Goal: Task Accomplishment & Management: Complete application form

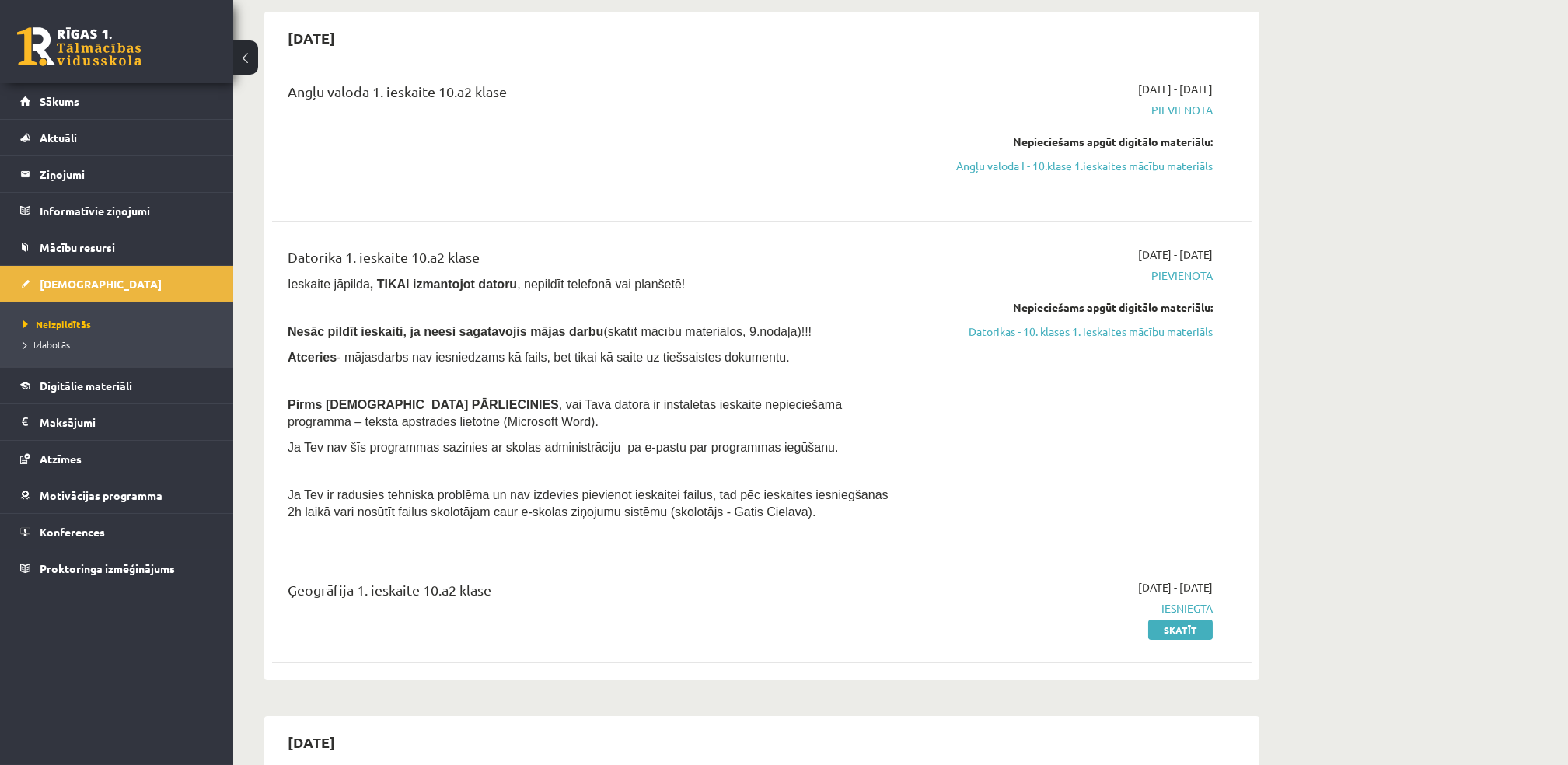
scroll to position [141, 0]
click at [1035, 340] on div "2025-09-01 - 2025-09-15 Pievienota Nepieciešams apgūt digitālo materiālu: Dator…" at bounding box center [1066, 388] width 317 height 282
click at [1053, 332] on link "Datorikas - 10. klases 1. ieskaites mācību materiāls" at bounding box center [1066, 332] width 293 height 16
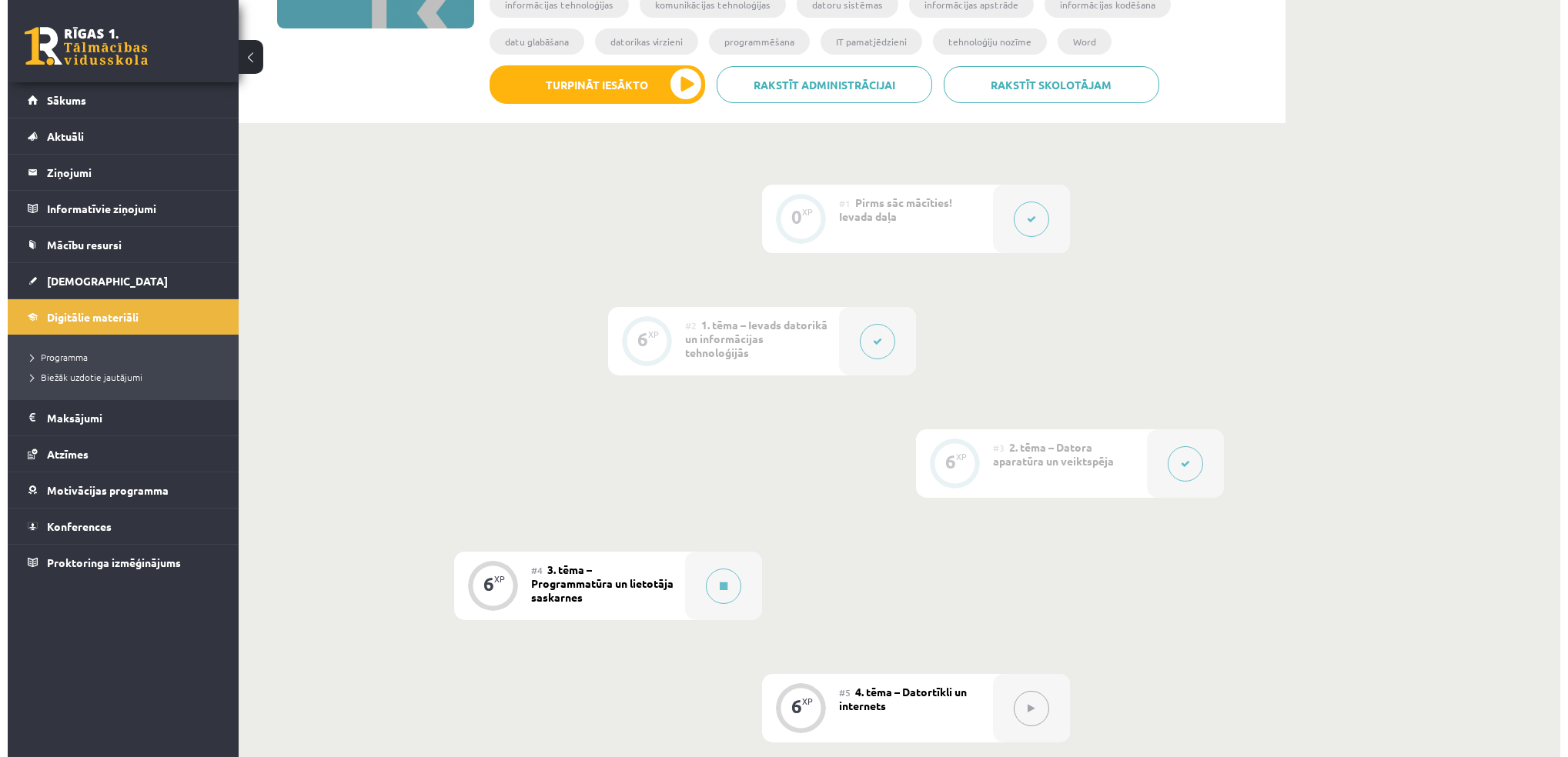
scroll to position [285, 0]
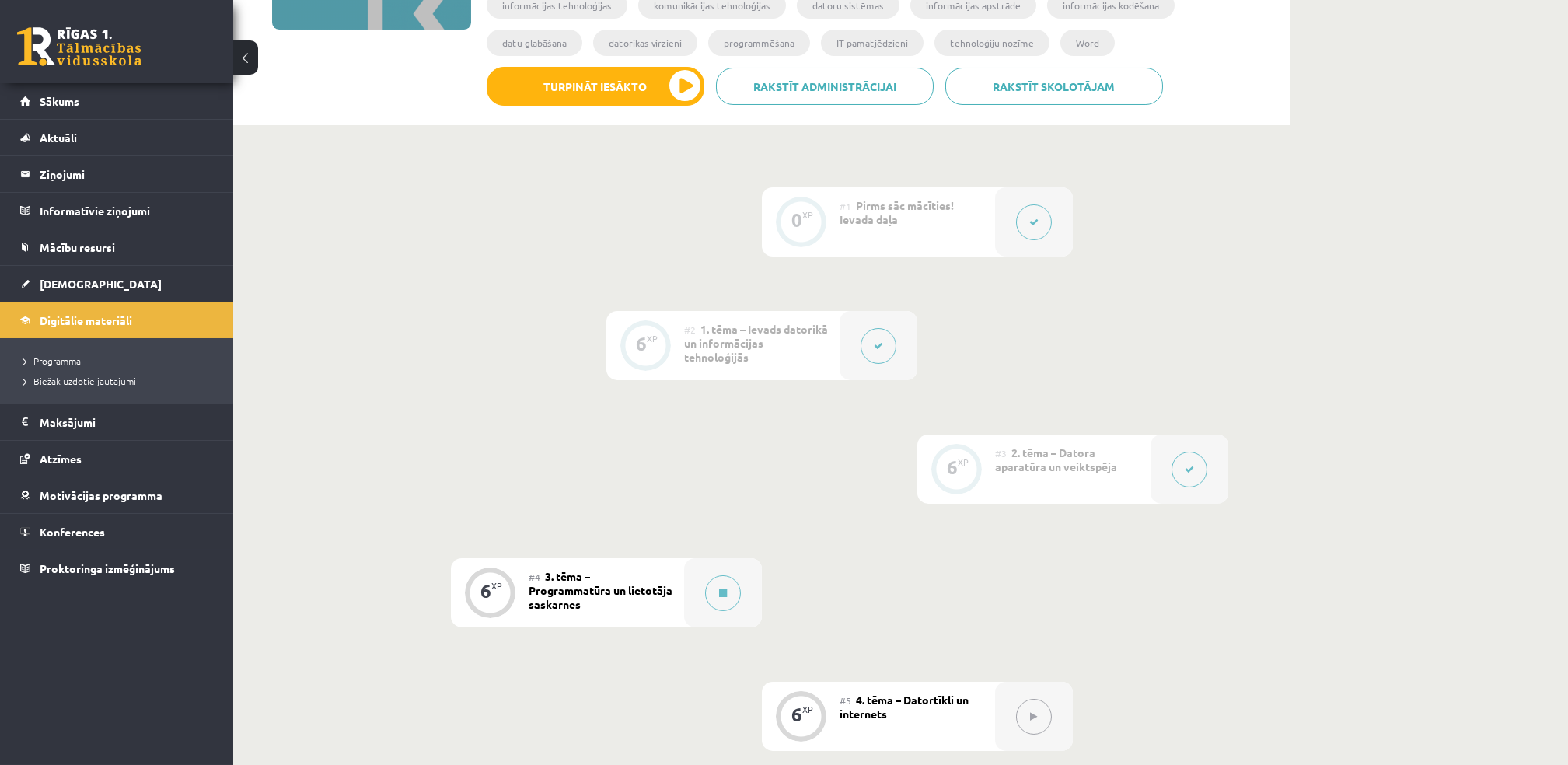
click at [579, 603] on span "3. tēma – Programmatūra un lietotāja saskarnes" at bounding box center [601, 590] width 144 height 42
click at [689, 621] on div at bounding box center [723, 592] width 78 height 69
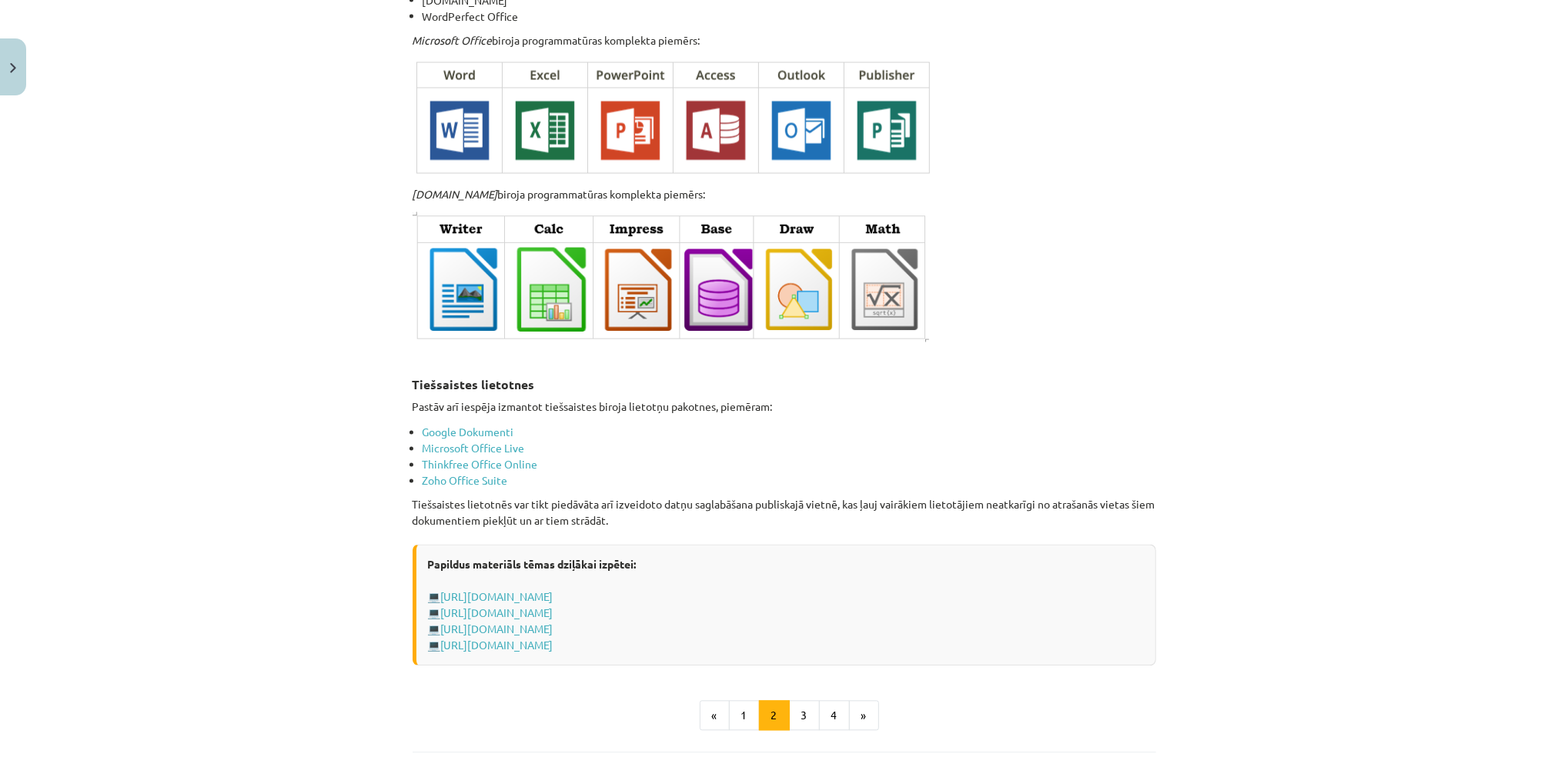
scroll to position [2443, 0]
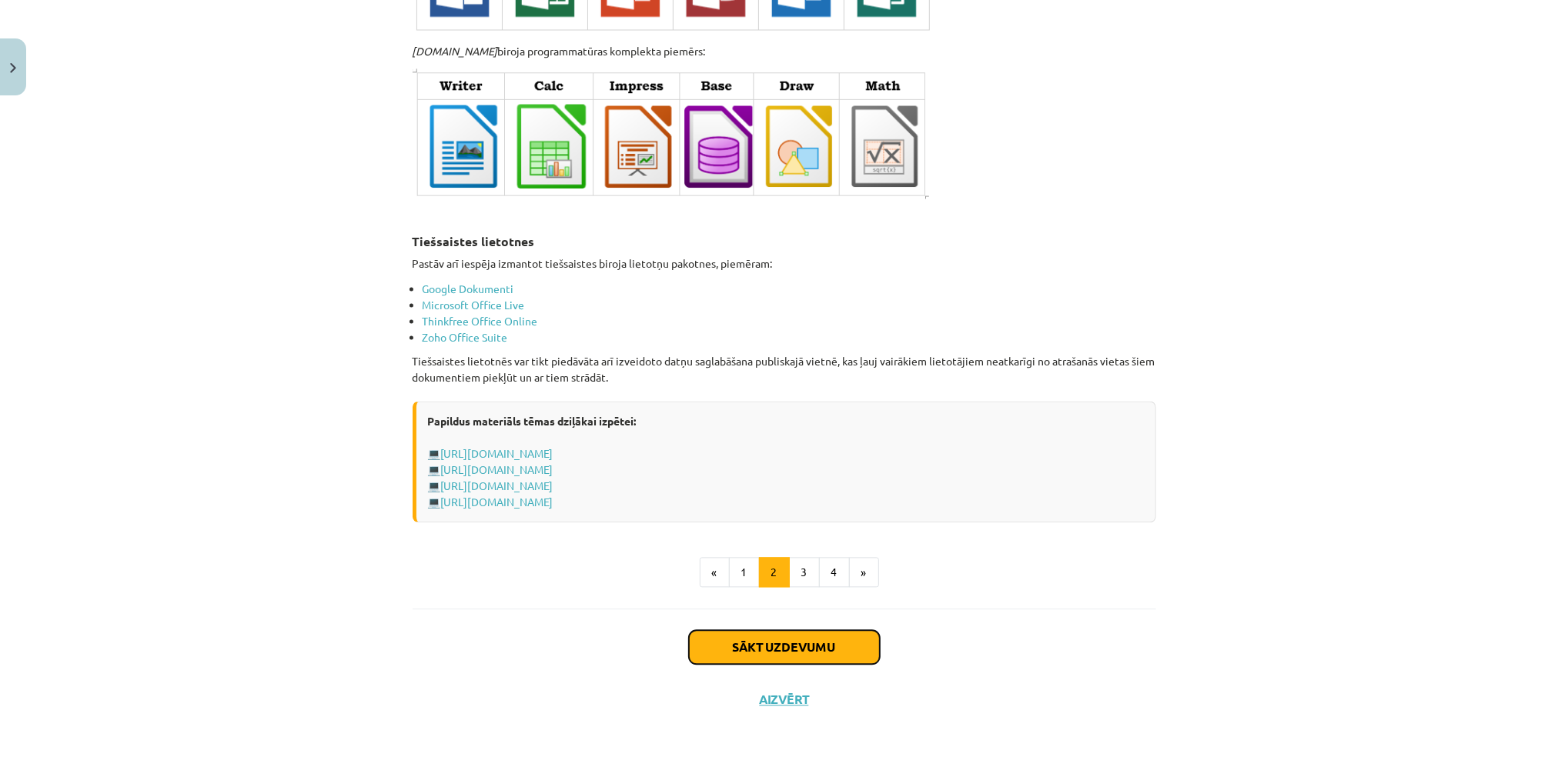
click at [823, 635] on button "Sākt uzdevumu" at bounding box center [784, 647] width 191 height 34
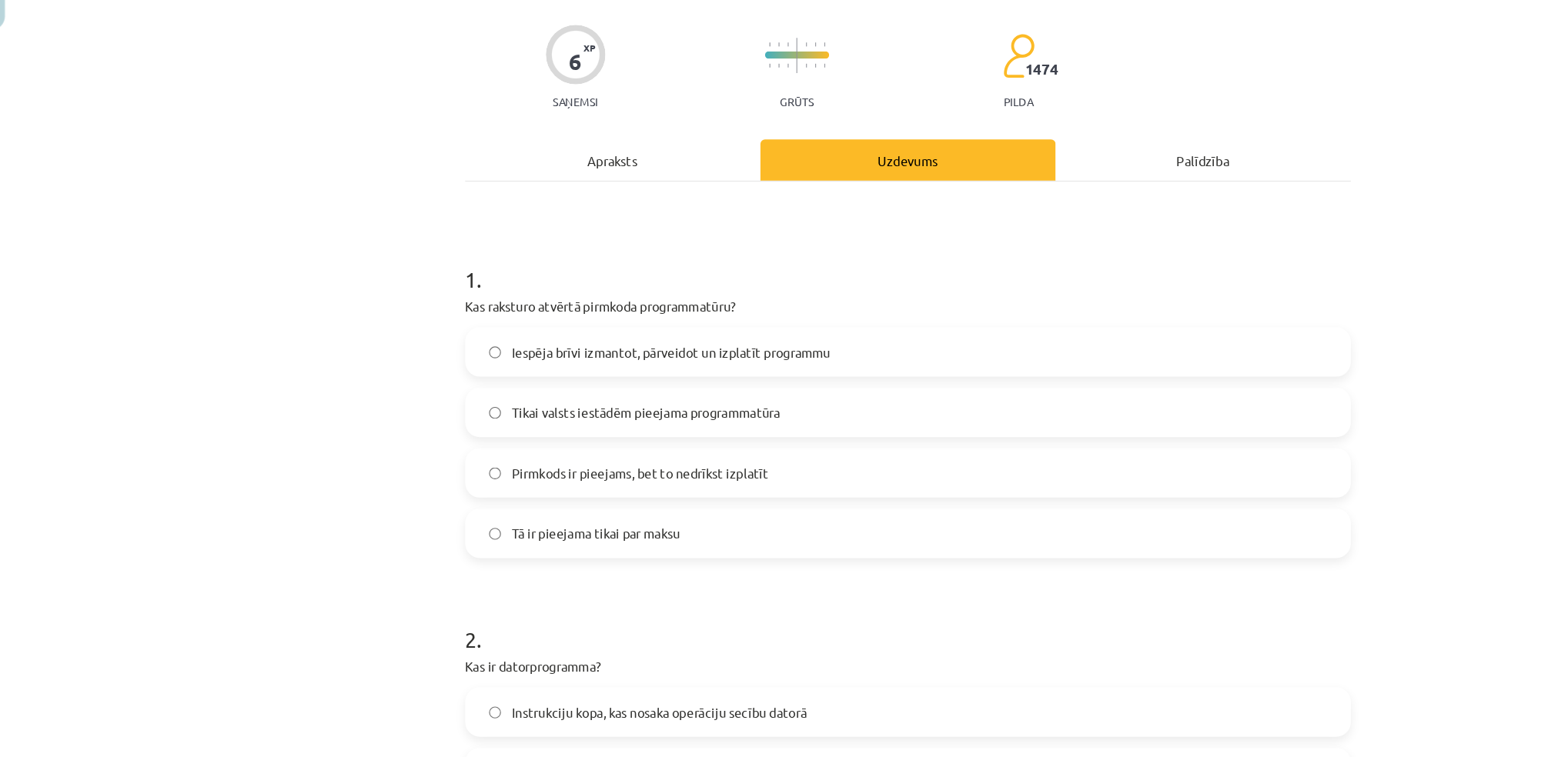
scroll to position [285, 0]
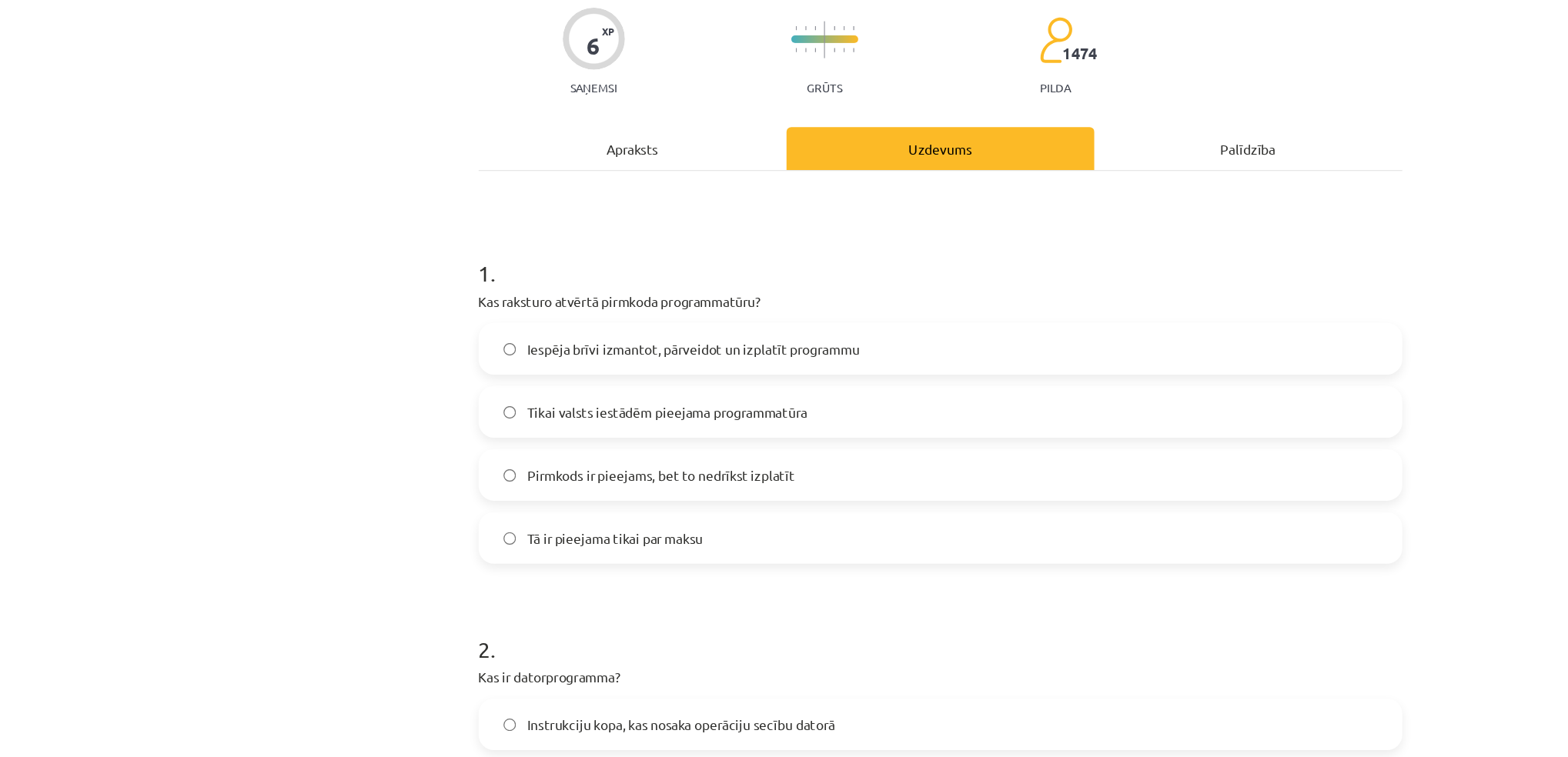
click at [452, 366] on span "Iespēja brīvi izmantot, pārveidot un izplatīt programmu" at bounding box center [586, 366] width 268 height 16
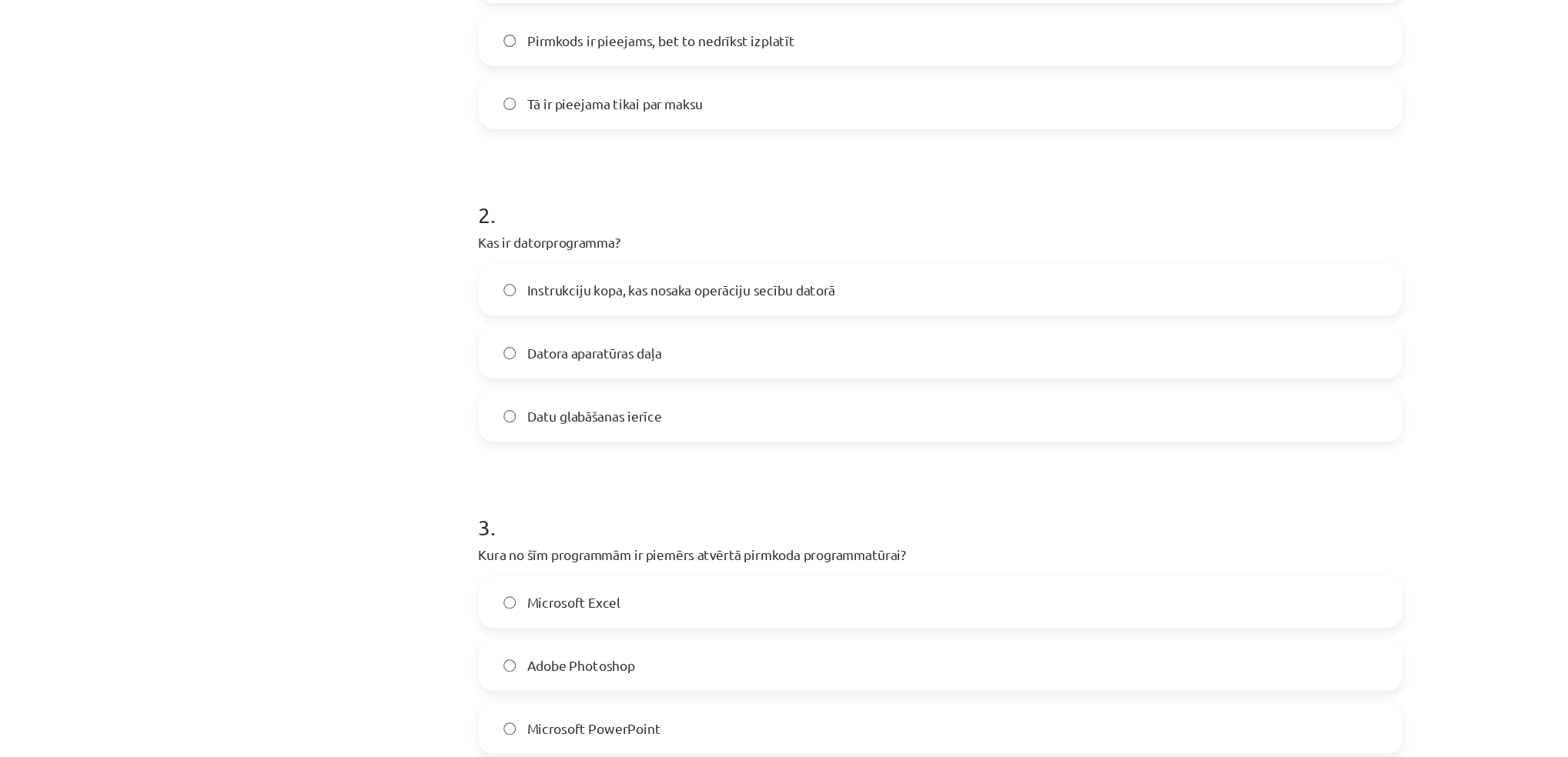
scroll to position [382, 0]
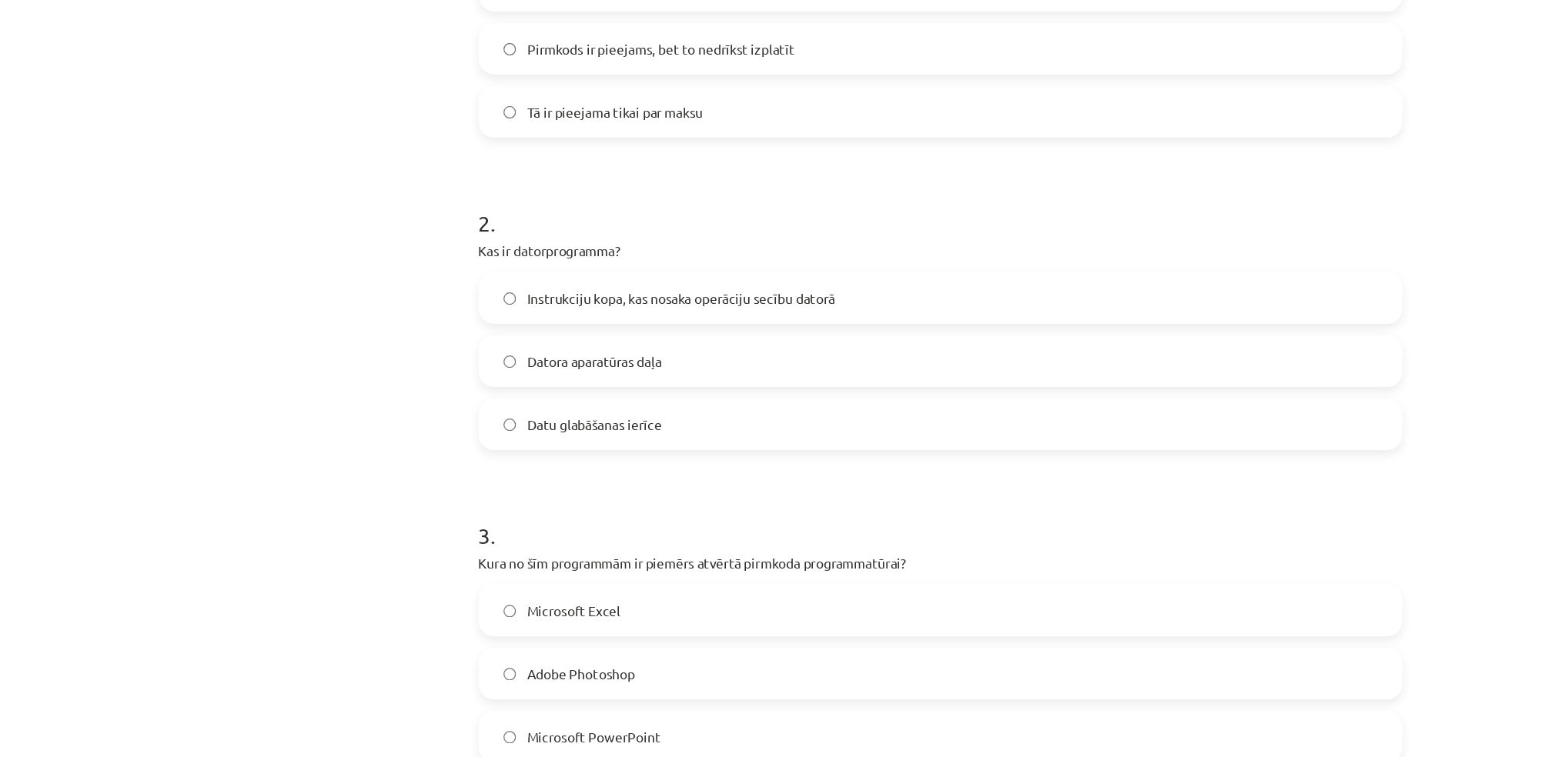
click at [576, 314] on label "Instrukciju kopa, kas nosaka operāciju secību datorā" at bounding box center [784, 325] width 740 height 39
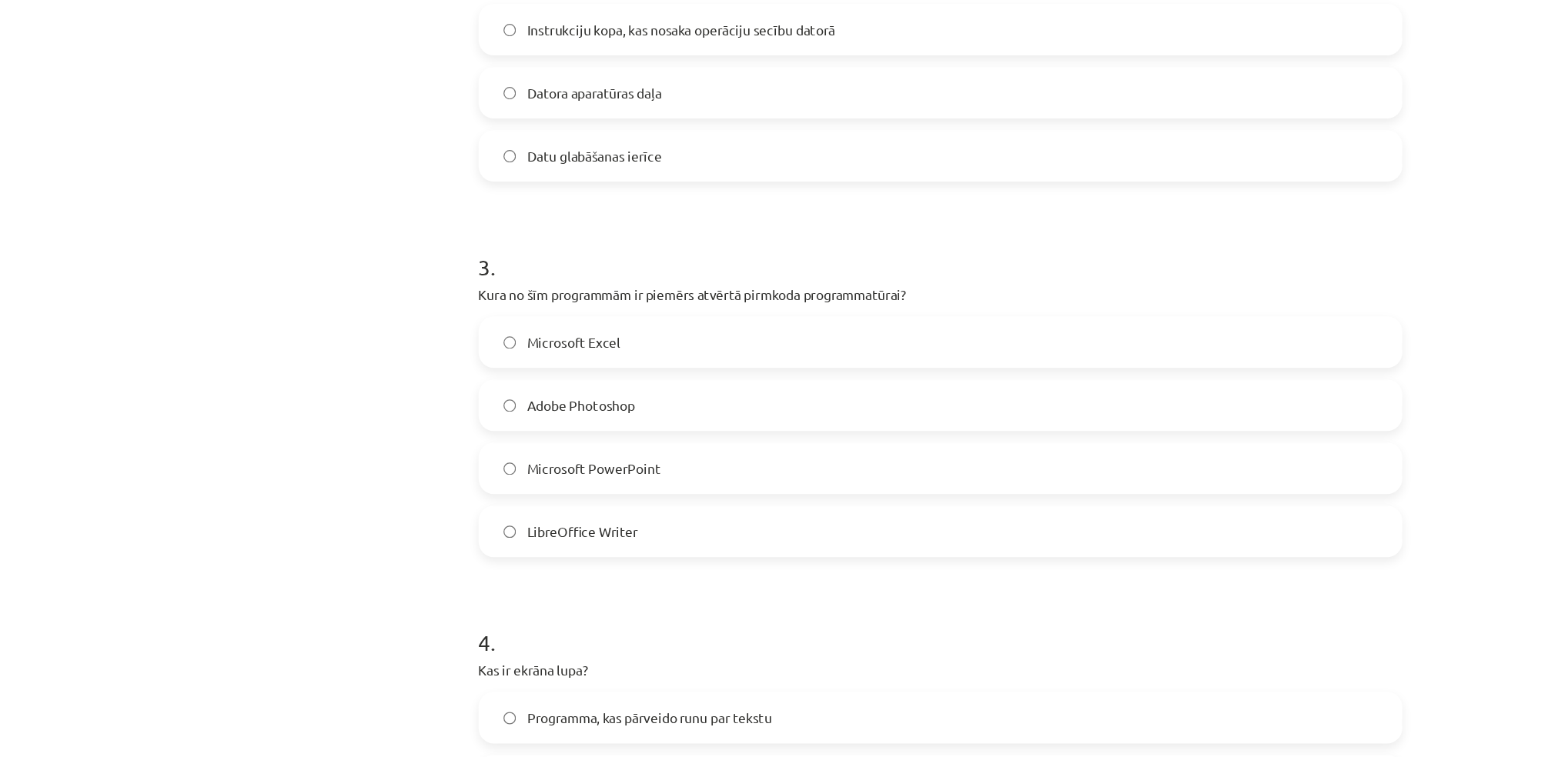
scroll to position [599, 0]
click at [496, 511] on span "LibreOffice Writer" at bounding box center [496, 512] width 89 height 16
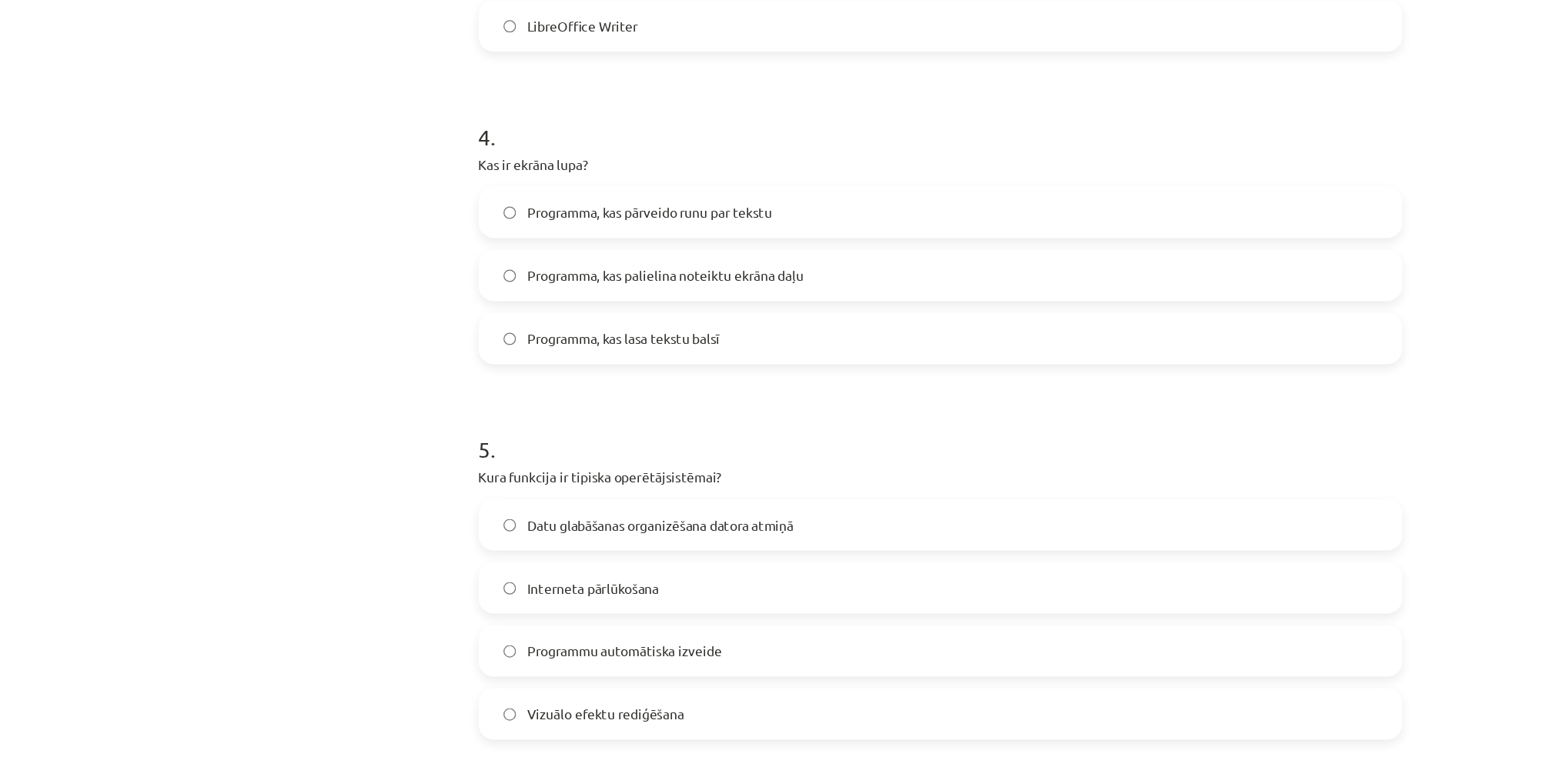
scroll to position [1003, 0]
click at [452, 316] on span "Programma, kas palielina noteiktu ekrāna daļu" at bounding box center [563, 310] width 222 height 16
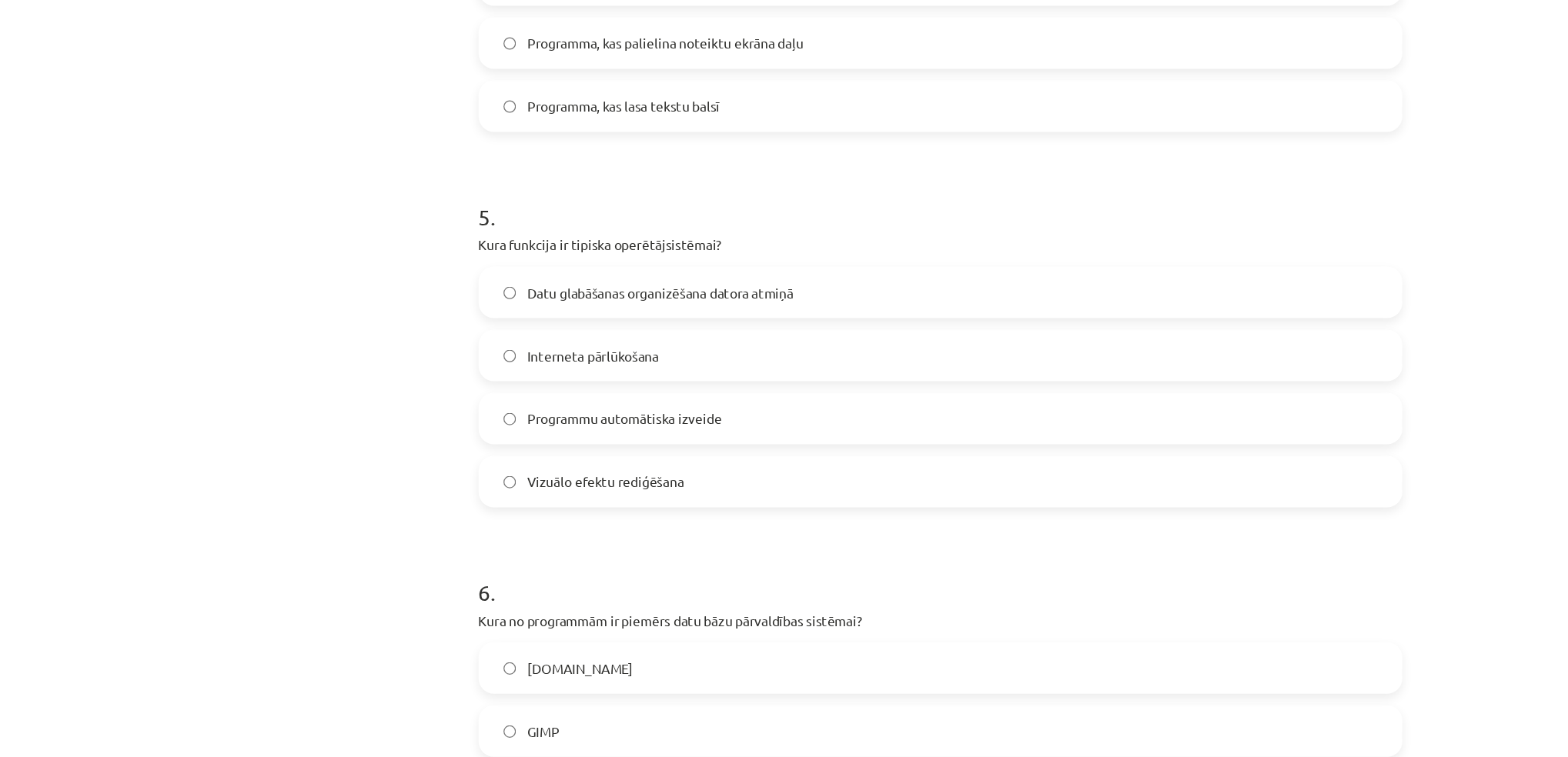
scroll to position [1194, 0]
drag, startPoint x: 493, startPoint y: 318, endPoint x: 110, endPoint y: 311, distance: 383.1
click at [110, 311] on div "Mācību tēma: Datorikas - 10. klases 1. ieskaites mācību materiāls #4 3. tēma – …" at bounding box center [784, 378] width 1568 height 757
click at [575, 305] on label "Datu glabāšanas organizēšana datora atmiņā" at bounding box center [784, 318] width 740 height 39
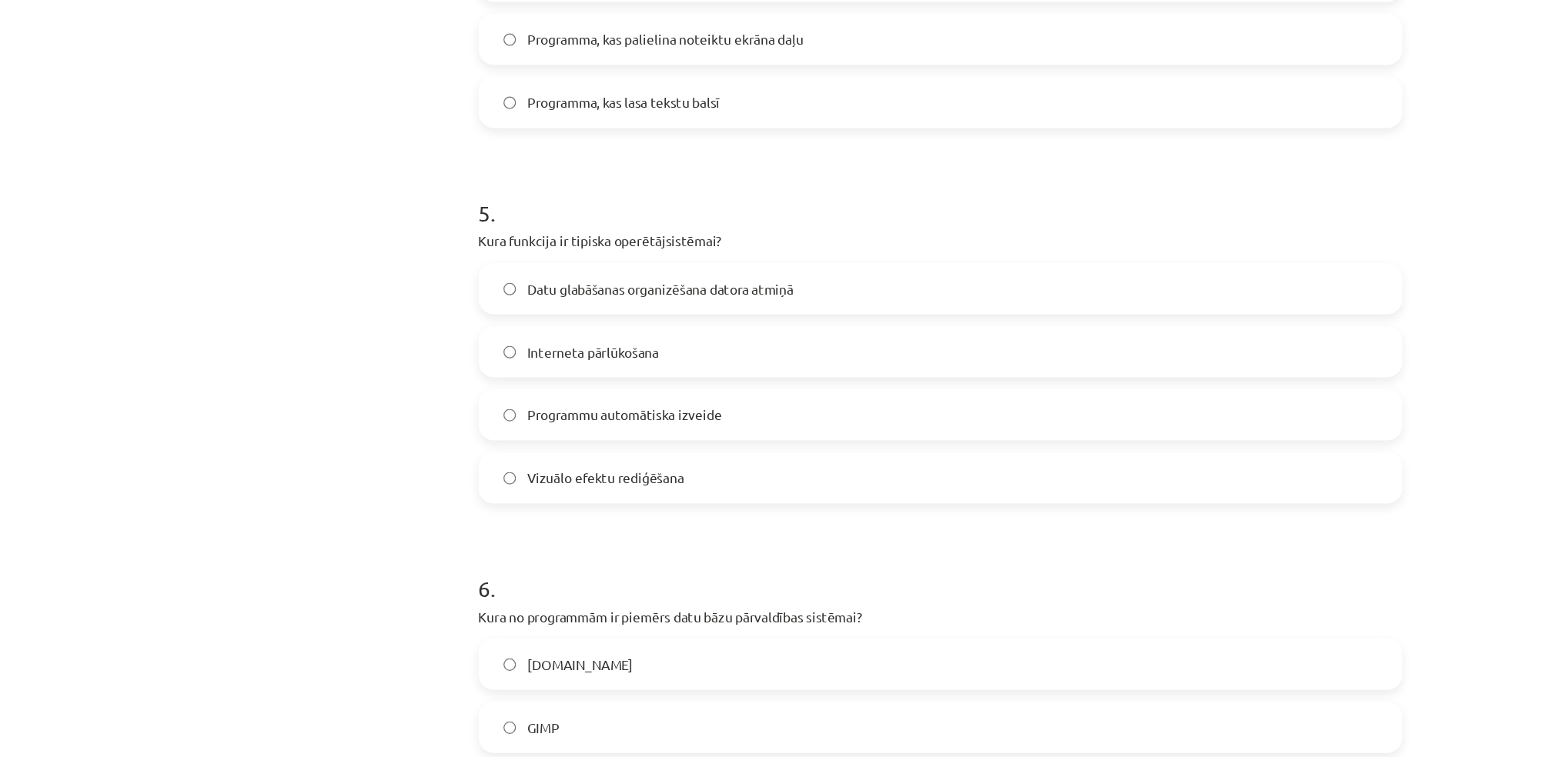
scroll to position [1409, 0]
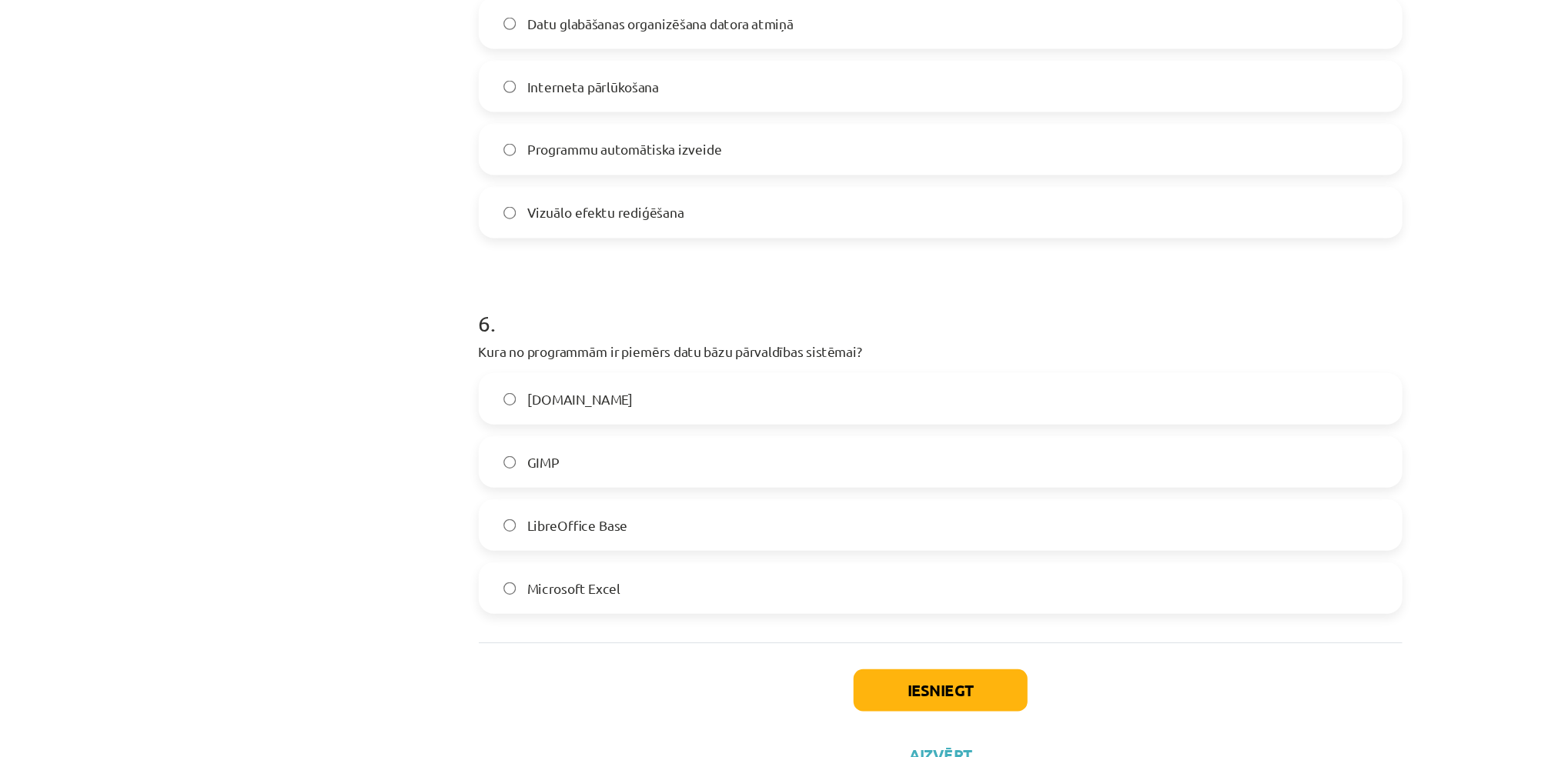
click at [515, 500] on span "LibreOffice Base" at bounding box center [492, 508] width 81 height 16
click at [814, 639] on button "Iesniegt" at bounding box center [785, 641] width 140 height 34
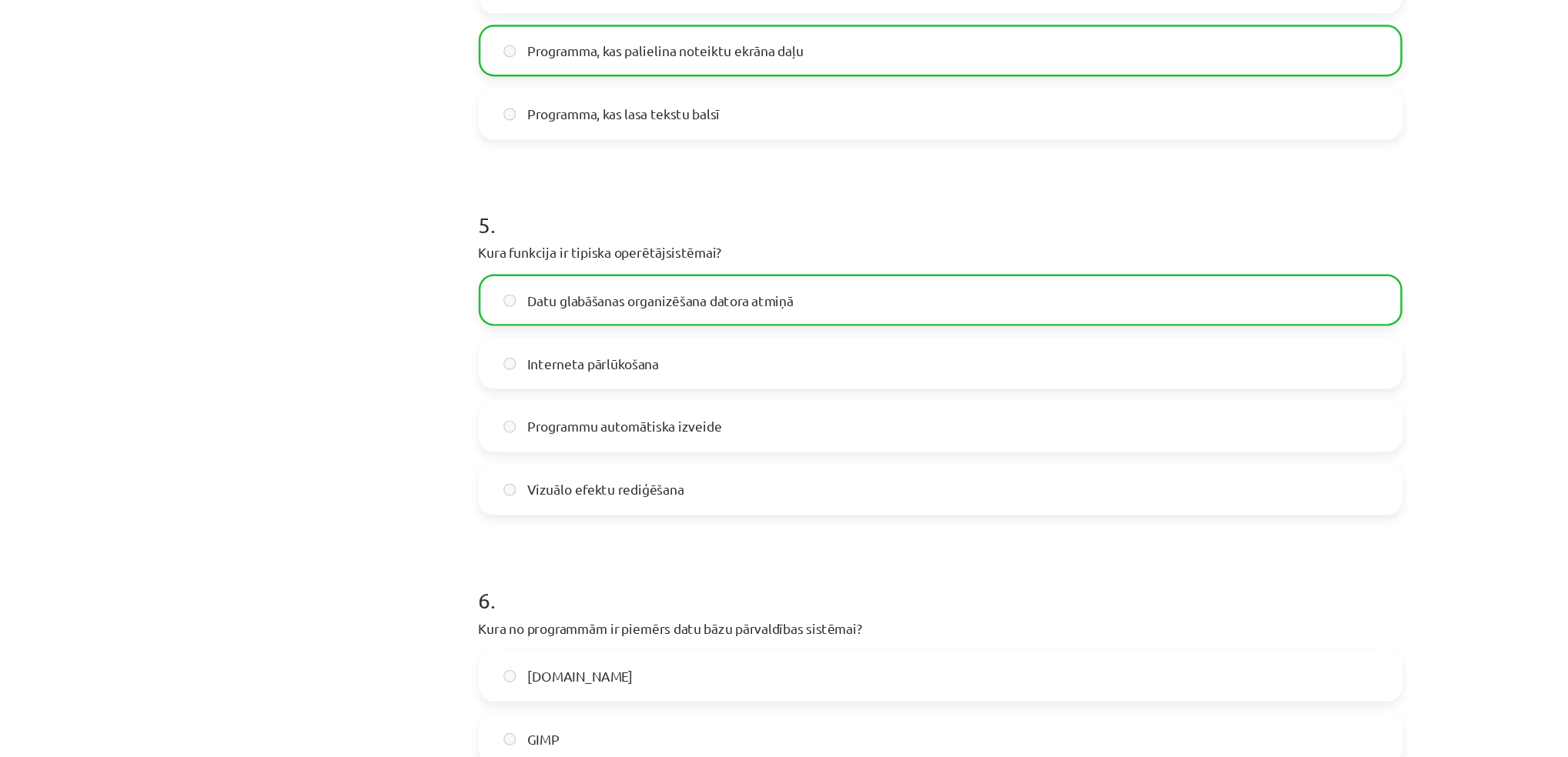
scroll to position [1458, 0]
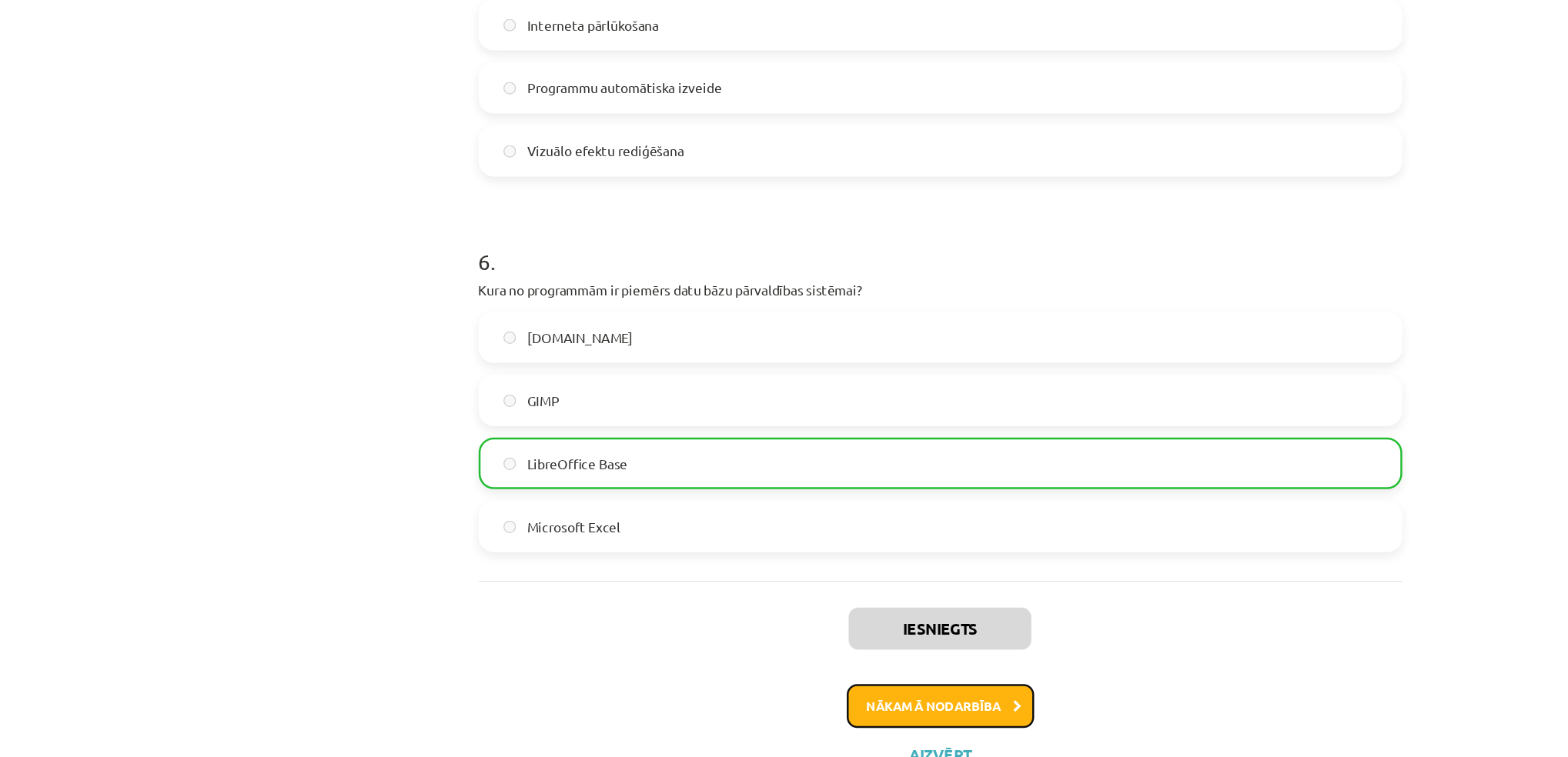
click at [790, 662] on button "Nākamā nodarbība" at bounding box center [784, 654] width 151 height 35
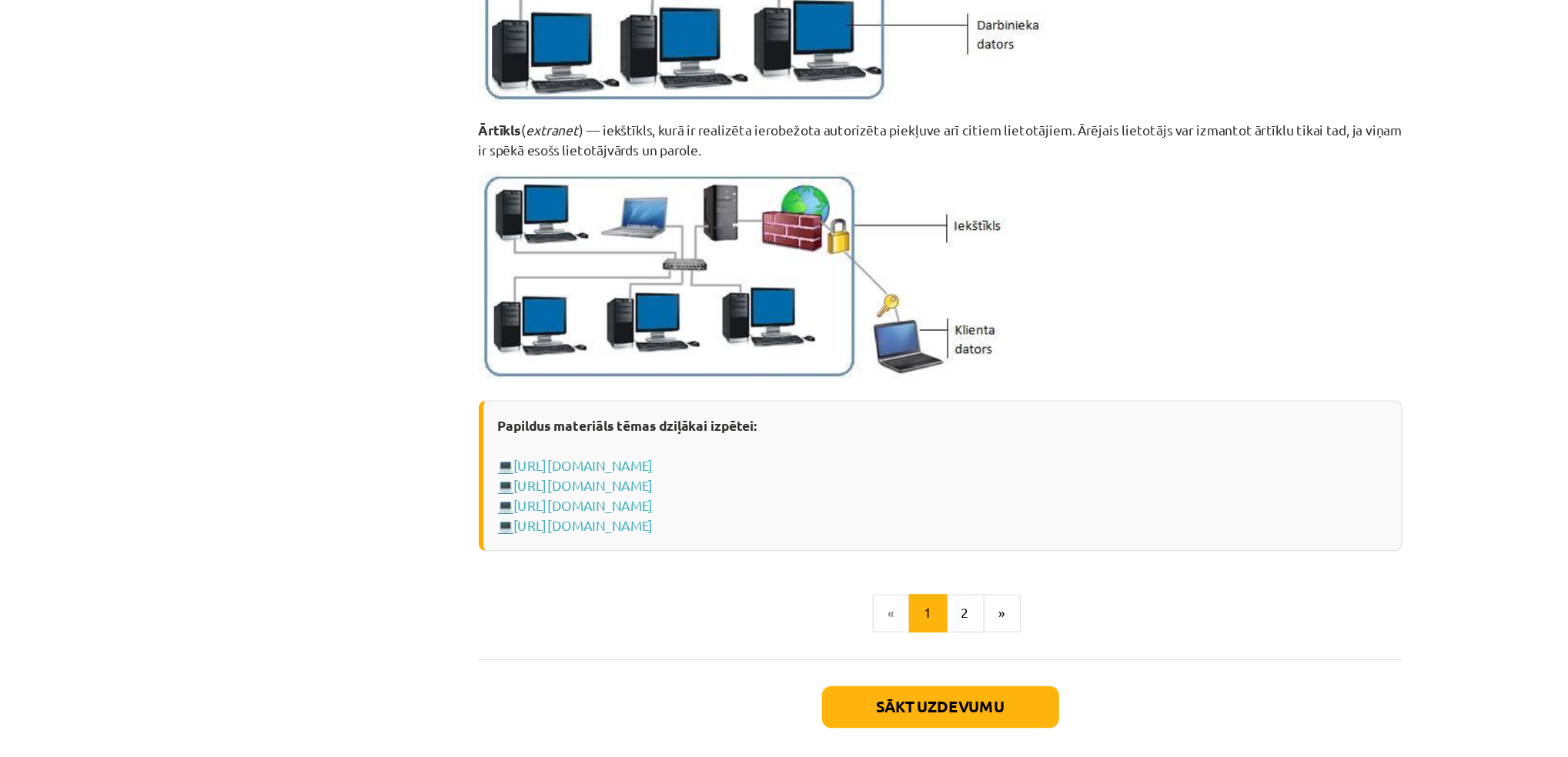
scroll to position [285, 0]
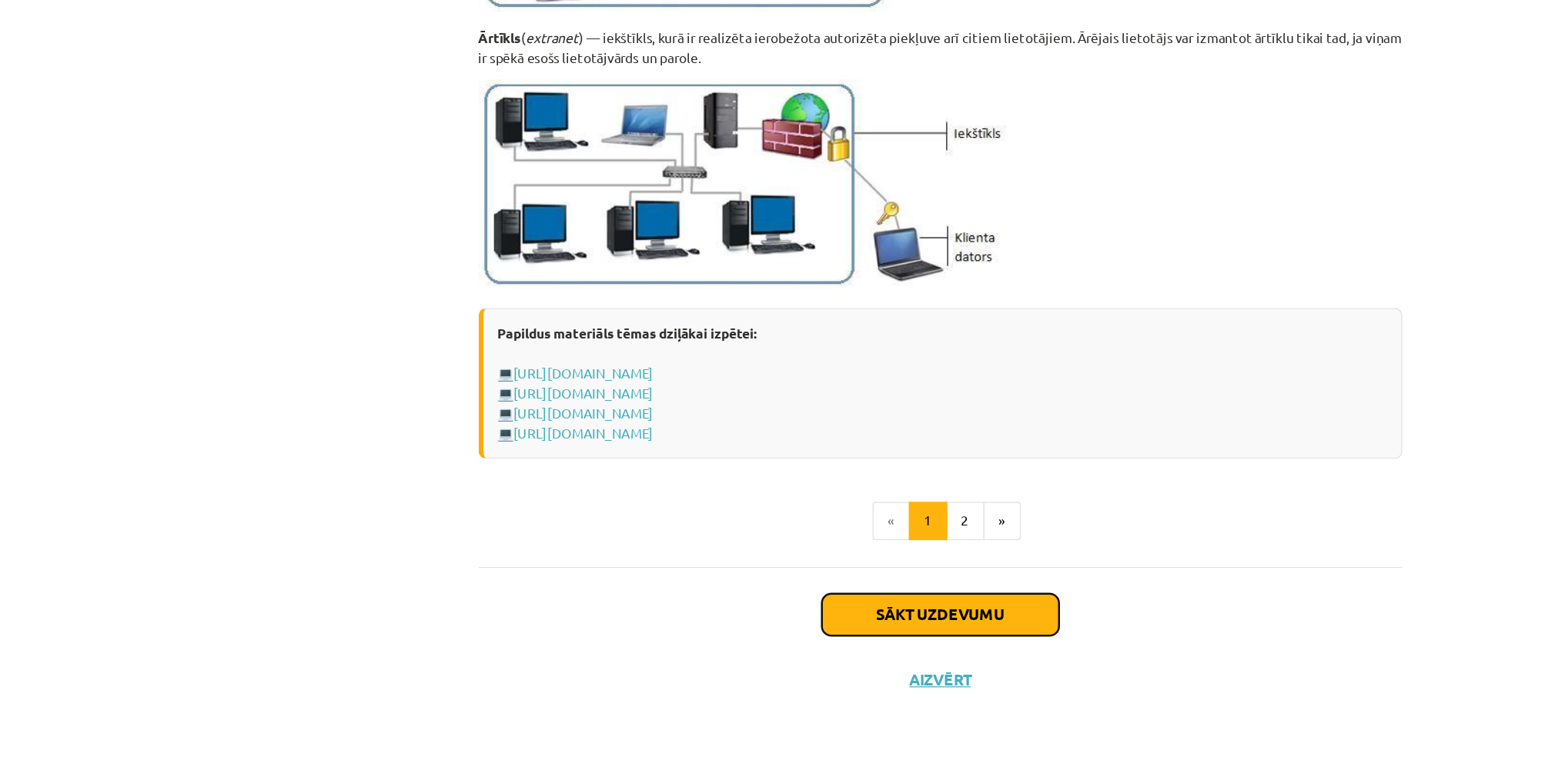
click at [813, 642] on button "Sākt uzdevumu" at bounding box center [784, 642] width 191 height 34
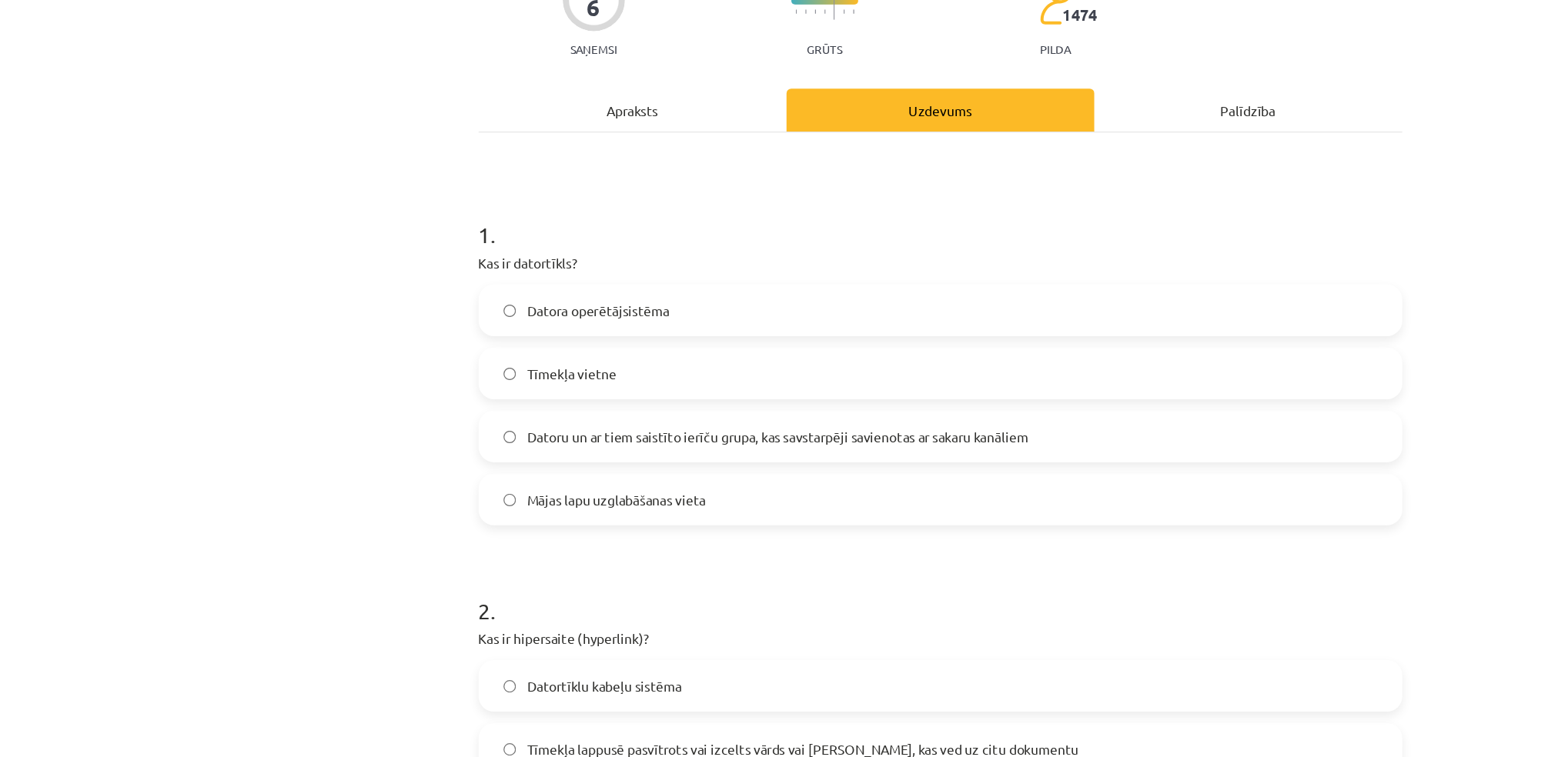
scroll to position [154, 0]
click at [599, 358] on span "Datoru un ar tiem saistīto ierīču grupa, kas savstarpēji savienotas ar sakaru k…" at bounding box center [653, 353] width 404 height 16
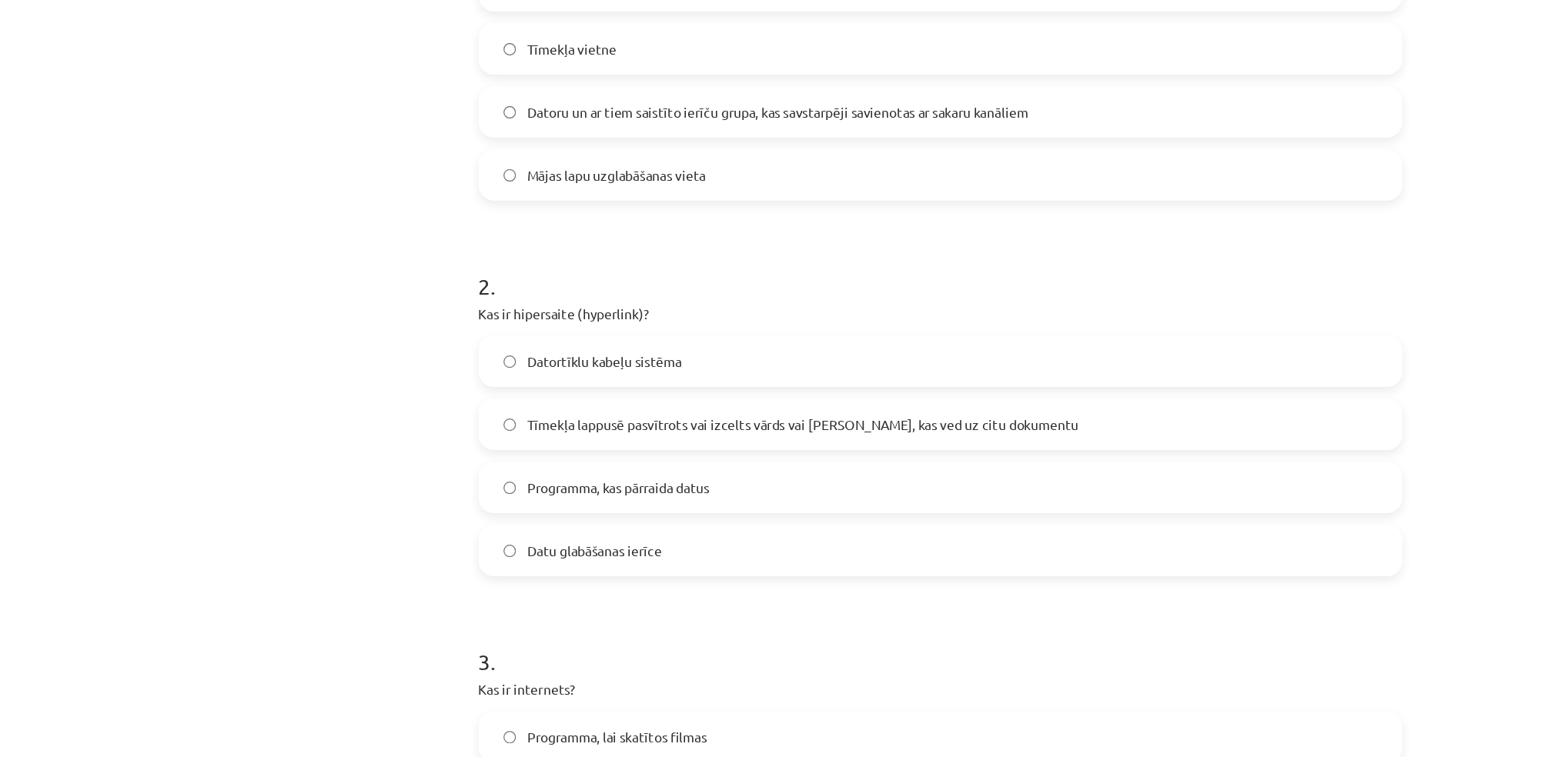
scroll to position [275, 0]
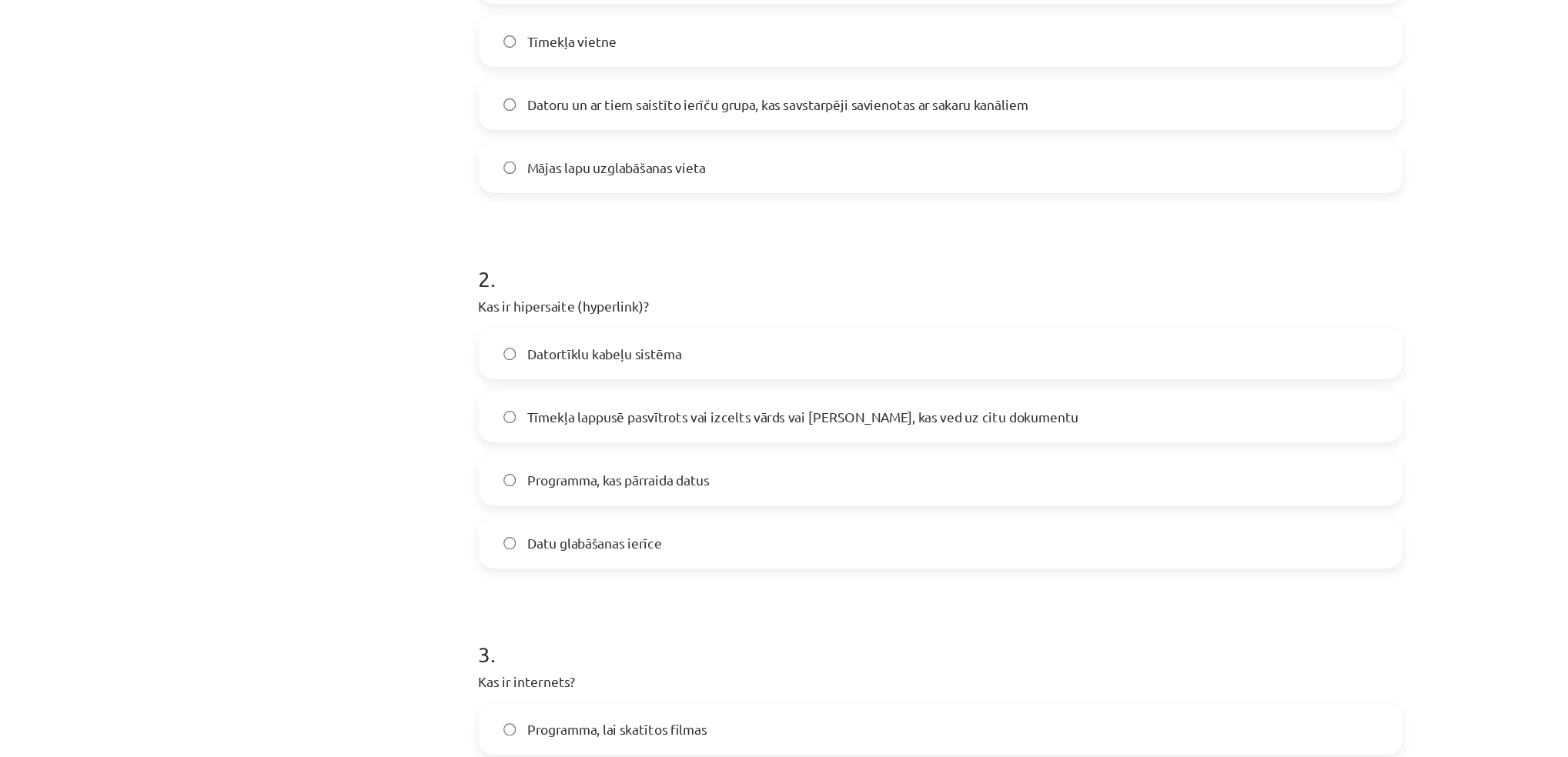
click at [520, 475] on span "Tīmekļa lappusē pasvītrots vai izcelts vārds vai frāze, kas ved uz citu dokumen…" at bounding box center [674, 483] width 444 height 16
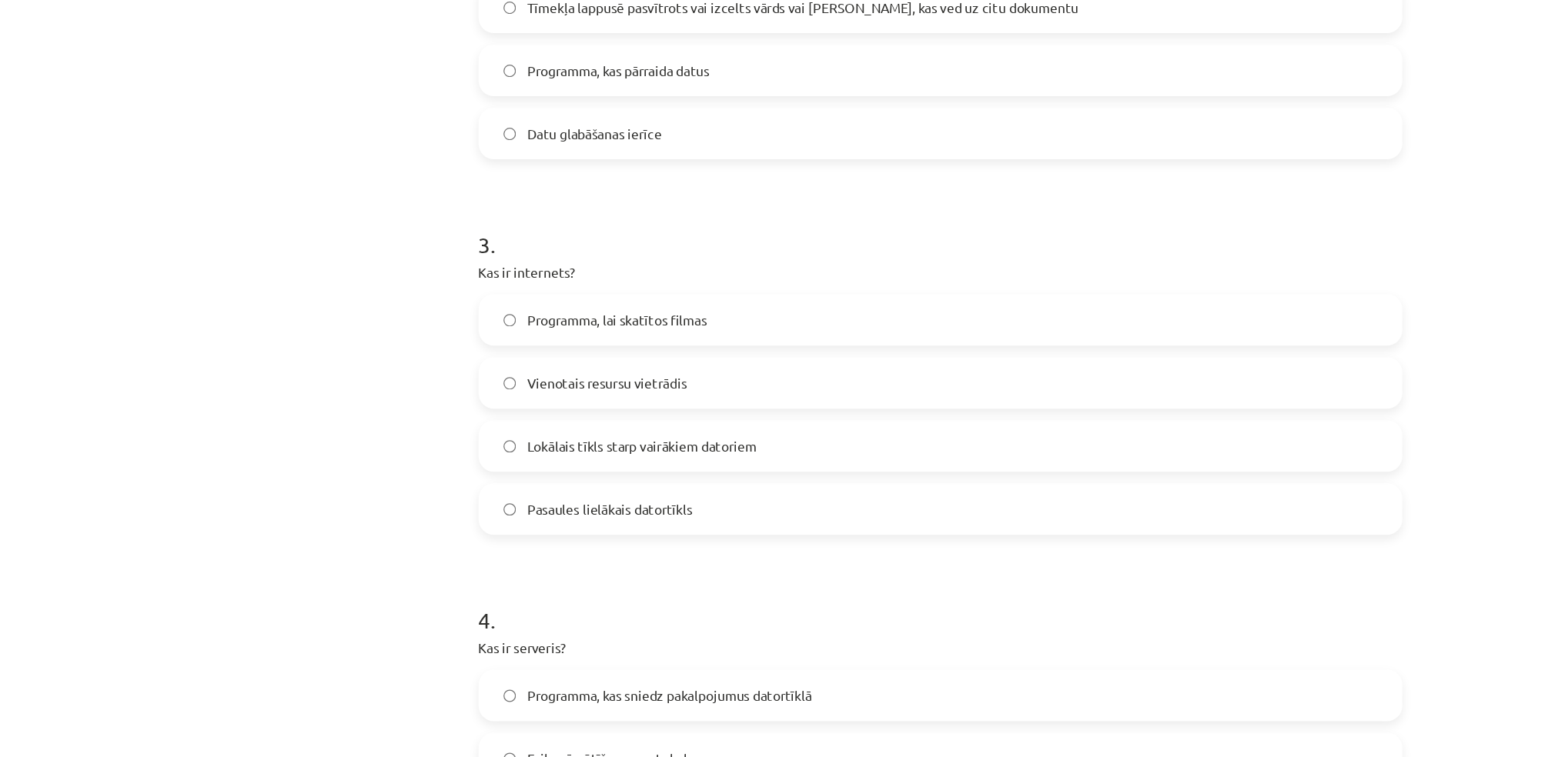
scroll to position [606, 0]
click at [476, 555] on span "Pasaules lielākais datortīkls" at bounding box center [518, 556] width 133 height 16
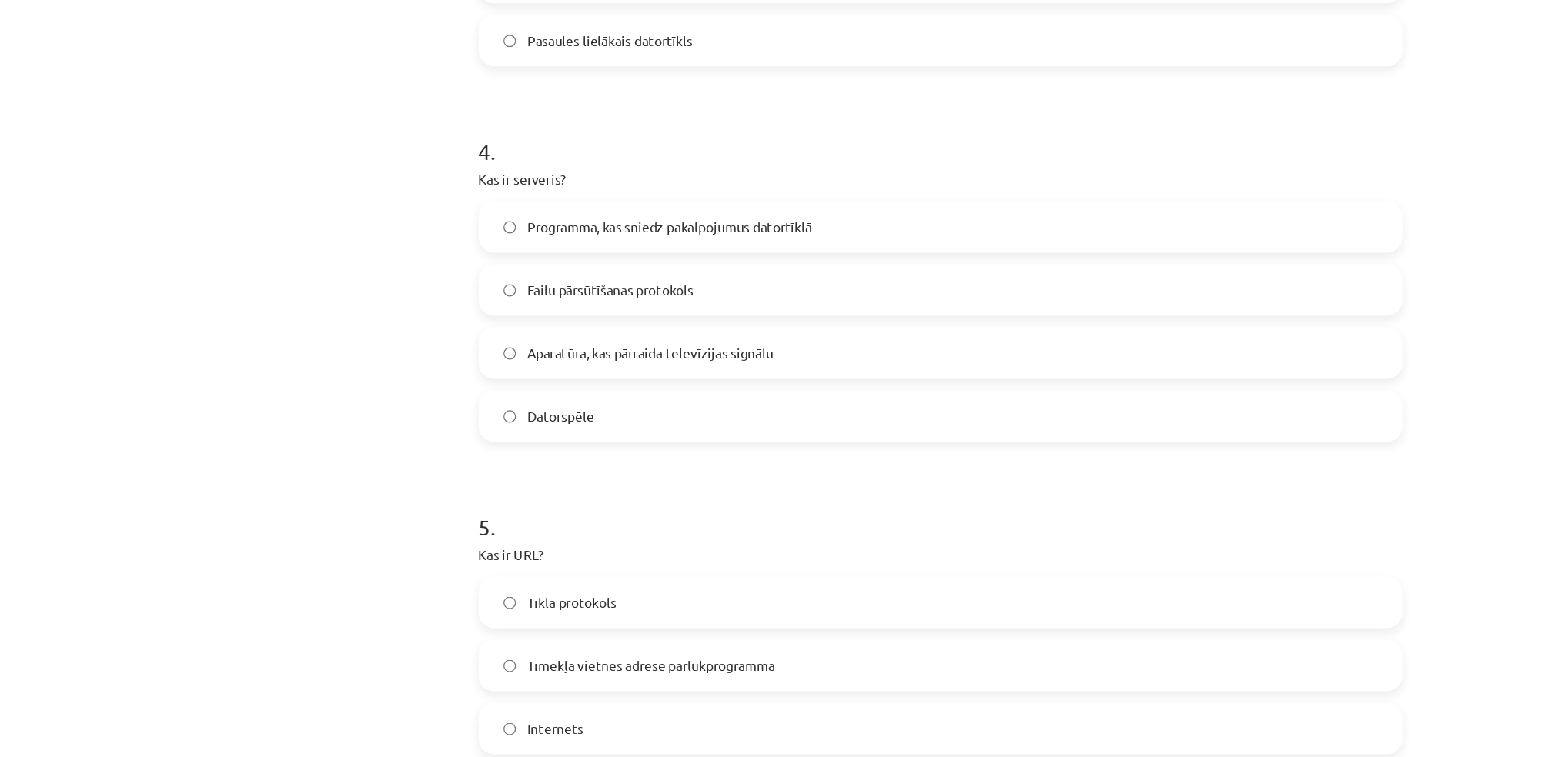
scroll to position [986, 0]
drag, startPoint x: 492, startPoint y: 325, endPoint x: 275, endPoint y: 385, distance: 225.1
click at [275, 385] on div "Mācību tēma: Datorikas - 10. klases 1. ieskaites mācību materiāls #5 4. tēma – …" at bounding box center [784, 378] width 1568 height 757
click at [269, 600] on div "Mācību tēma: Datorikas - 10. klases 1. ieskaites mācību materiāls #5 4. tēma – …" at bounding box center [784, 378] width 1568 height 757
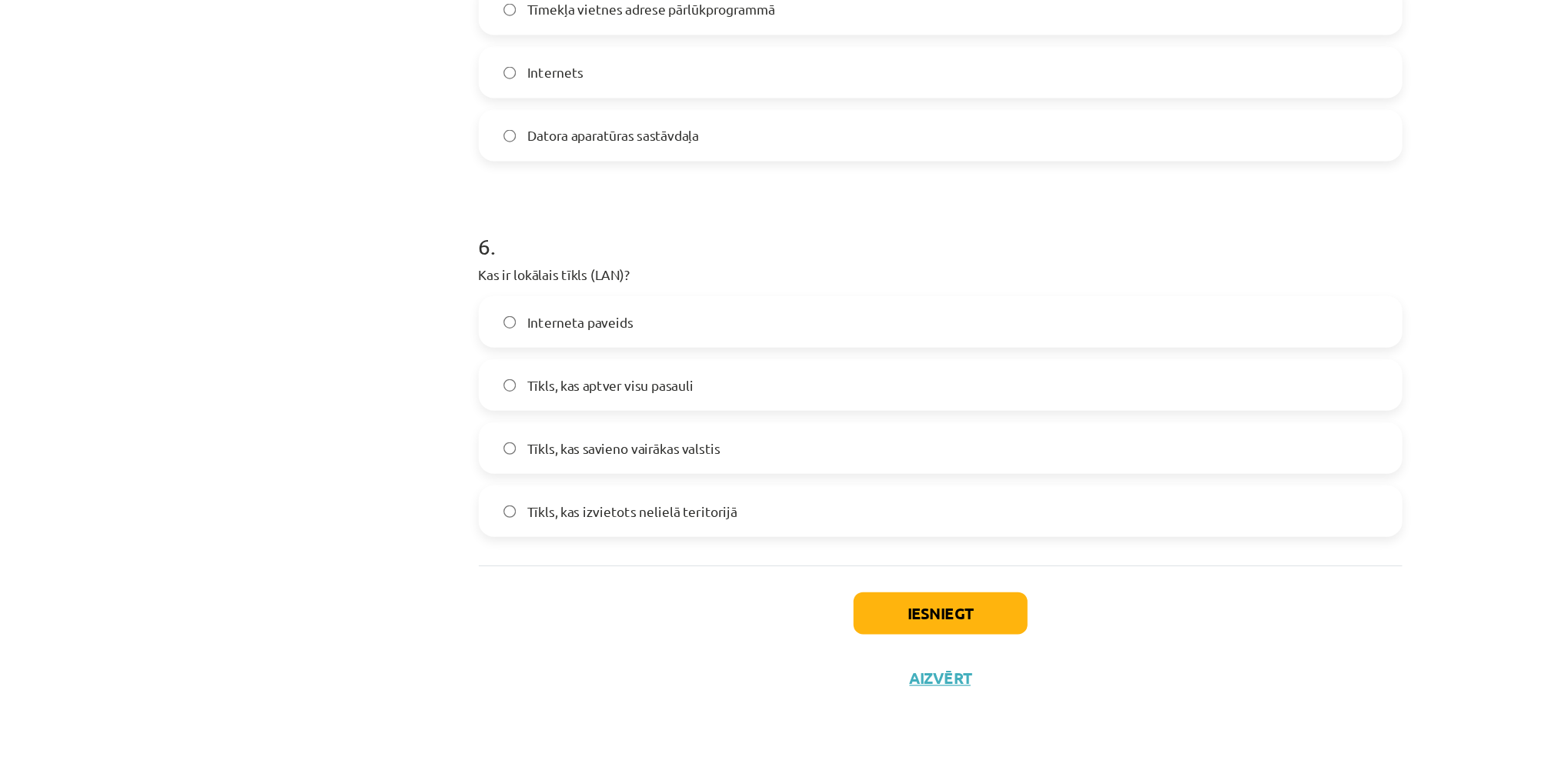
scroll to position [1413, 0]
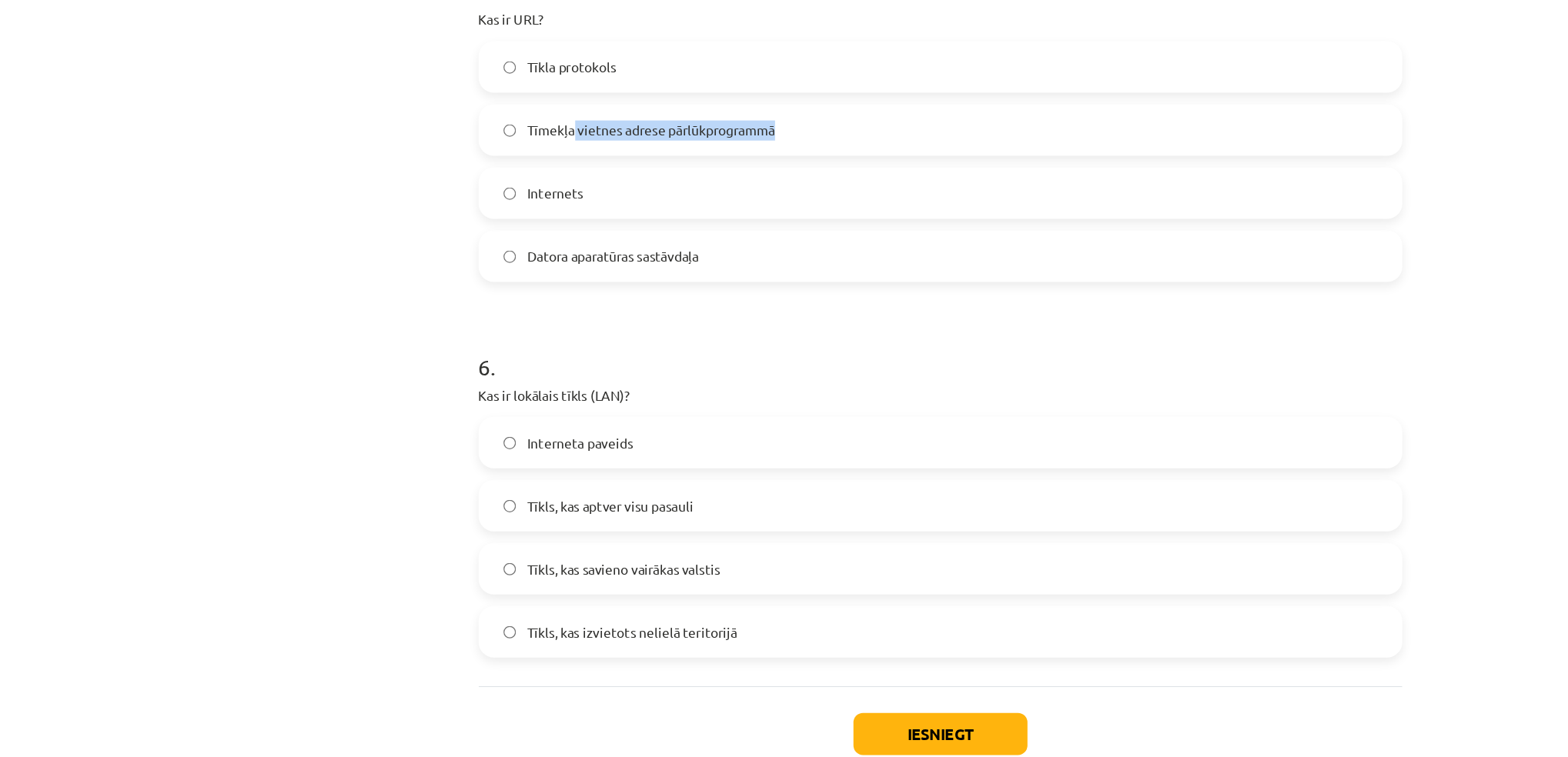
drag, startPoint x: 481, startPoint y: 248, endPoint x: 287, endPoint y: 317, distance: 205.9
click at [287, 317] on div "Mācību tēma: Datorikas - 10. klases 1. ieskaites mācību materiāls #5 4. tēma – …" at bounding box center [784, 378] width 1568 height 757
drag, startPoint x: 287, startPoint y: 317, endPoint x: 247, endPoint y: 275, distance: 58.0
click at [247, 275] on div "Mācību tēma: Datorikas - 10. klases 1. ieskaites mācību materiāls #5 4. tēma – …" at bounding box center [784, 378] width 1568 height 757
click at [421, 249] on label "Tīmekļa vietnes adrese pārlūkprogrammā" at bounding box center [784, 252] width 740 height 39
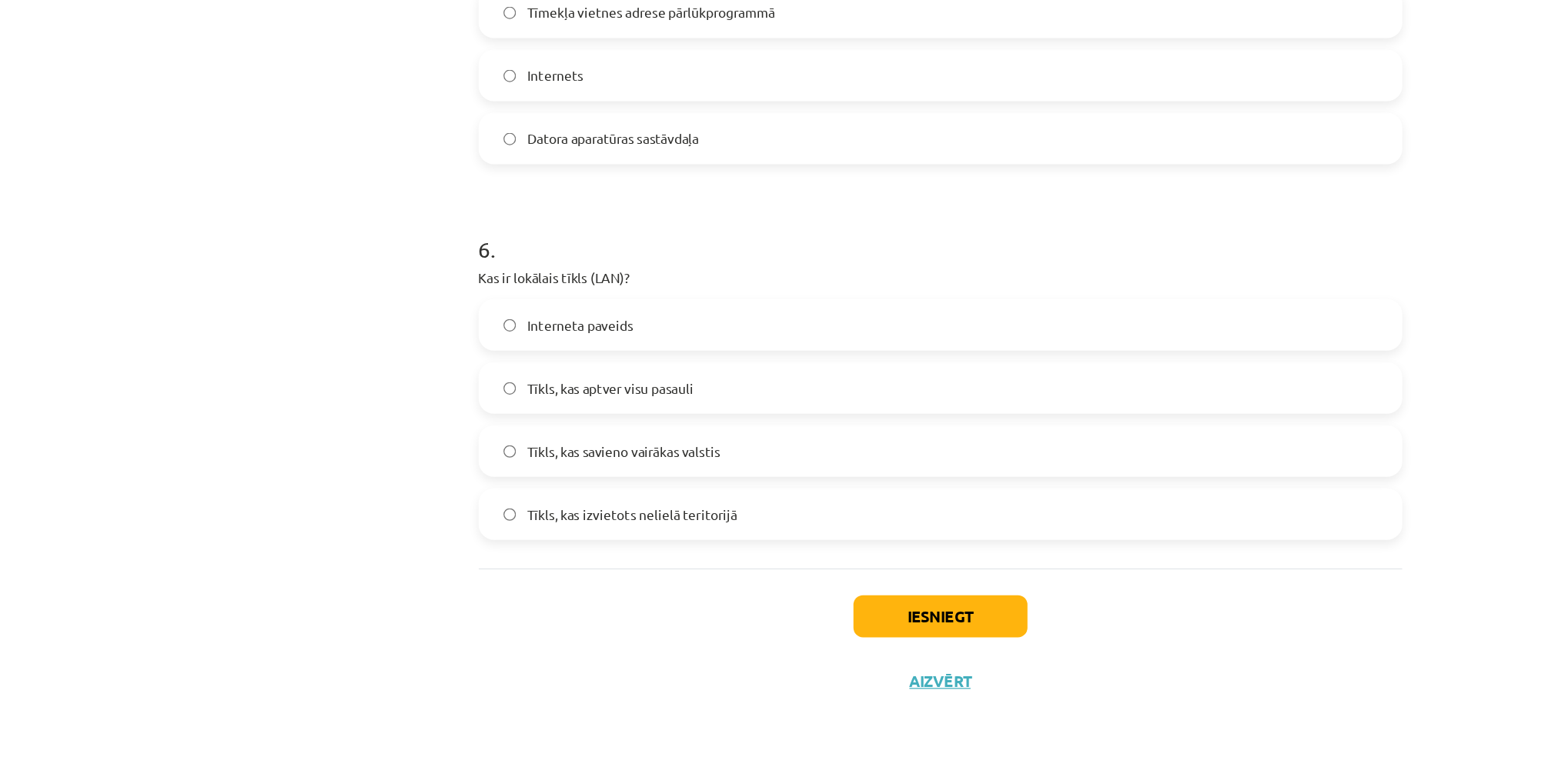
scroll to position [1511, 0]
click at [523, 566] on label "Tīkls, kas izvietots nelielā teritorijā" at bounding box center [784, 559] width 740 height 39
click at [733, 643] on button "Iesniegt" at bounding box center [785, 641] width 140 height 34
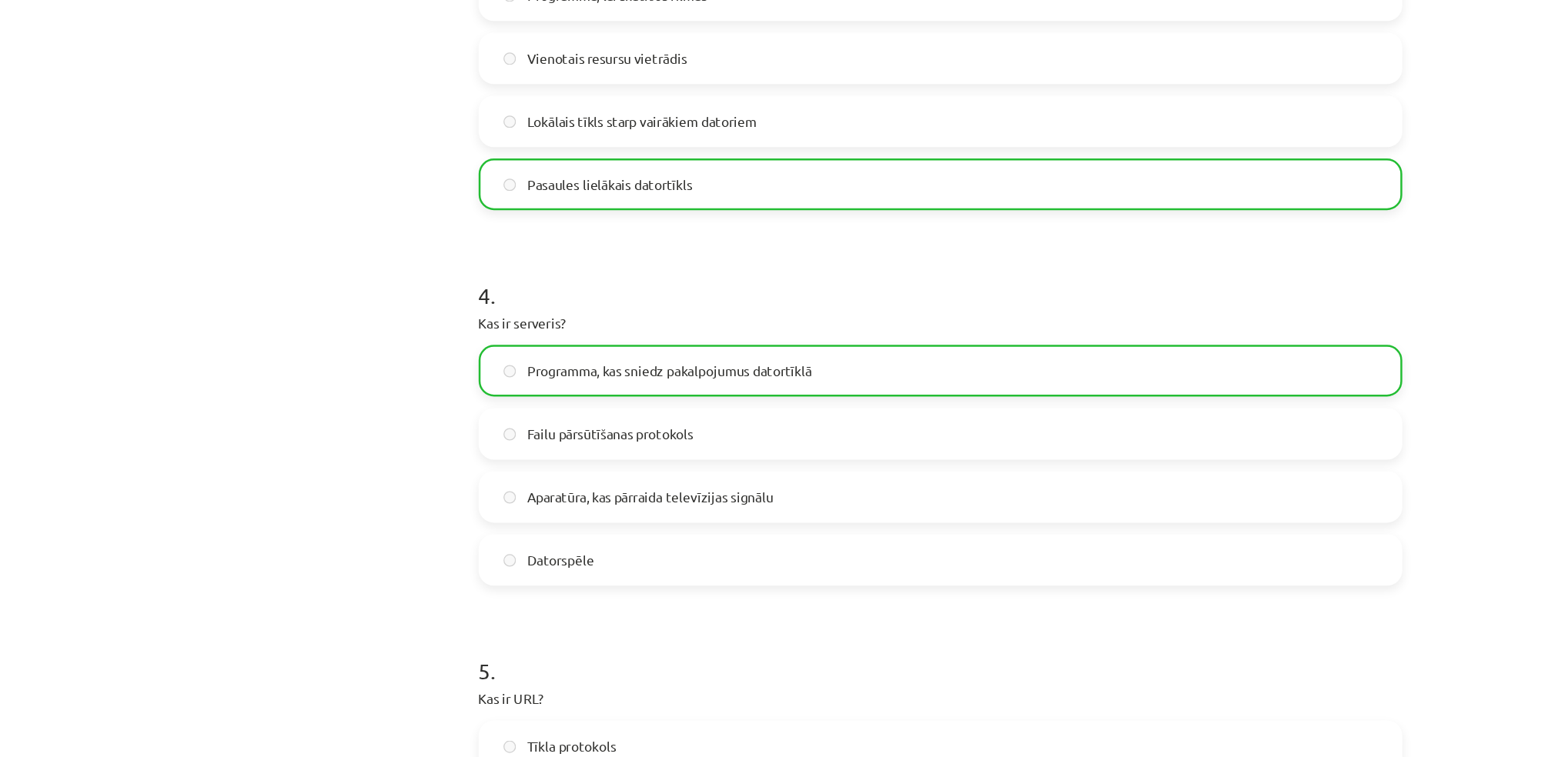
scroll to position [1560, 0]
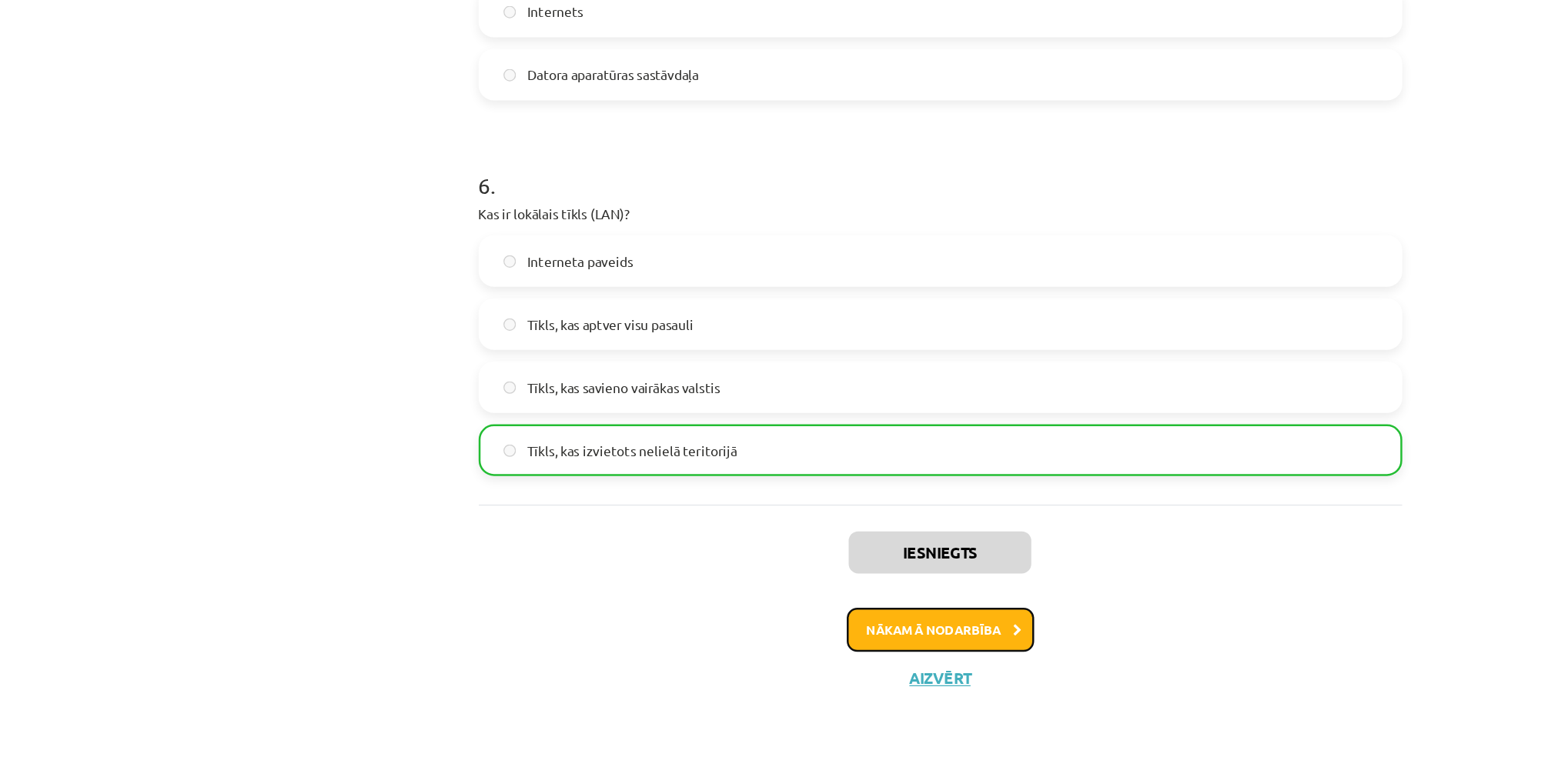
click at [818, 650] on button "Nākamā nodarbība" at bounding box center [784, 654] width 151 height 35
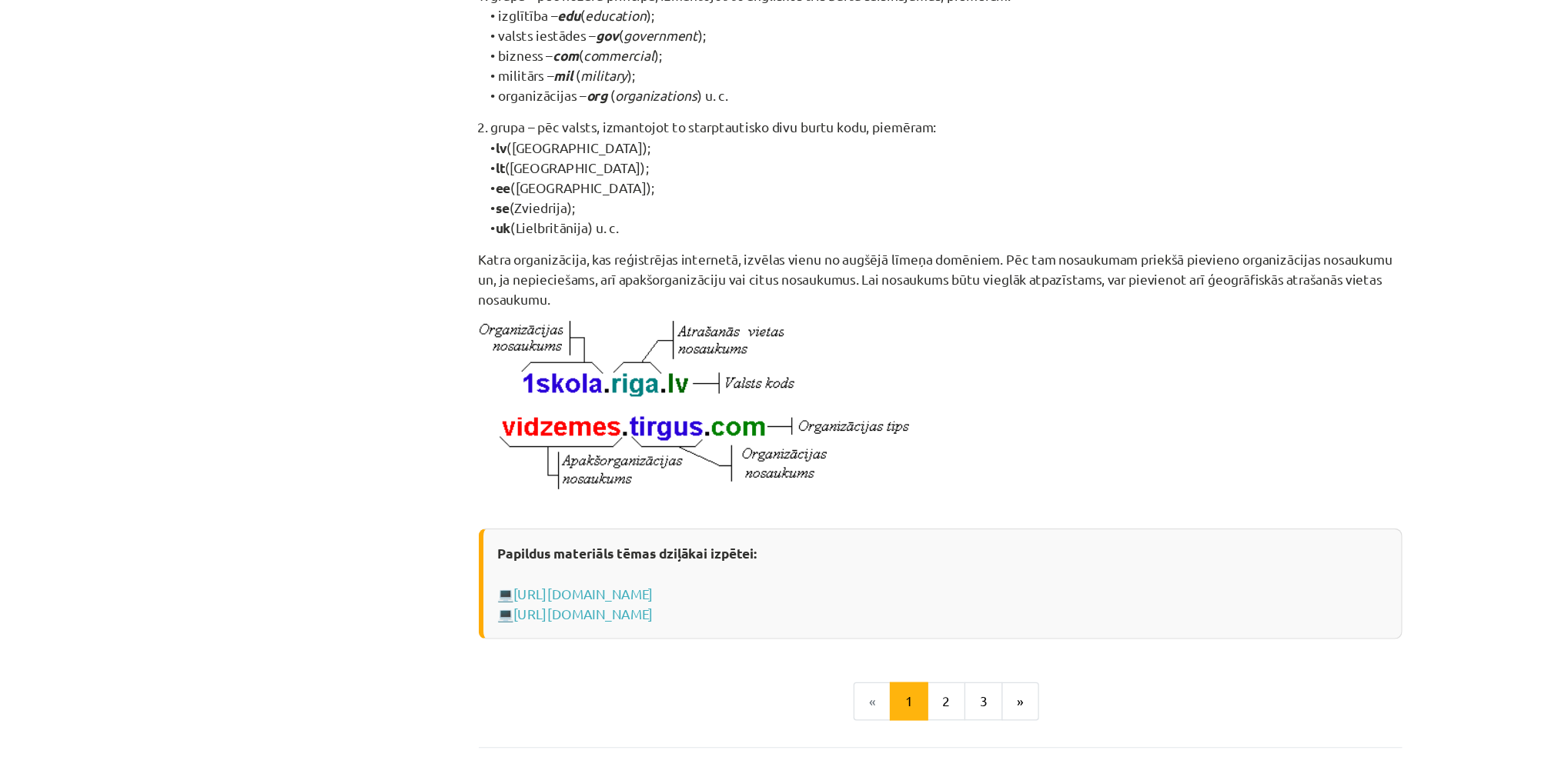
scroll to position [285, 0]
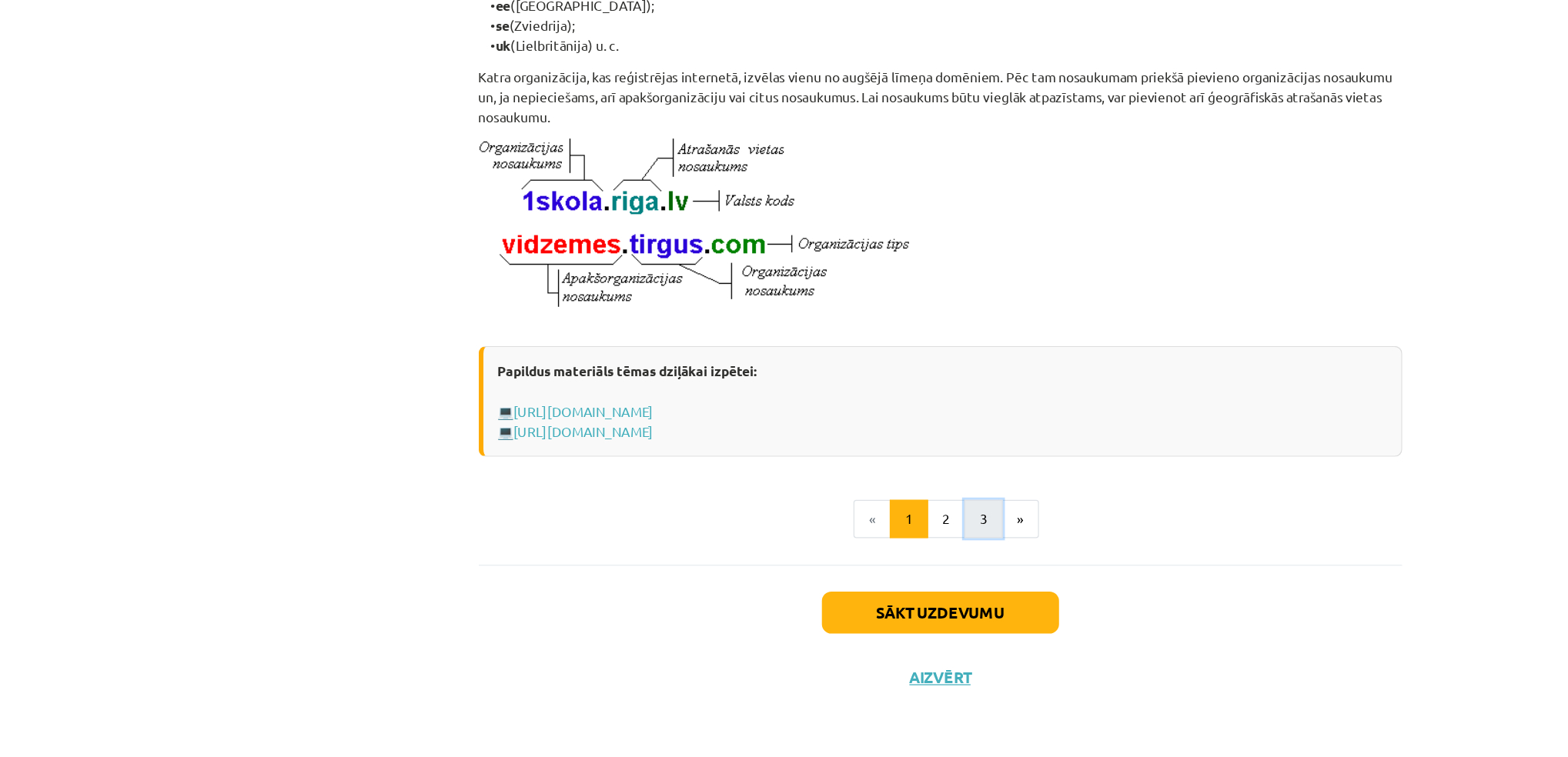
click at [807, 568] on button "3" at bounding box center [819, 565] width 31 height 31
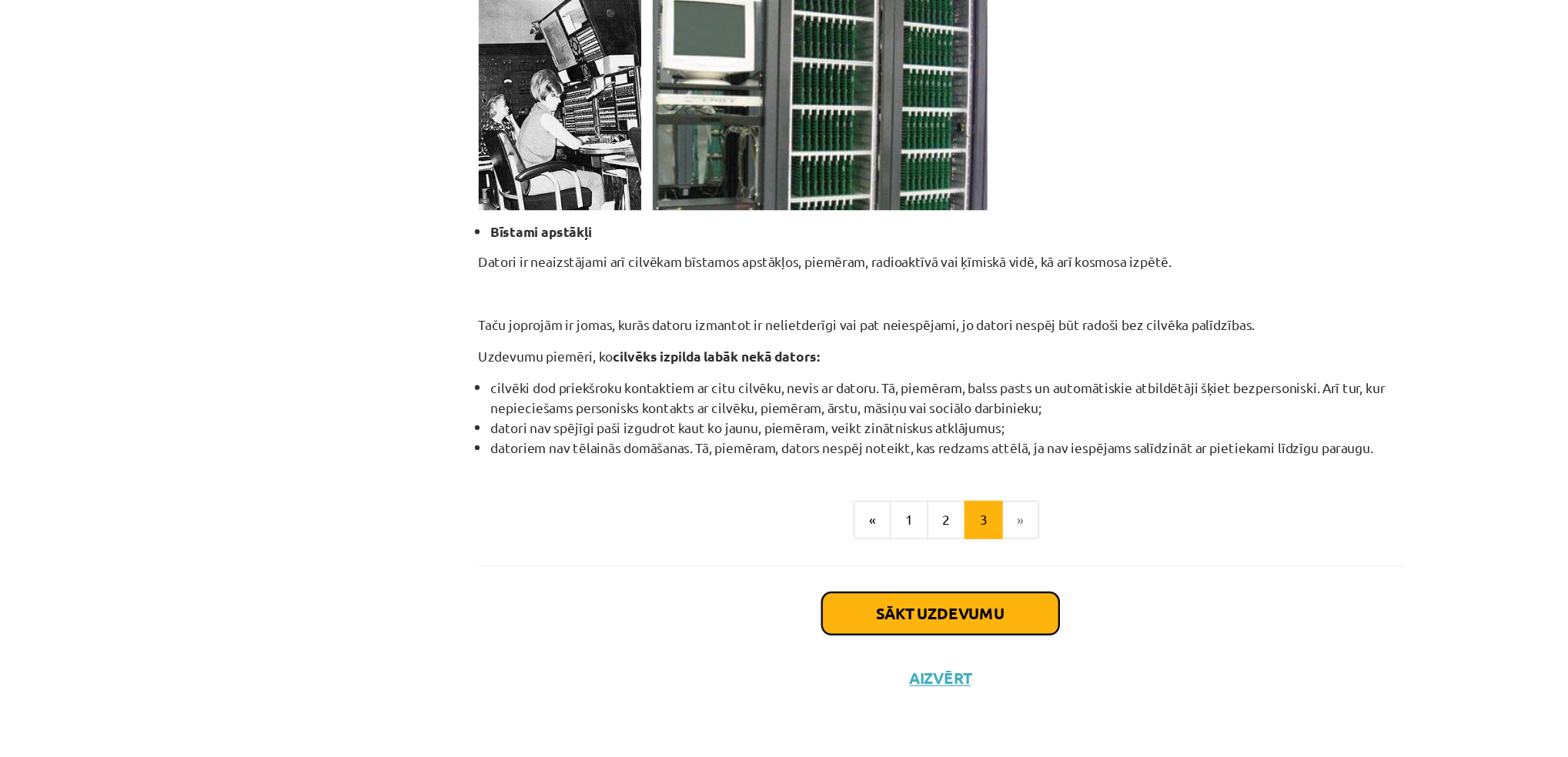
click at [806, 652] on button "Sākt uzdevumu" at bounding box center [784, 641] width 191 height 34
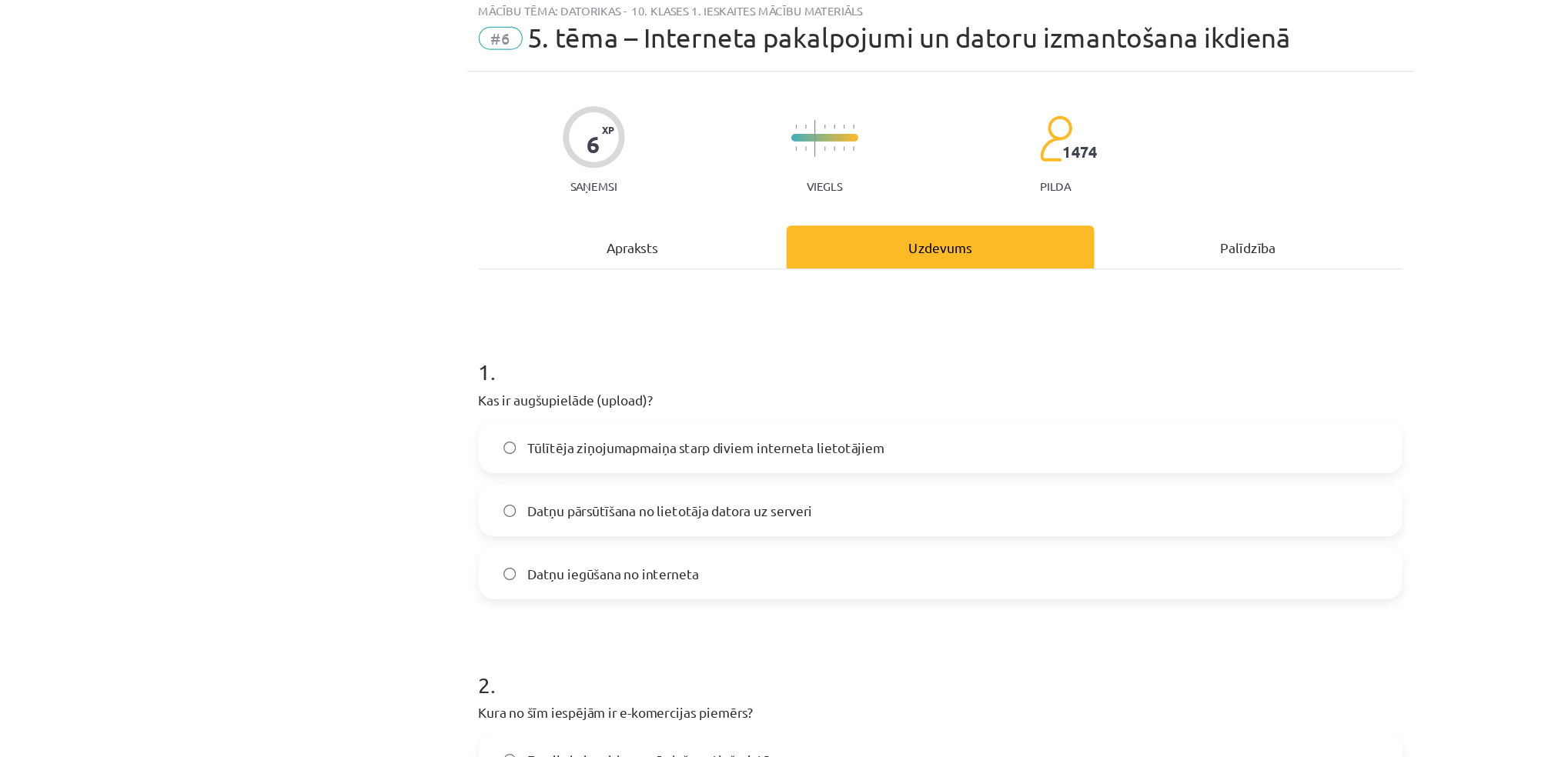
scroll to position [53, 0]
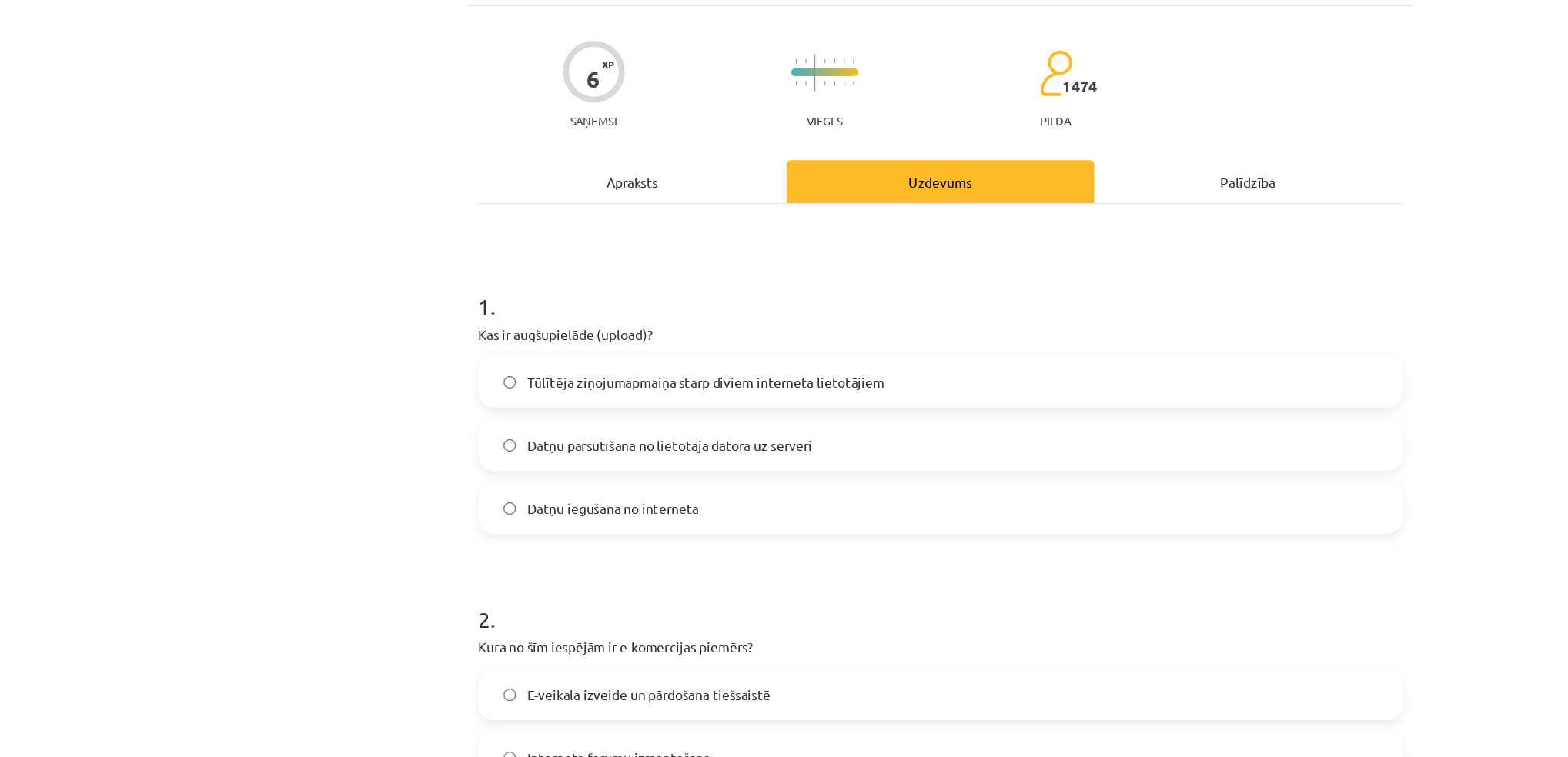
click at [499, 410] on label "Datņu pārsūtīšana no lietotāja datora uz serveri" at bounding box center [784, 403] width 740 height 39
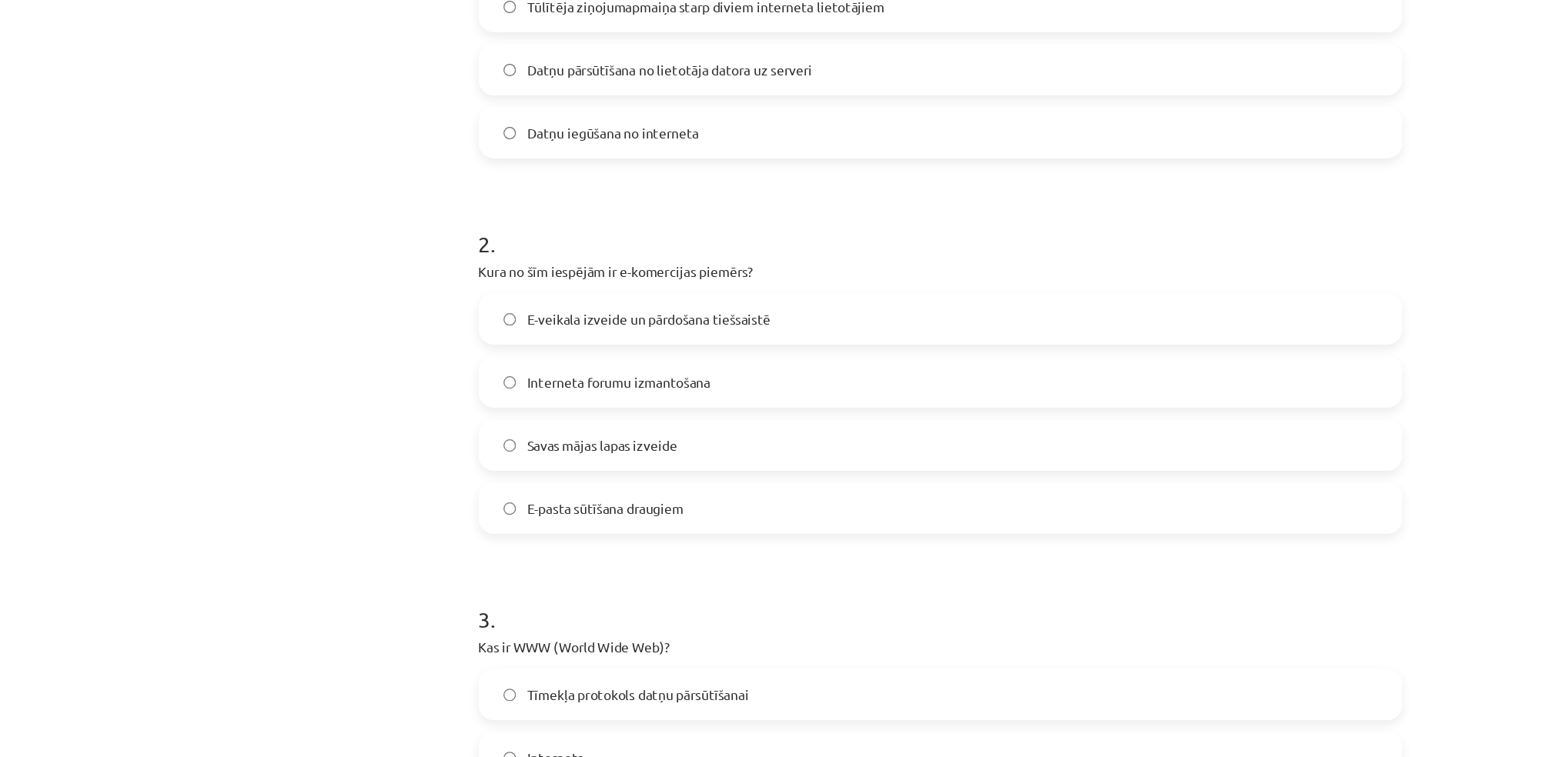
scroll to position [357, 0]
click at [538, 316] on label "E-veikala izveide un pārdošana tiešsaistē" at bounding box center [784, 300] width 740 height 39
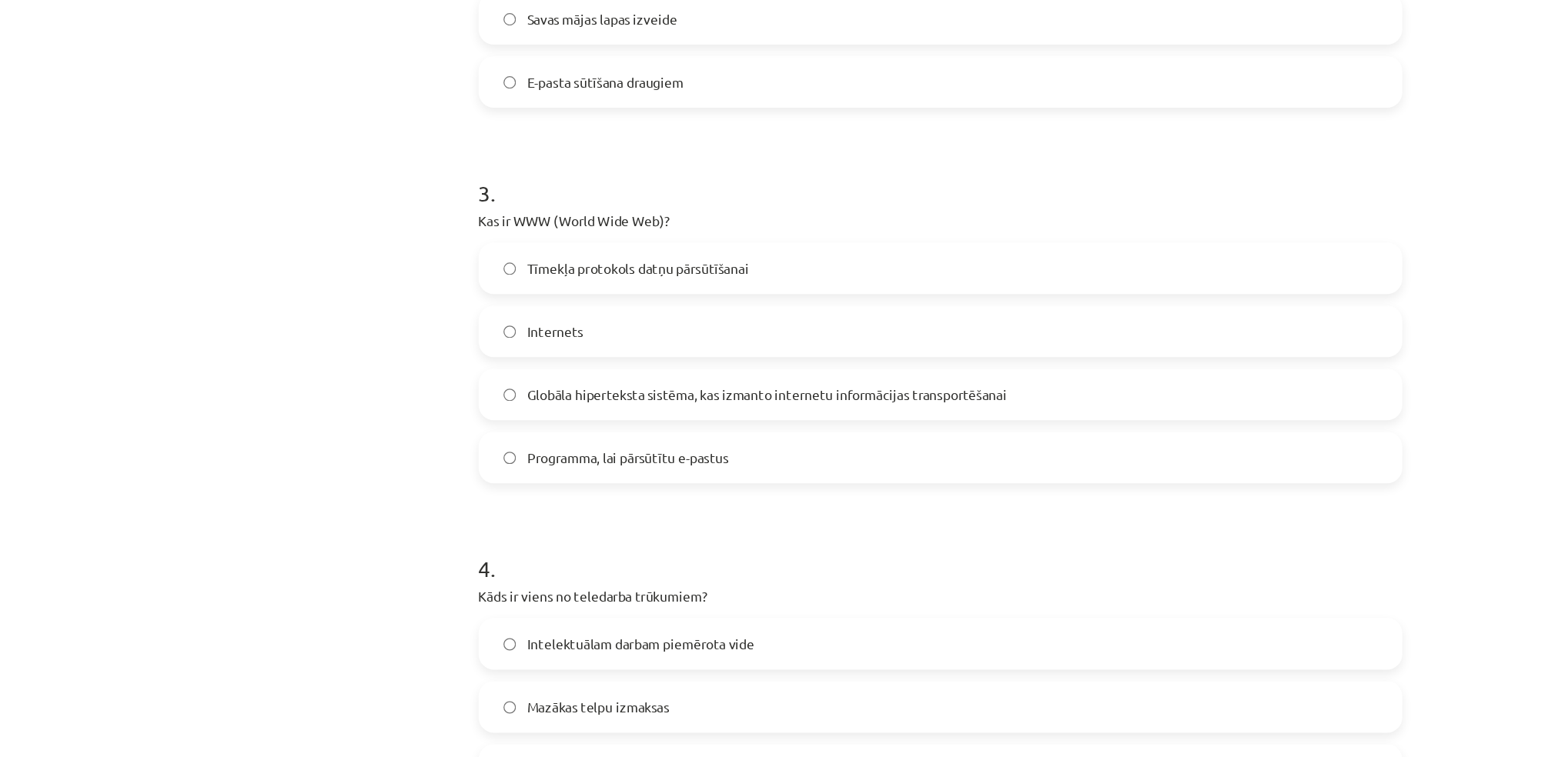
scroll to position [701, 0]
click at [467, 366] on span "Globāla hiperteksta sistēma, kas izmanto internetu informācijas transportēšanai" at bounding box center [645, 359] width 387 height 16
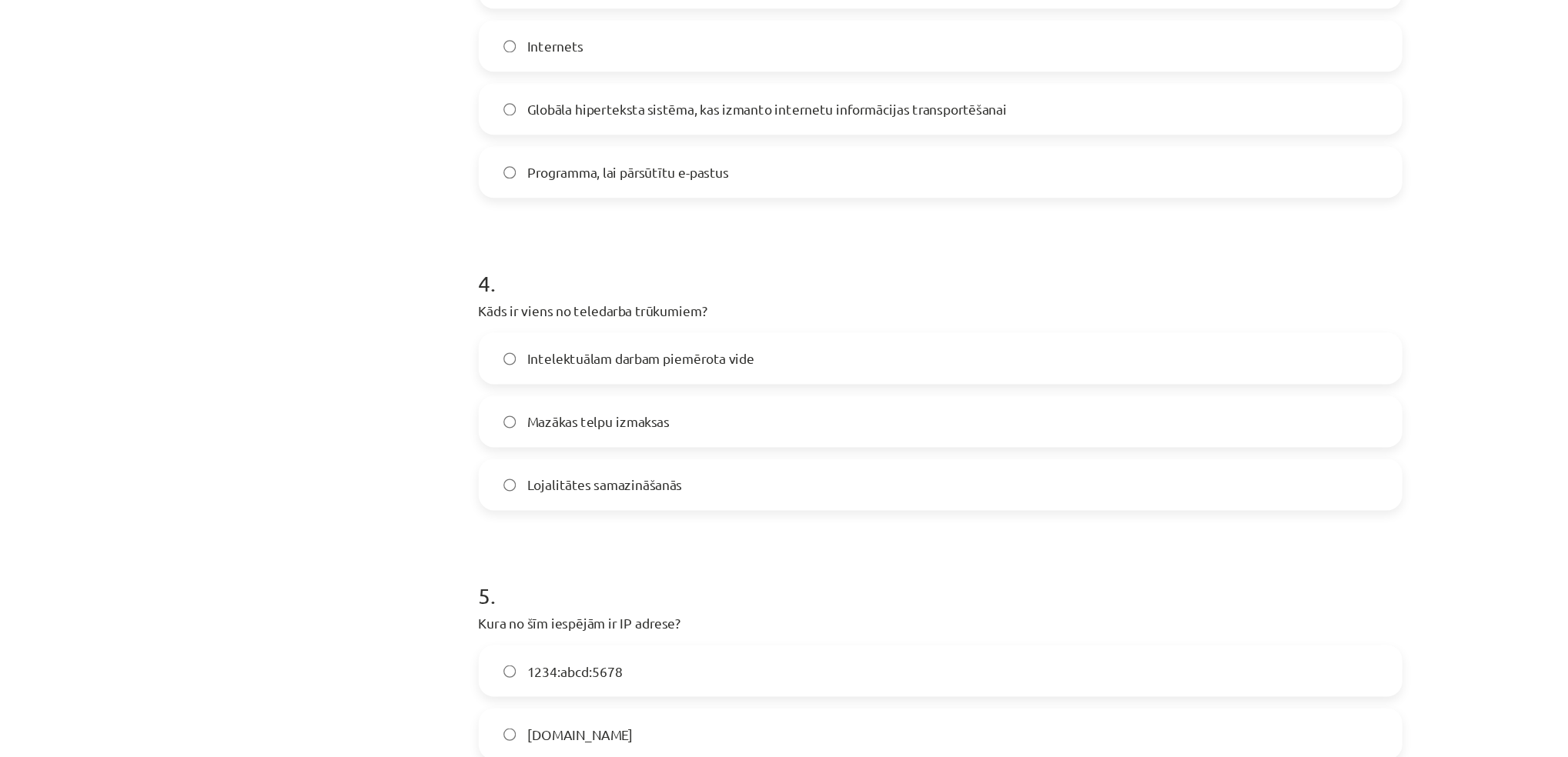
scroll to position [942, 0]
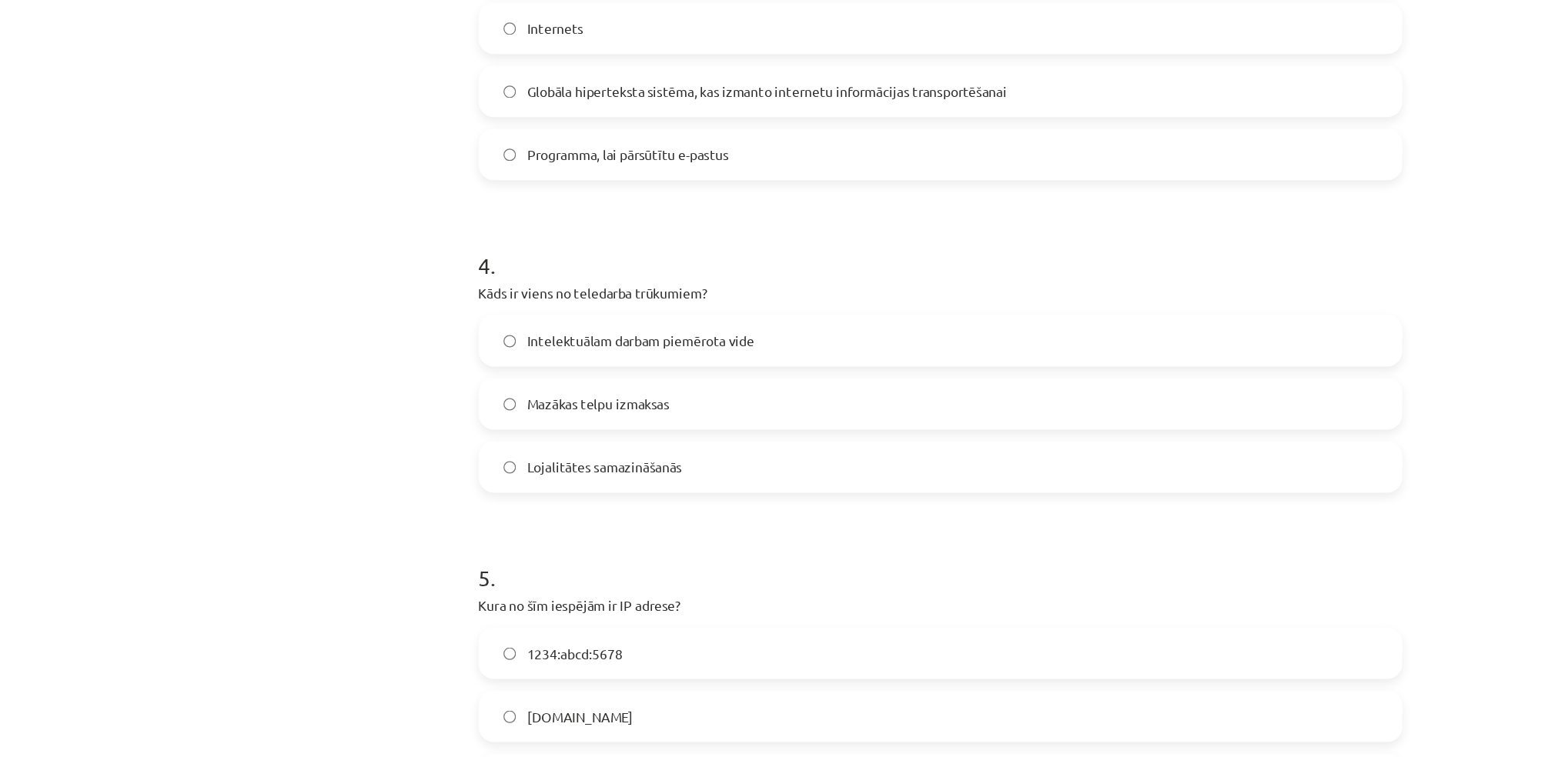
click at [520, 419] on span "Lojalitātes samazināšanās" at bounding box center [514, 420] width 125 height 16
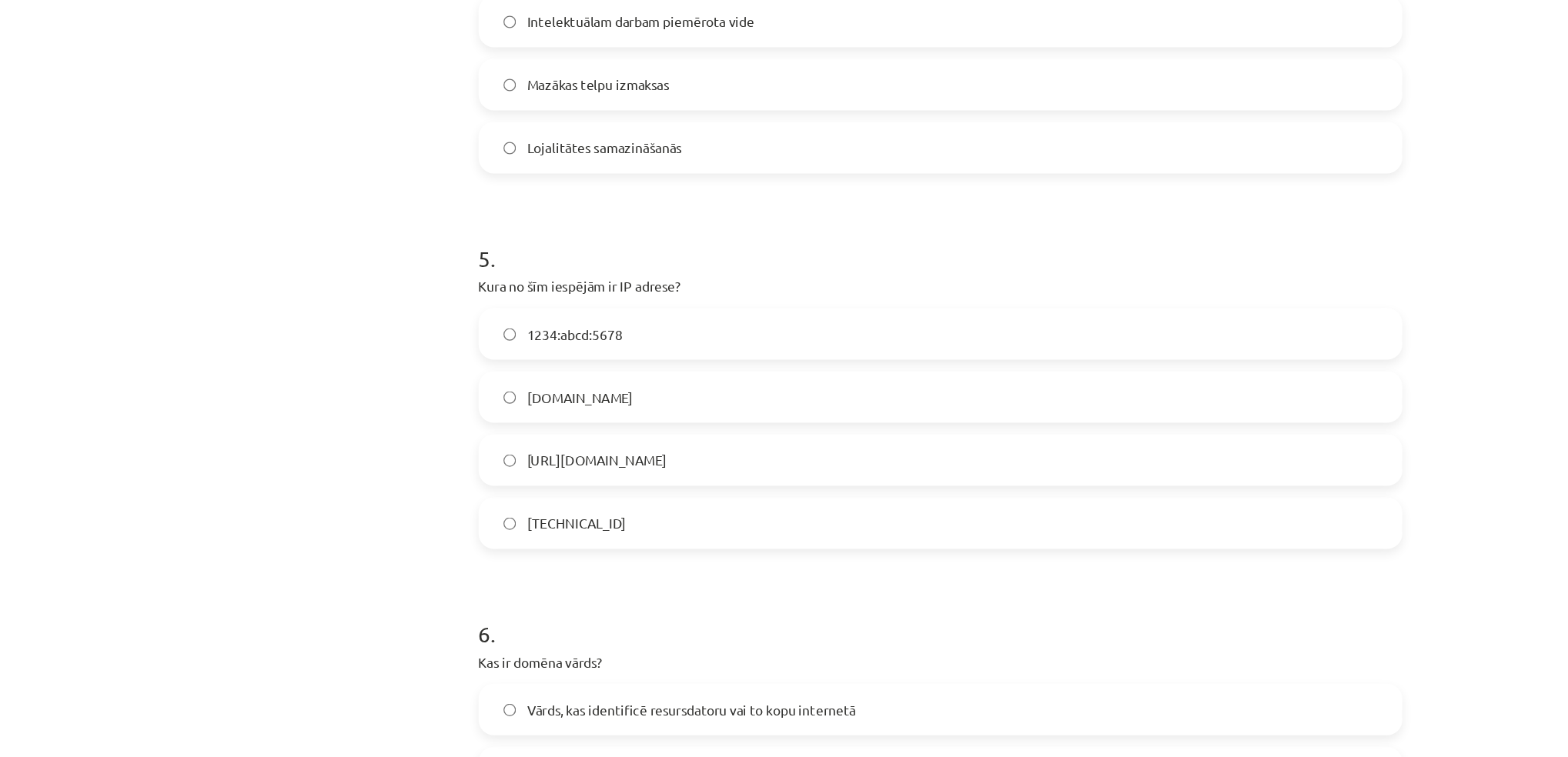
scroll to position [1204, 0]
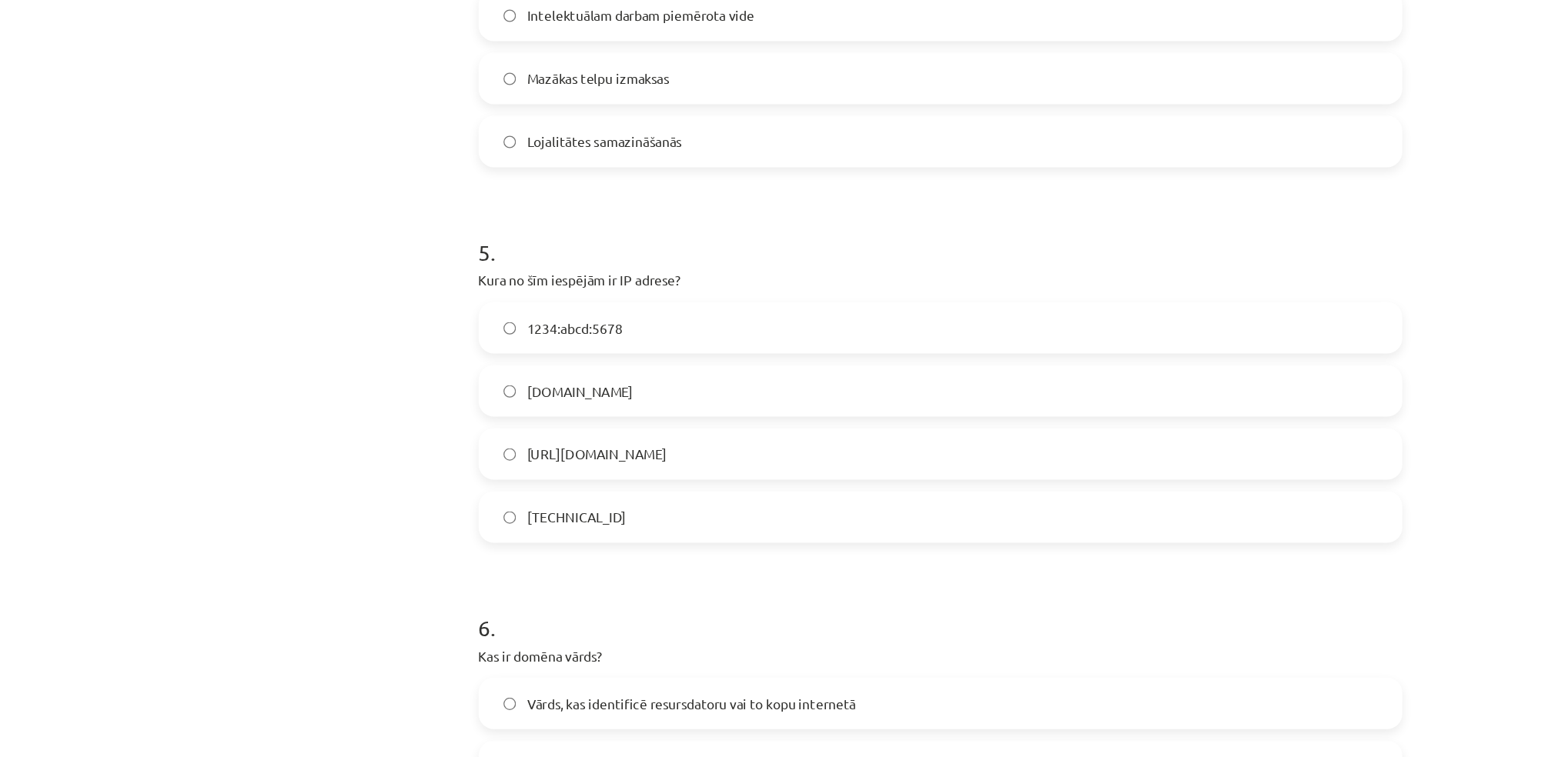
click at [172, 306] on div "Mācību tēma: Datorikas - 10. klases 1. ieskaites mācību materiāls #6 5. tēma – …" at bounding box center [784, 378] width 1568 height 757
click at [492, 453] on span "192.100.81.101" at bounding box center [492, 461] width 80 height 16
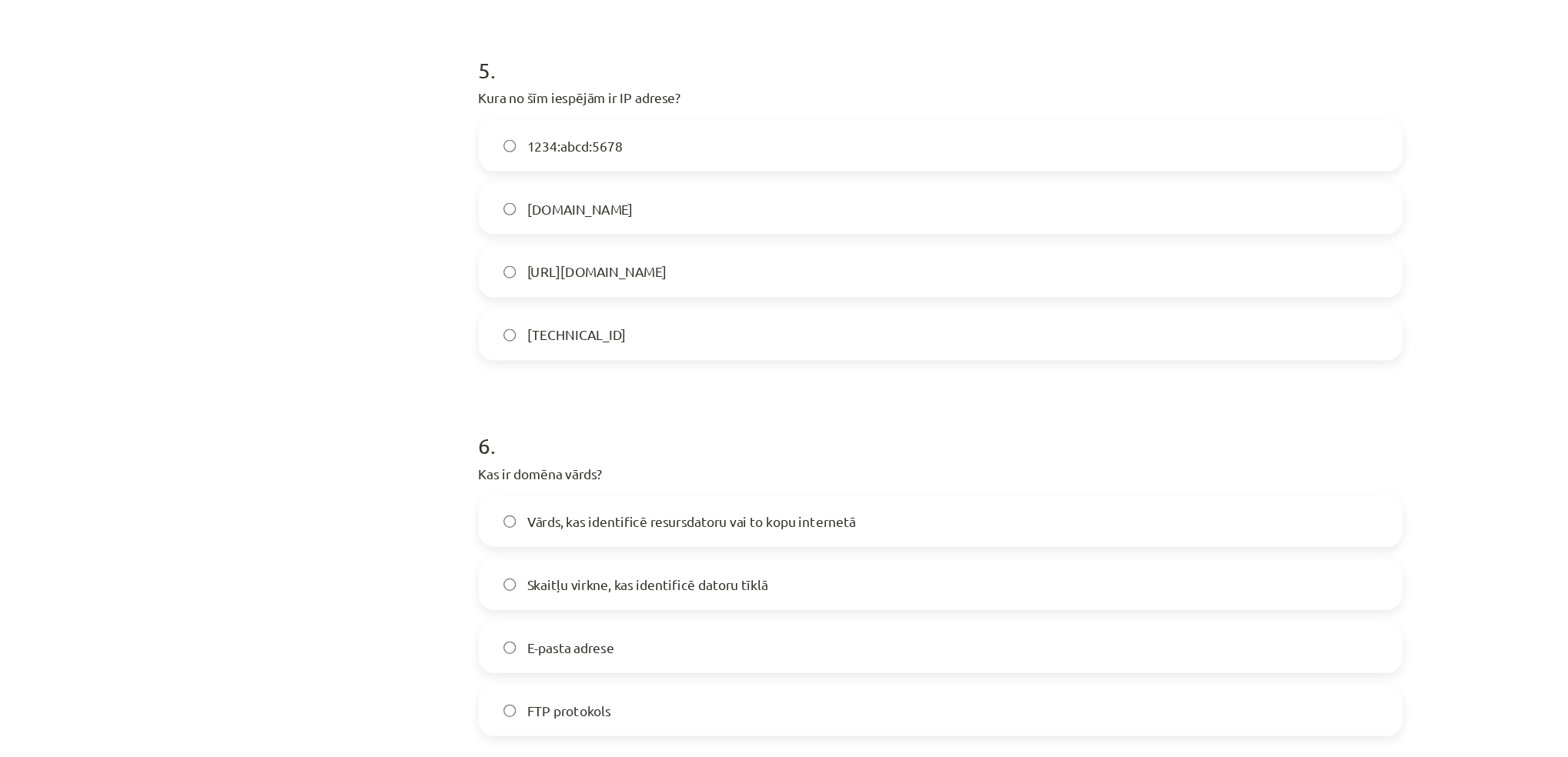
scroll to position [1409, 0]
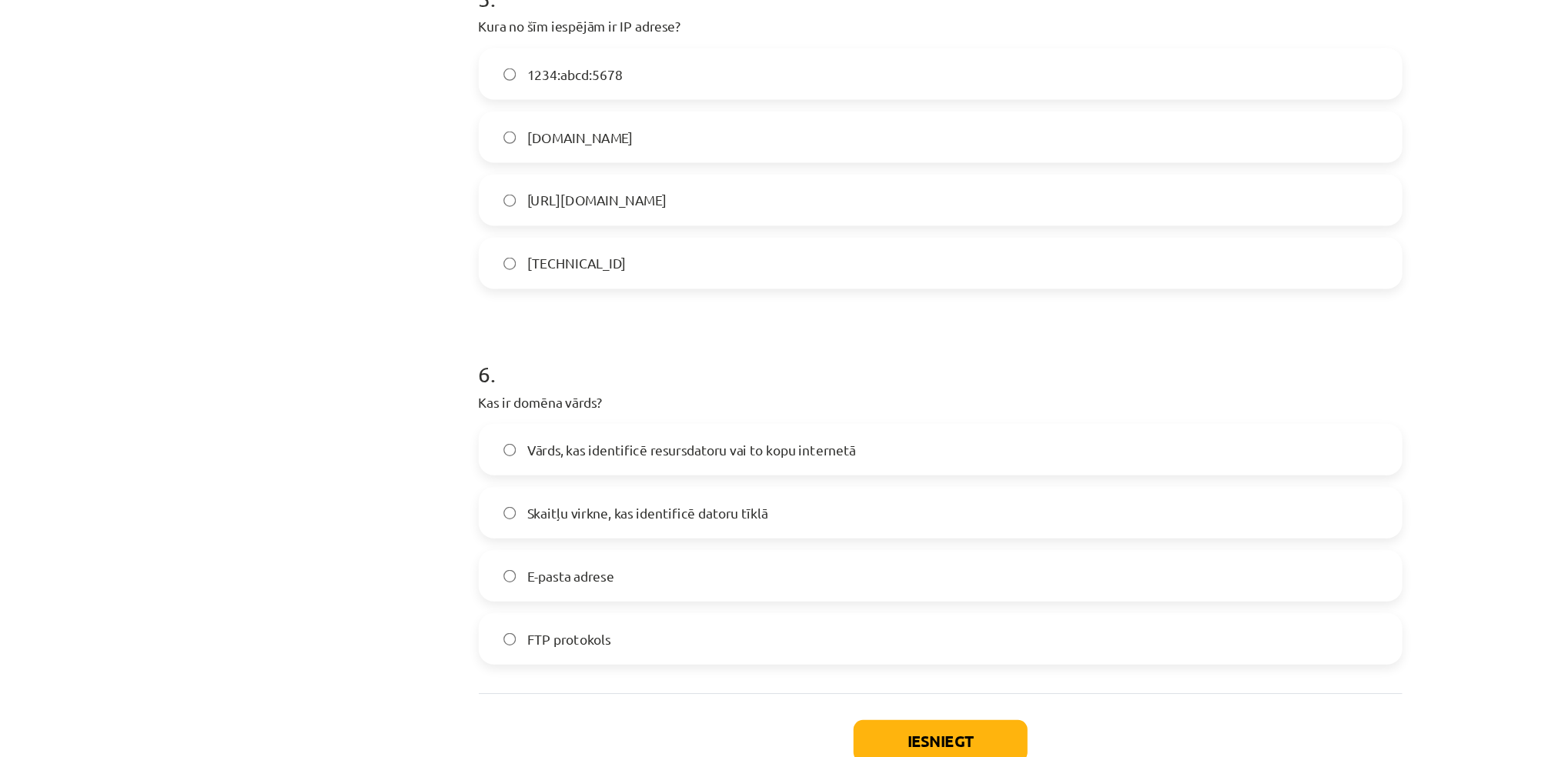
click at [456, 408] on span "Vārds, kas identificē resursdatoru vai to kopu internetā" at bounding box center [584, 407] width 265 height 16
click at [760, 638] on button "Iesniegt" at bounding box center [785, 641] width 140 height 34
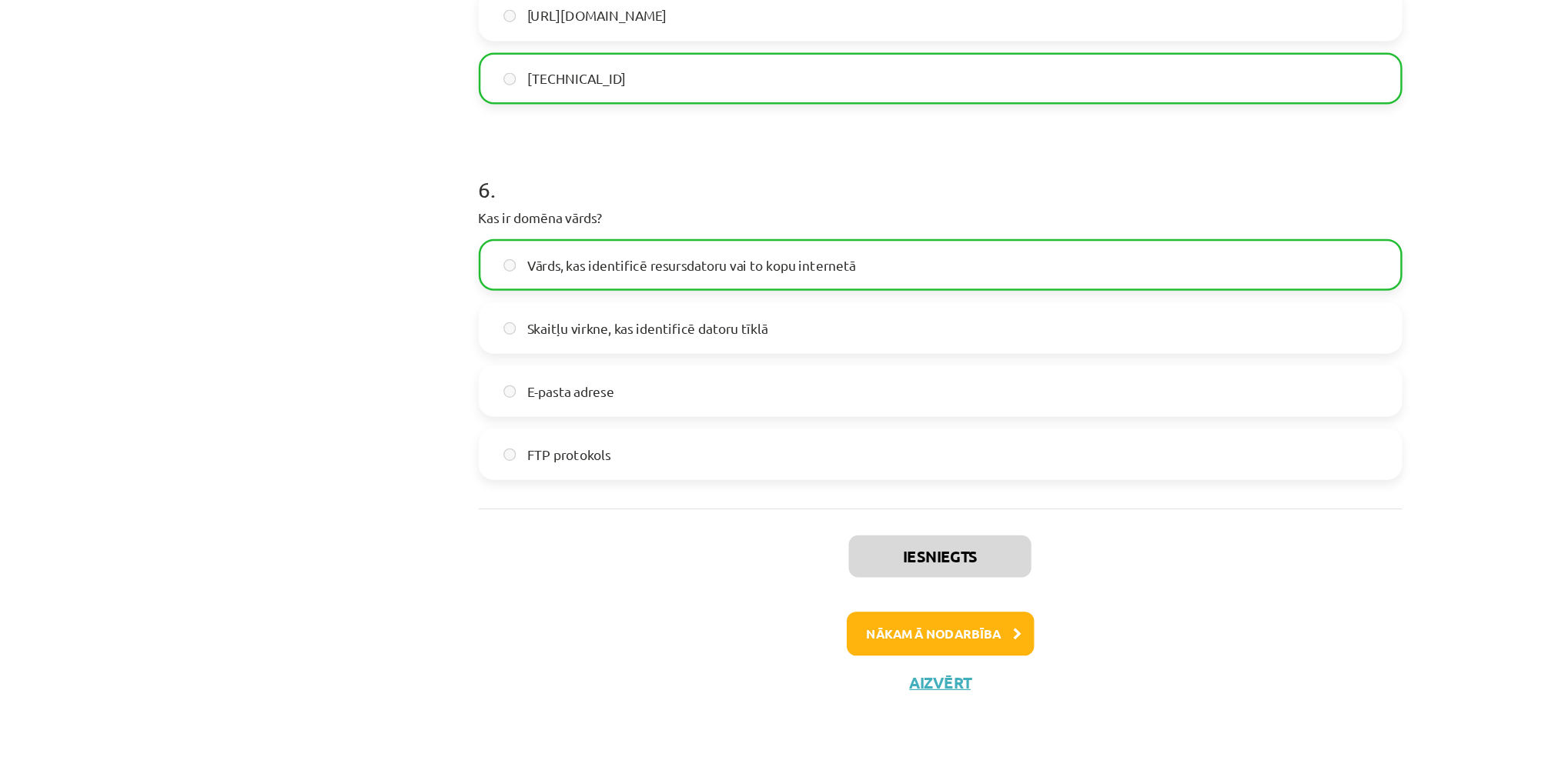
scroll to position [285, 0]
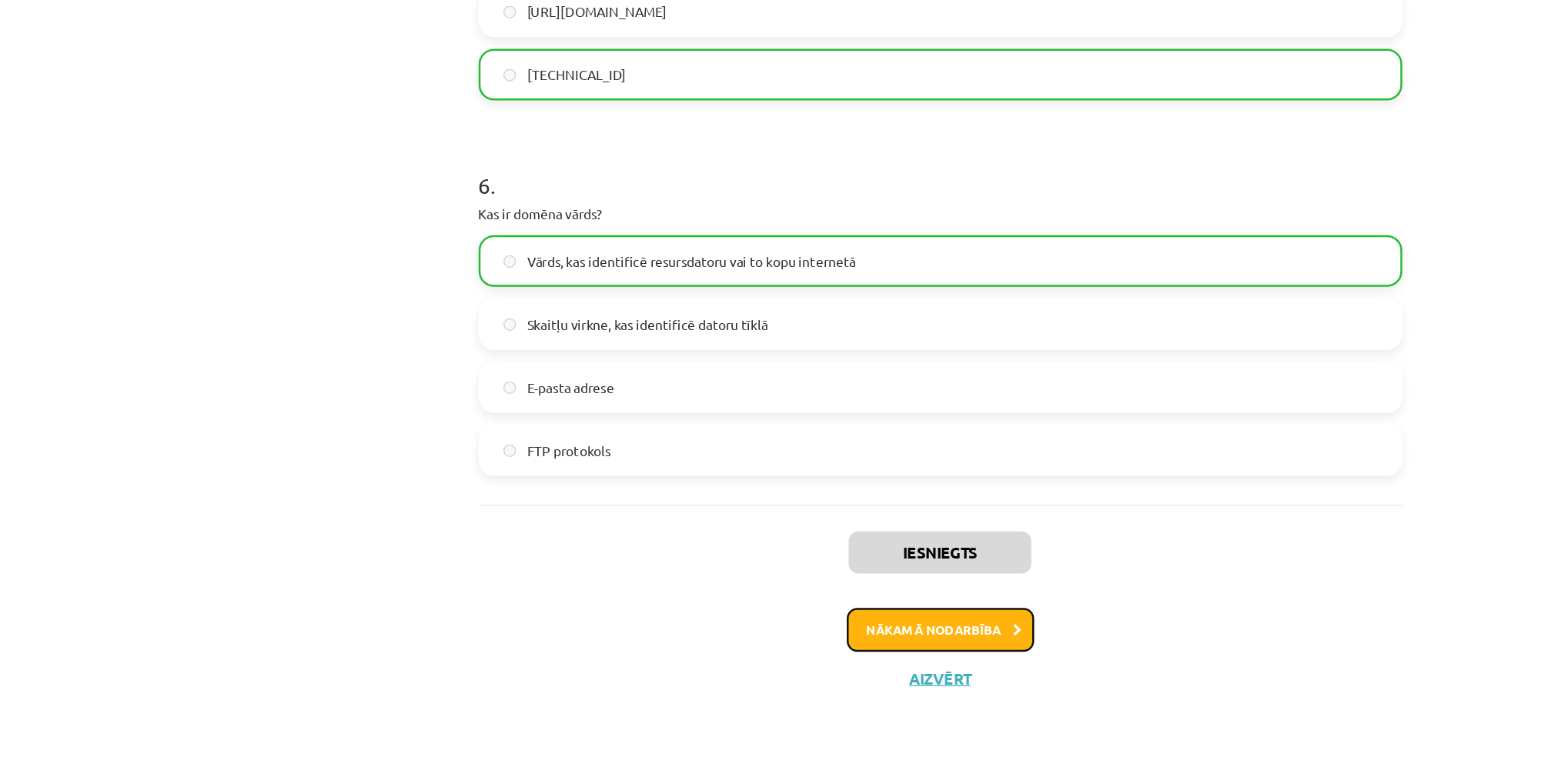
click at [741, 654] on button "Nākamā nodarbība" at bounding box center [784, 654] width 151 height 35
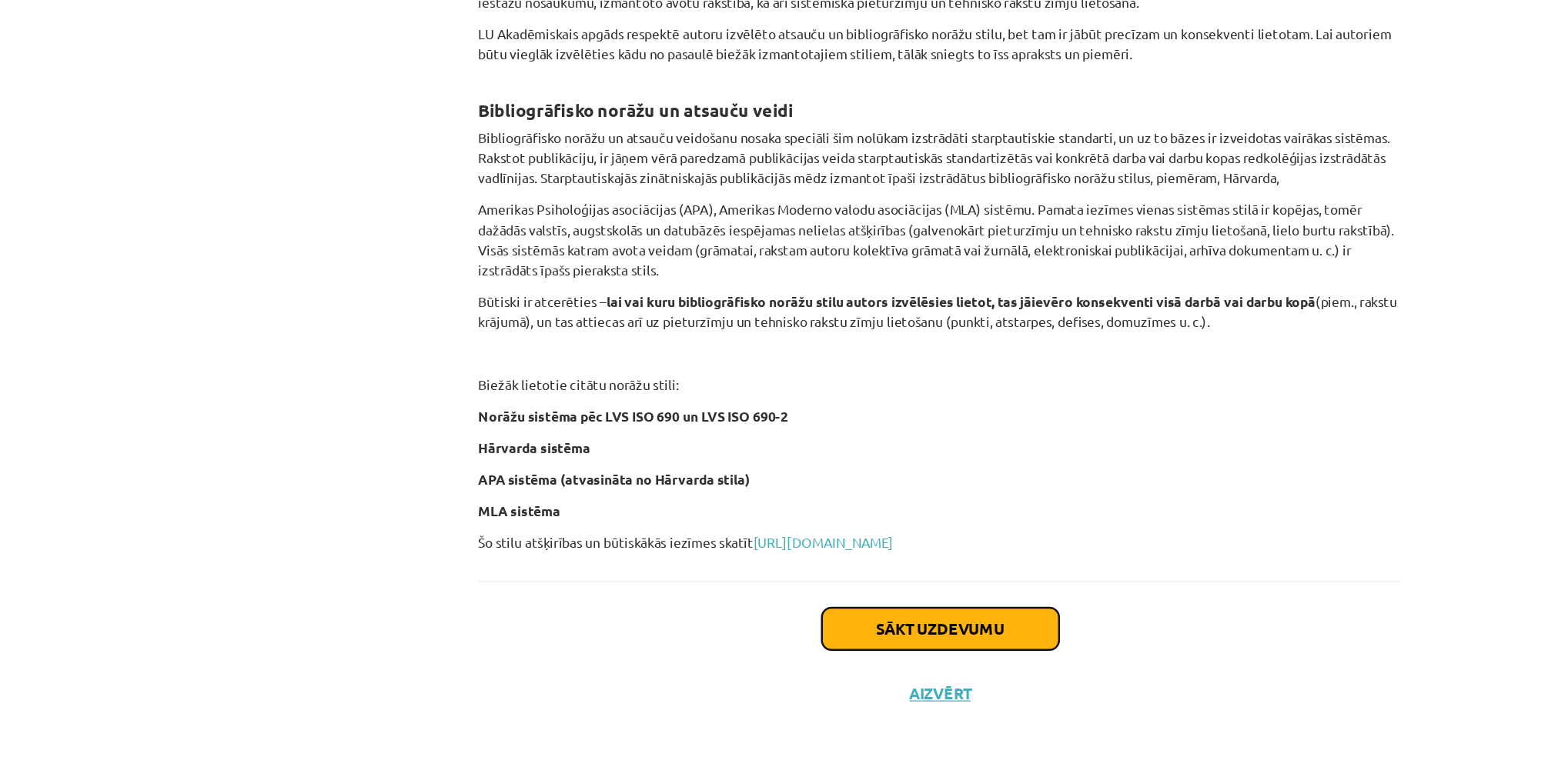
click at [741, 641] on button "Sākt uzdevumu" at bounding box center [784, 640] width 191 height 34
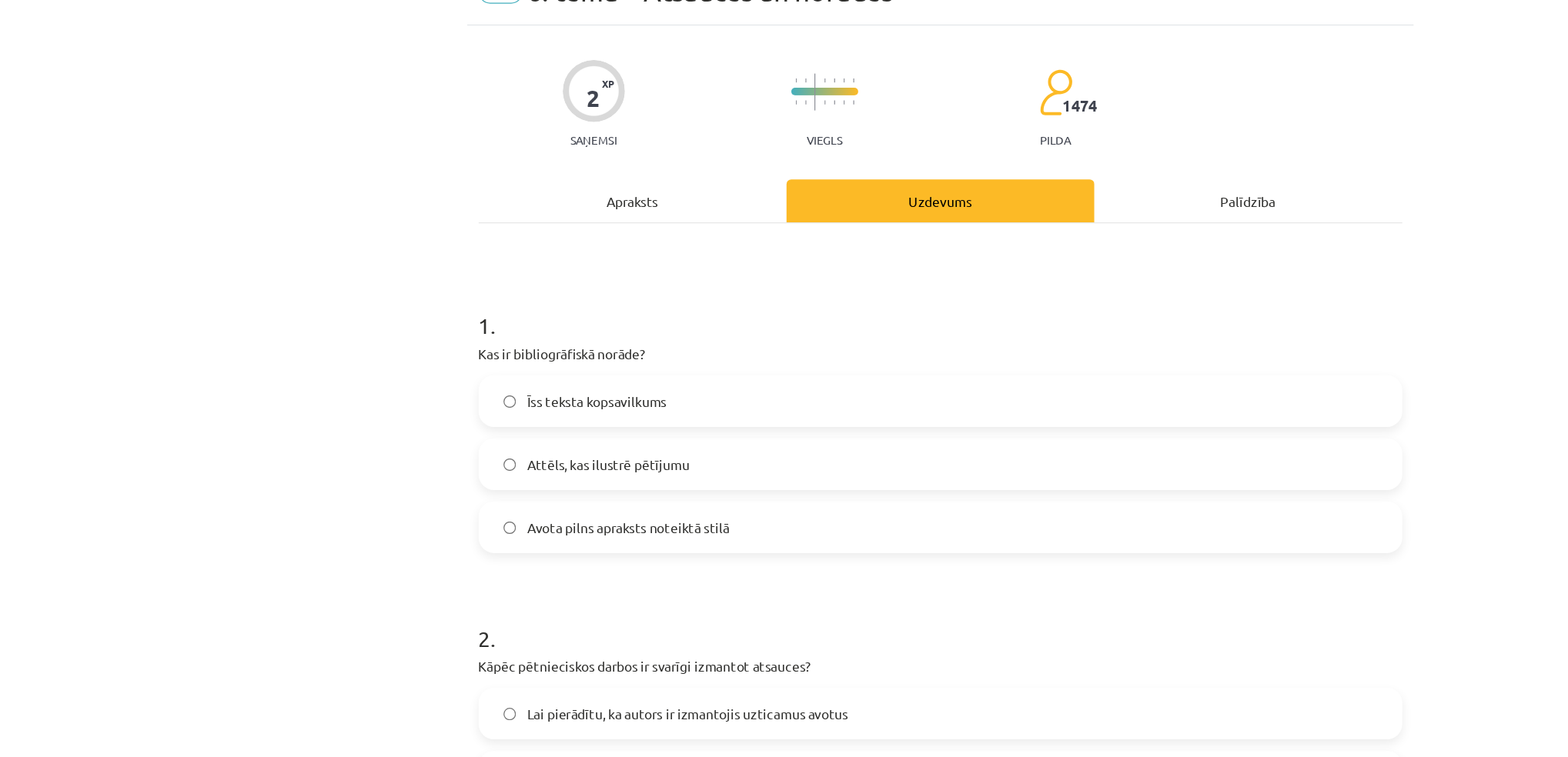
click at [487, 505] on span "Avota pilns apraksts noteiktā stilā" at bounding box center [533, 507] width 164 height 16
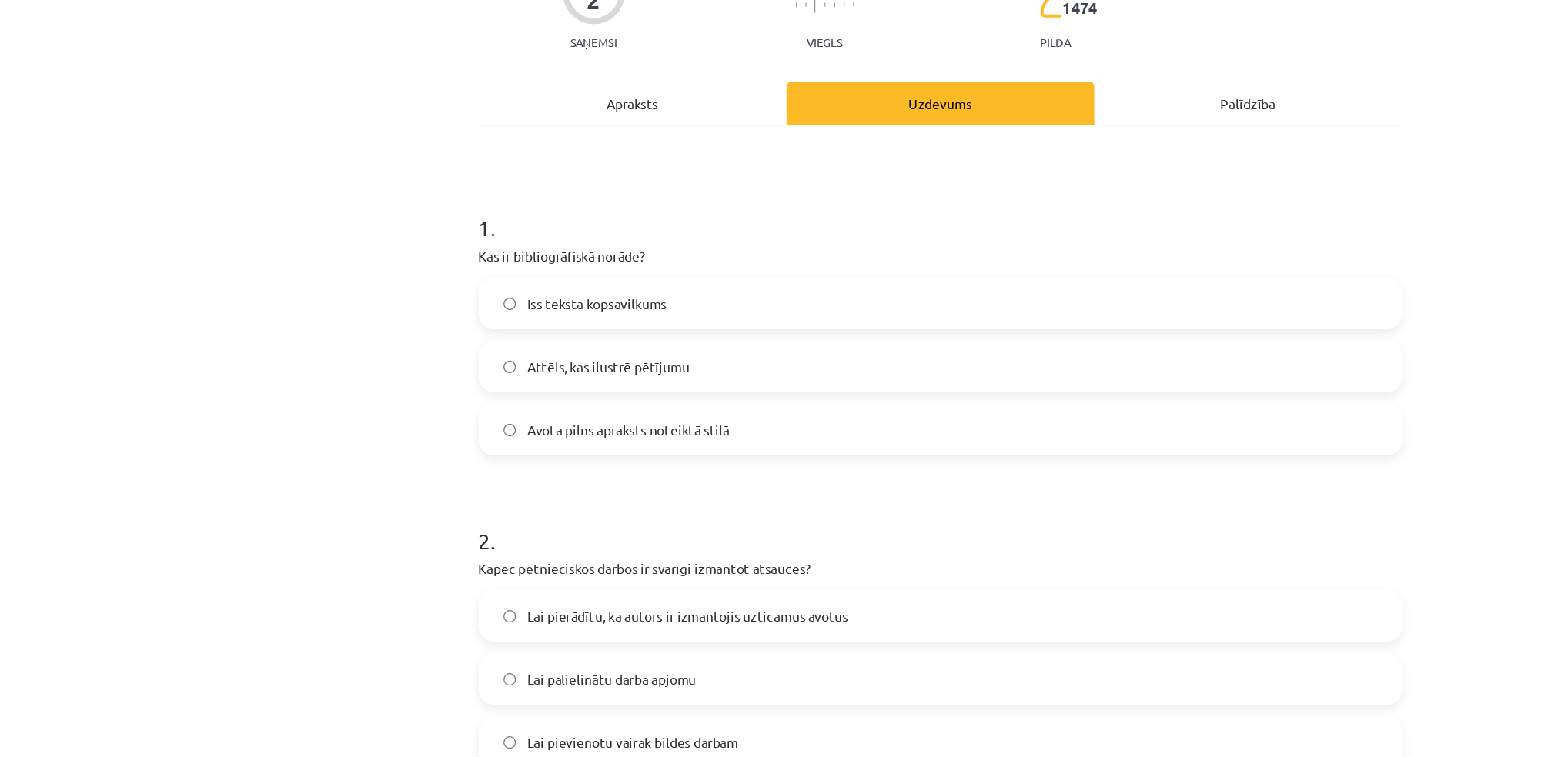
scroll to position [199, 0]
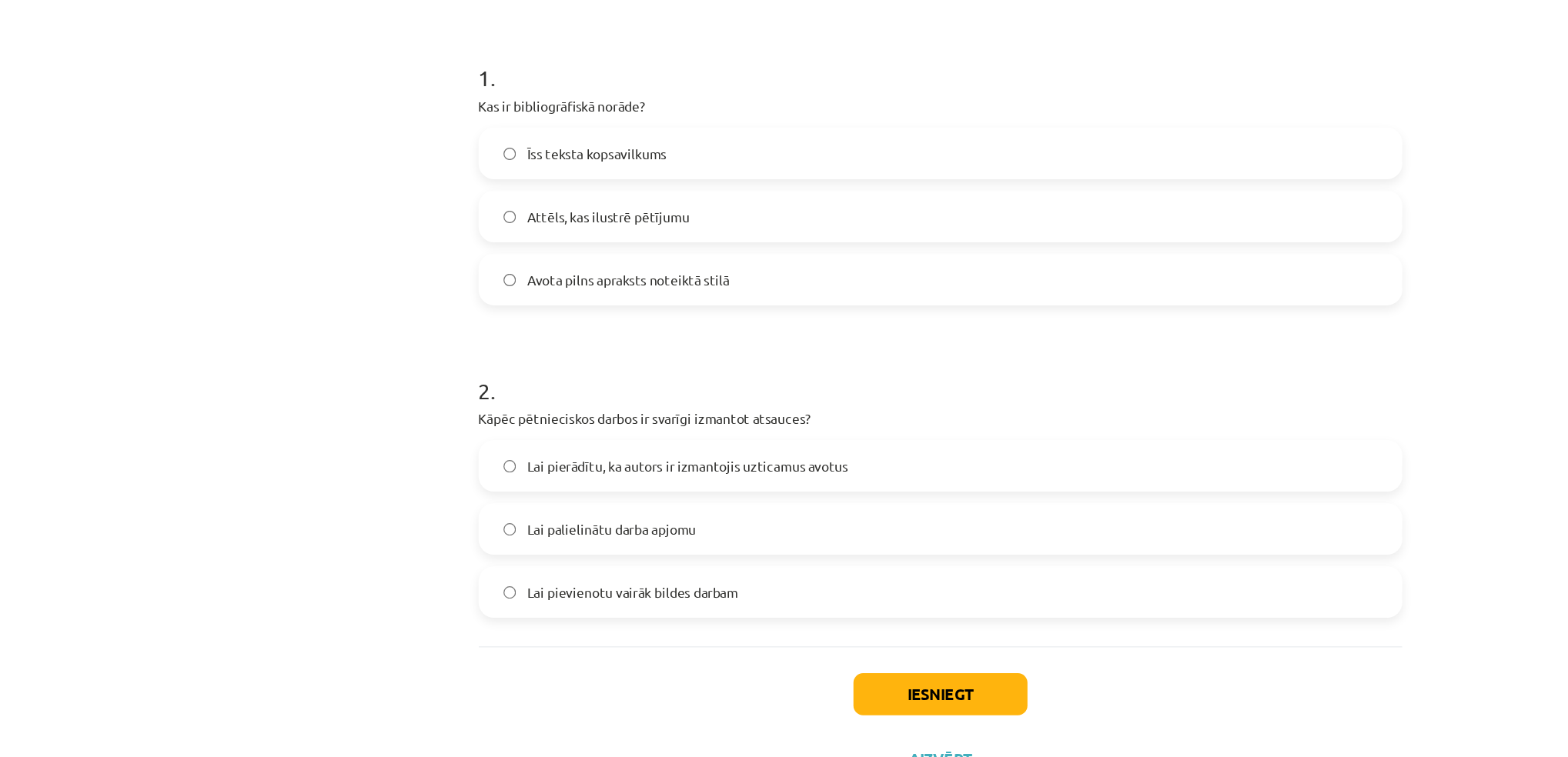
click at [502, 461] on span "Lai pierādītu, ka autors ir izmantojis uzticamus avotus" at bounding box center [581, 457] width 259 height 16
click at [751, 635] on button "Iesniegt" at bounding box center [785, 641] width 140 height 34
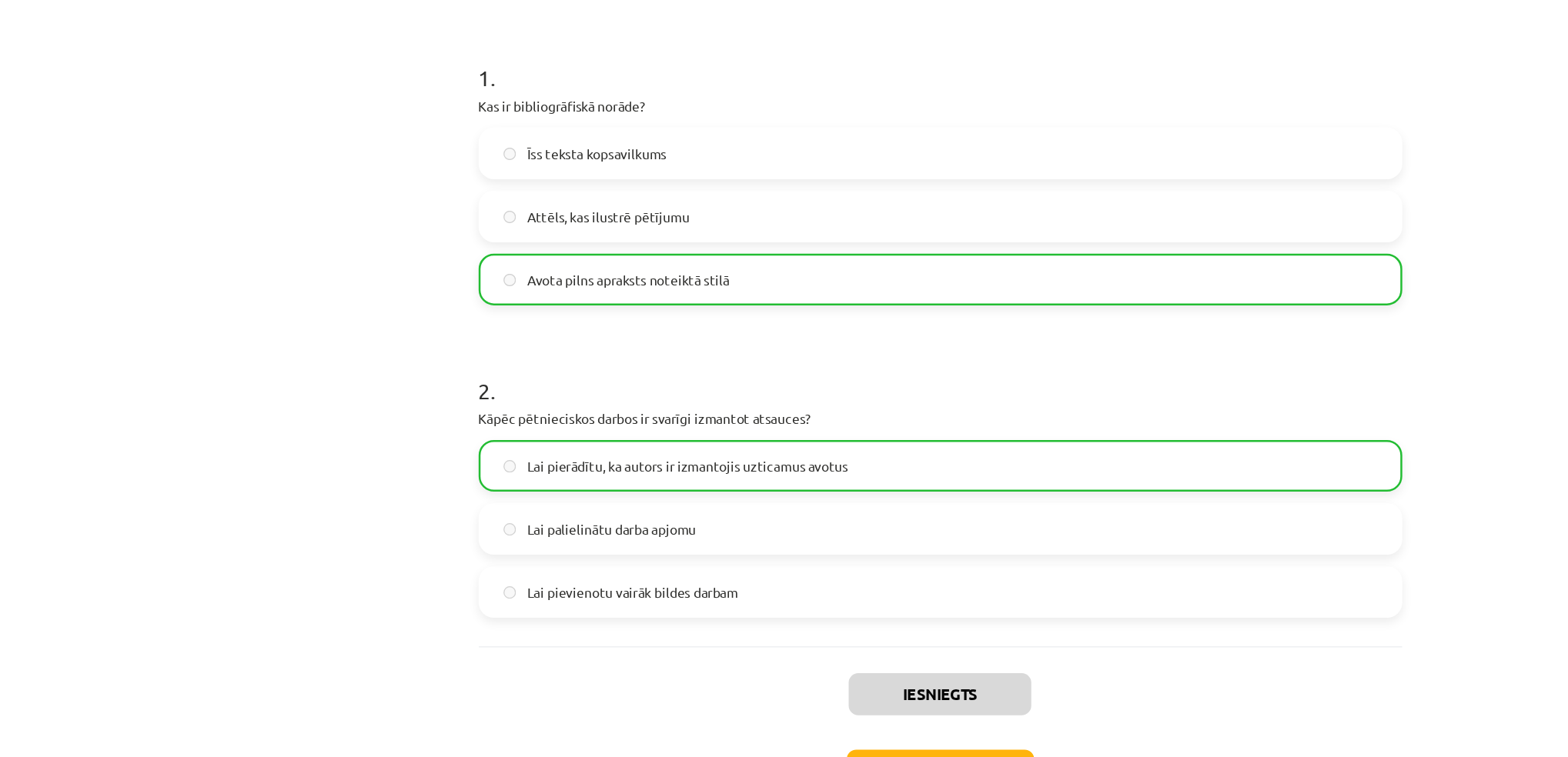
scroll to position [249, 0]
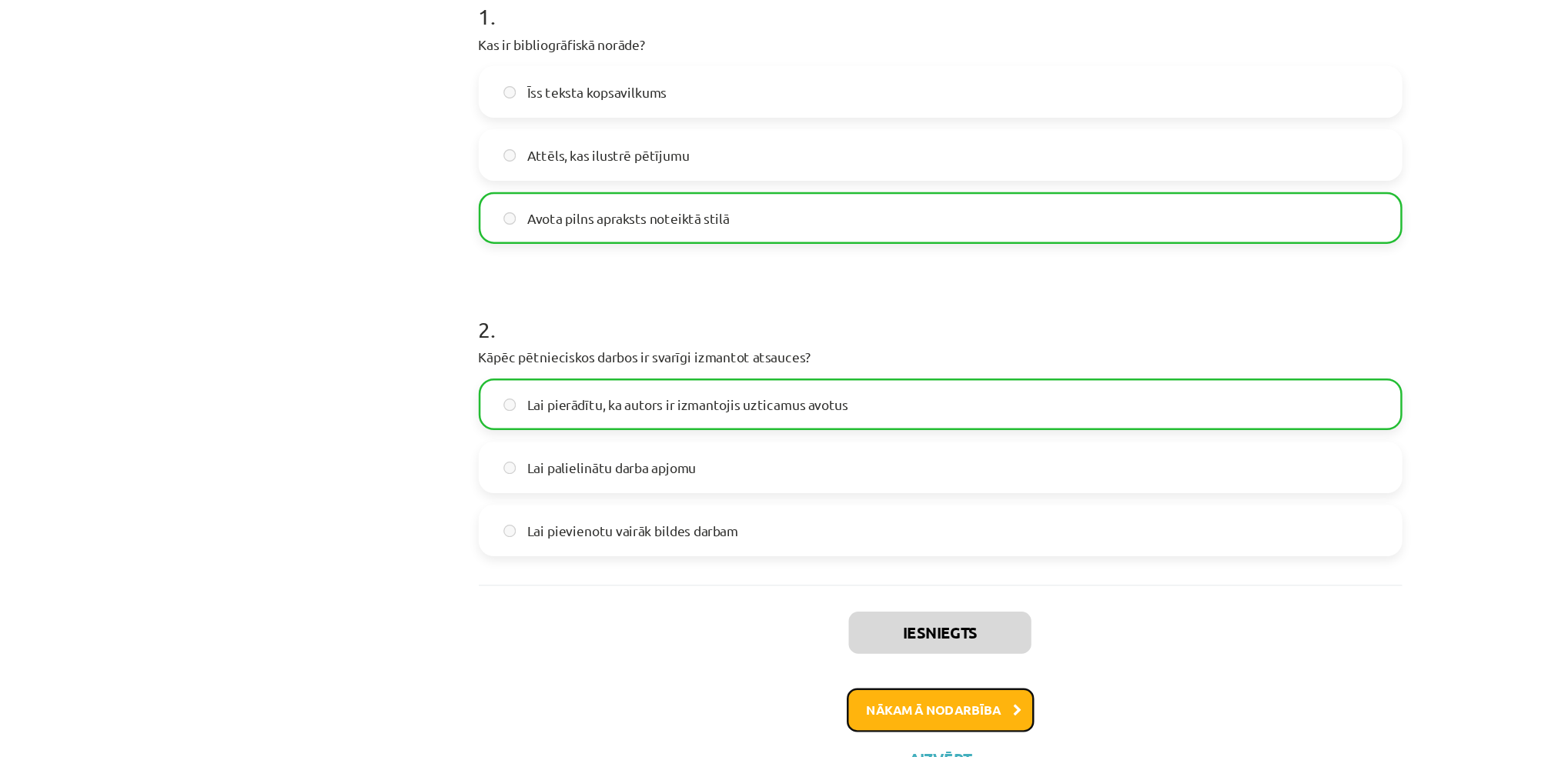
click at [774, 664] on button "Nākamā nodarbība" at bounding box center [784, 654] width 151 height 35
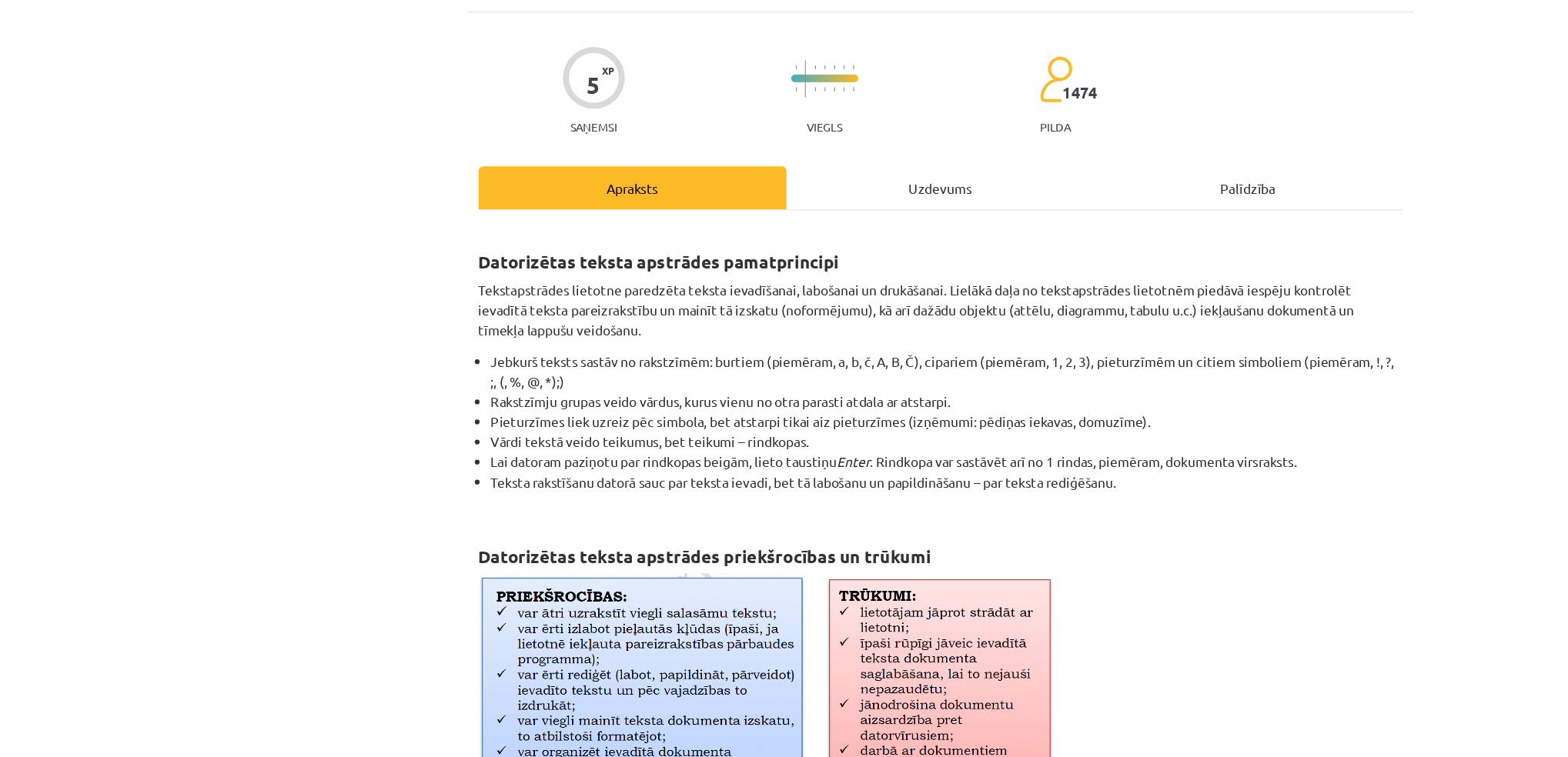
scroll to position [92, 0]
click at [775, 159] on div "Uzdevums" at bounding box center [785, 151] width 248 height 35
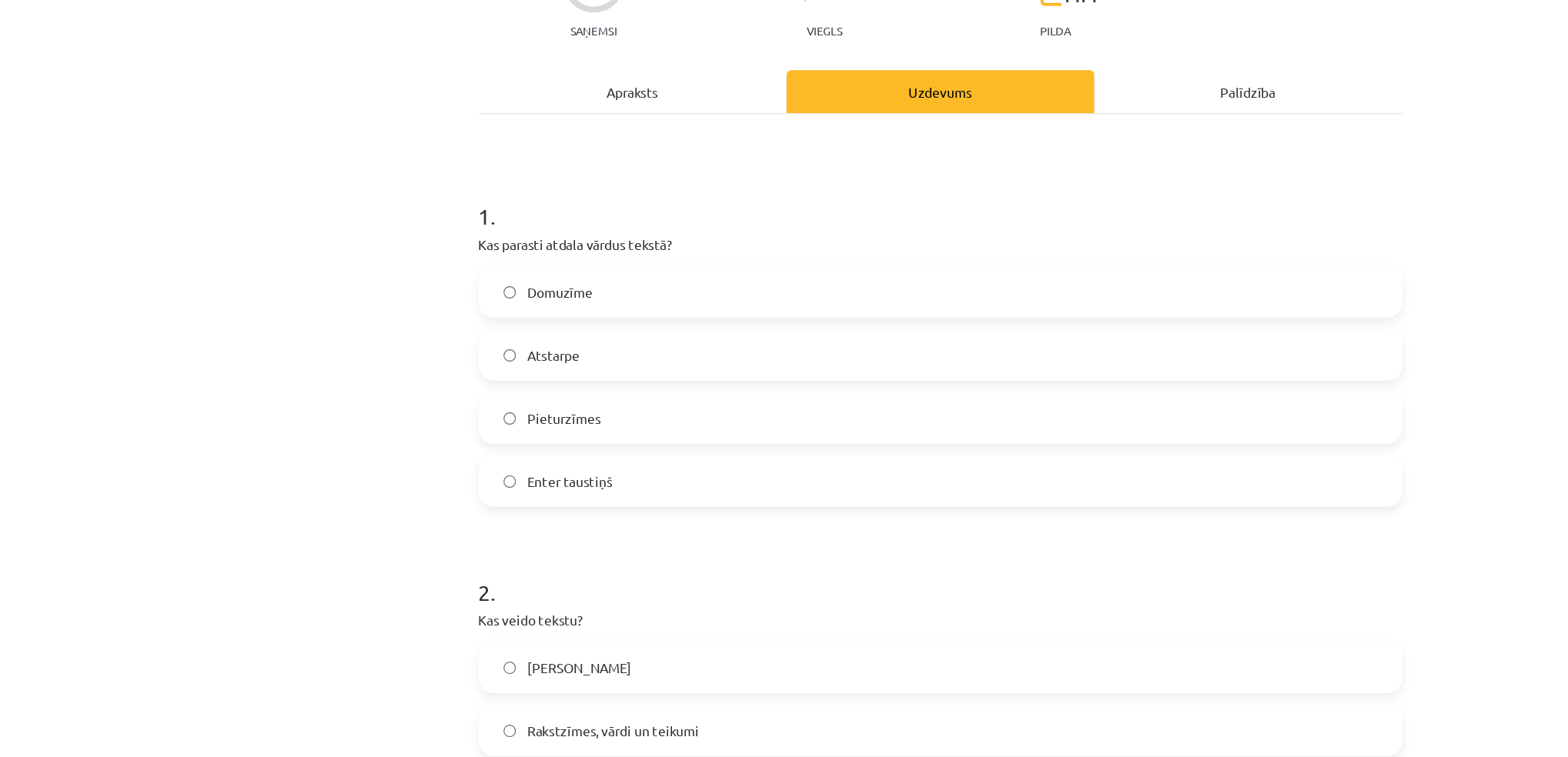
scroll to position [0, 0]
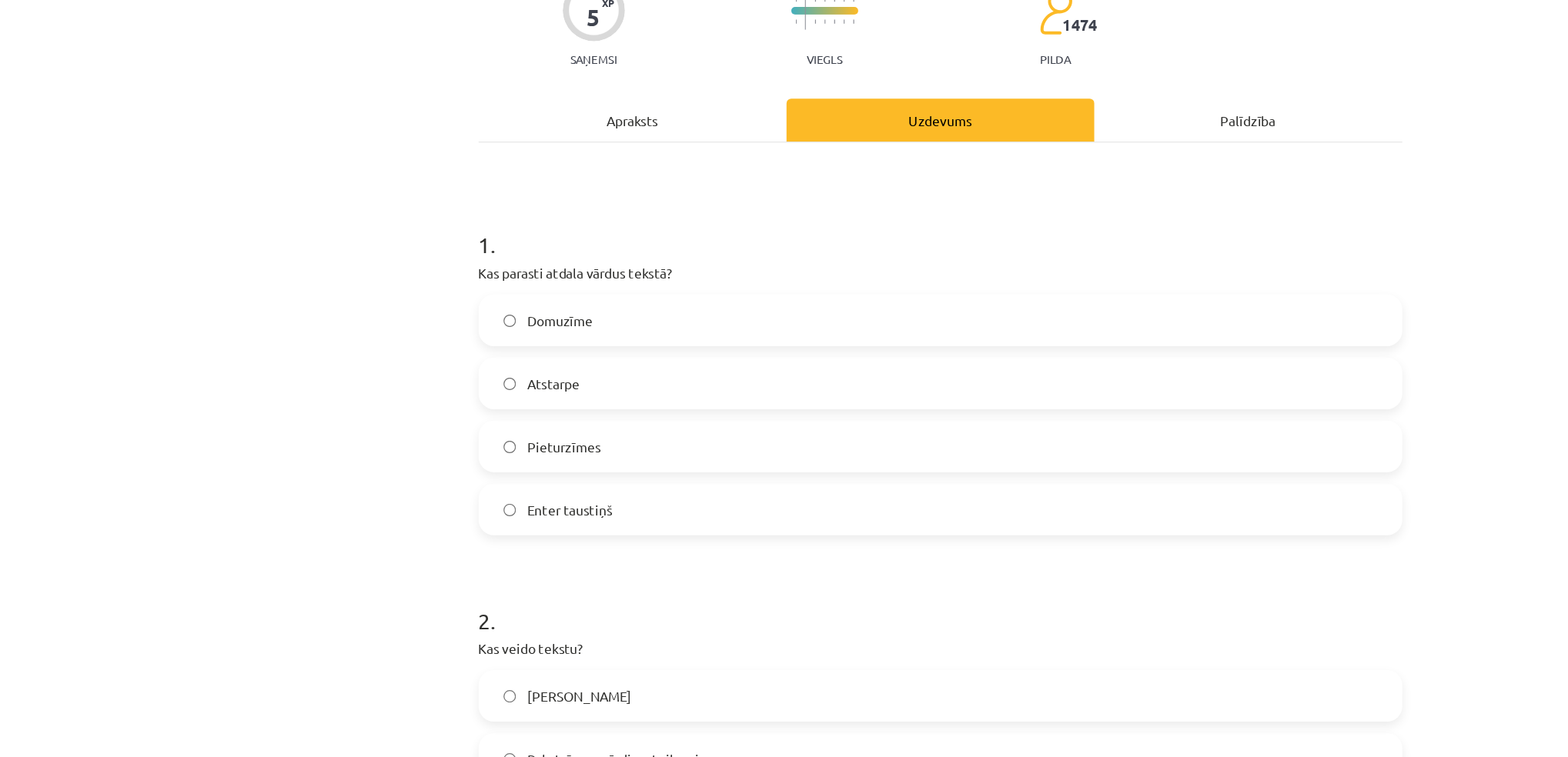
click at [545, 252] on div "Apraksts" at bounding box center [537, 243] width 248 height 35
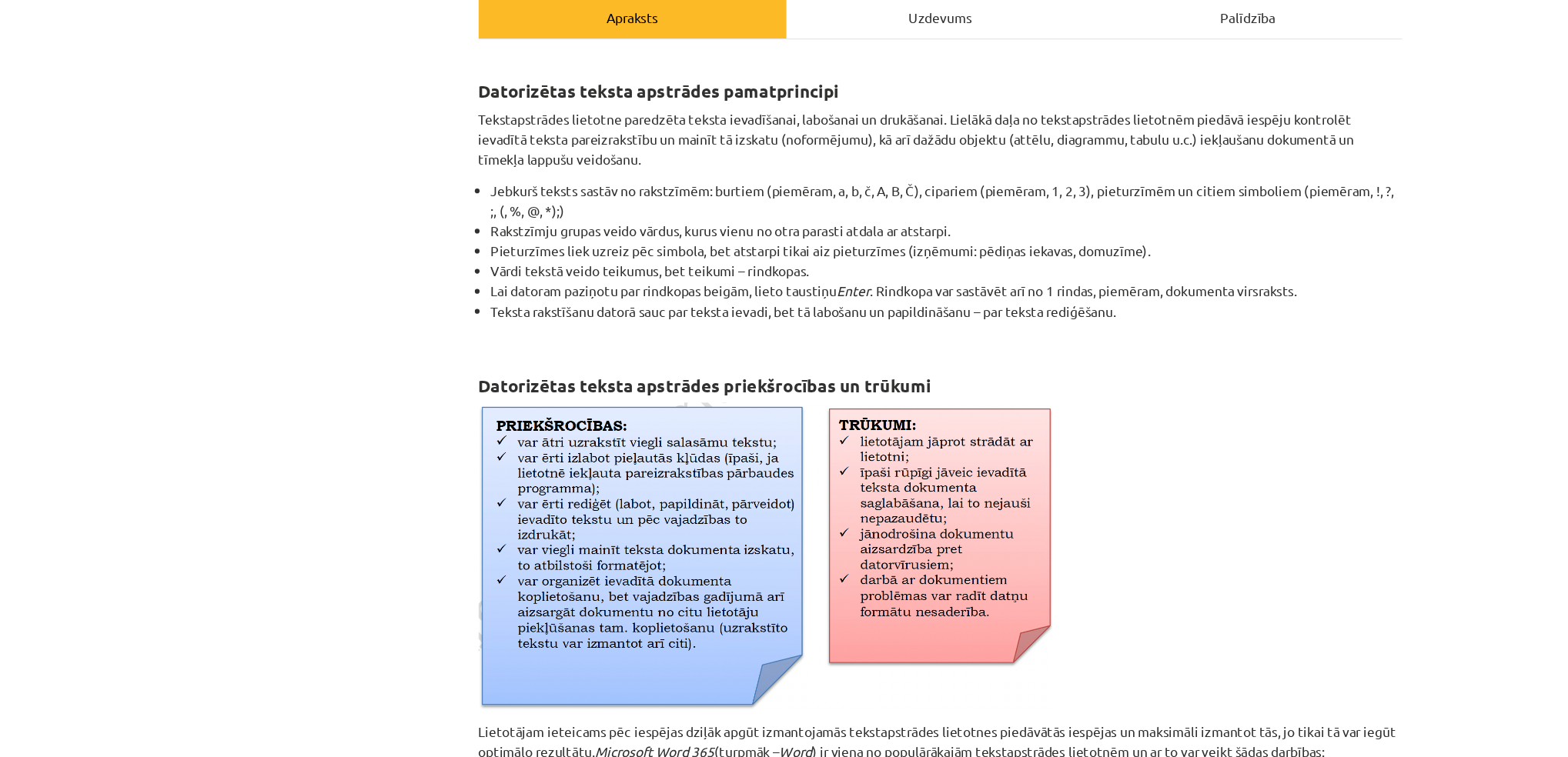
scroll to position [234, 0]
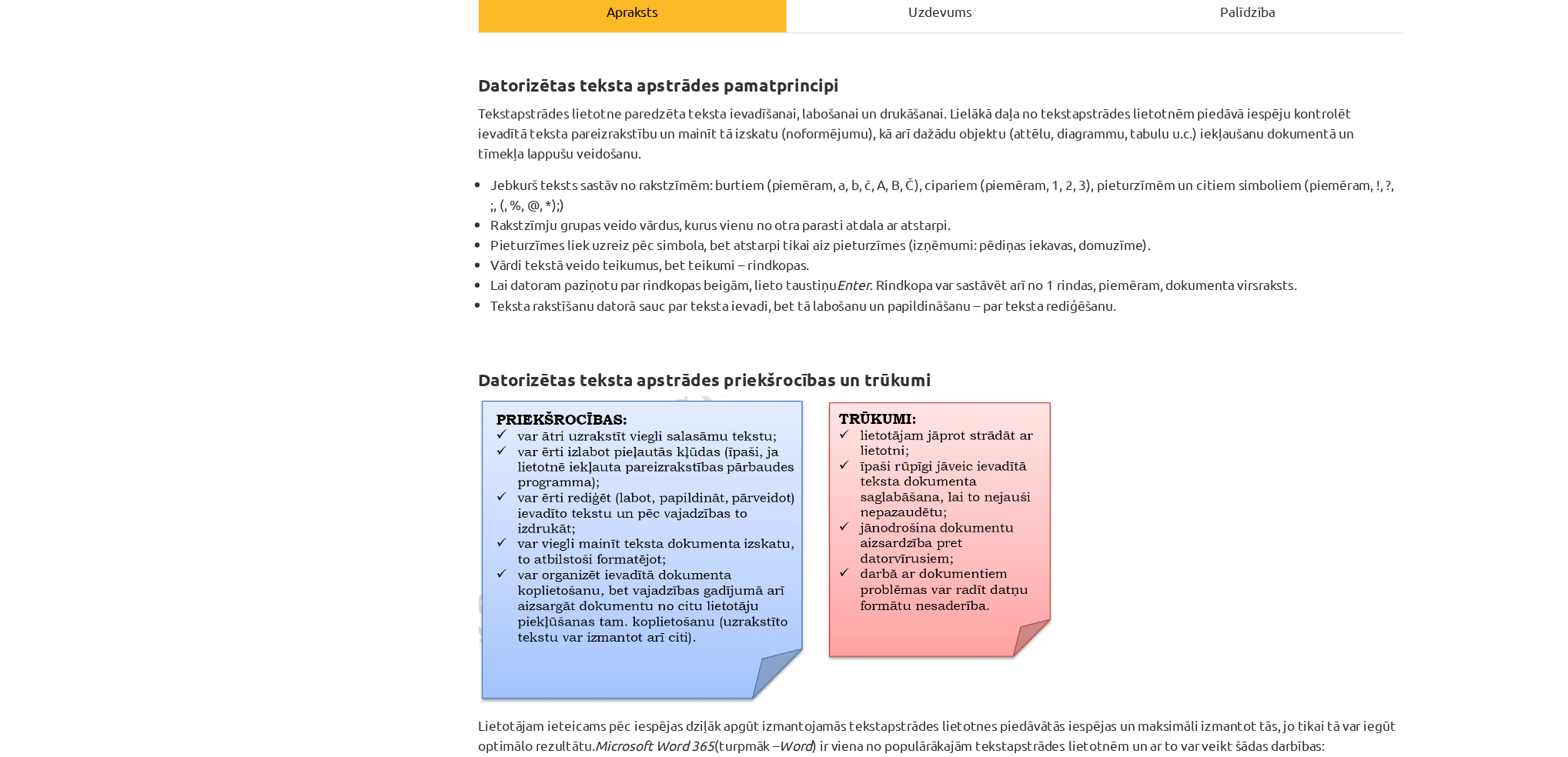
click at [785, 14] on div "Uzdevums" at bounding box center [785, 8] width 248 height 35
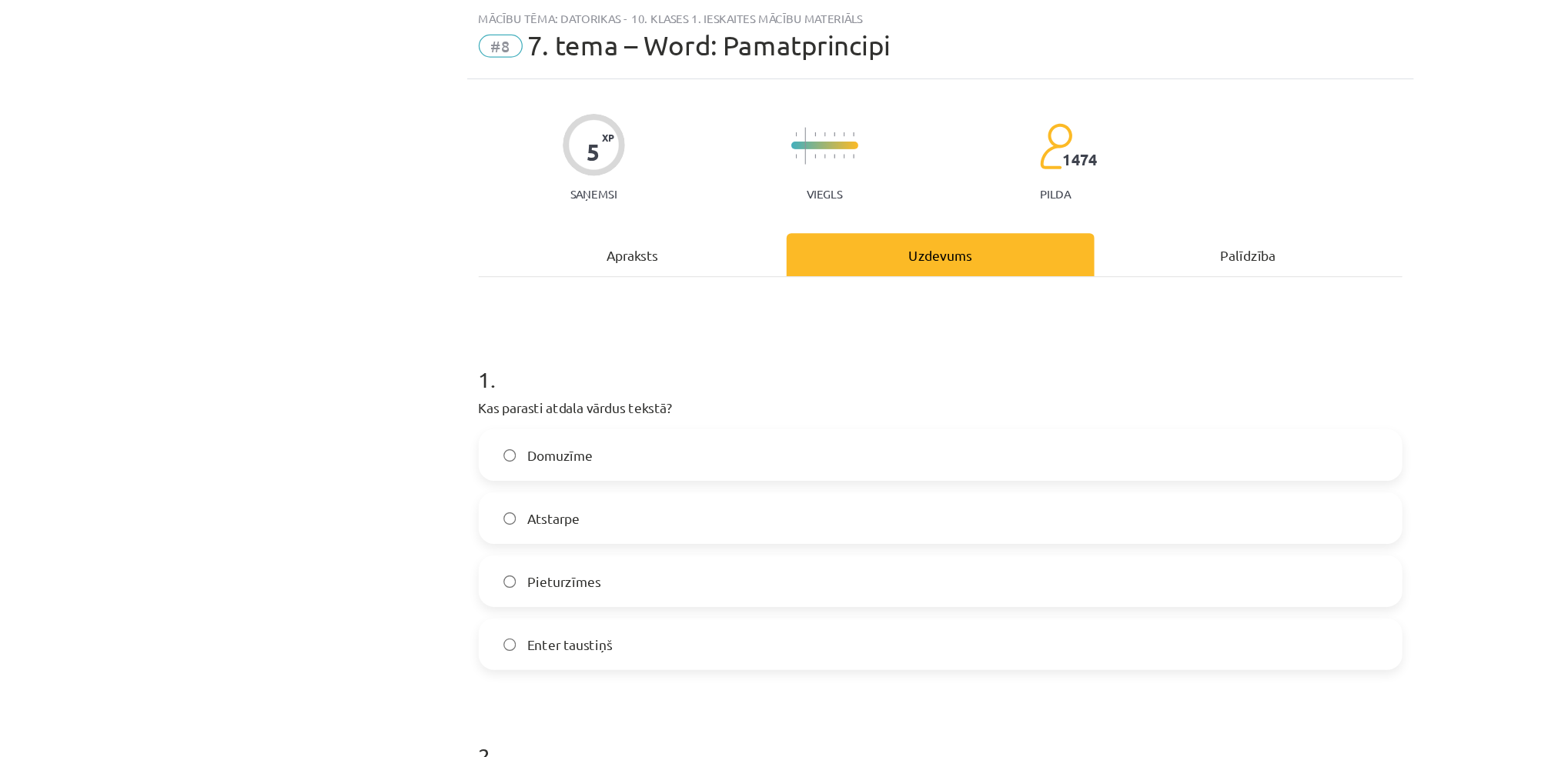
scroll to position [172, 0]
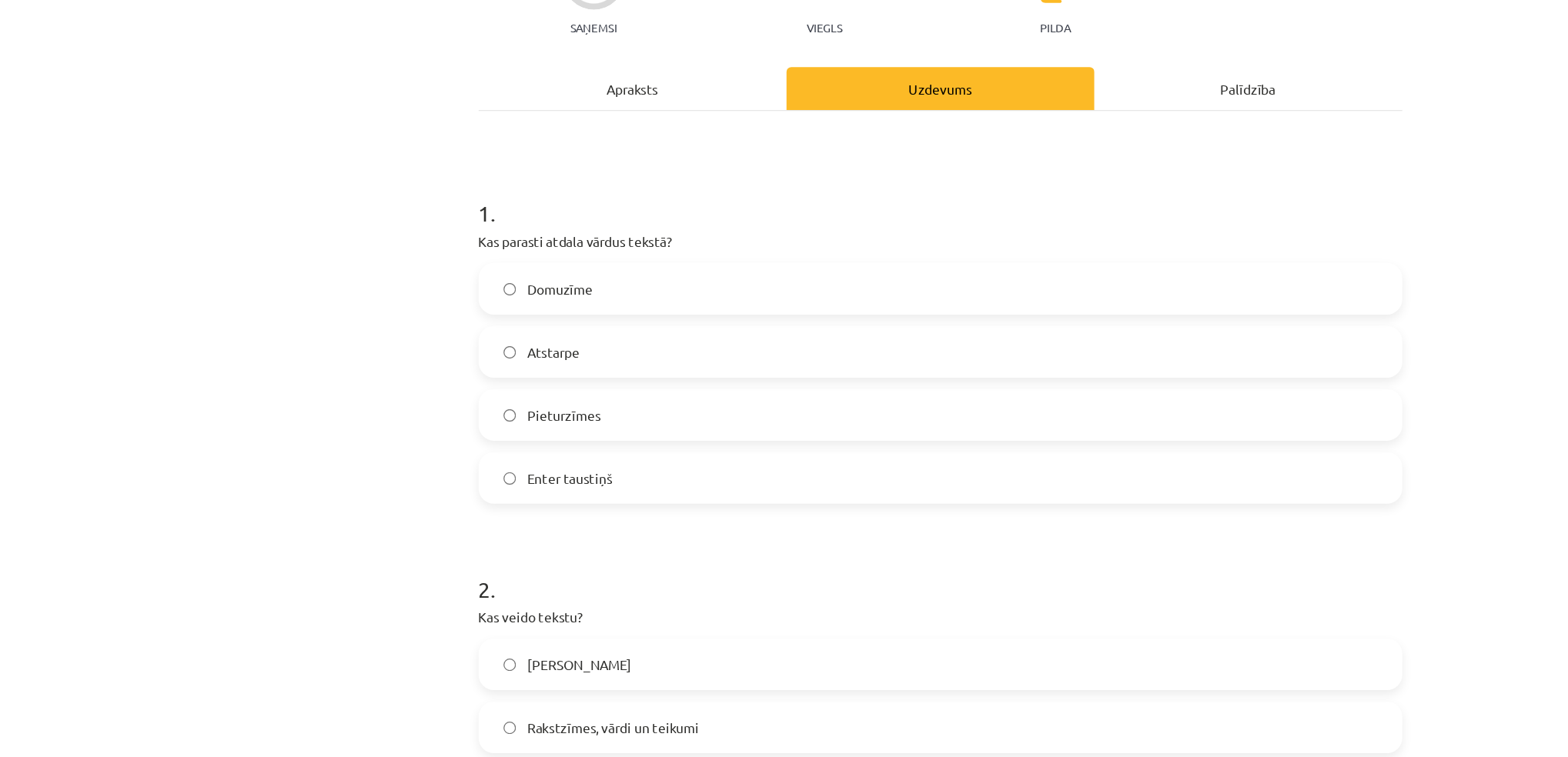
click at [467, 289] on span "Atstarpe" at bounding box center [473, 283] width 43 height 16
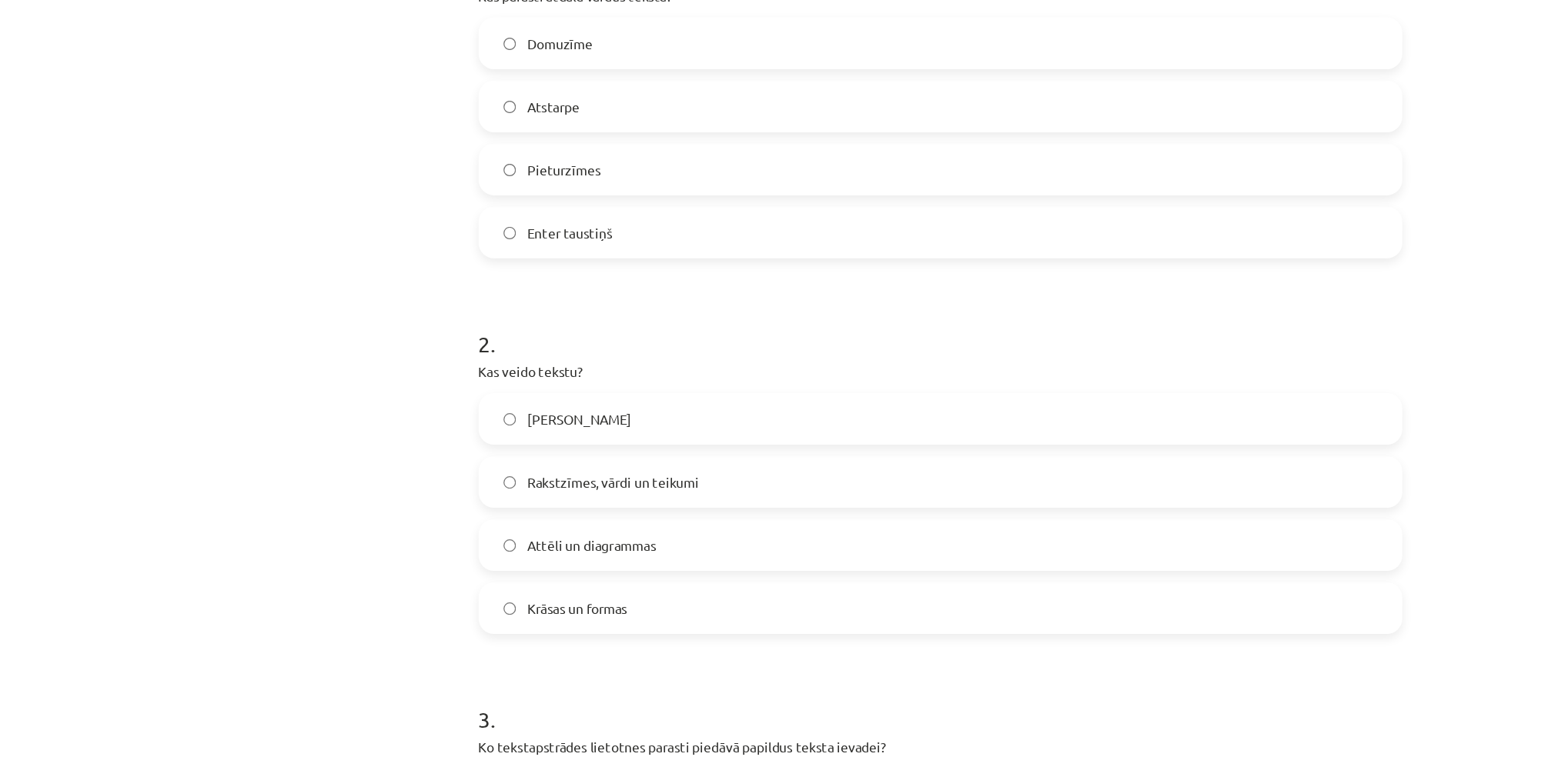
scroll to position [371, 0]
click at [489, 385] on span "Rakstzīmes, vārdi un teikumi" at bounding box center [521, 387] width 139 height 16
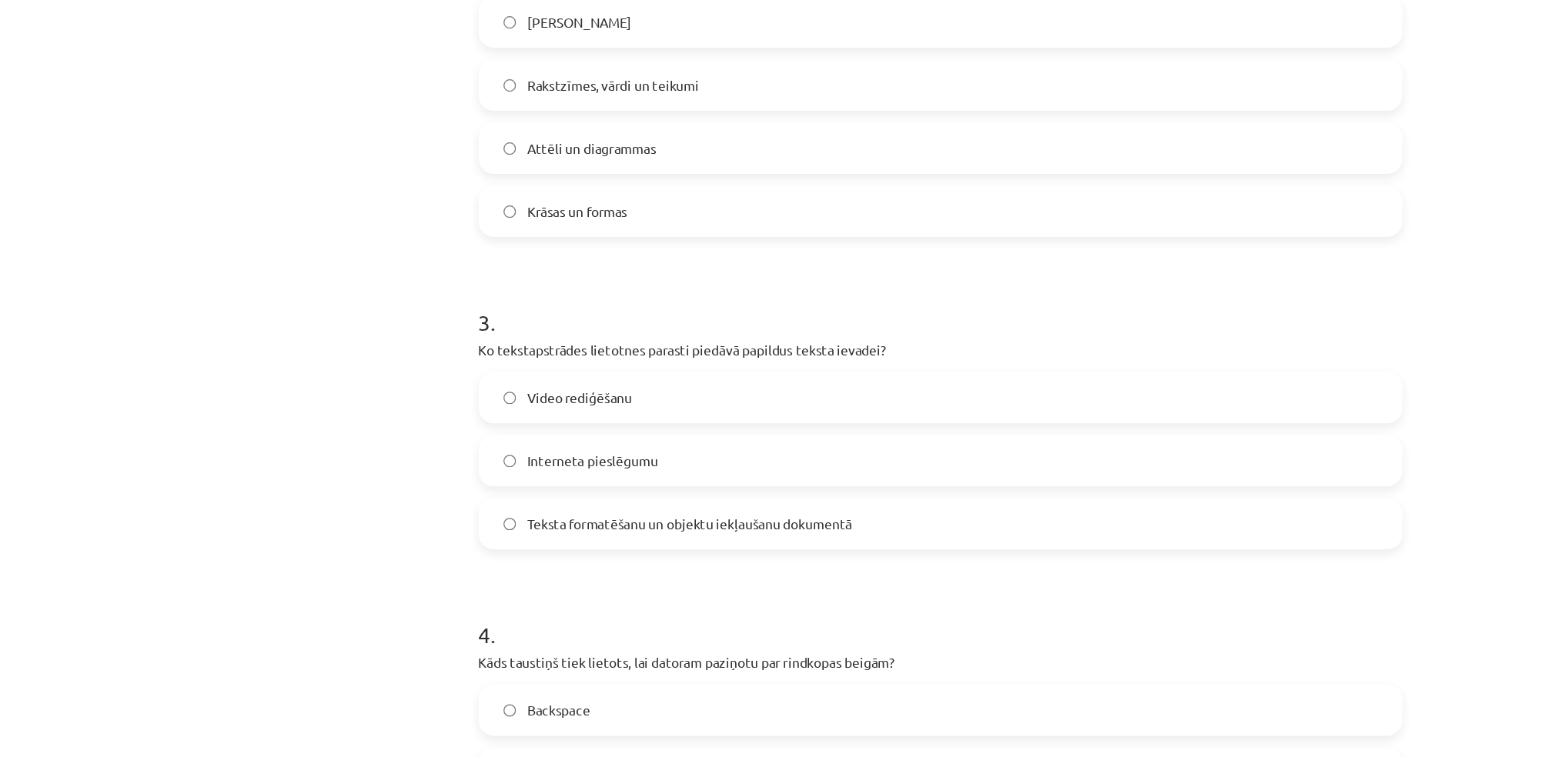
scroll to position [692, 0]
click at [539, 424] on span "Teksta formatēšanu un objektu iekļaušanu dokumentā" at bounding box center [583, 420] width 262 height 16
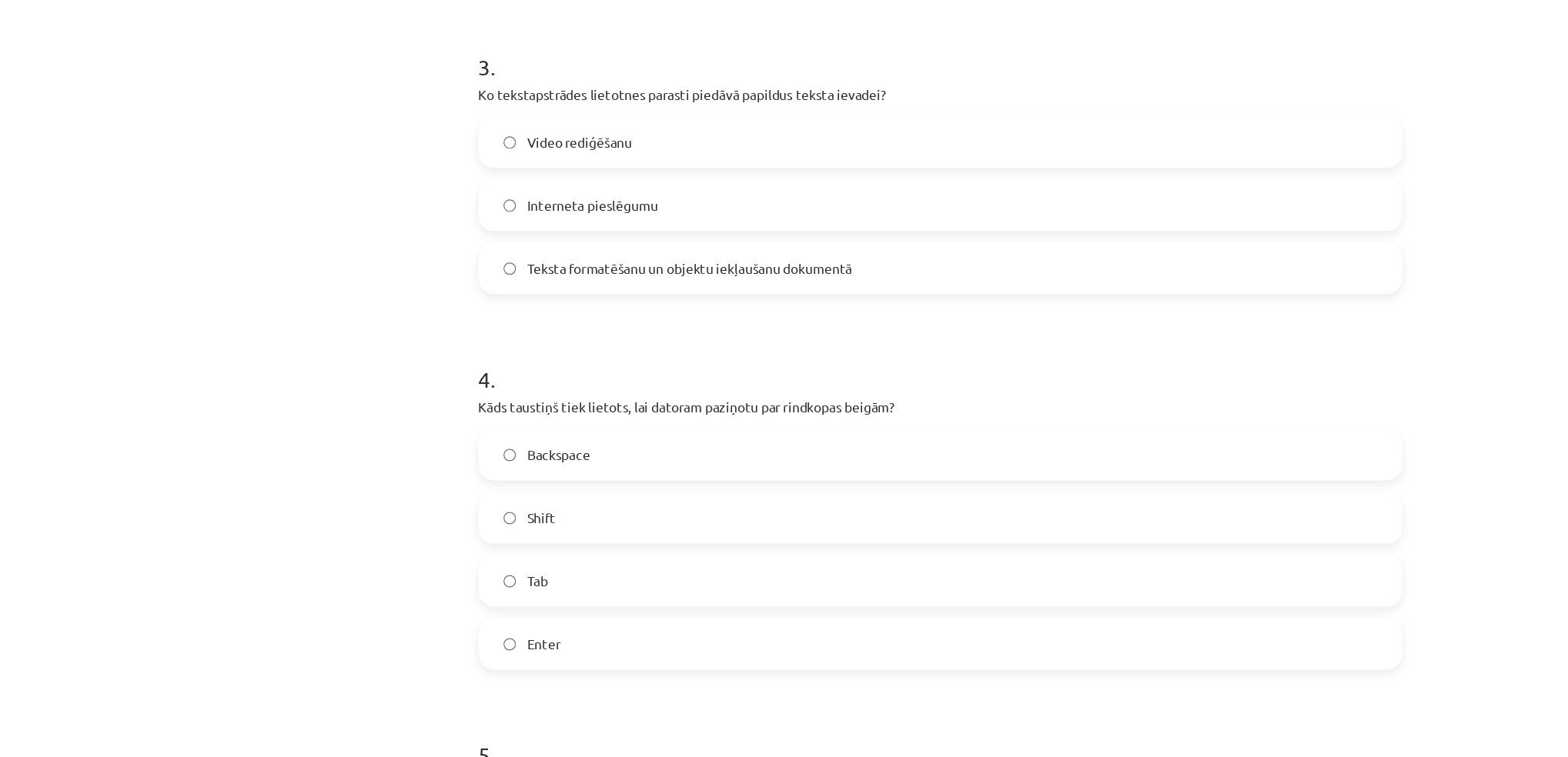
scroll to position [938, 0]
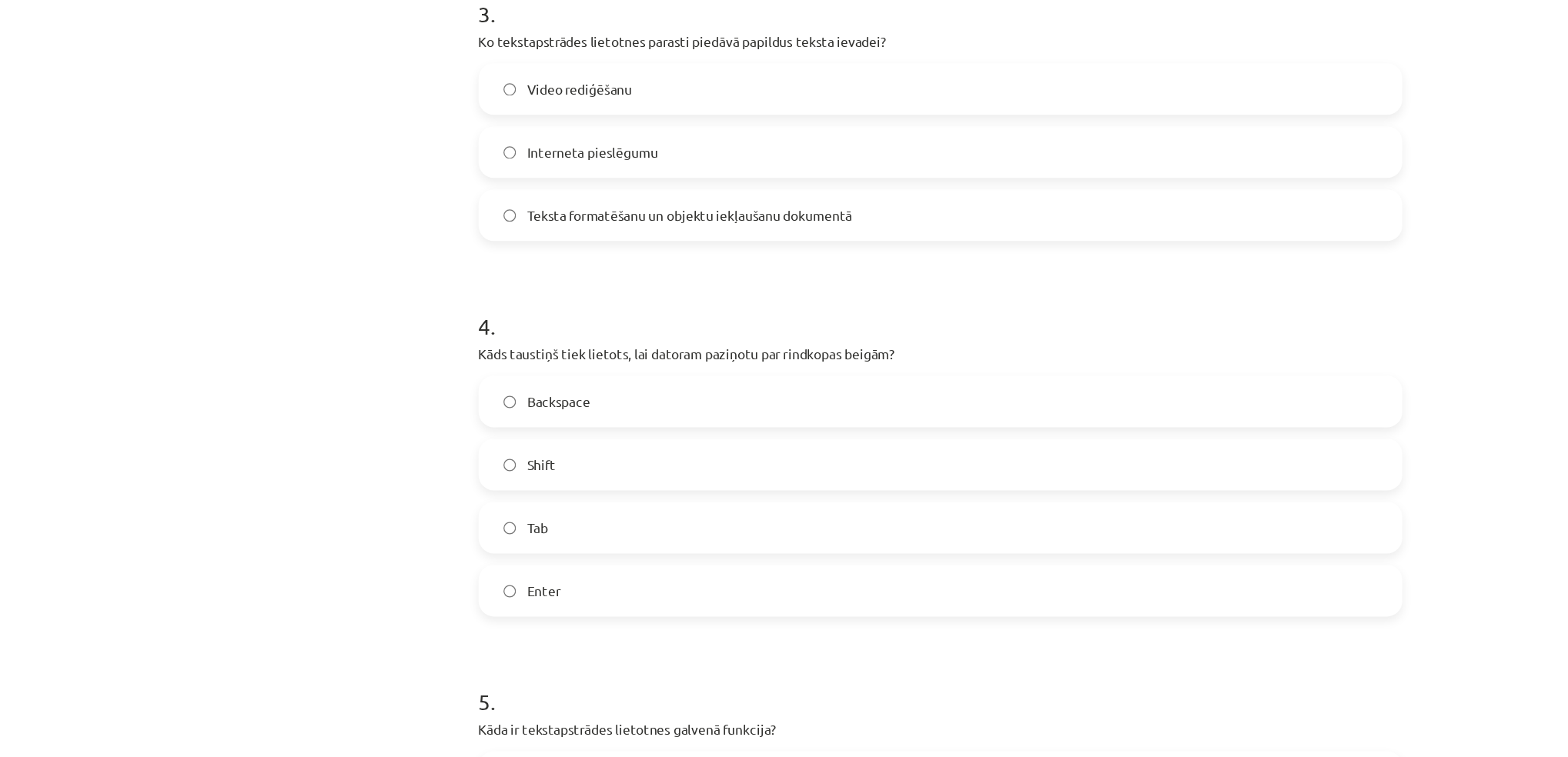
click at [509, 376] on label "Shift" at bounding box center [784, 374] width 740 height 39
click at [467, 472] on span "Enter" at bounding box center [465, 476] width 27 height 16
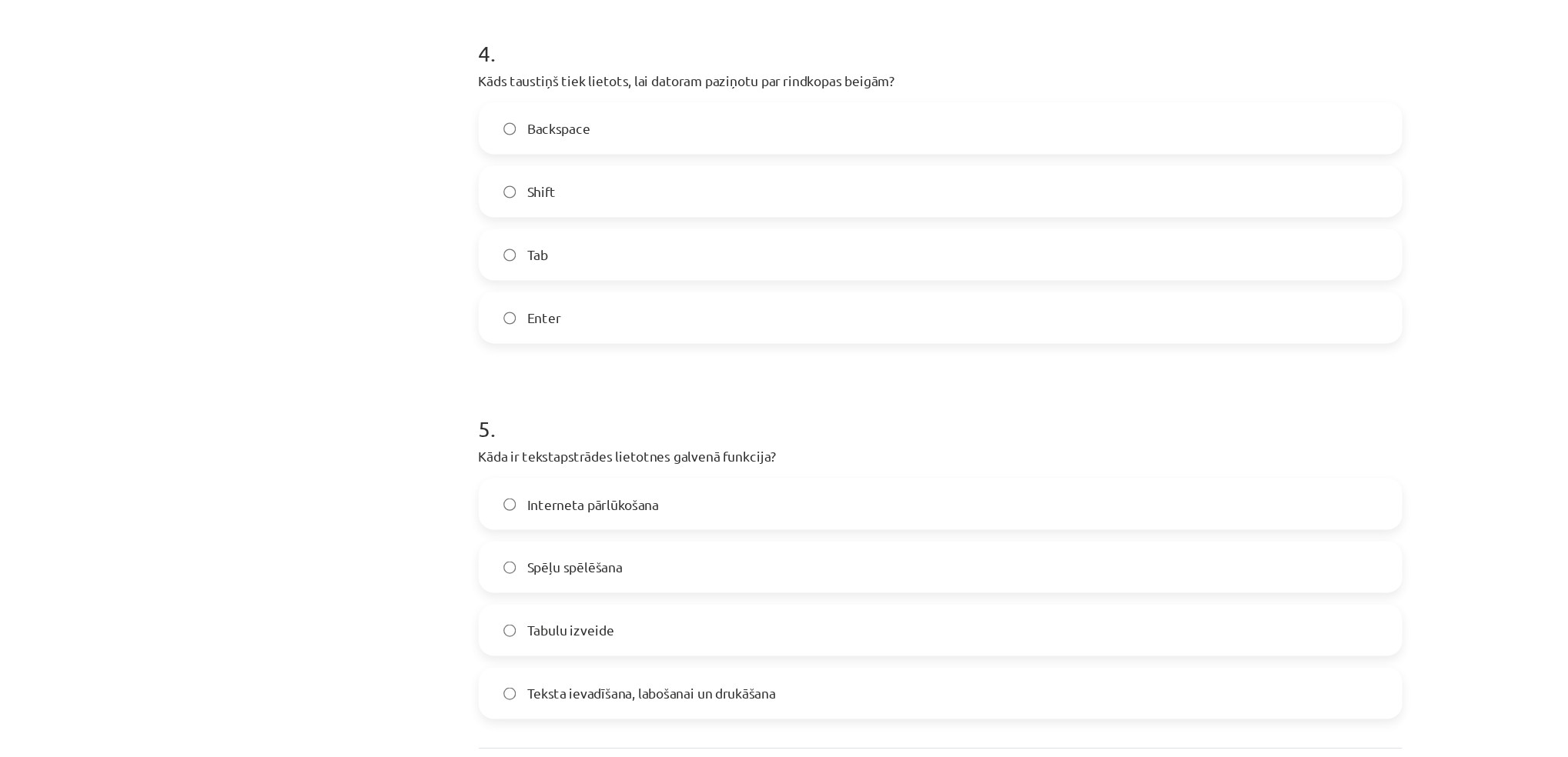
scroll to position [285, 0]
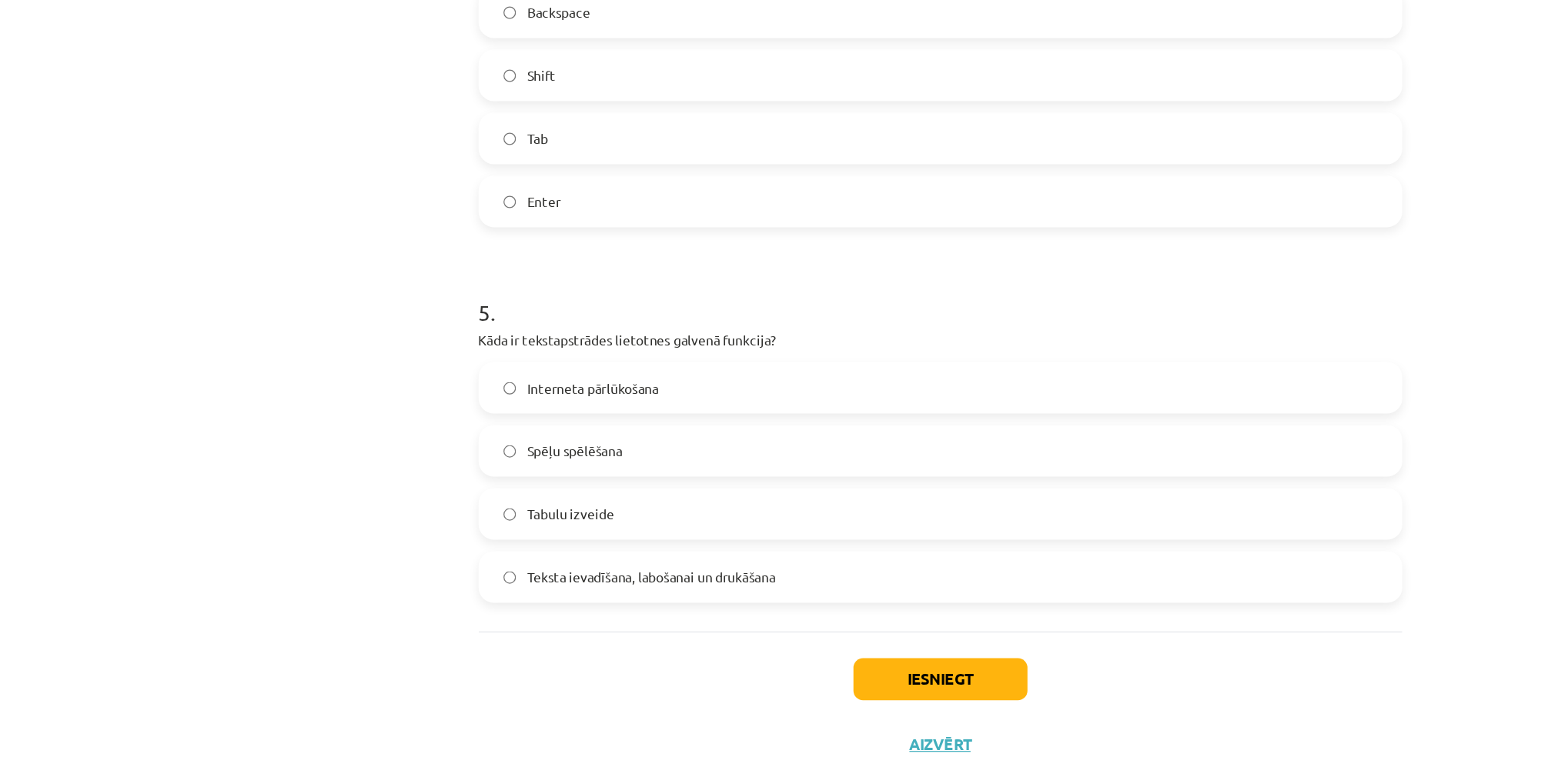
click at [481, 559] on span "Teksta ievadīšana, labošanai un drukāšana" at bounding box center [552, 558] width 200 height 16
click at [799, 648] on button "Iesniegt" at bounding box center [785, 640] width 140 height 34
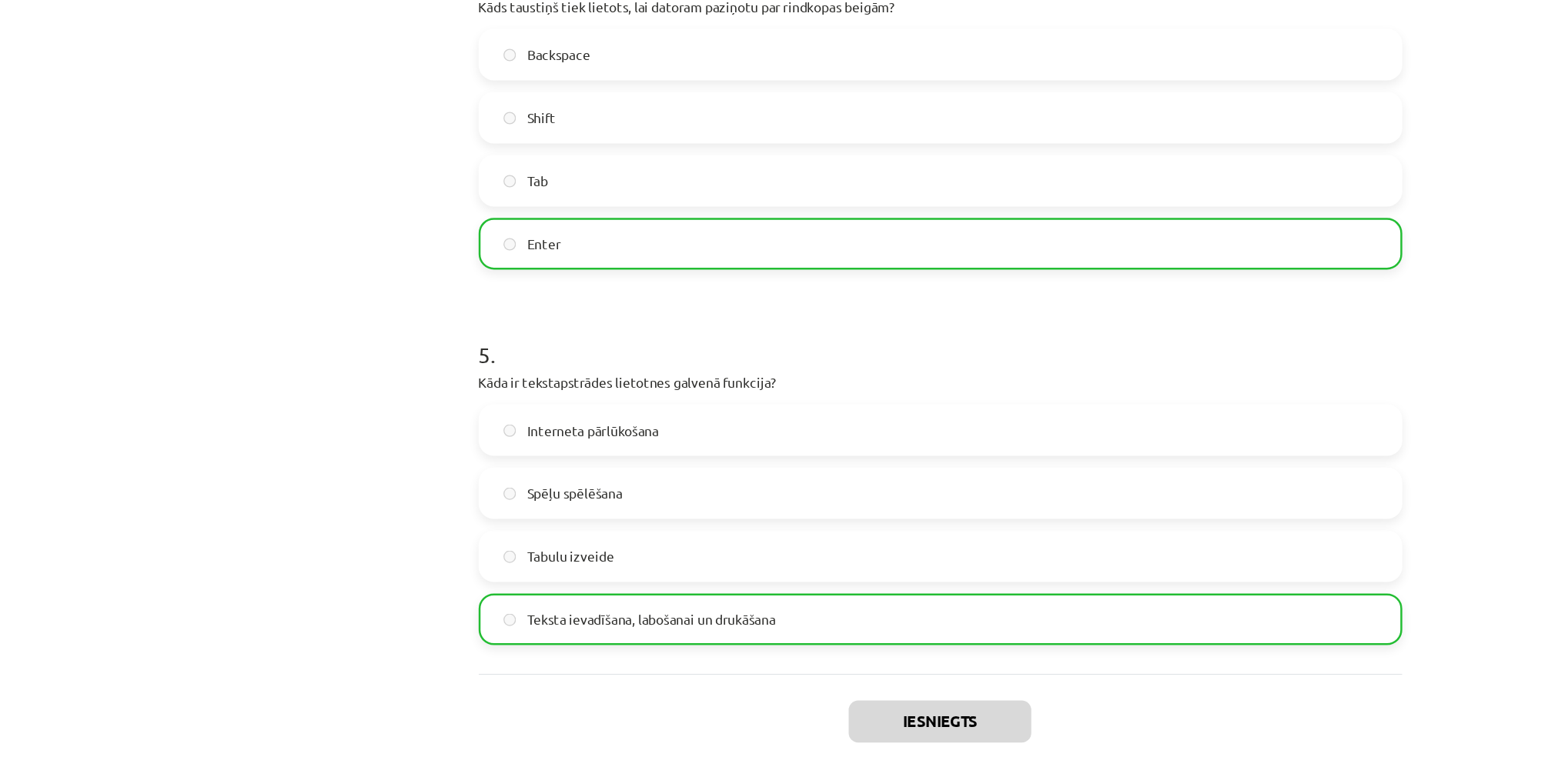
scroll to position [1206, 0]
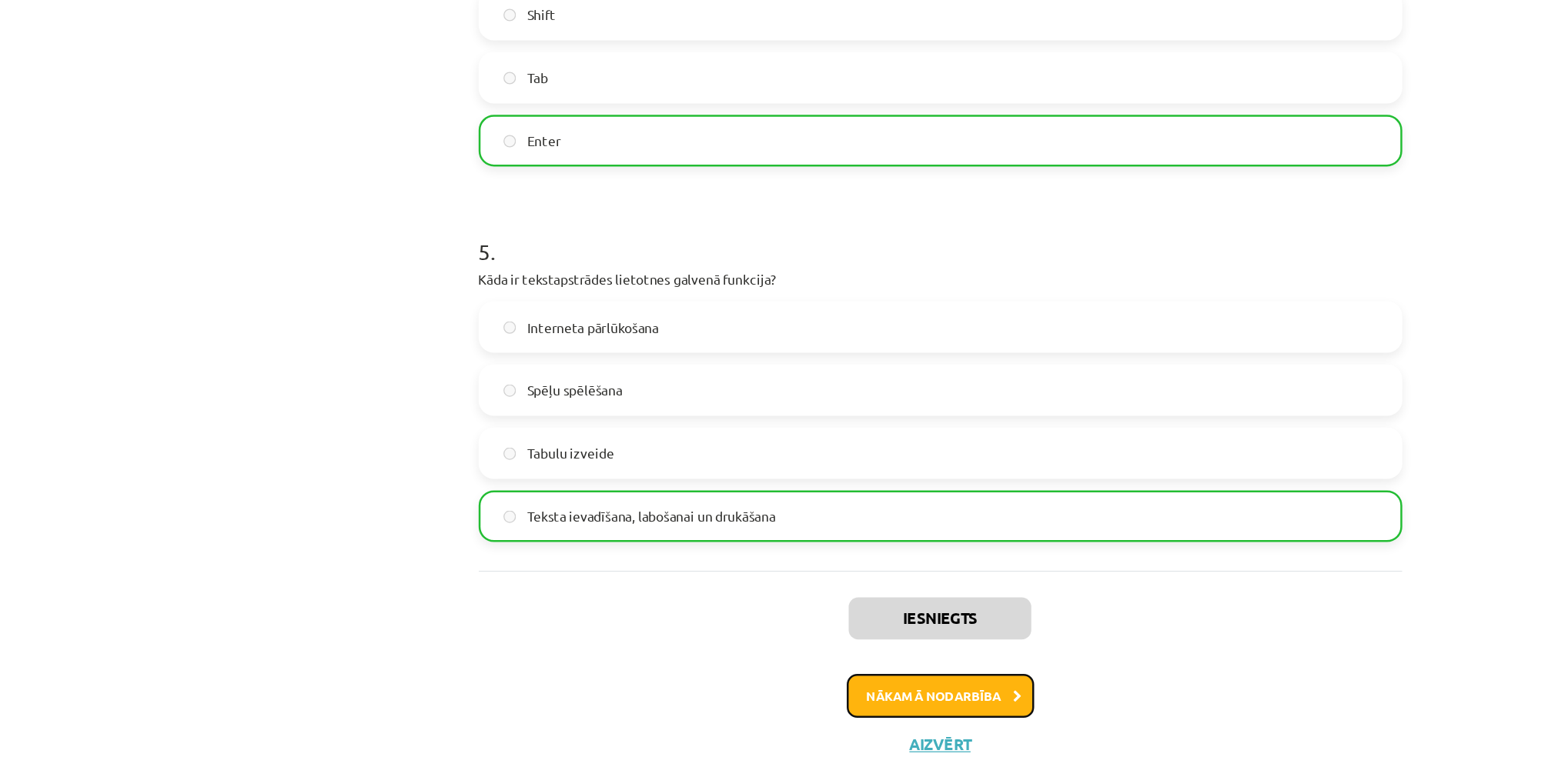
click at [799, 655] on button "Nākamā nodarbība" at bounding box center [784, 654] width 151 height 35
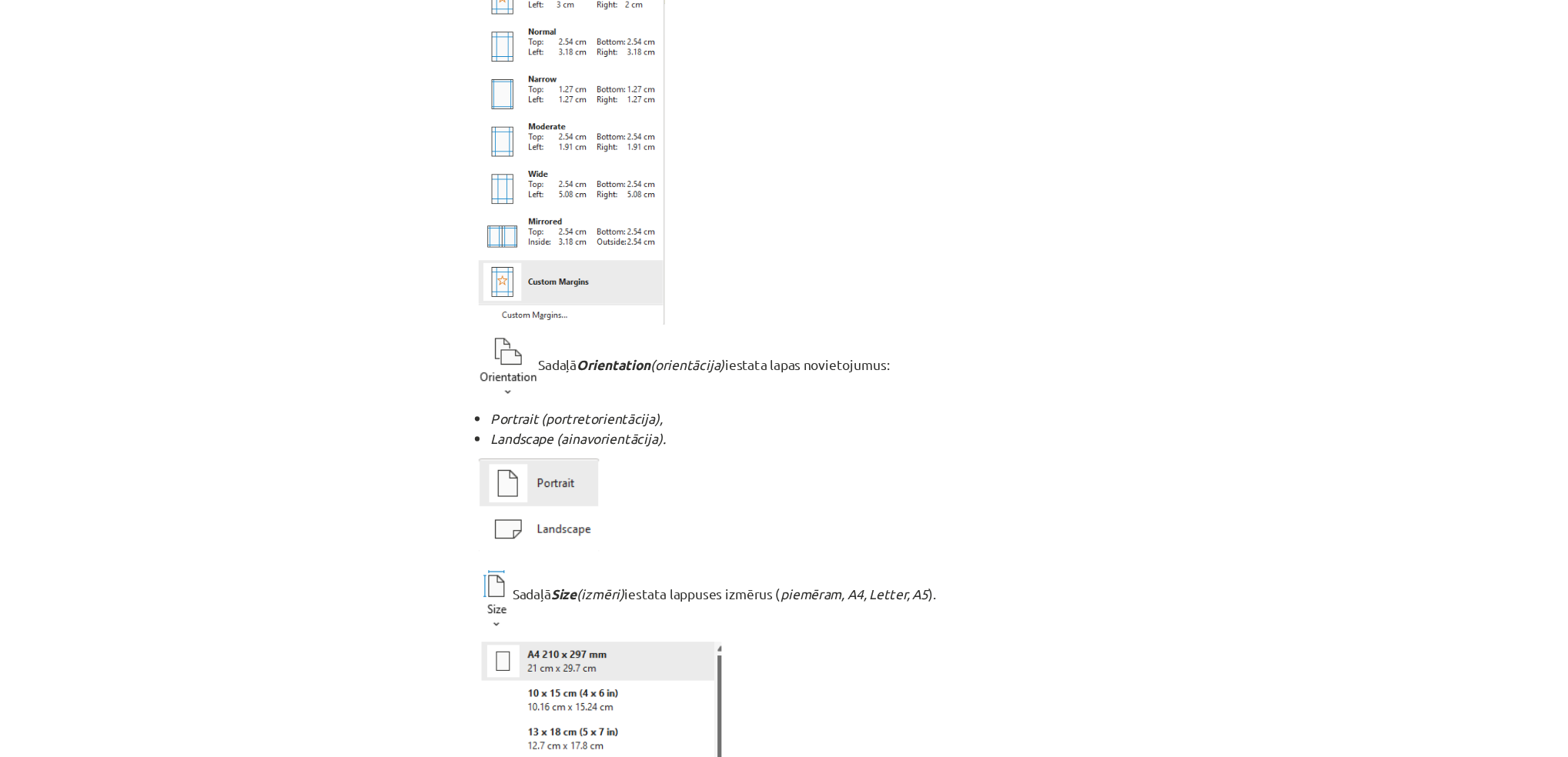
scroll to position [0, 0]
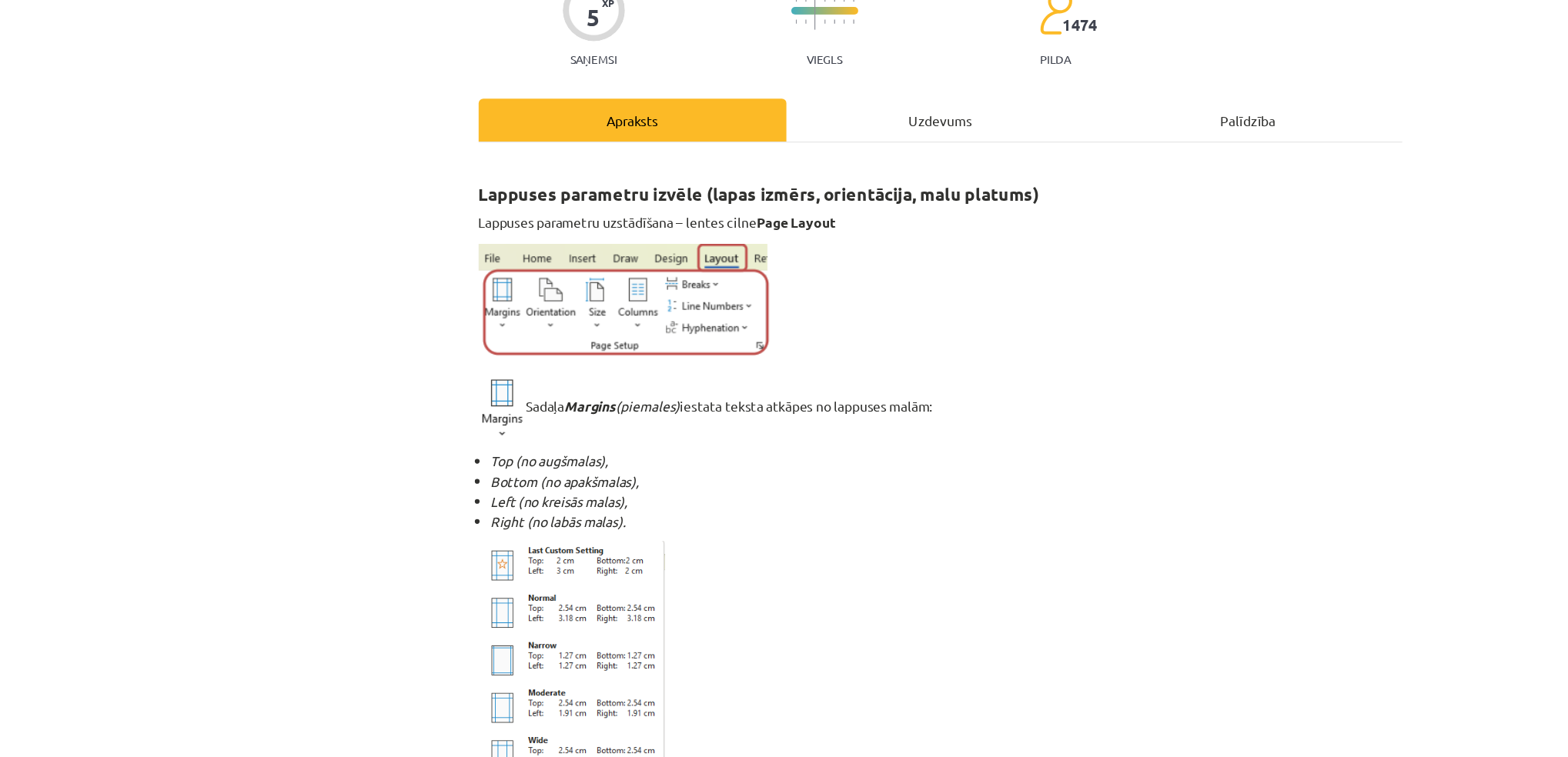
click at [773, 236] on div "Uzdevums" at bounding box center [785, 243] width 248 height 35
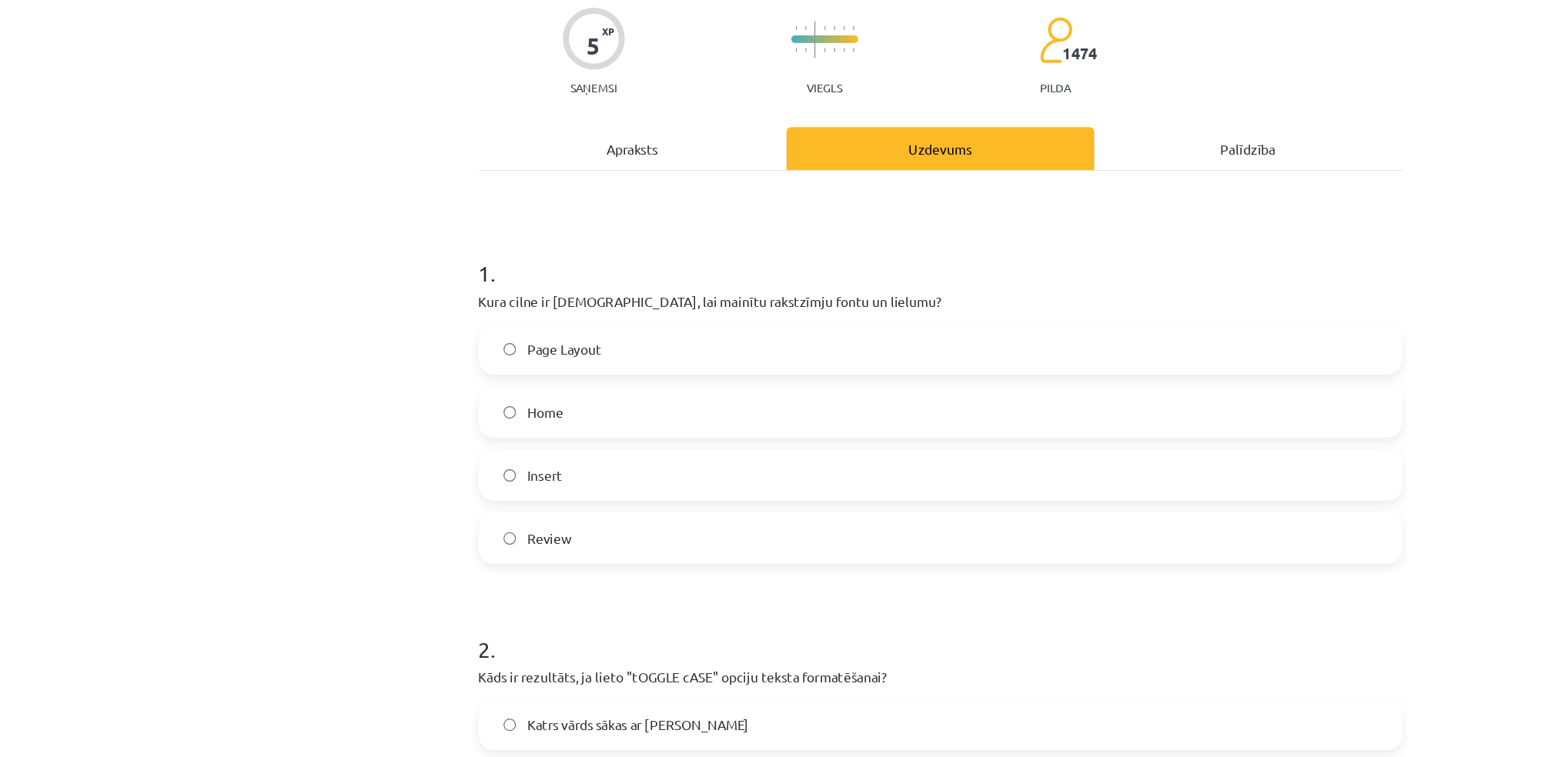
scroll to position [39, 0]
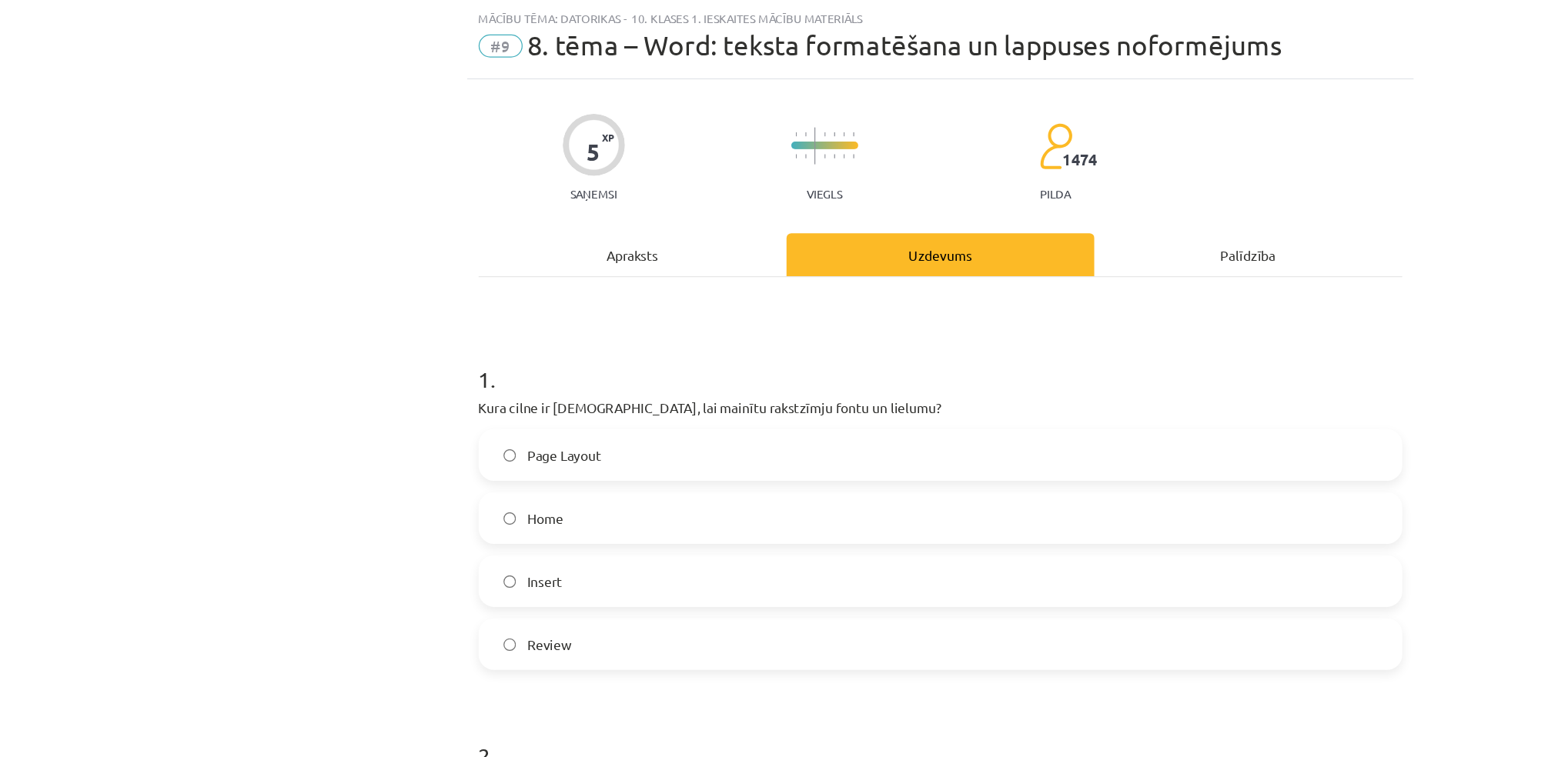
click at [522, 201] on div "Apraksts" at bounding box center [537, 205] width 248 height 35
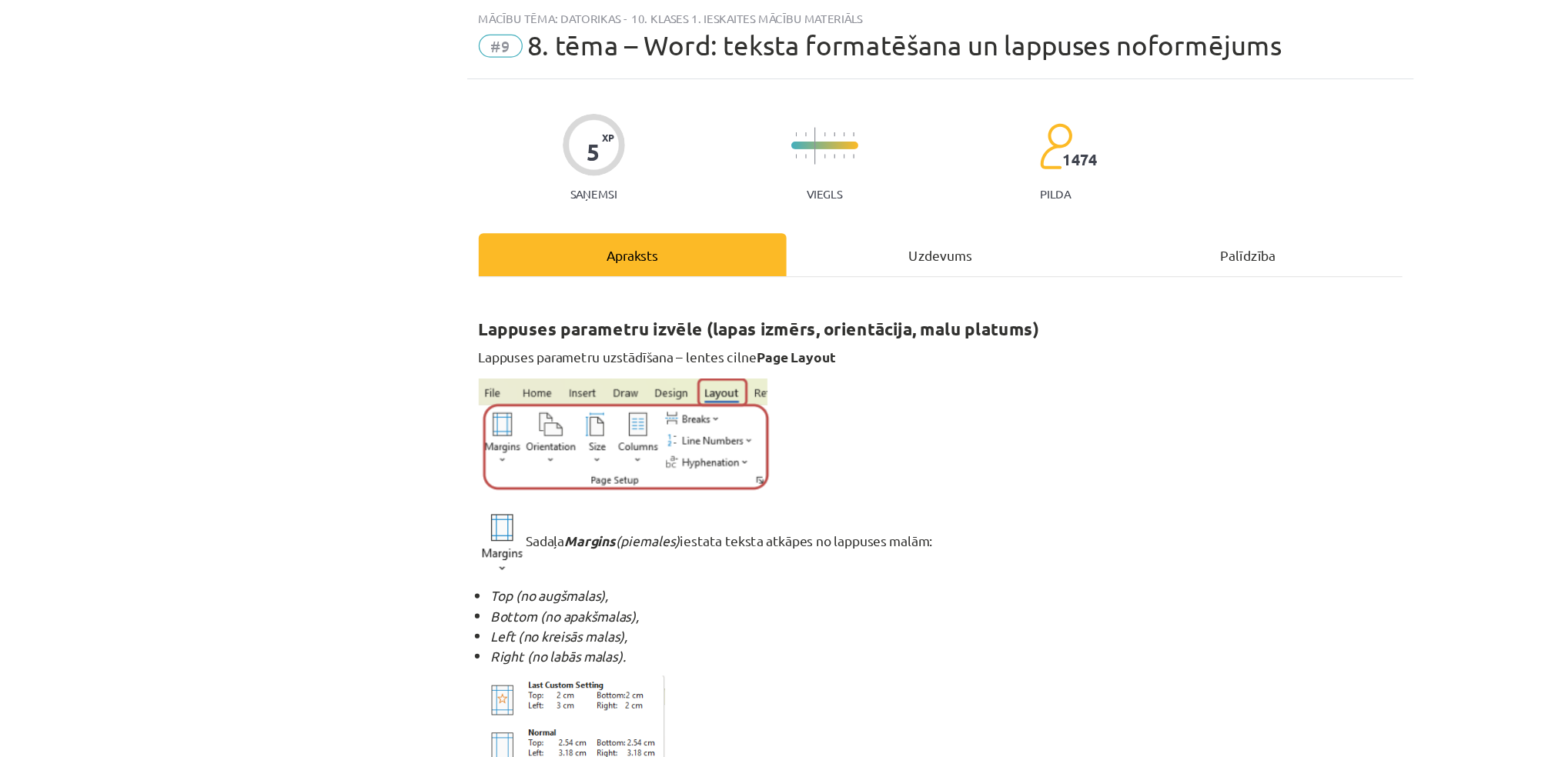
click at [752, 215] on div "Uzdevums" at bounding box center [785, 205] width 248 height 35
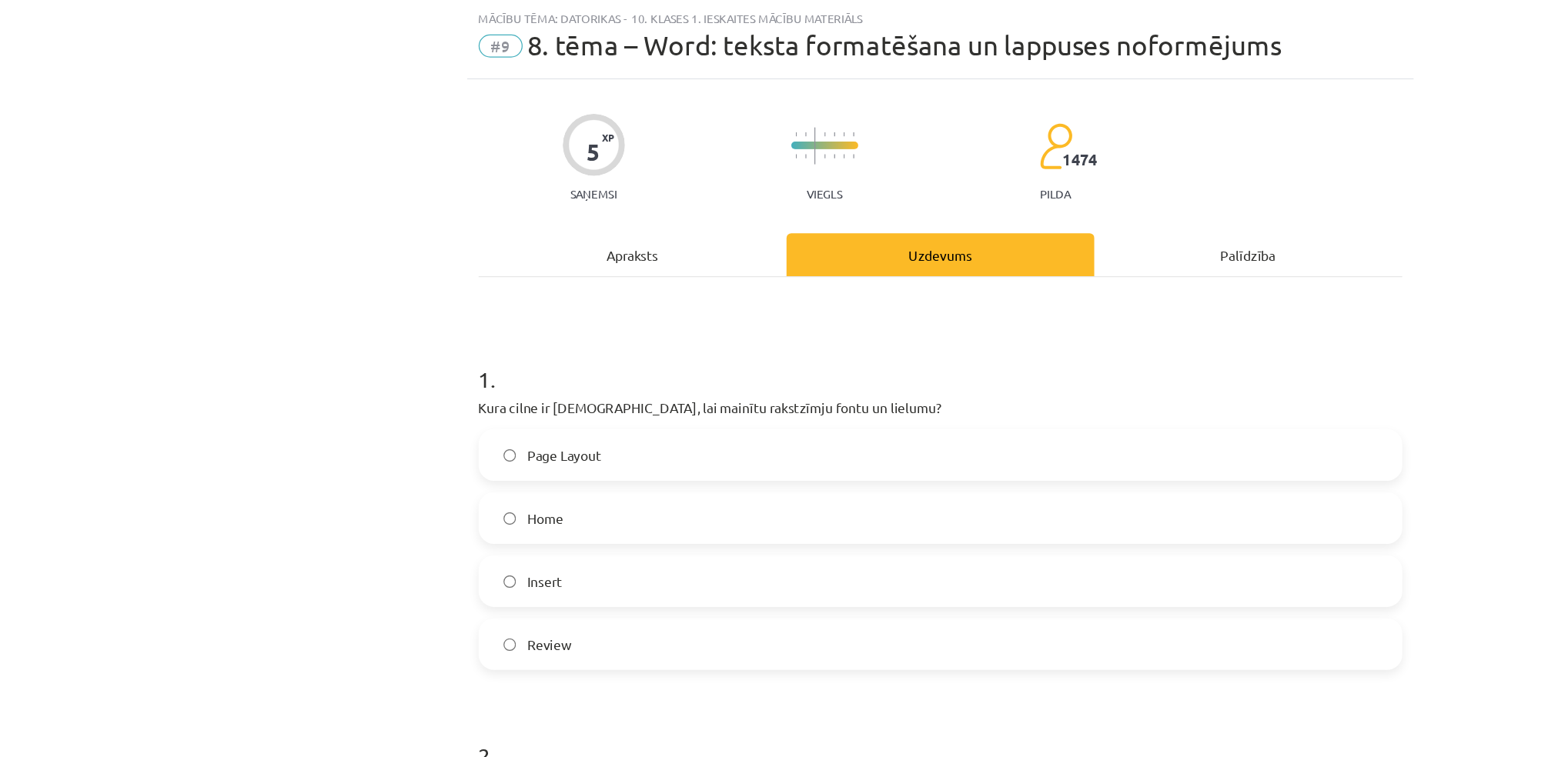
click at [458, 411] on span "Home" at bounding box center [467, 417] width 29 height 16
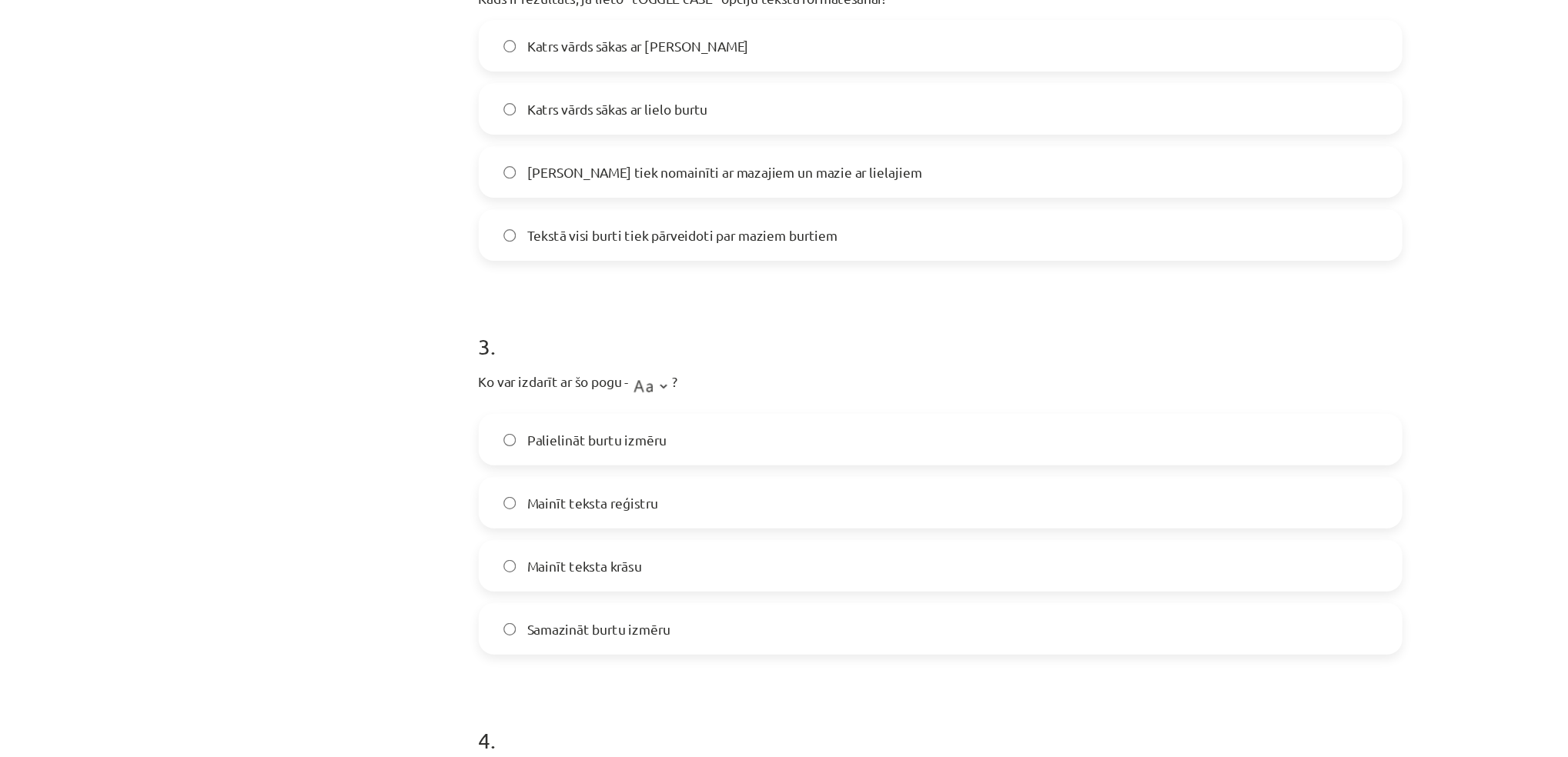
scroll to position [672, 0]
click at [465, 404] on span "Mainīt teksta reģistru" at bounding box center [504, 403] width 106 height 16
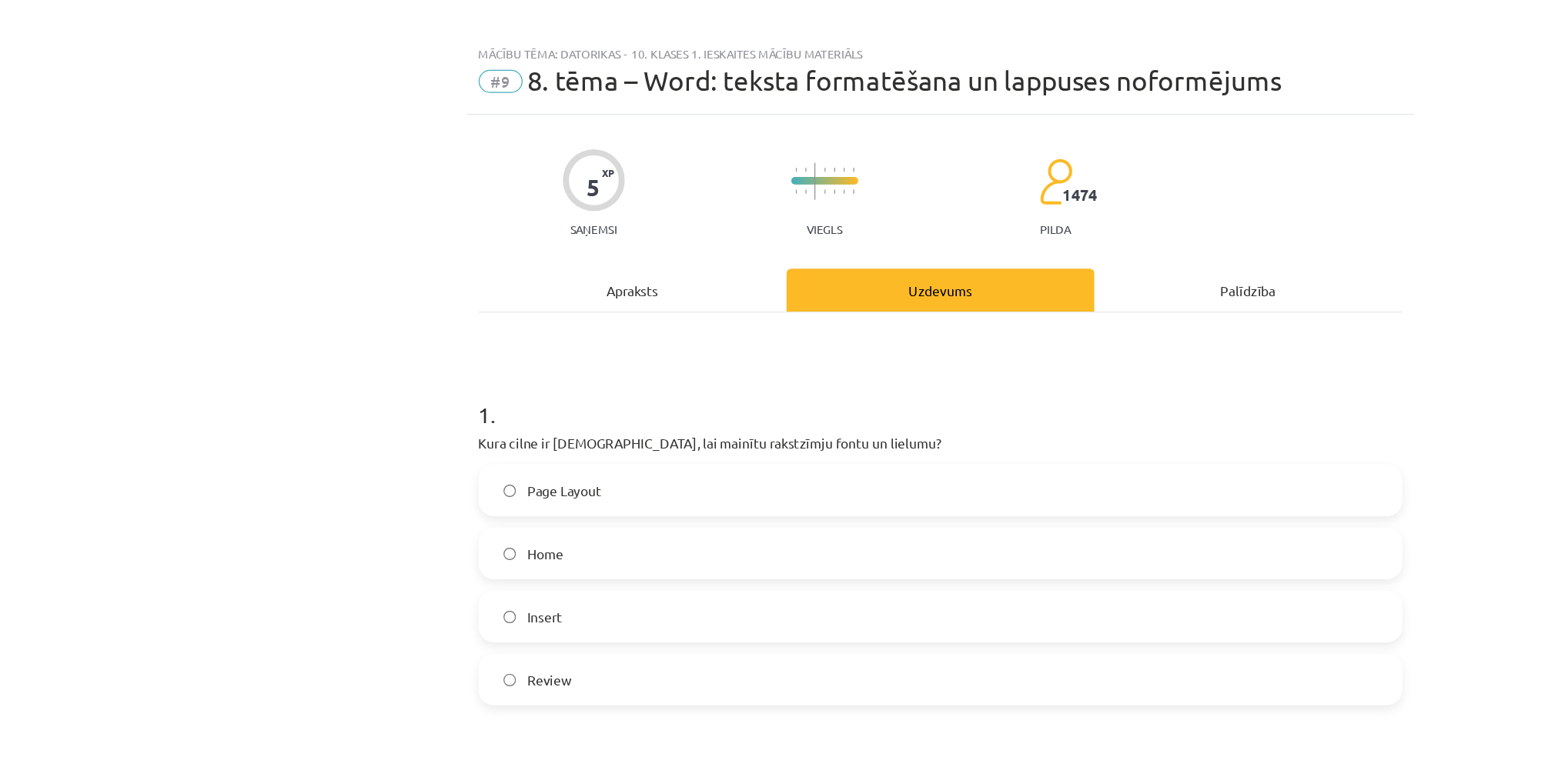
scroll to position [0, 0]
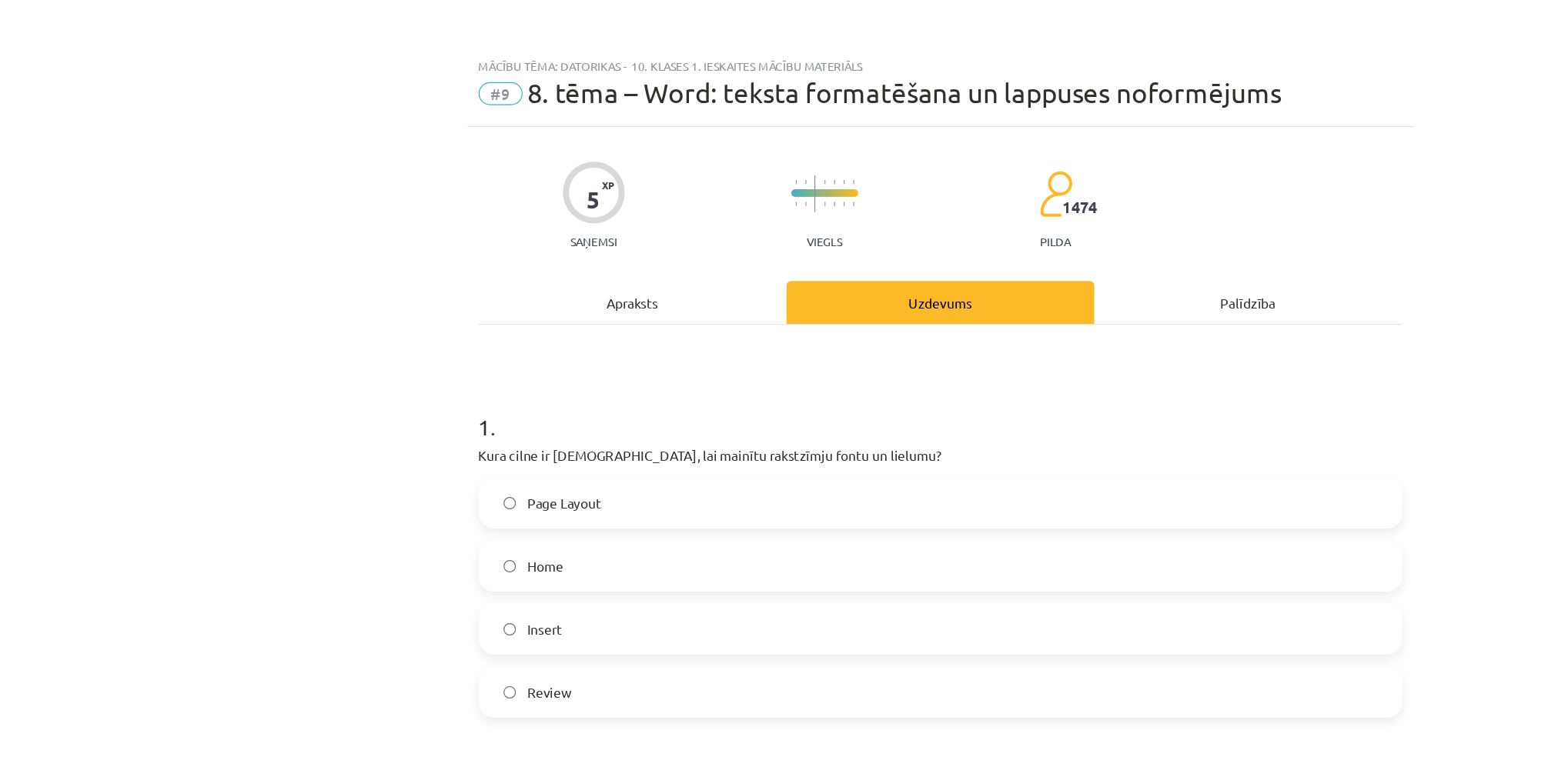
click at [522, 246] on div "Apraksts" at bounding box center [537, 243] width 248 height 35
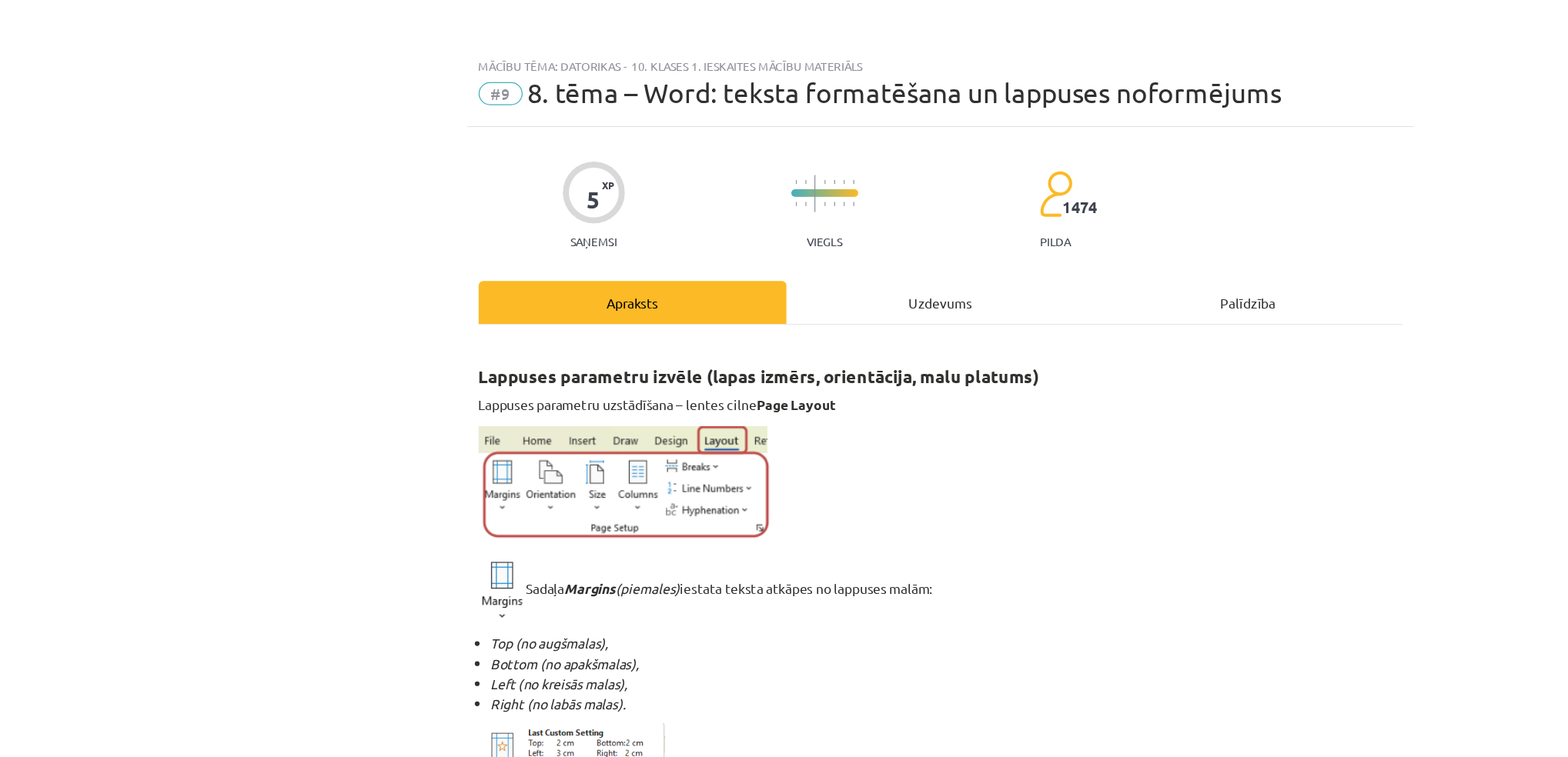
click at [777, 242] on div "Uzdevums" at bounding box center [785, 243] width 248 height 35
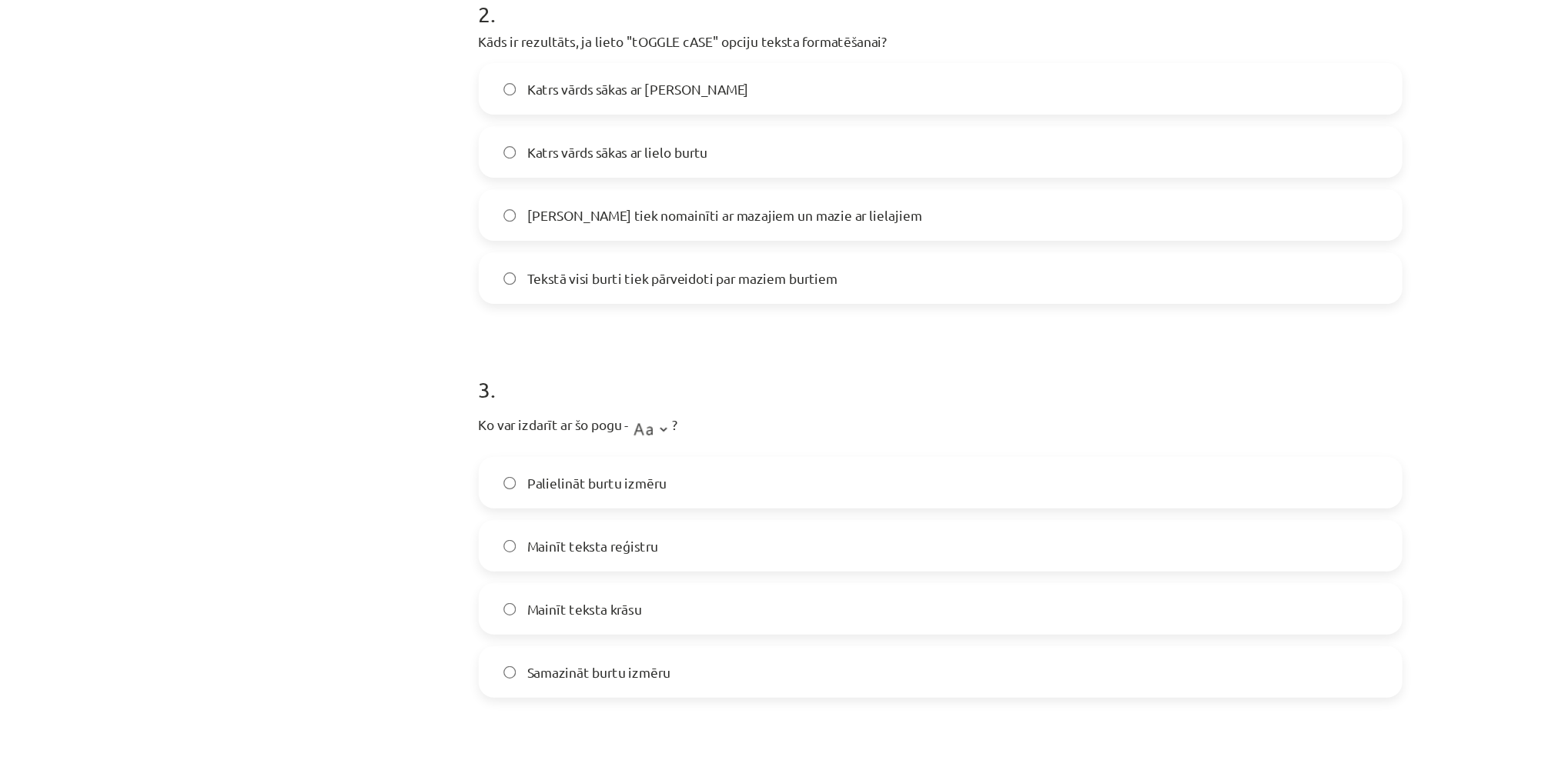
scroll to position [636, 0]
click at [428, 178] on label "Lielie burti tiek nomainīti ar mazajiem un mazie ar lielajiem" at bounding box center [784, 172] width 740 height 39
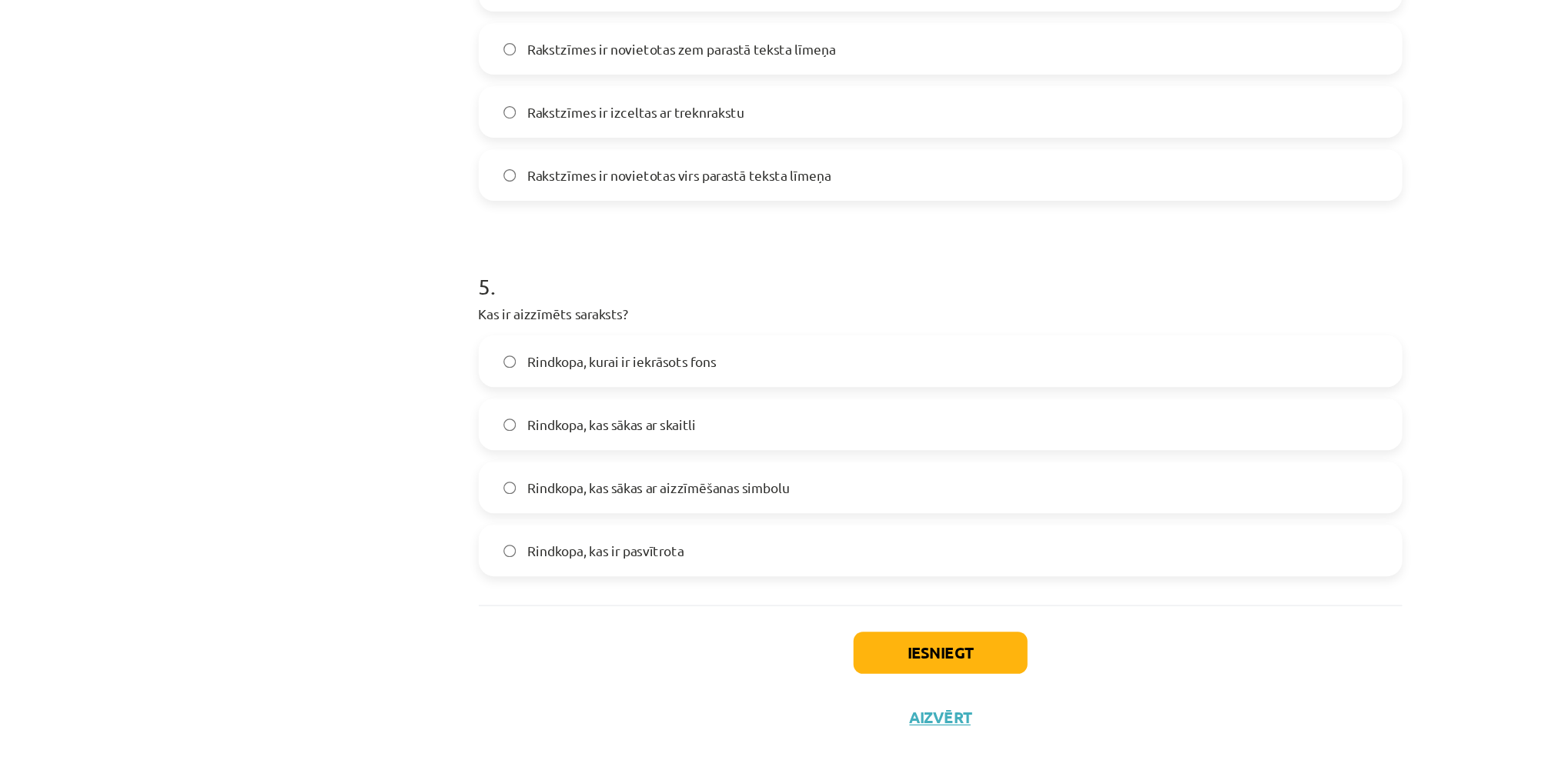
scroll to position [1202, 0]
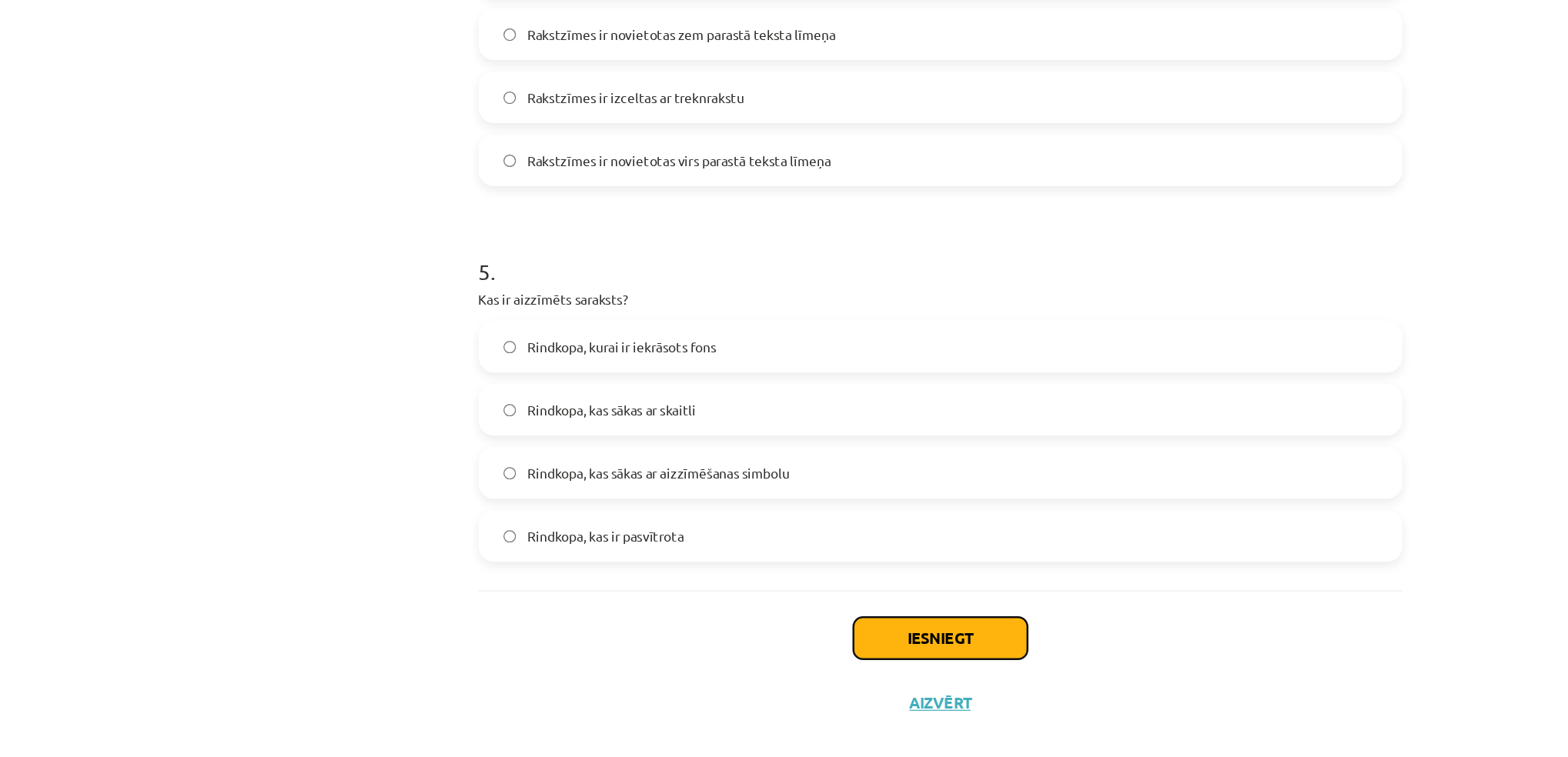
click at [778, 658] on button "Iesniegt" at bounding box center [785, 661] width 140 height 34
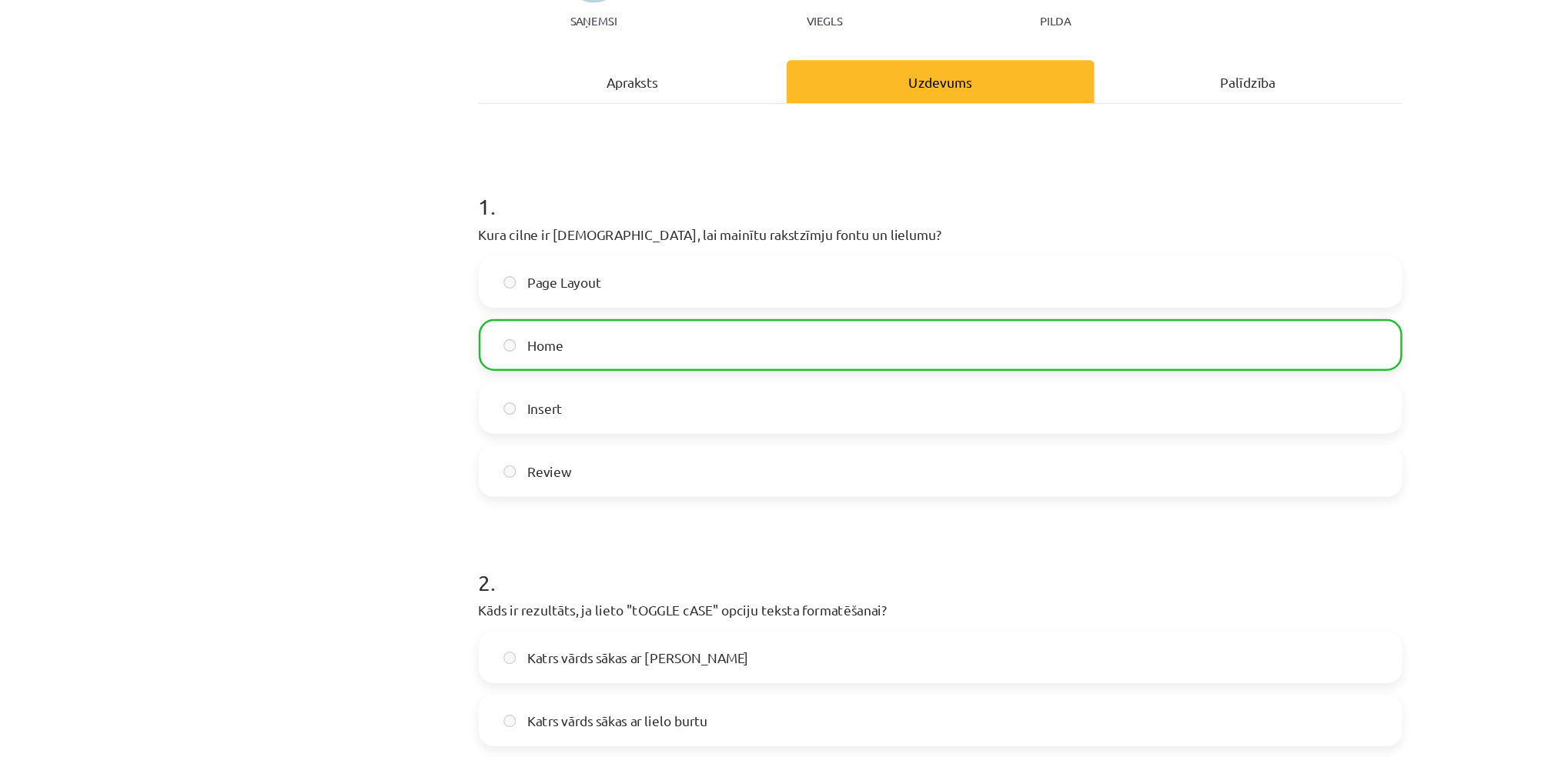
scroll to position [0, 0]
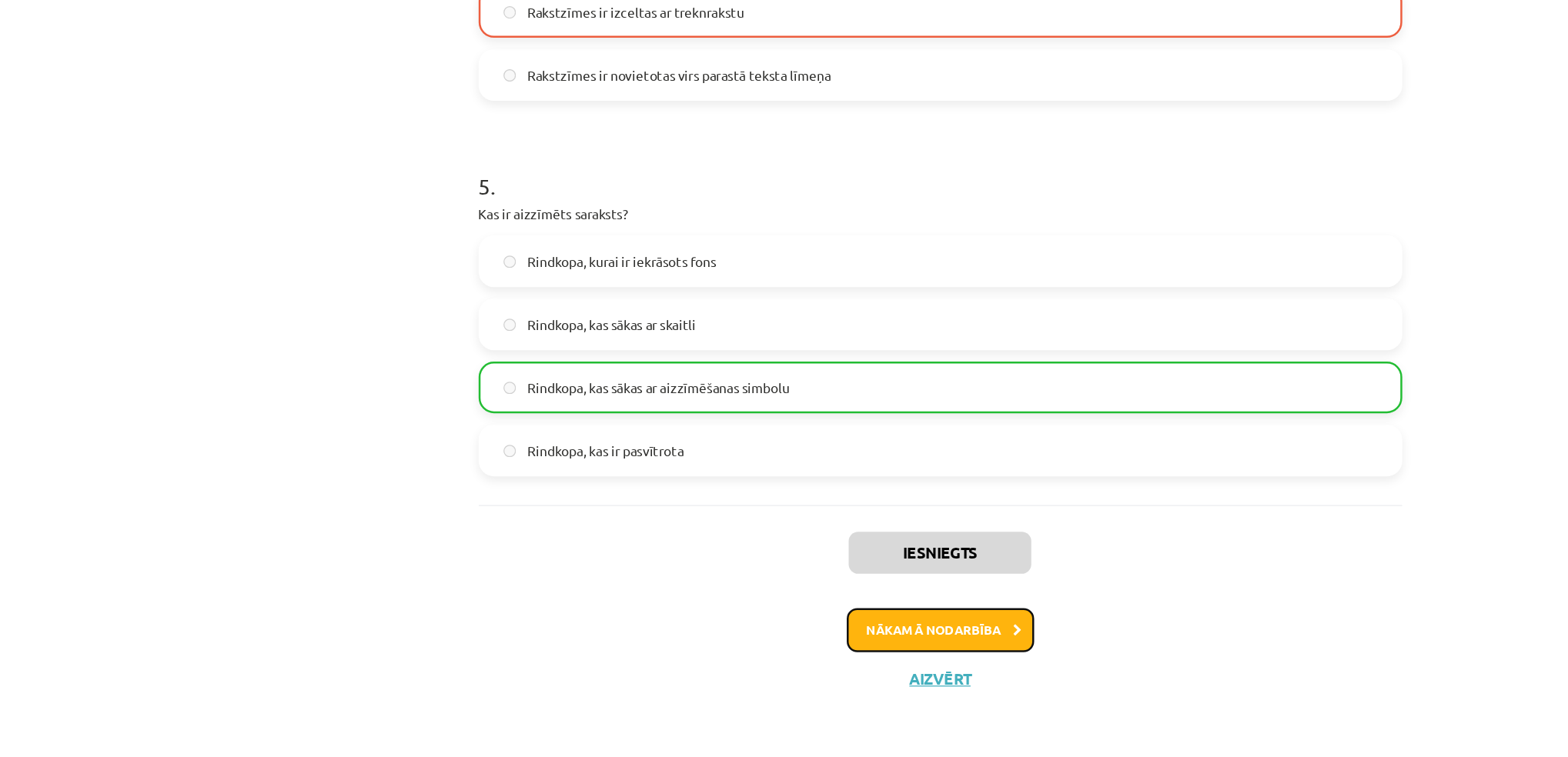
click at [778, 658] on button "Nākamā nodarbība" at bounding box center [784, 654] width 151 height 35
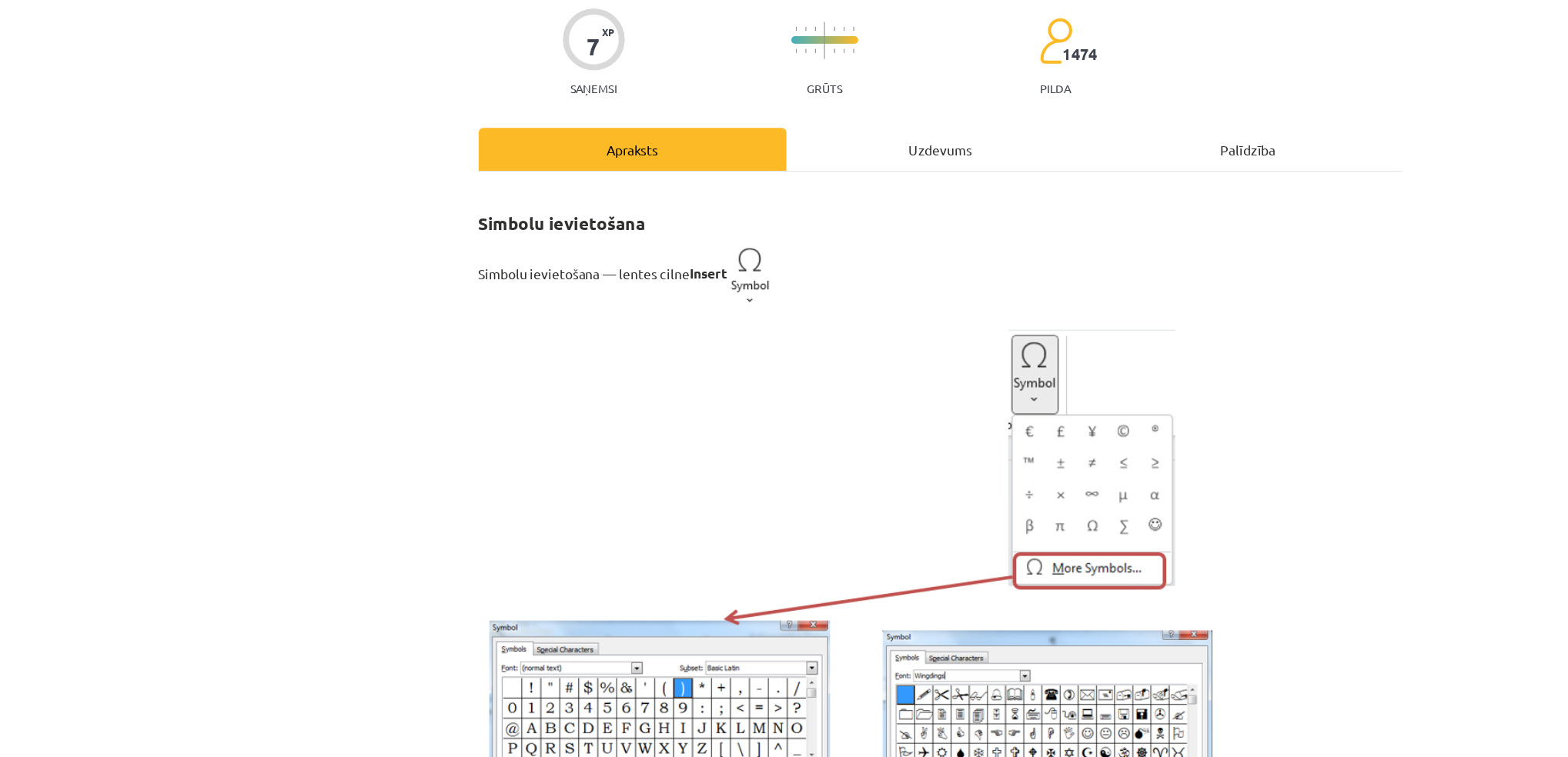
click at [774, 243] on div "Uzdevums" at bounding box center [785, 243] width 248 height 35
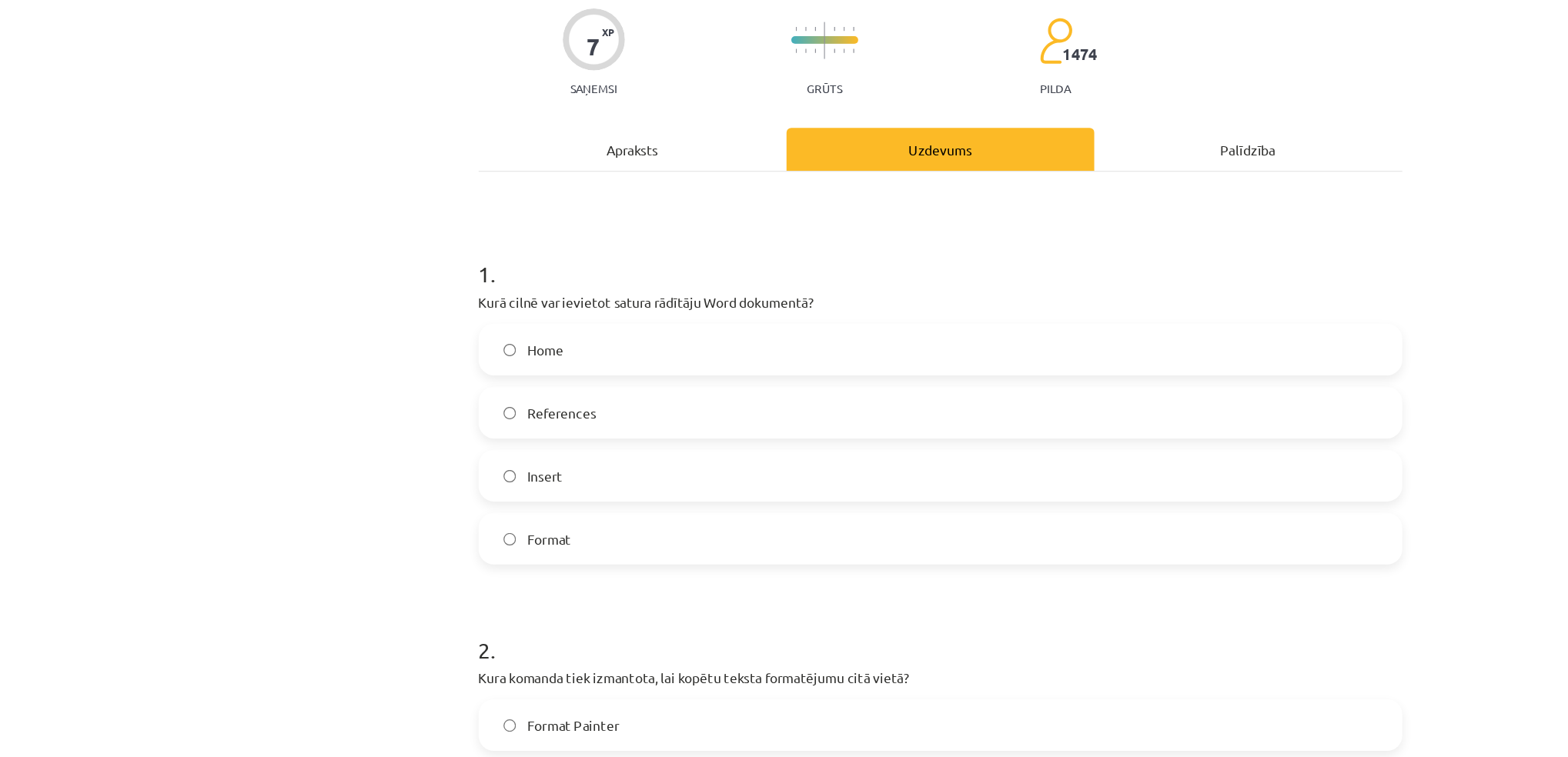
scroll to position [285, 0]
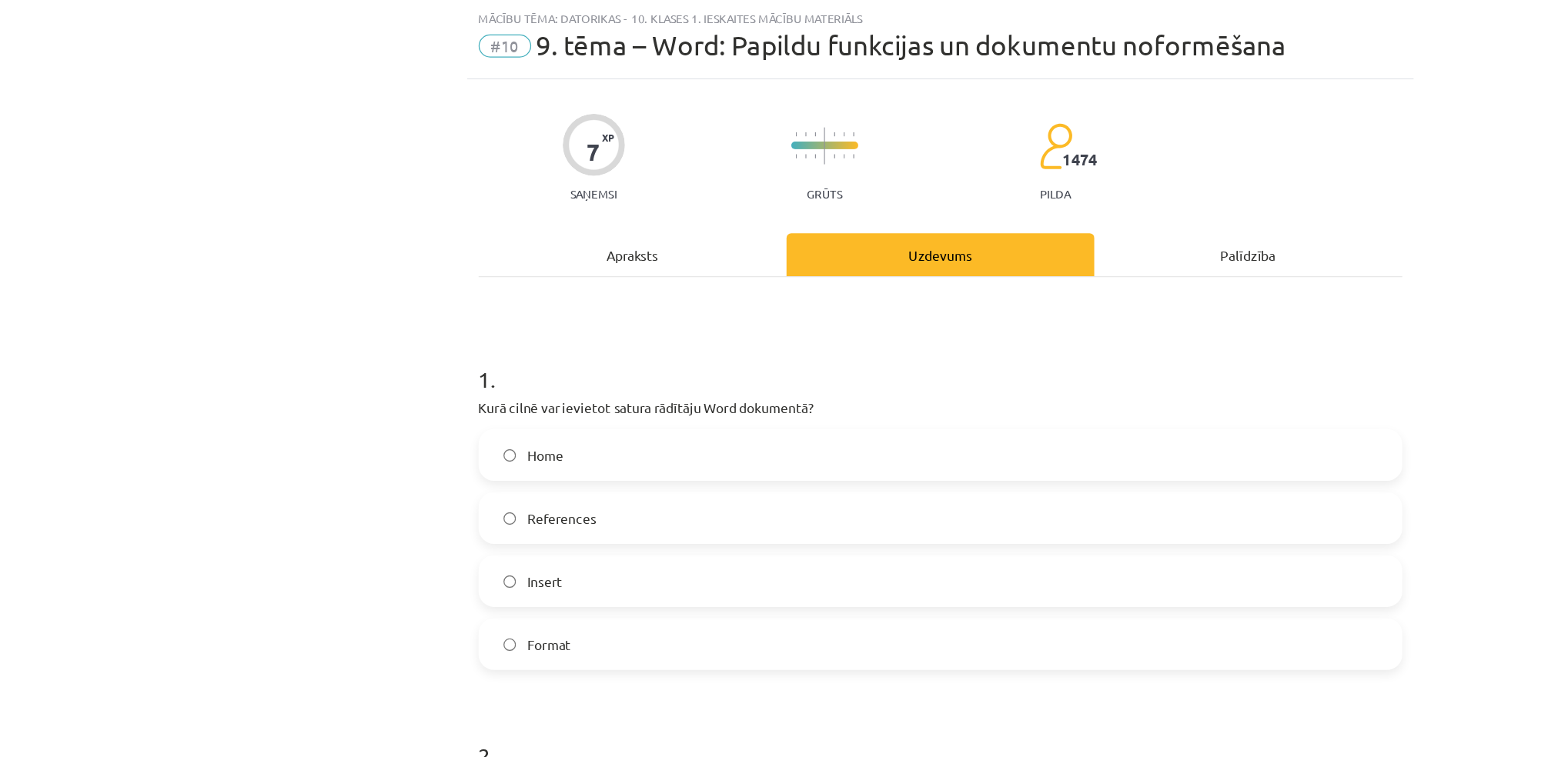
click at [443, 476] on label "Insert" at bounding box center [784, 468] width 740 height 39
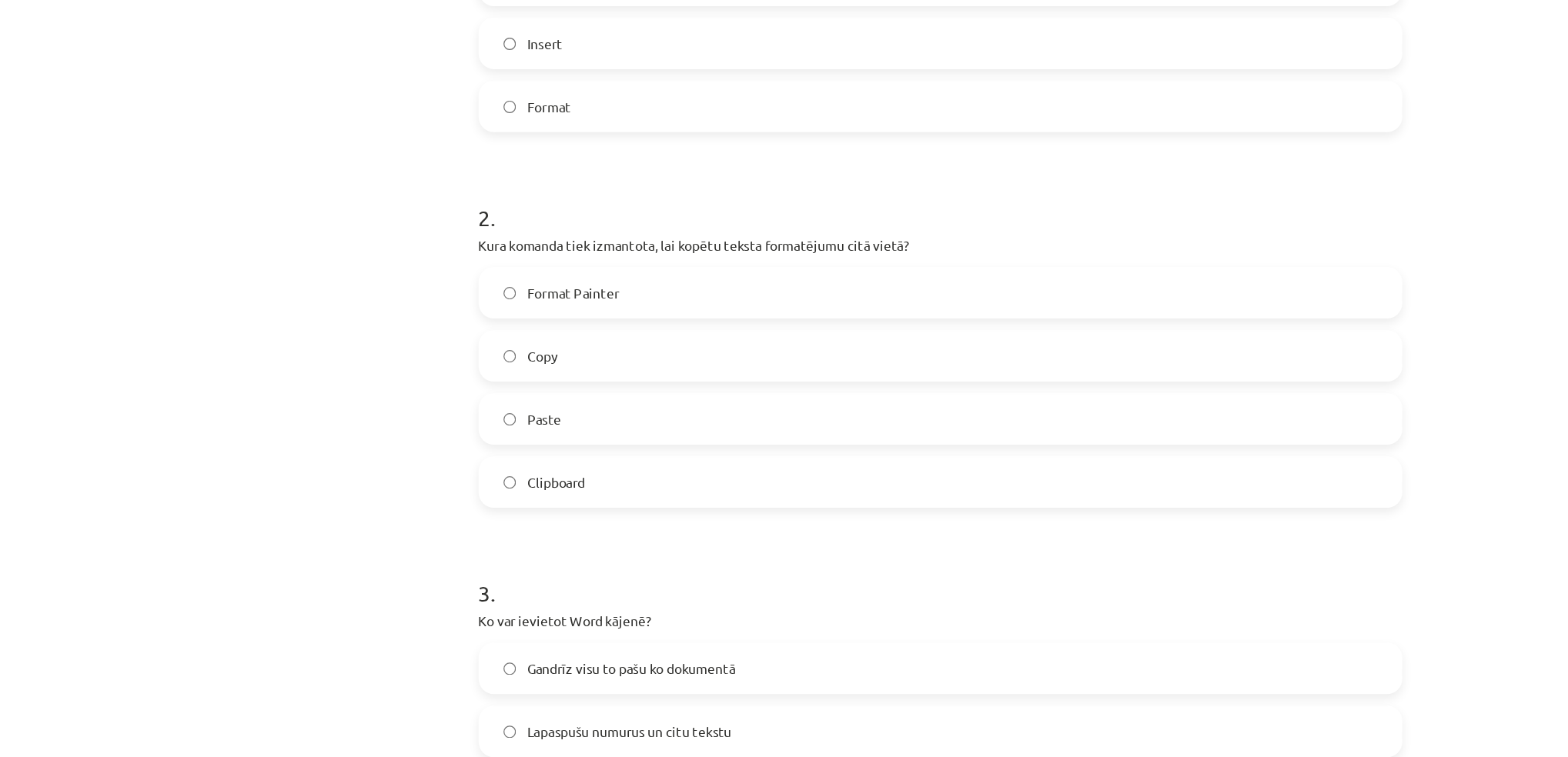
scroll to position [474, 0]
click at [471, 283] on label "Copy" at bounding box center [784, 284] width 740 height 39
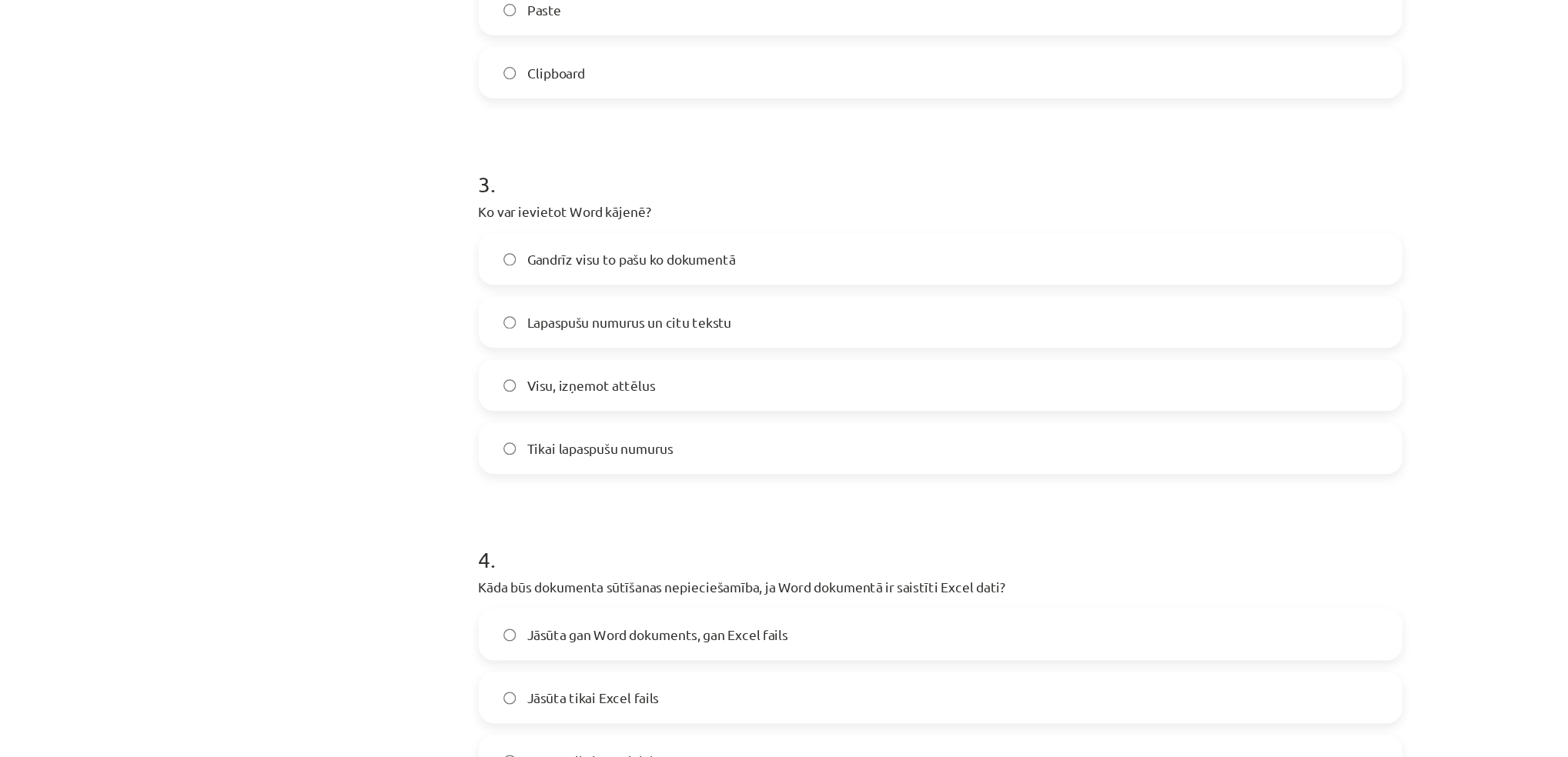
scroll to position [802, 0]
drag, startPoint x: 498, startPoint y: 207, endPoint x: 277, endPoint y: 251, distance: 225.3
click at [277, 251] on div "Mācību tēma: Datorikas - 10. klases 1. ieskaites mācību materiāls #10 9. tēma –…" at bounding box center [784, 378] width 1568 height 757
drag, startPoint x: 277, startPoint y: 251, endPoint x: 342, endPoint y: 250, distance: 65.0
click at [342, 250] on div "Mācību tēma: Datorikas - 10. klases 1. ieskaites mācību materiāls #10 9. tēma –…" at bounding box center [784, 378] width 1568 height 757
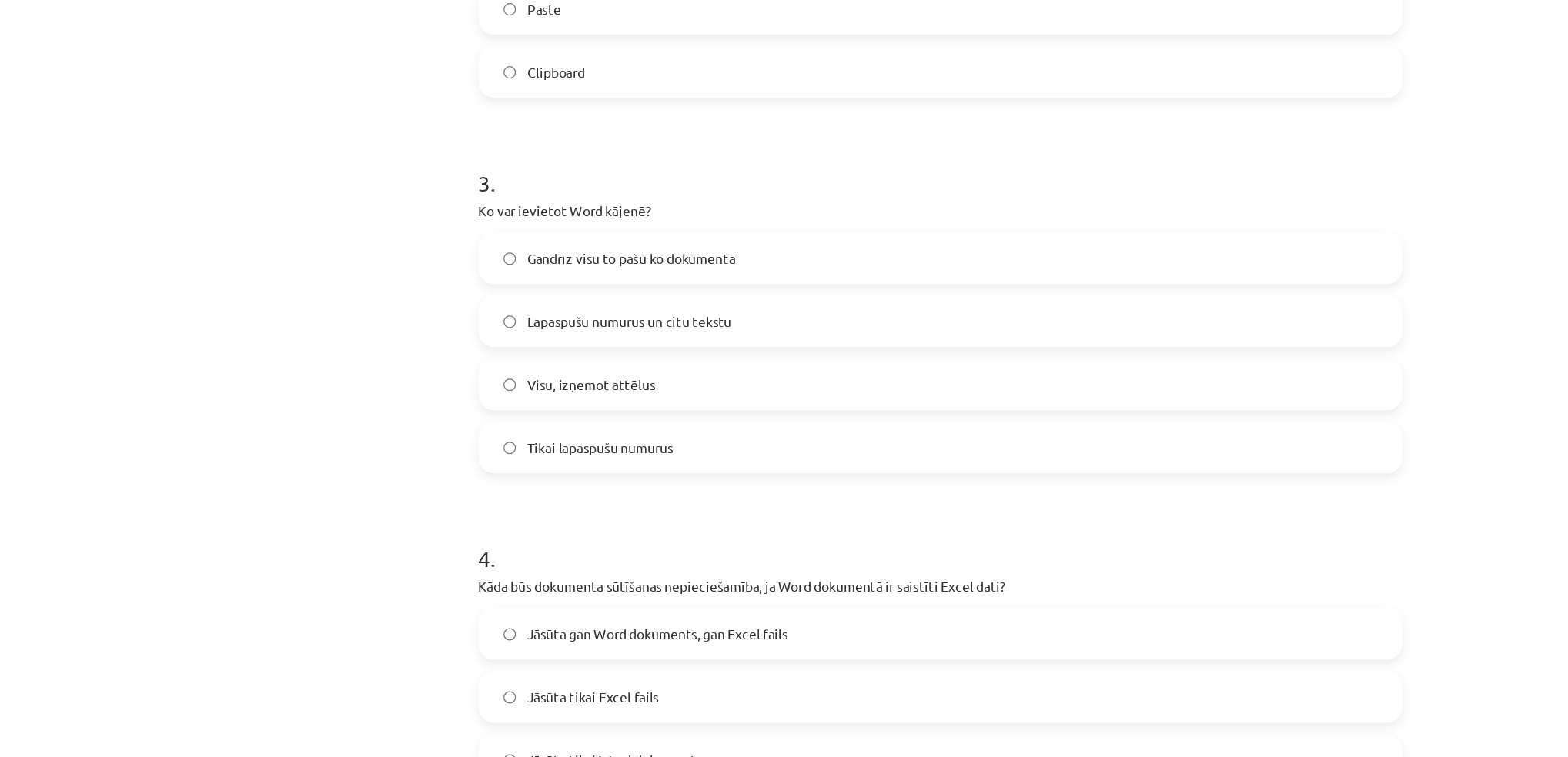
click at [429, 214] on label "Gandrīz visu to pašu ko dokumentā" at bounding box center [784, 208] width 740 height 39
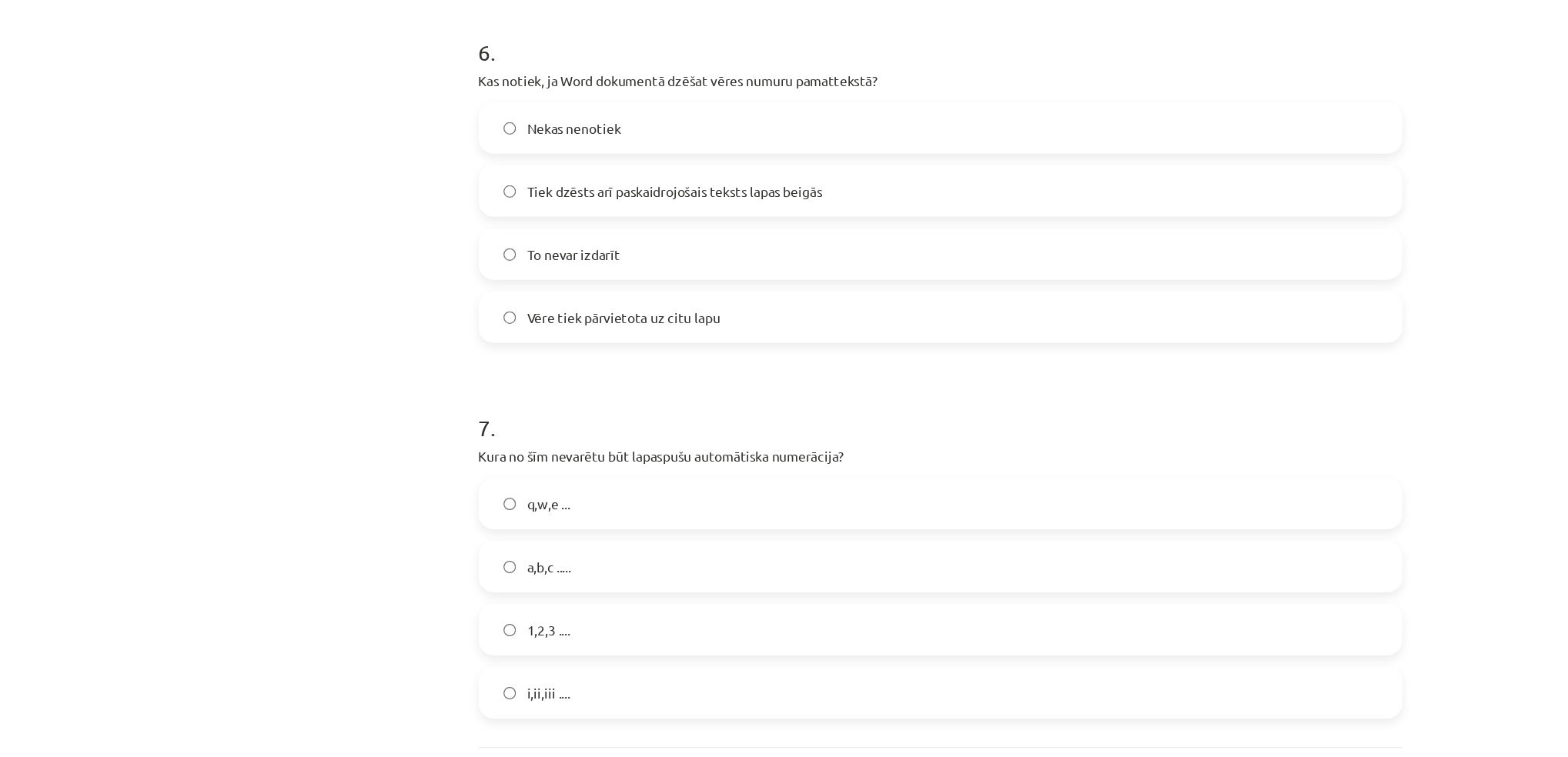
scroll to position [285, 0]
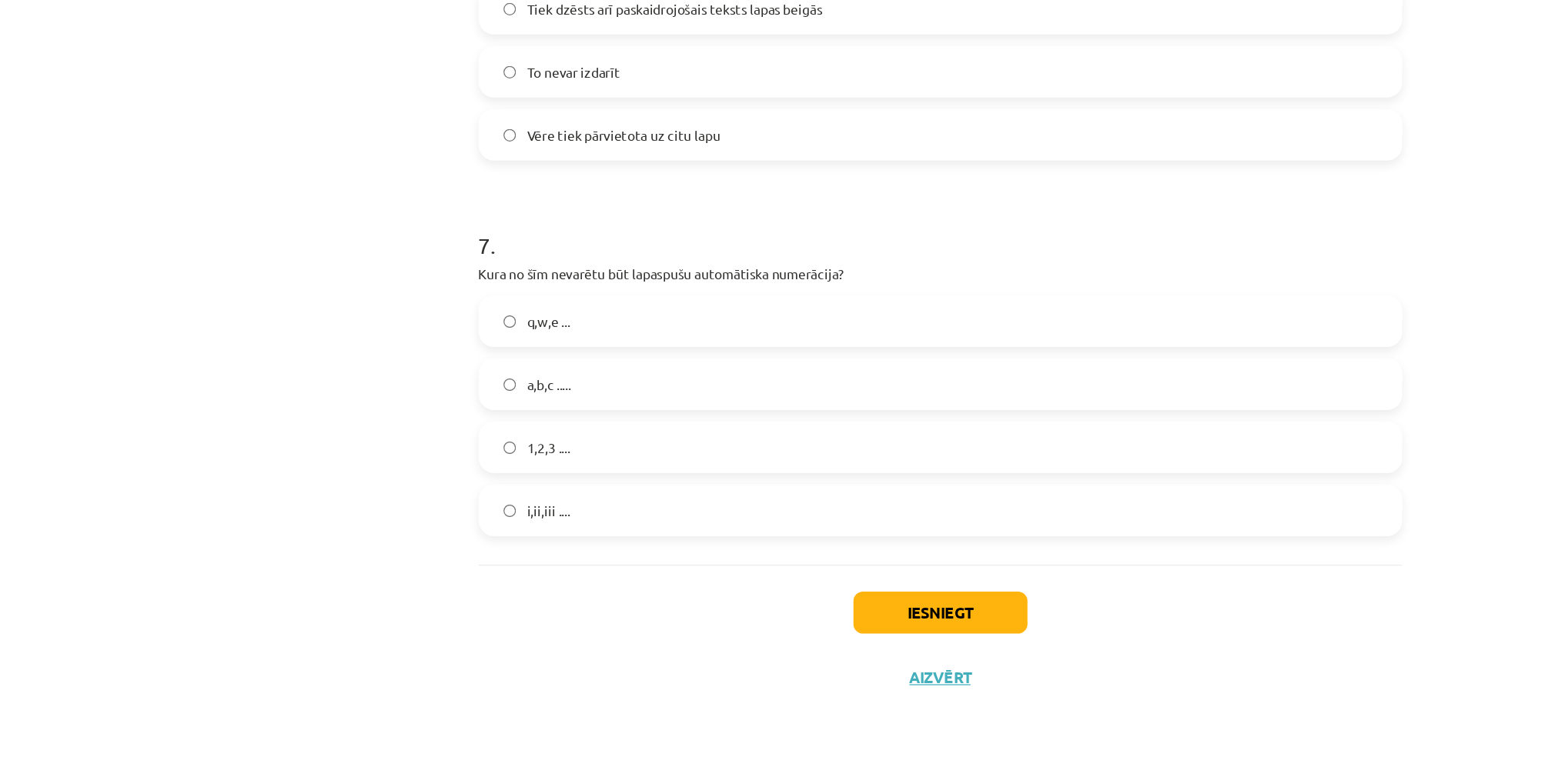
click at [425, 411] on label "q,w,e ..." at bounding box center [784, 406] width 740 height 39
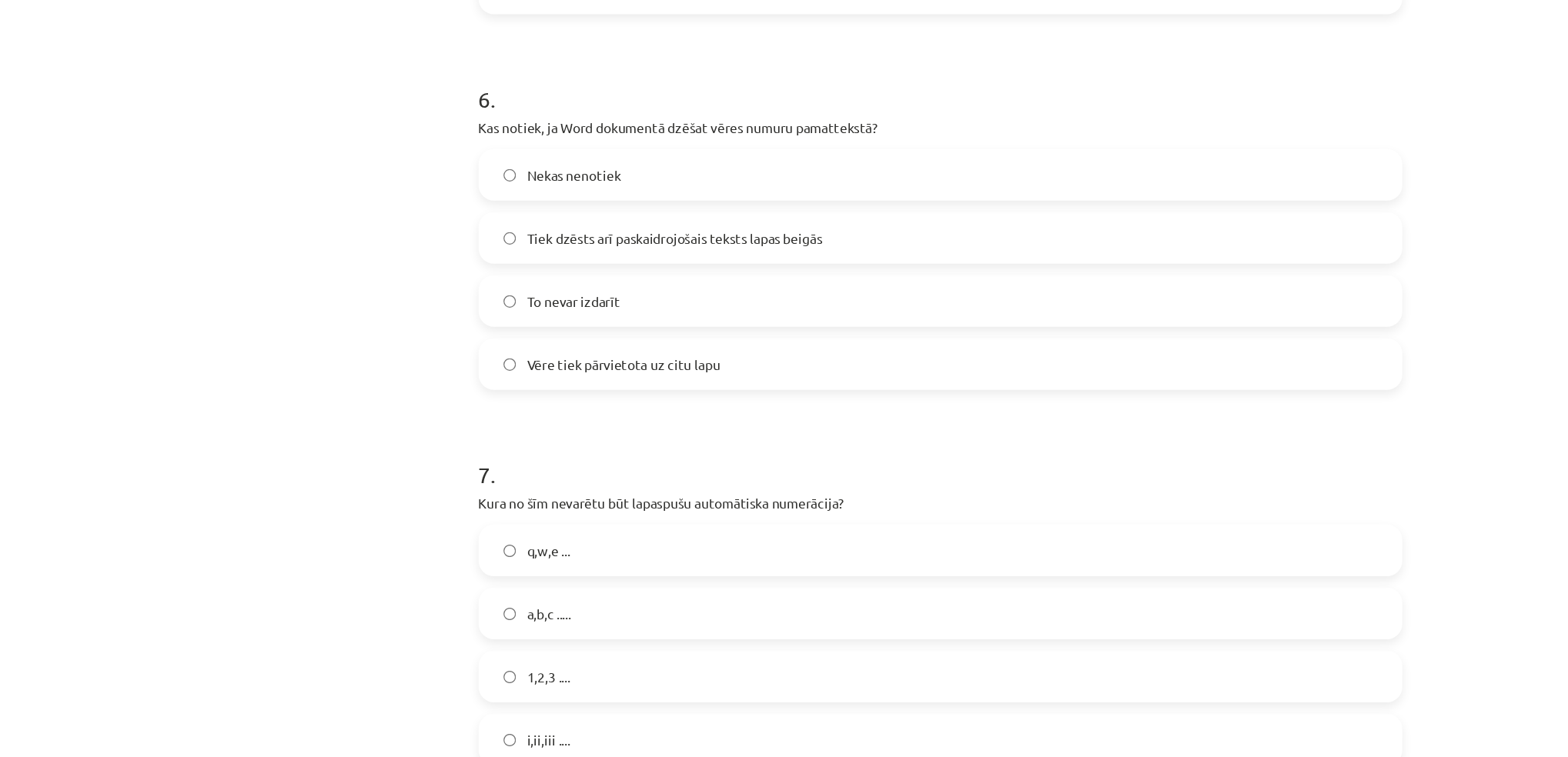
scroll to position [1528, 0]
click at [433, 345] on label "Tiek dzēsts arī paskaidrojošais teksts lapas beigās" at bounding box center [784, 338] width 740 height 39
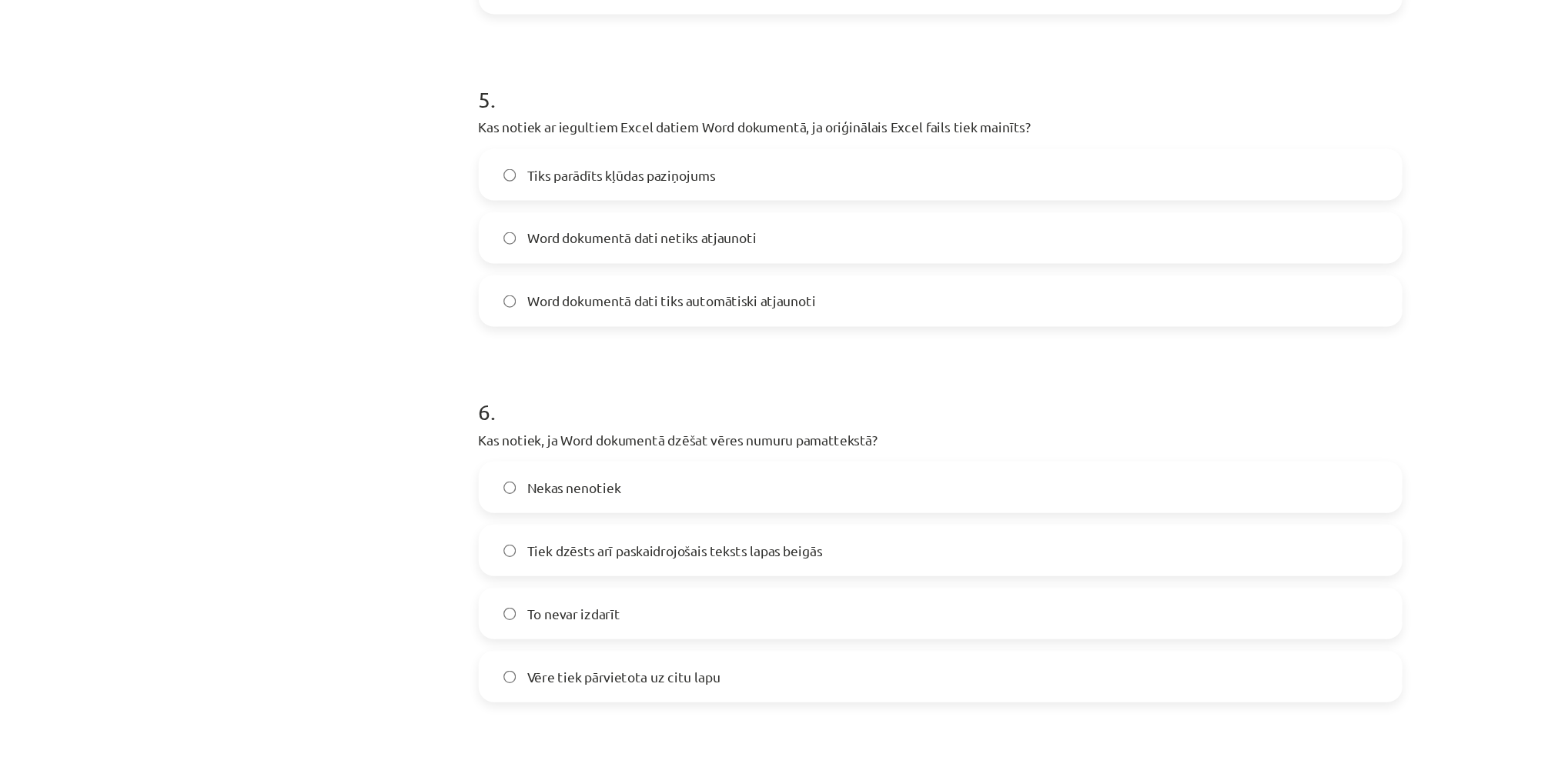
scroll to position [1246, 0]
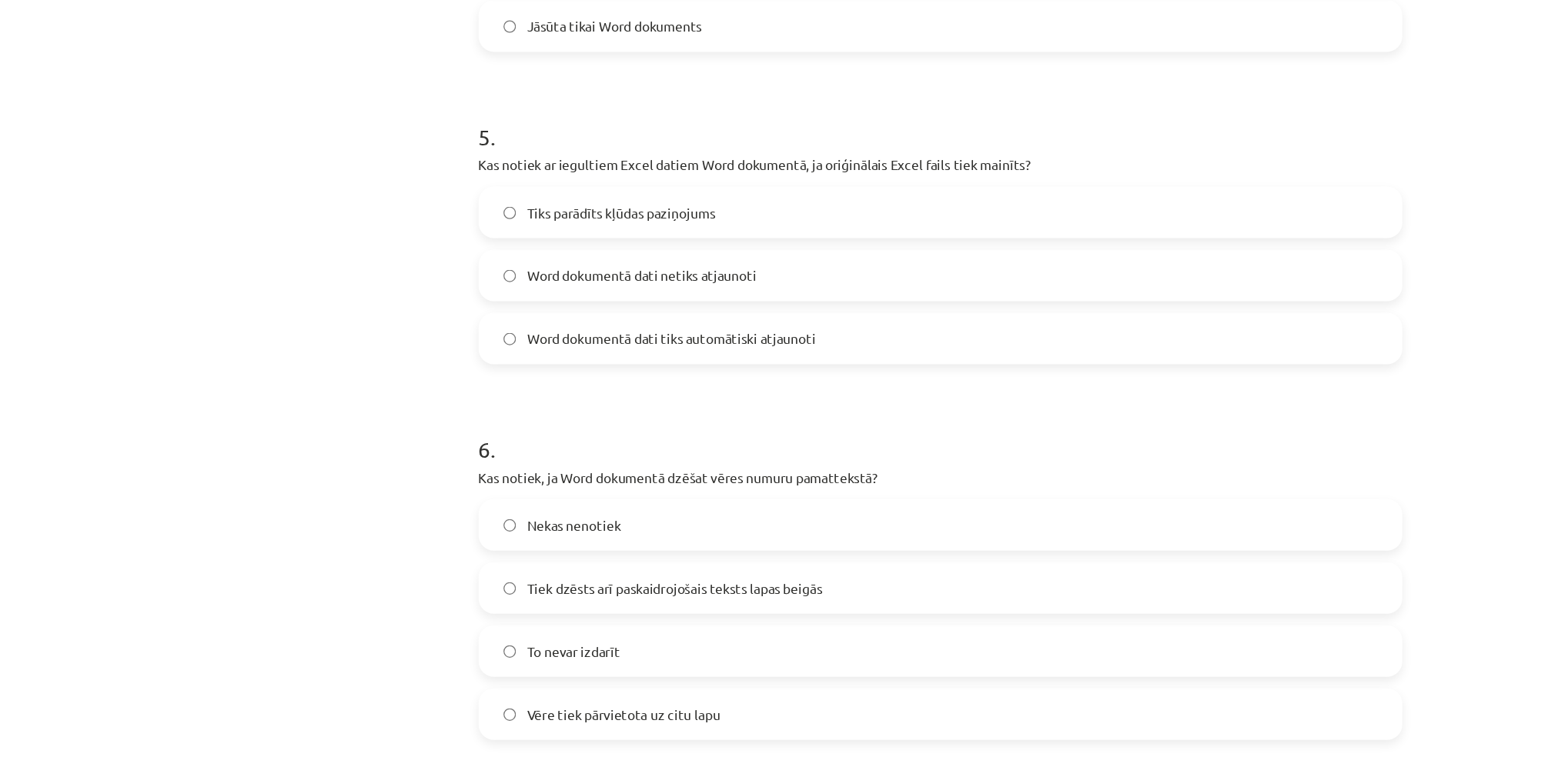
click at [130, 352] on div "Mācību tēma: Datorikas - 10. klases 1. ieskaites mācību materiāls #10 9. tēma –…" at bounding box center [784, 378] width 1568 height 757
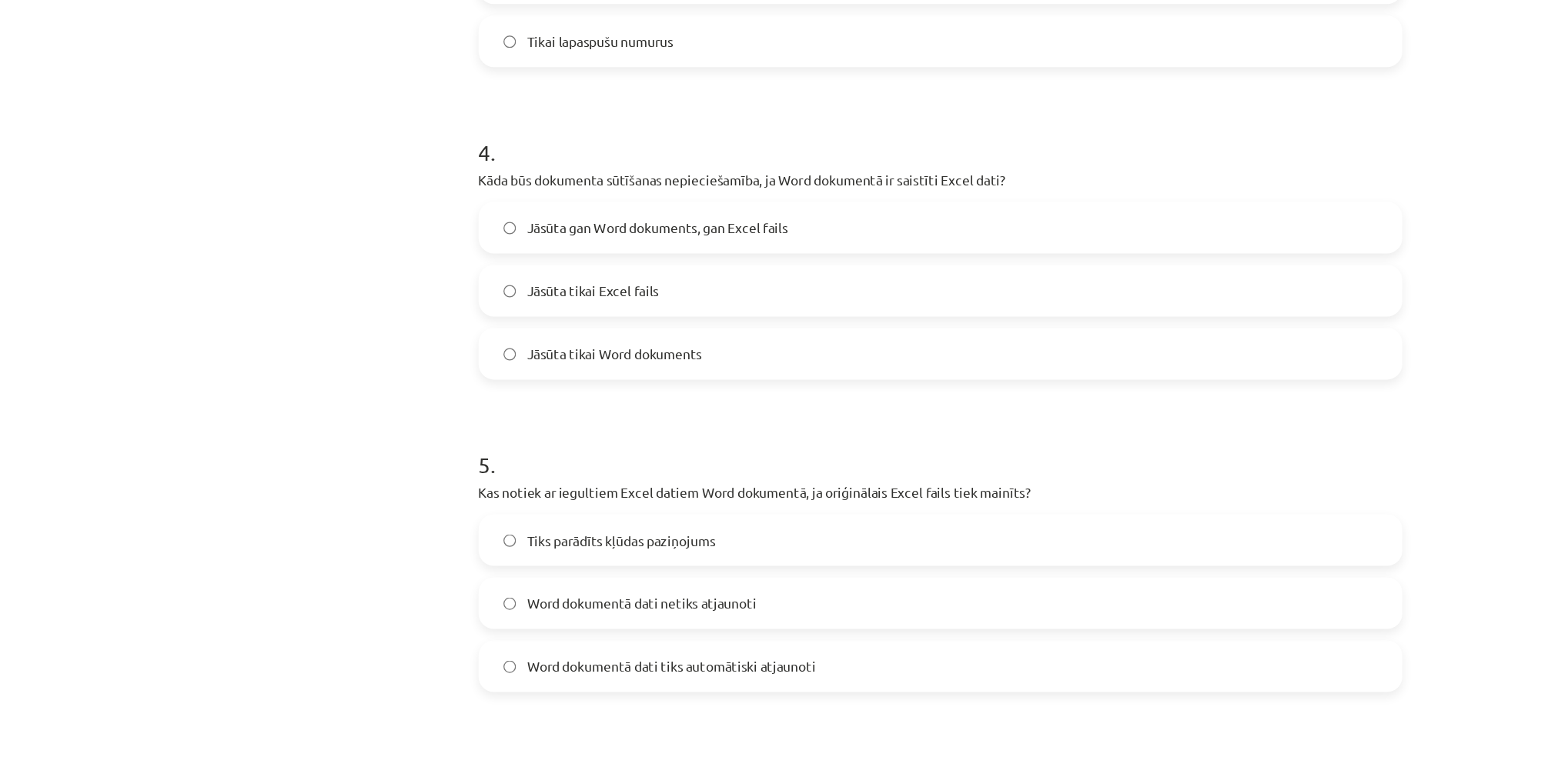
scroll to position [986, 0]
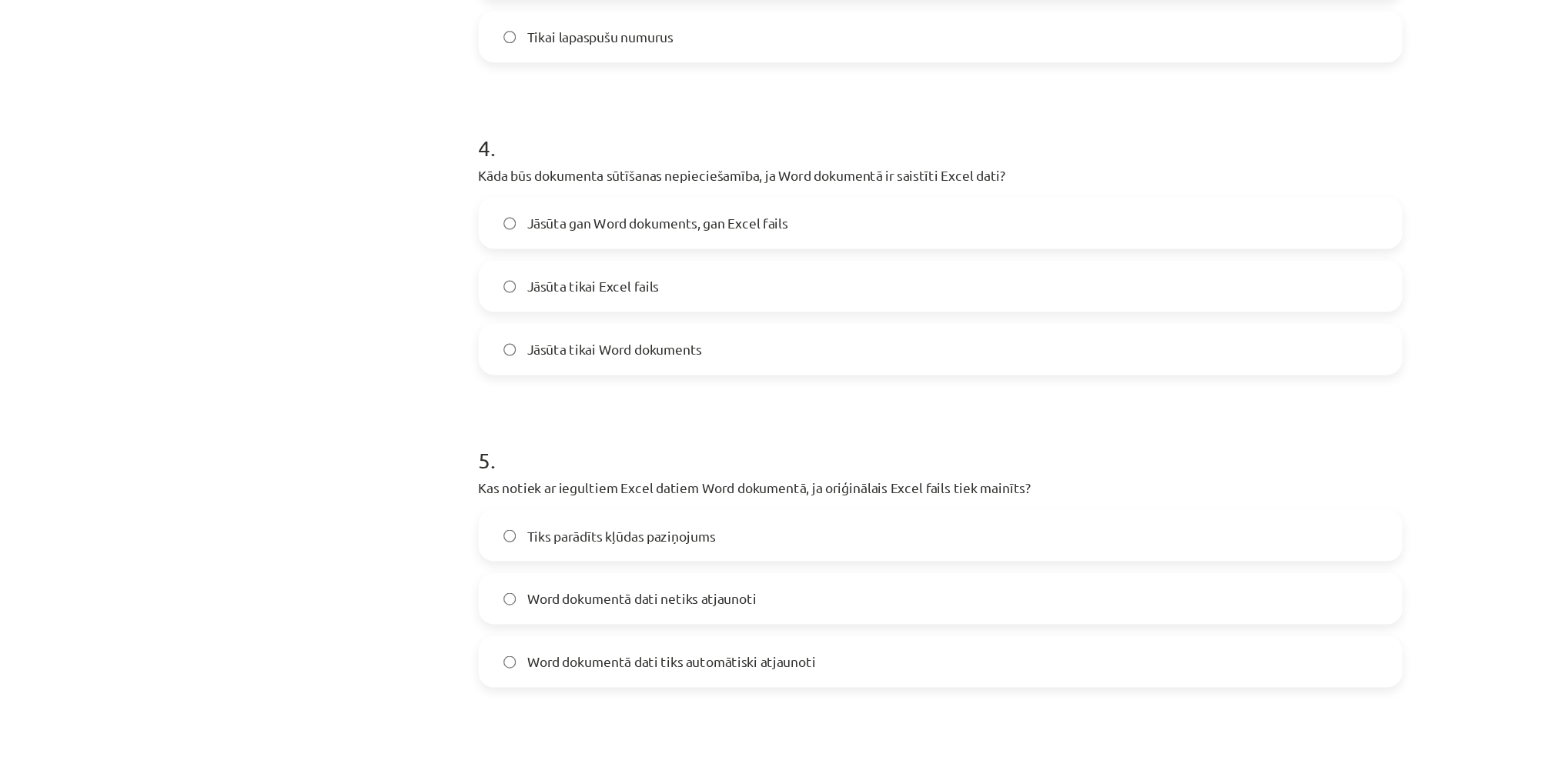
click at [419, 323] on label "Jāsūta gan Word dokuments, gan Excel fails" at bounding box center [784, 326] width 740 height 39
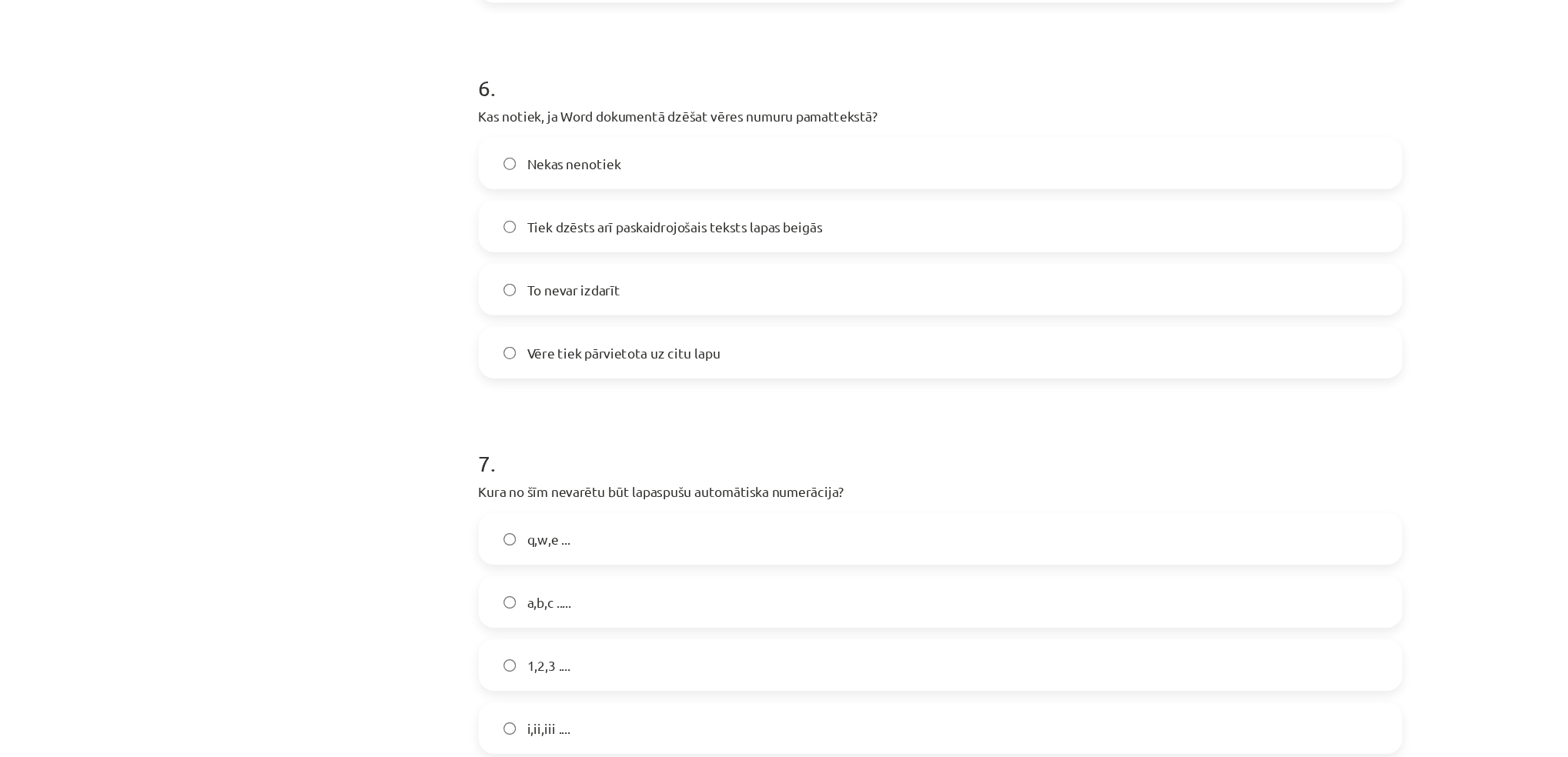
scroll to position [1712, 0]
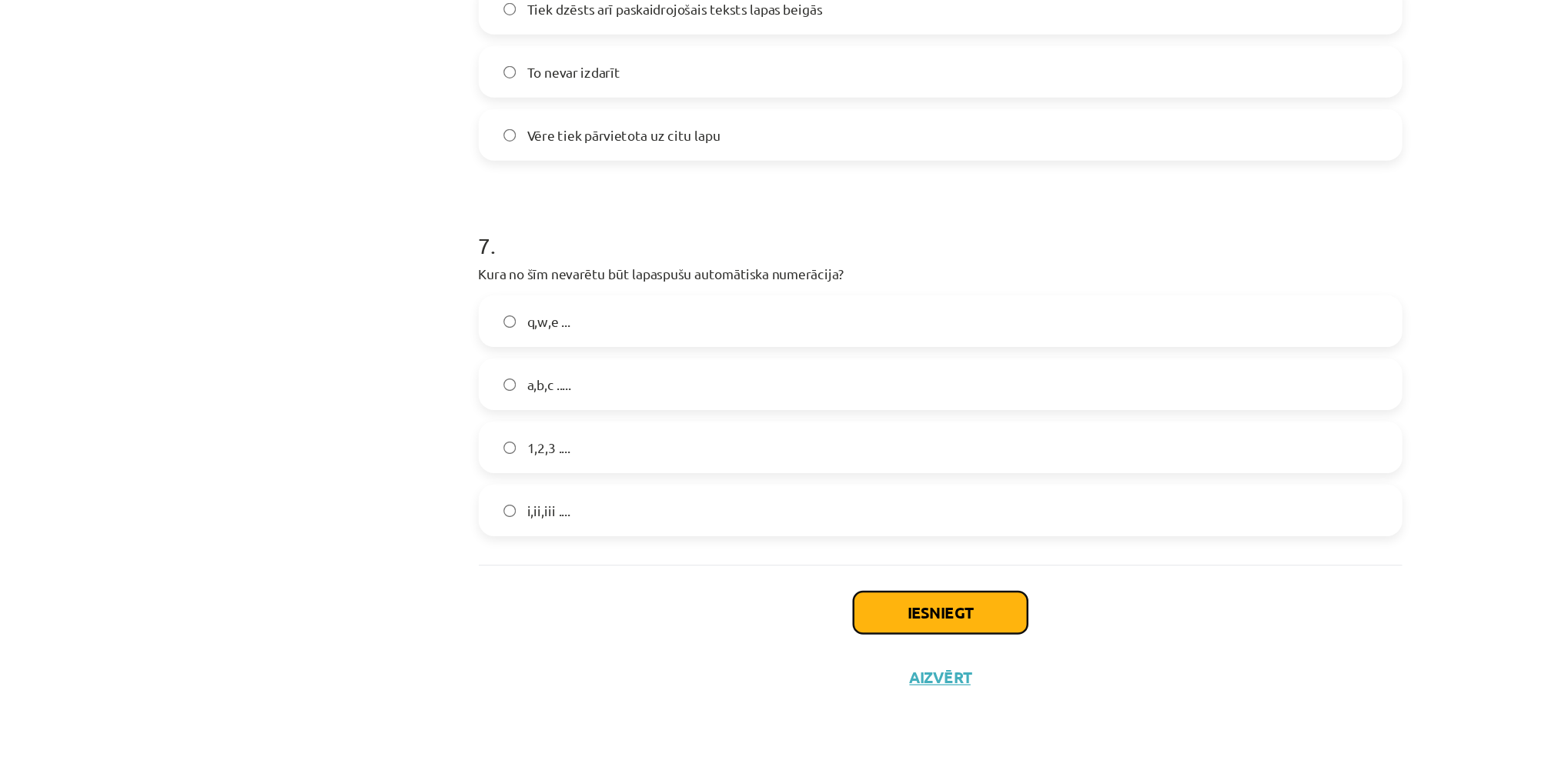
click at [736, 639] on button "Iesniegt" at bounding box center [785, 640] width 140 height 34
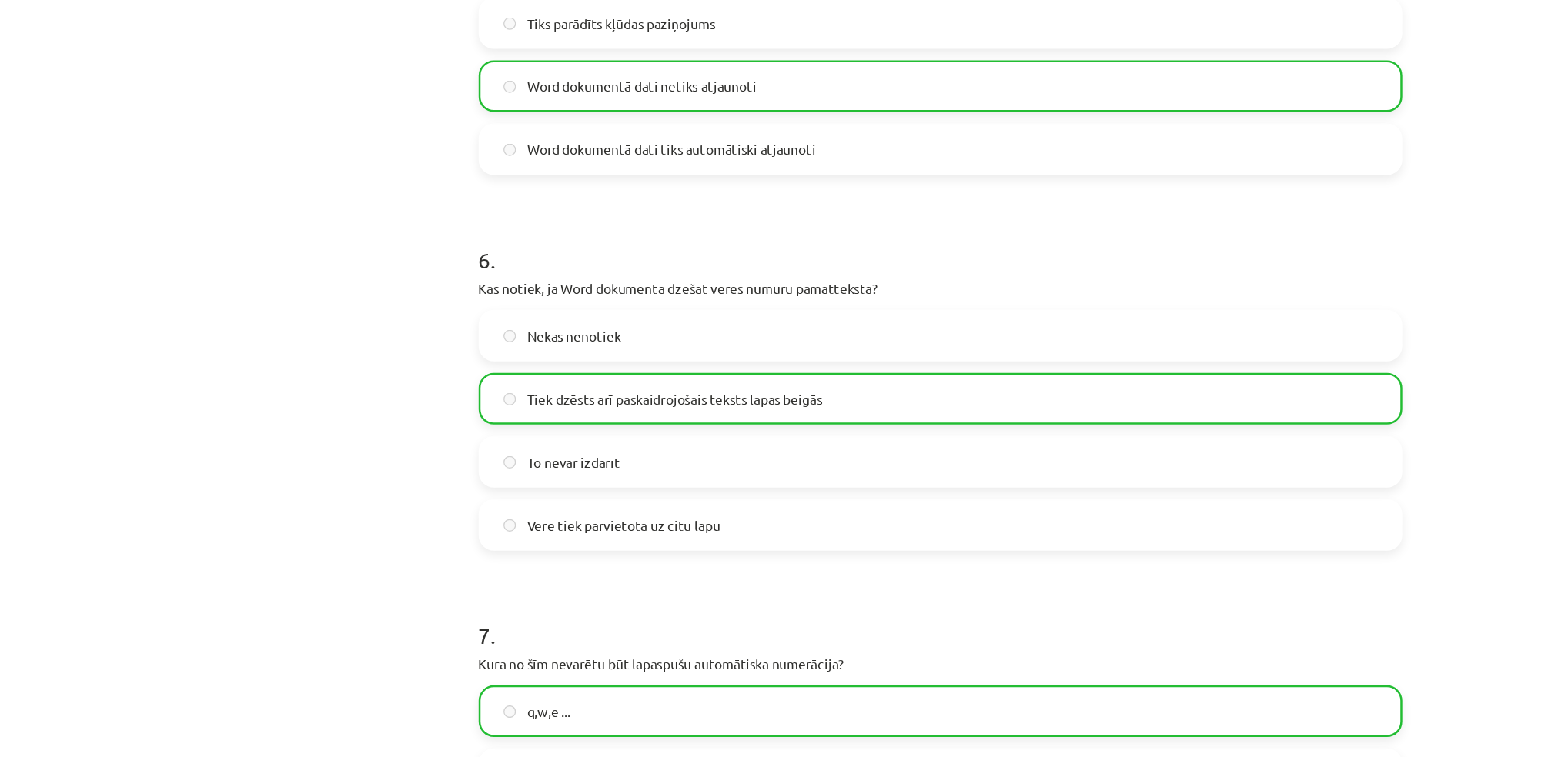
scroll to position [1760, 0]
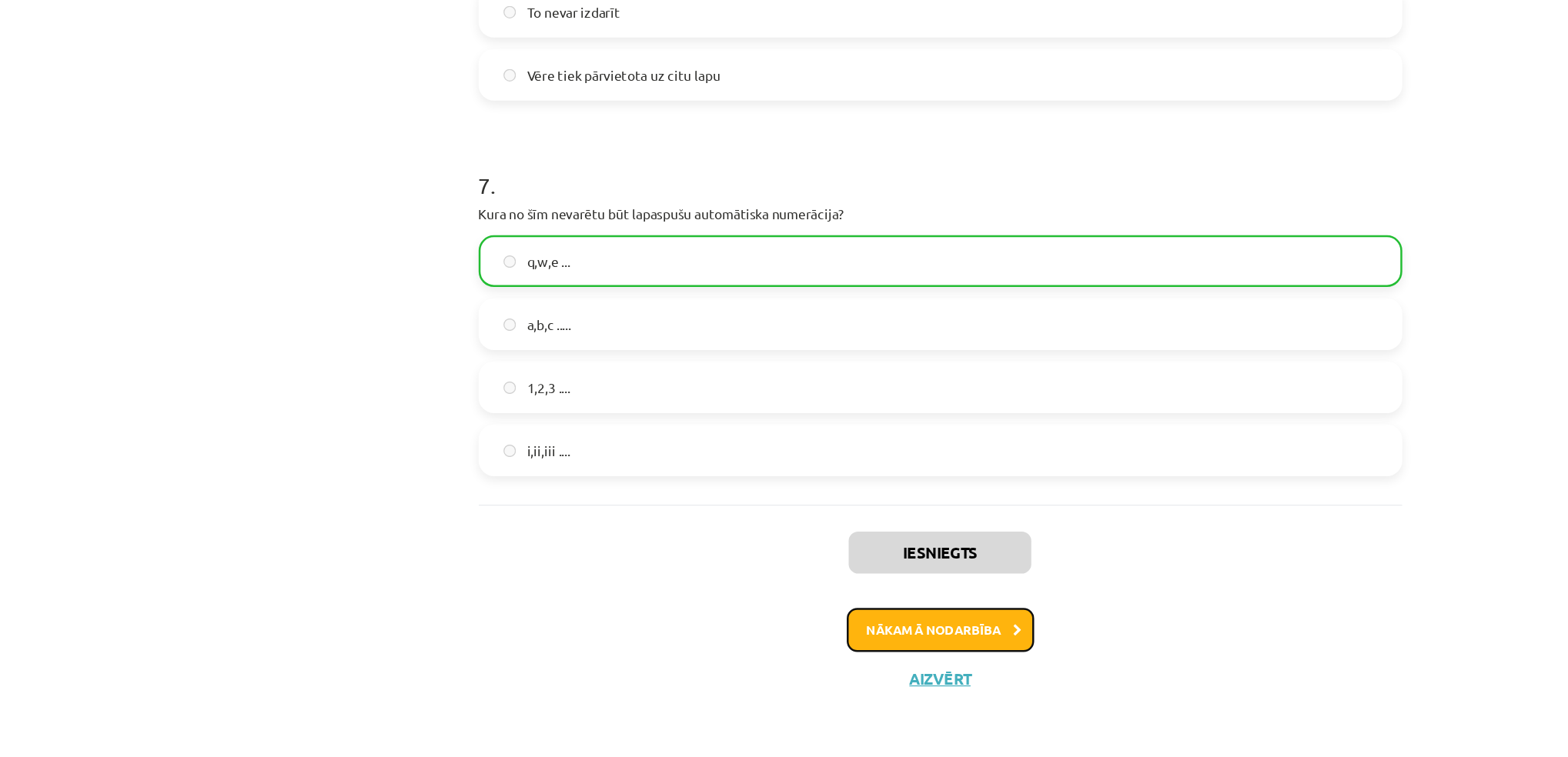
click at [799, 661] on button "Nākamā nodarbība" at bounding box center [784, 654] width 151 height 35
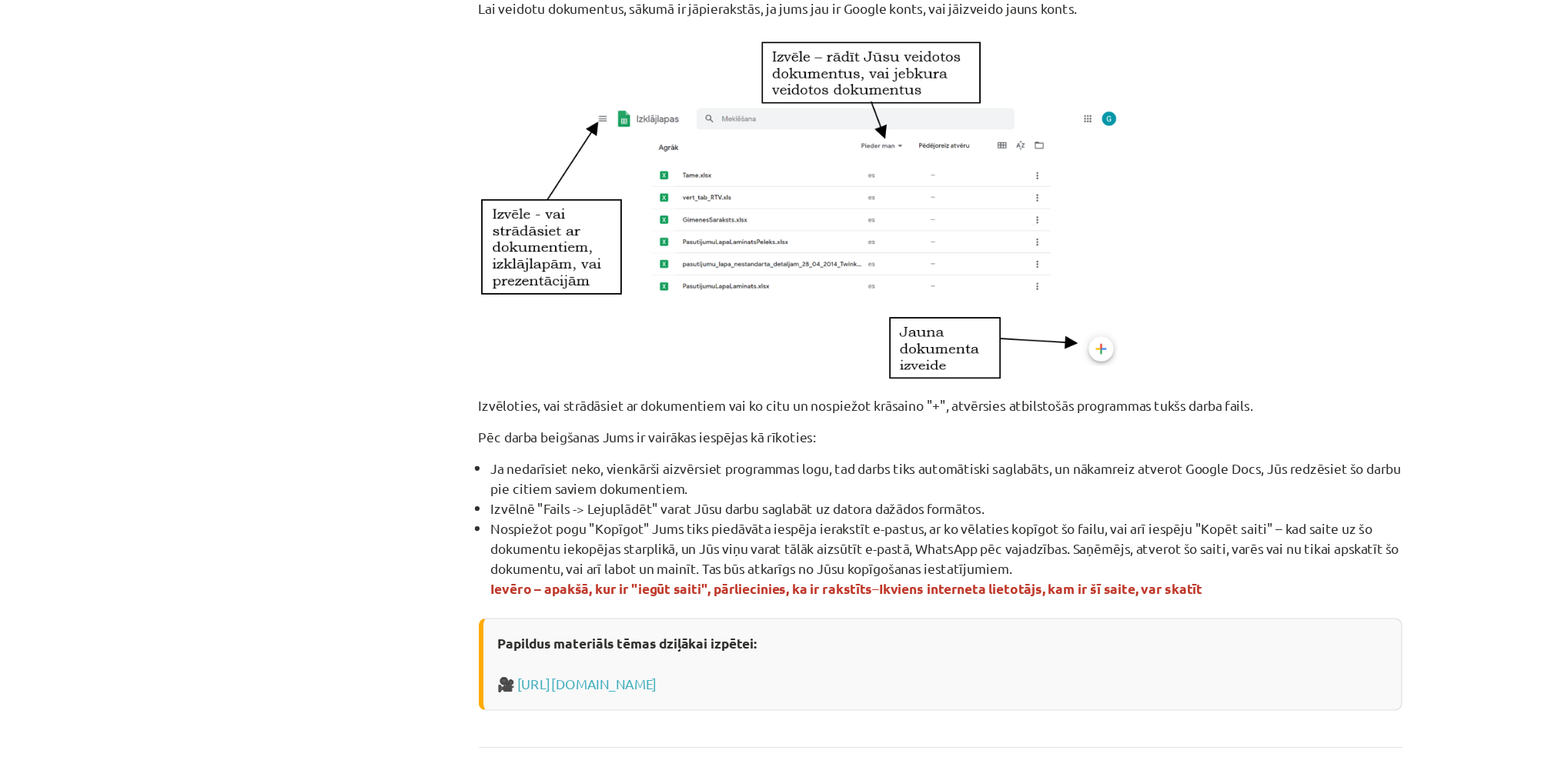
scroll to position [285, 0]
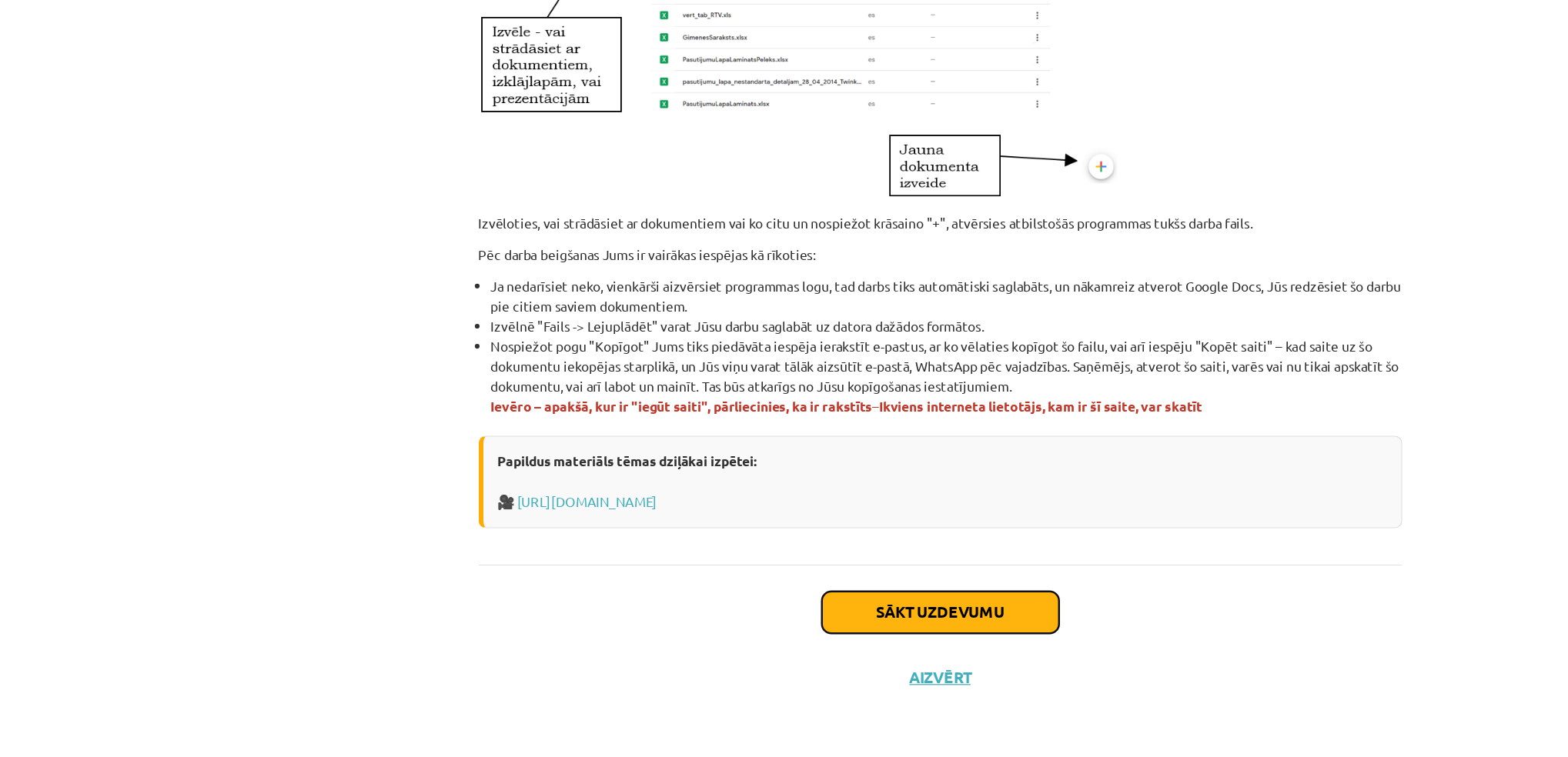
click at [778, 647] on button "Sākt uzdevumu" at bounding box center [784, 640] width 191 height 34
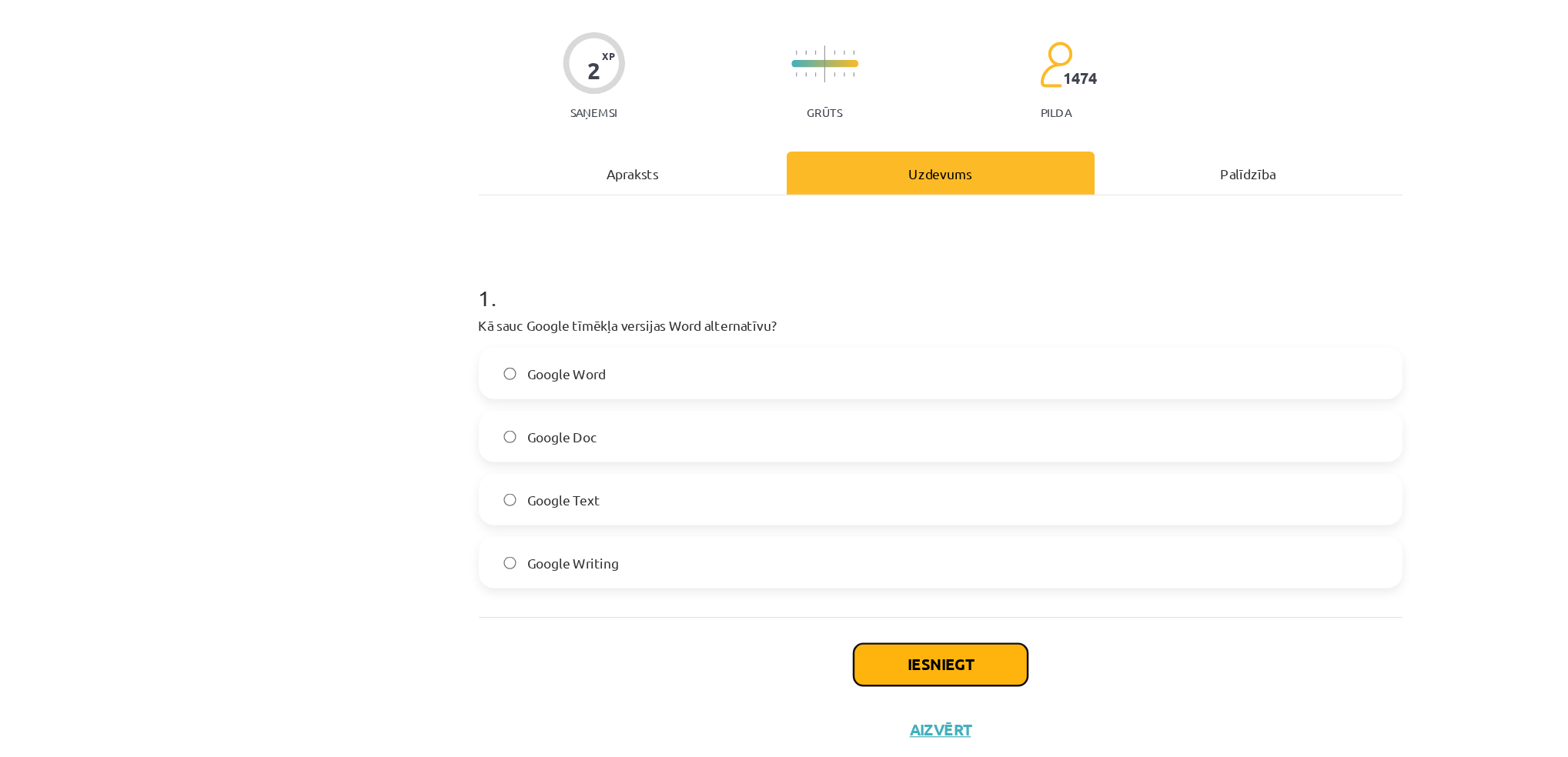
click at [755, 631] on button "Iesniegt" at bounding box center [785, 639] width 140 height 34
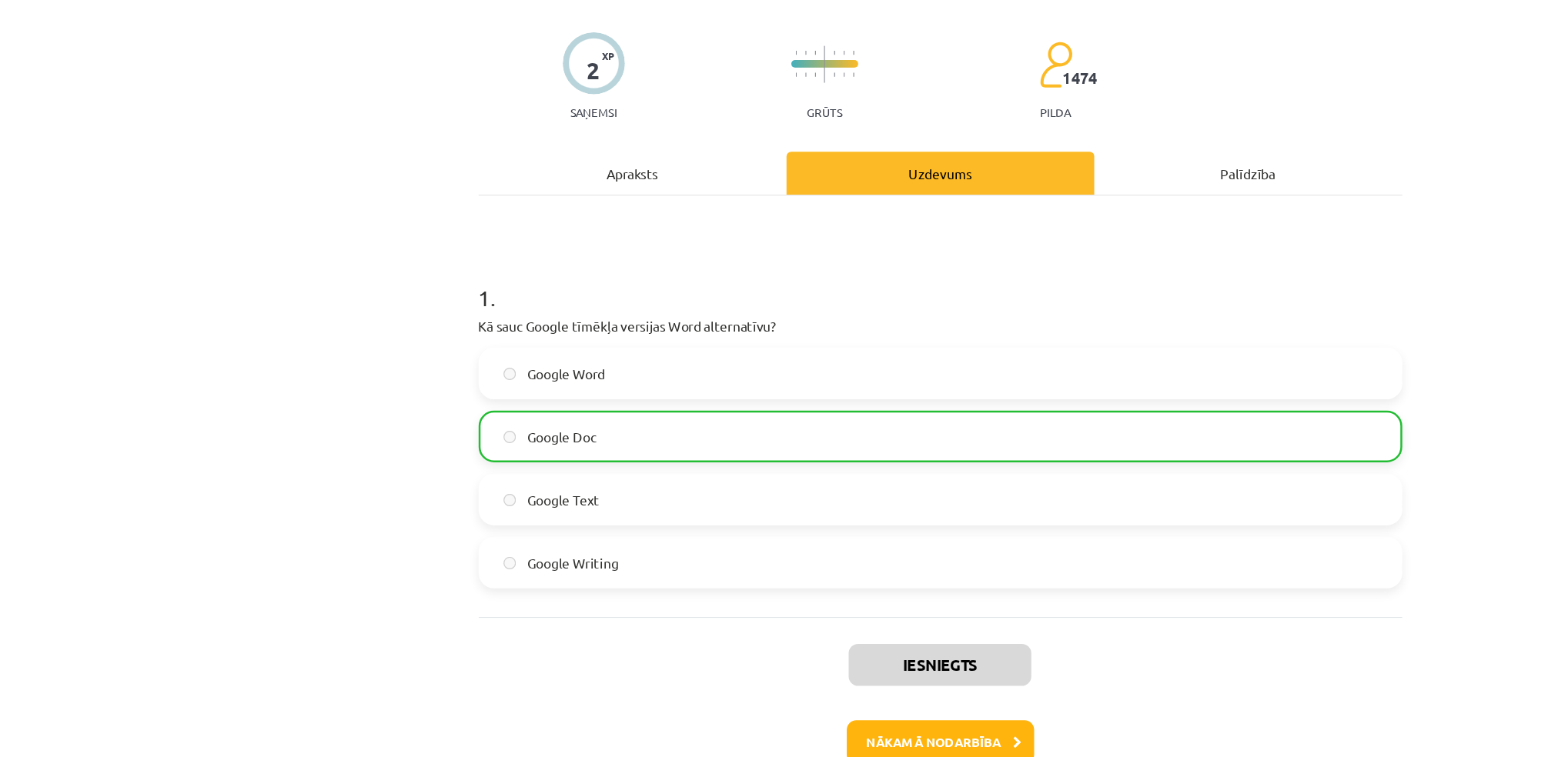
scroll to position [47, 0]
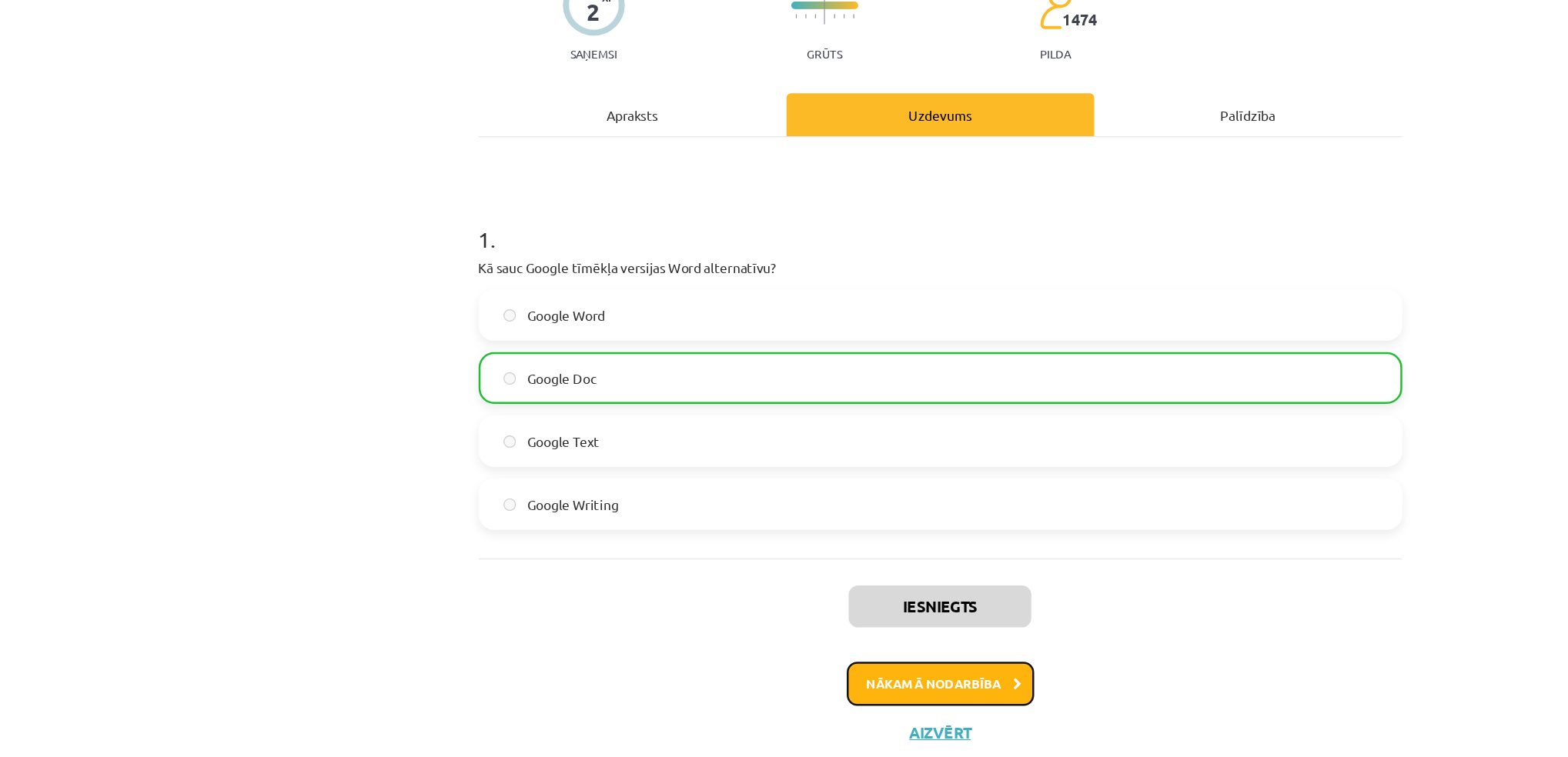
click at [775, 655] on button "Nākamā nodarbība" at bounding box center [784, 655] width 151 height 35
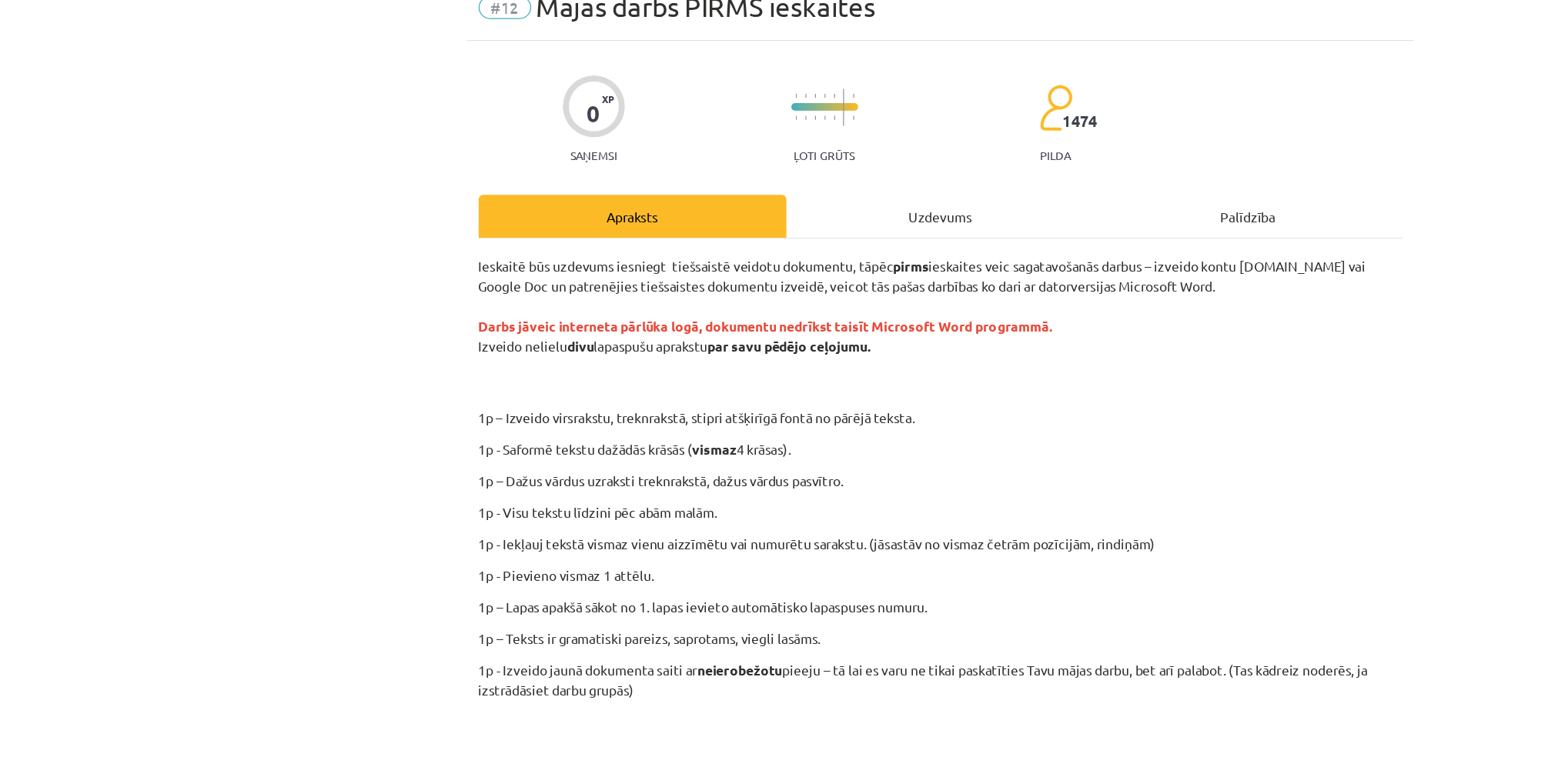
scroll to position [285, 0]
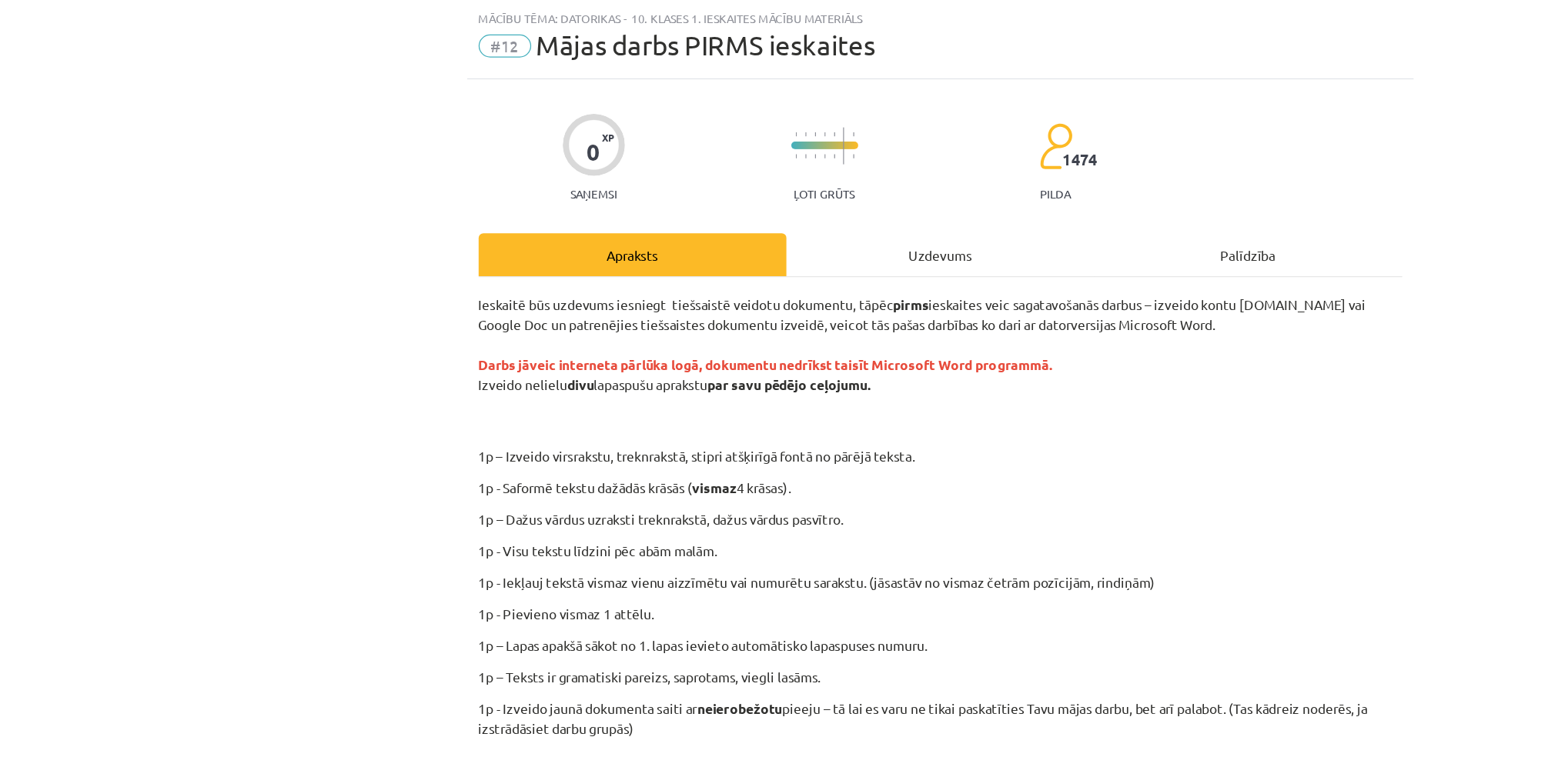
click at [775, 551] on p "1p – Teksts ir gramatiski pareizs, saprotams, viegli lasāms." at bounding box center [784, 545] width 744 height 16
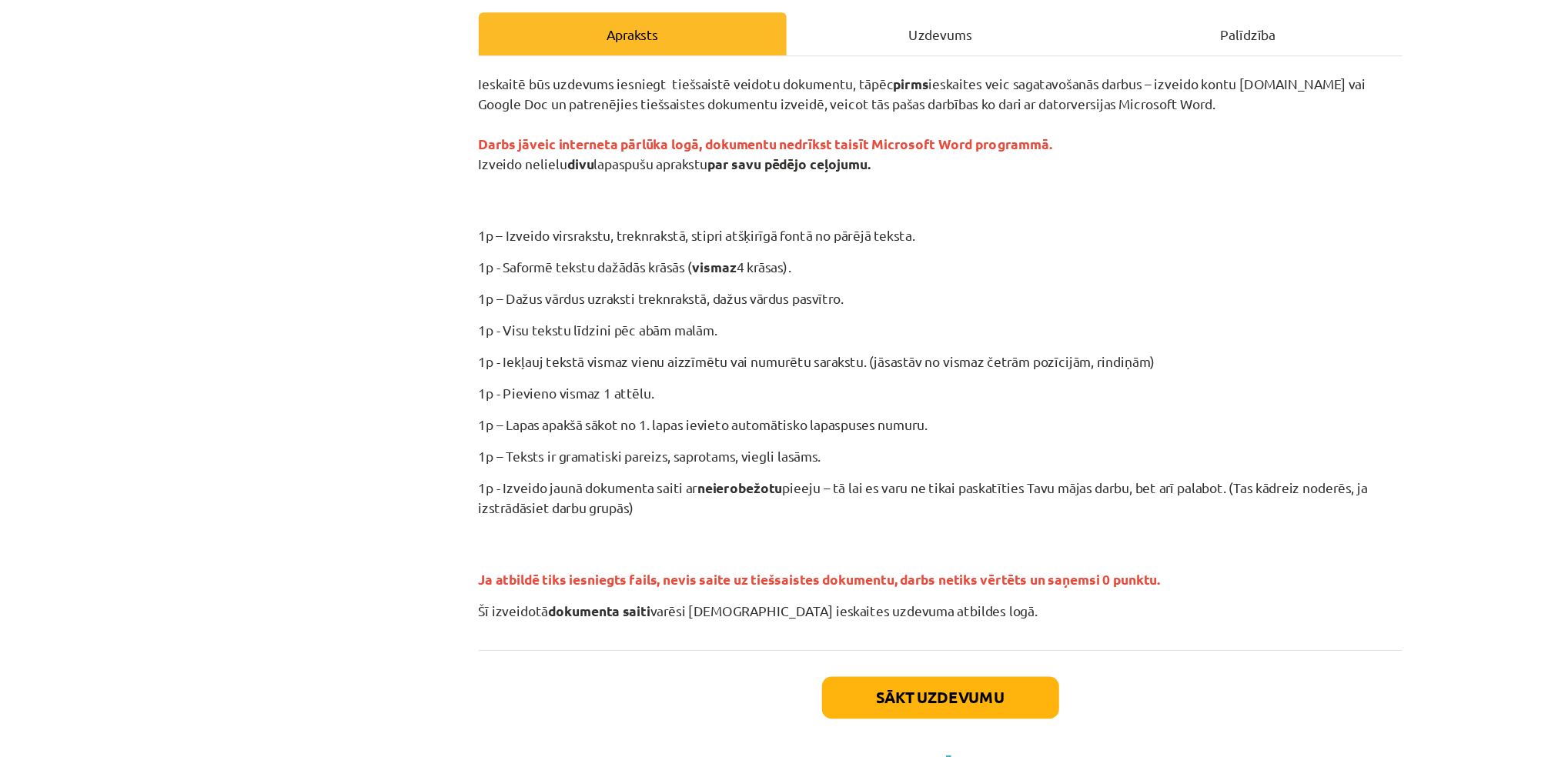
scroll to position [67, 0]
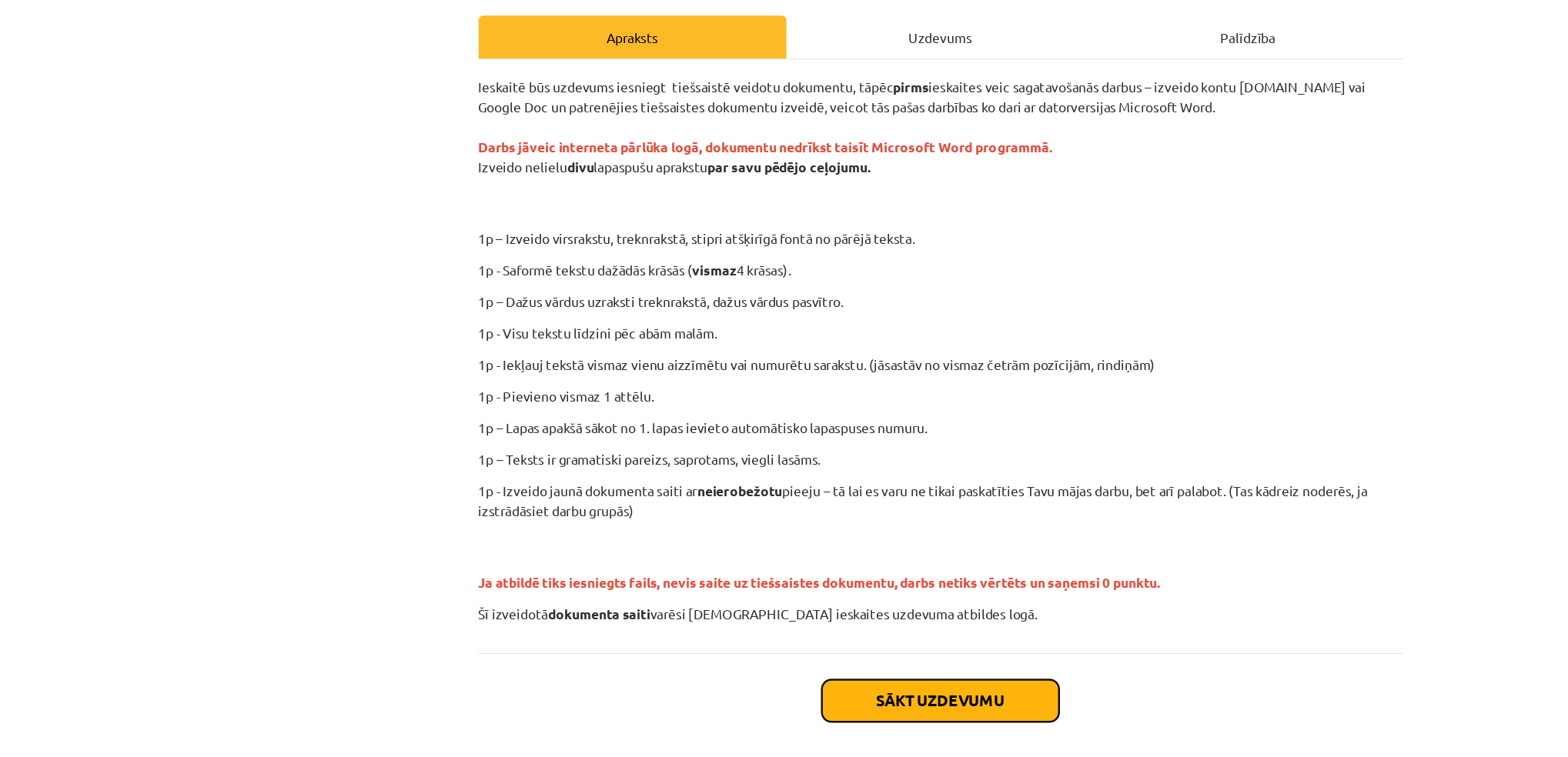
click at [765, 701] on button "Sākt uzdevumu" at bounding box center [784, 711] width 191 height 34
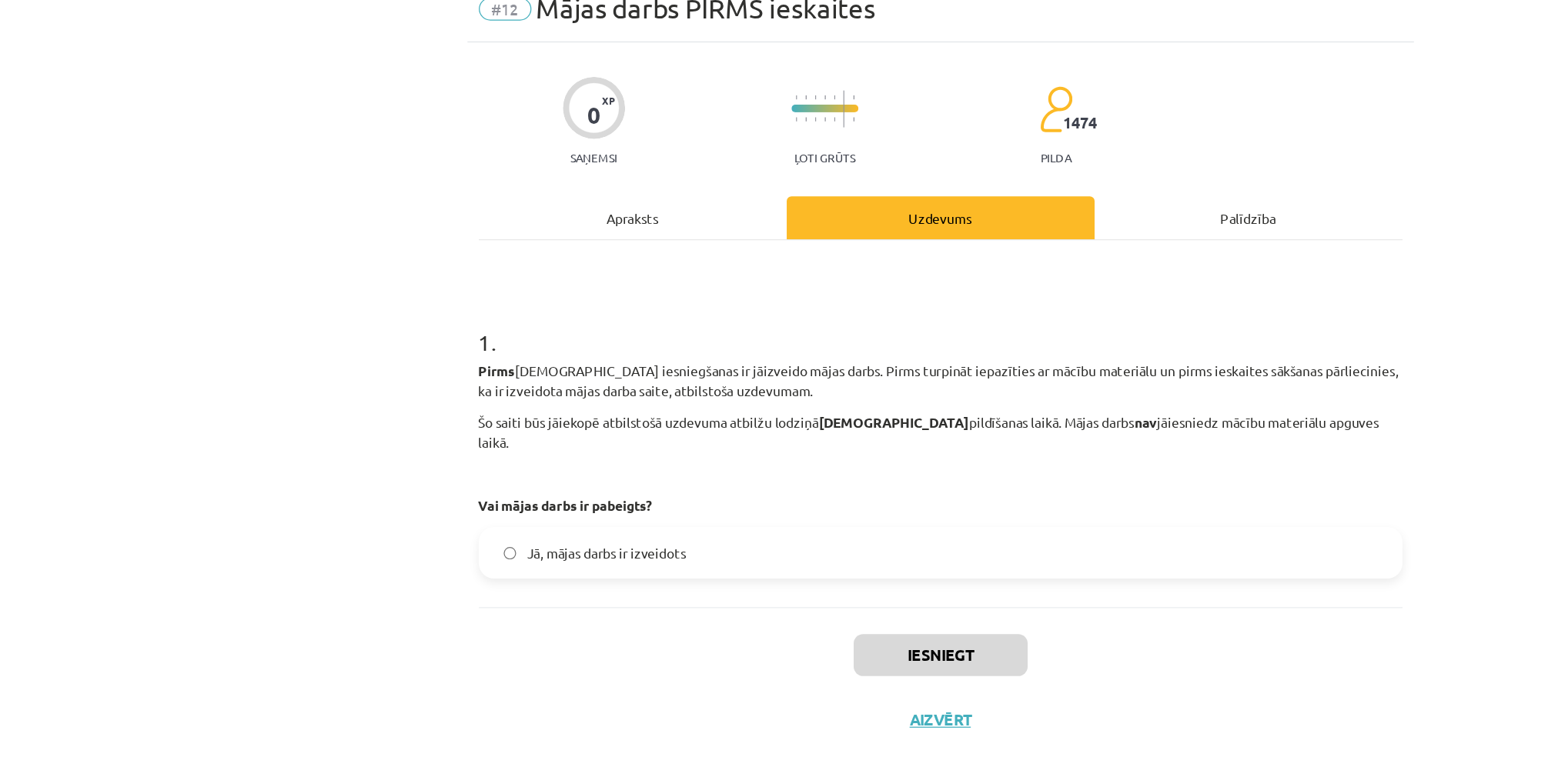
scroll to position [285, 0]
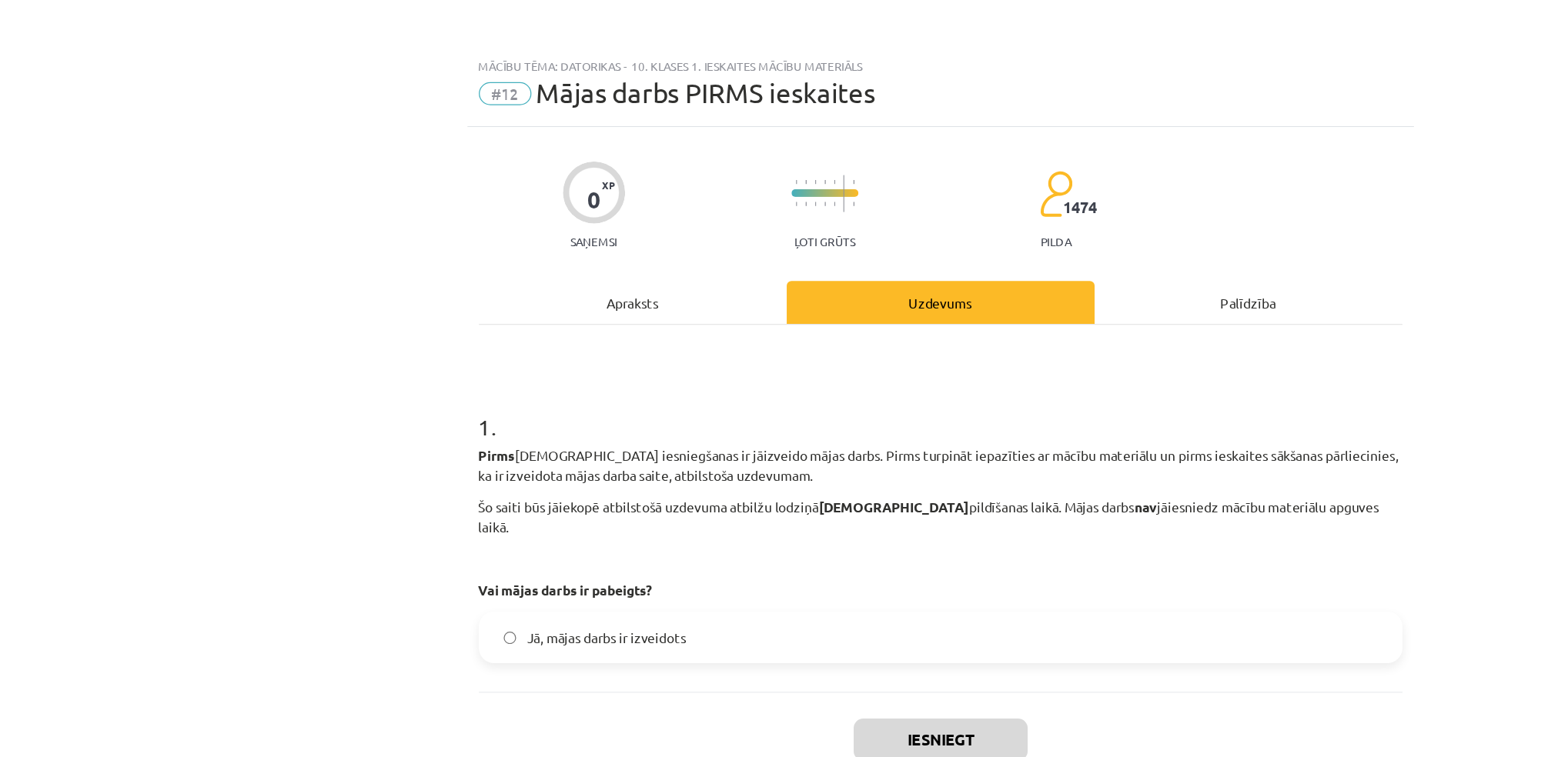
click at [547, 243] on div "Apraksts" at bounding box center [537, 243] width 248 height 35
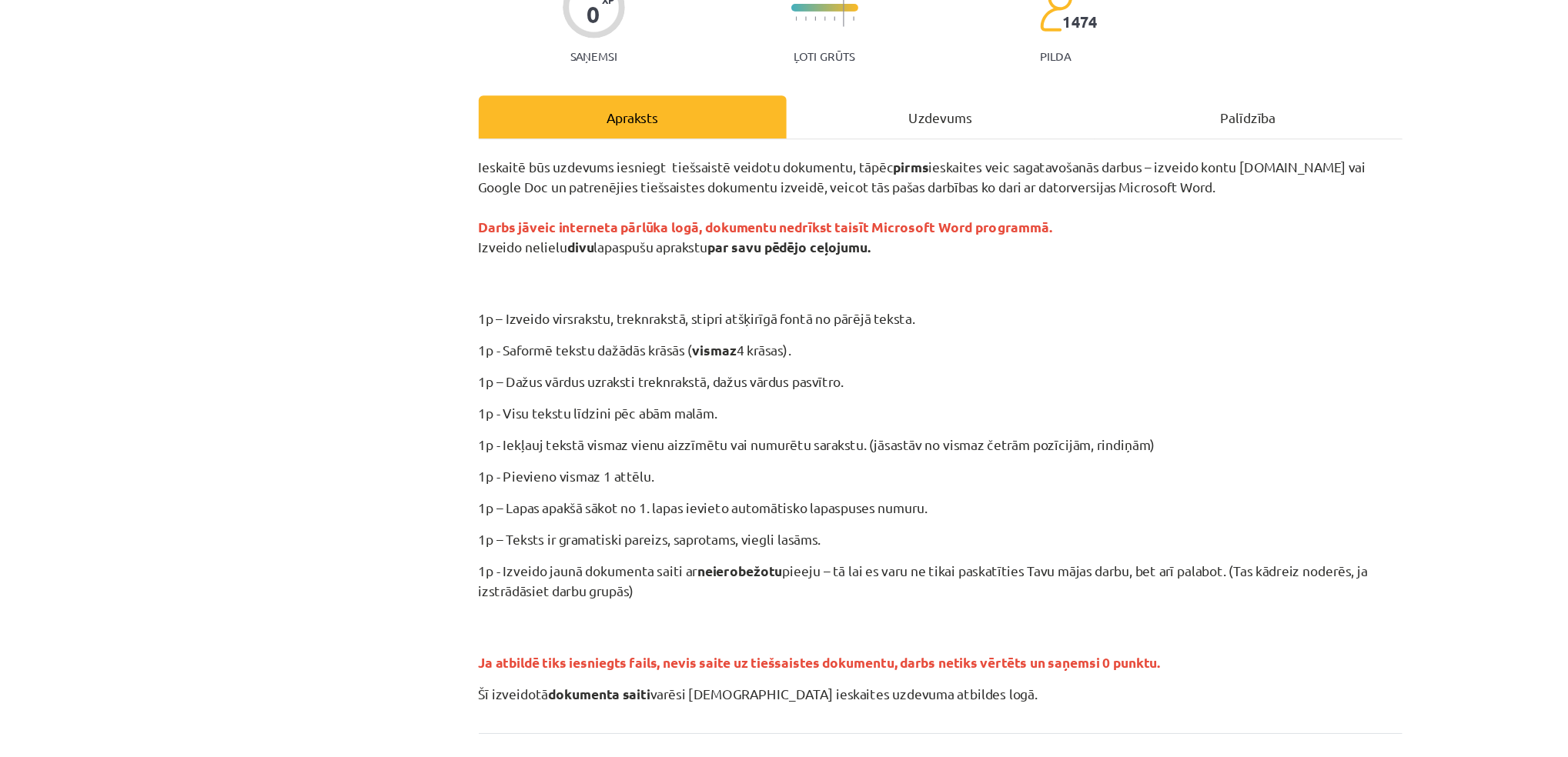
scroll to position [138, 0]
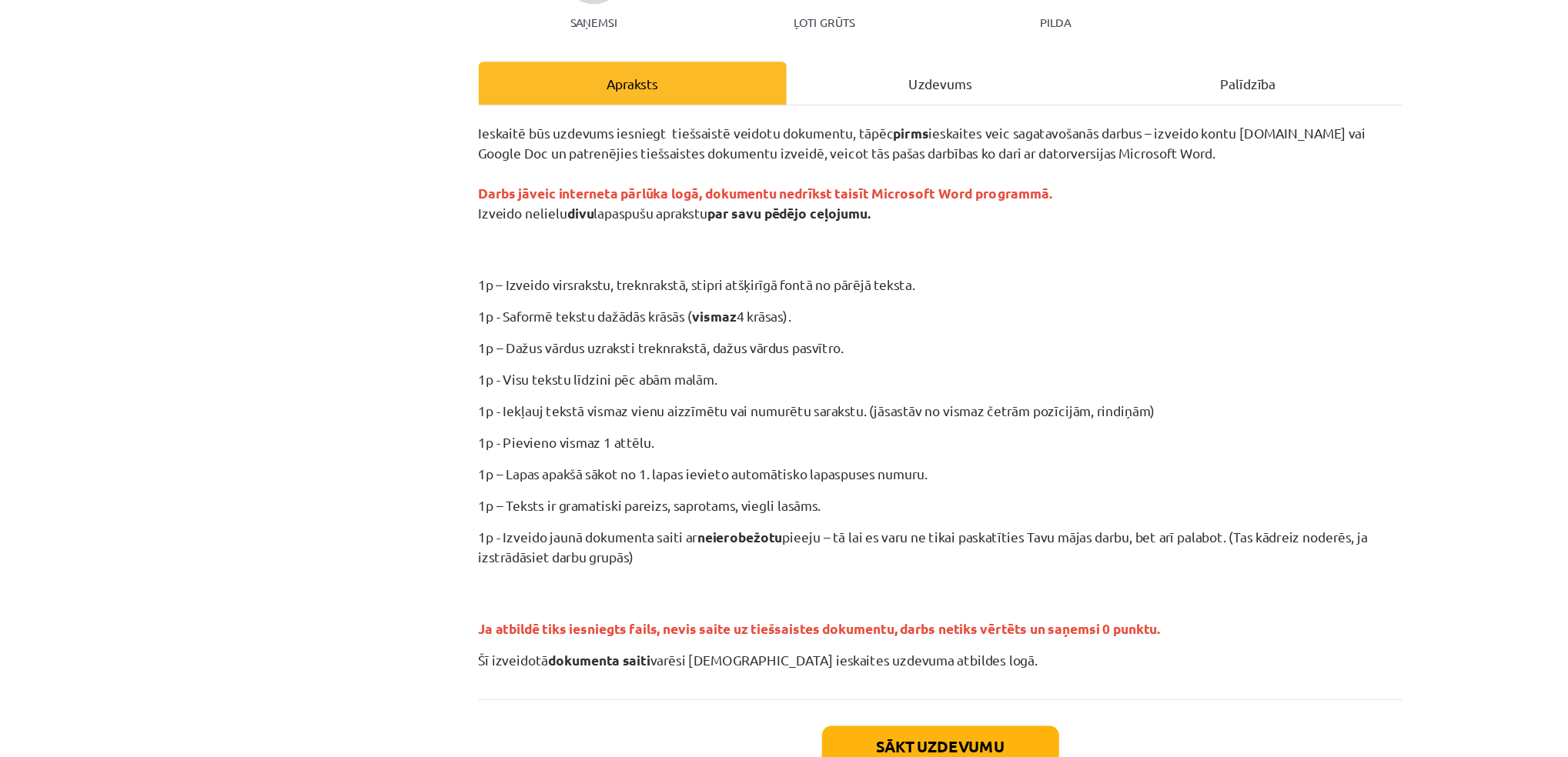
click at [616, 532] on p "Ja atbildē tiks iesniegts fails, nevis saite uz tiešsaistes dokumentu, darbs ne…" at bounding box center [784, 529] width 744 height 48
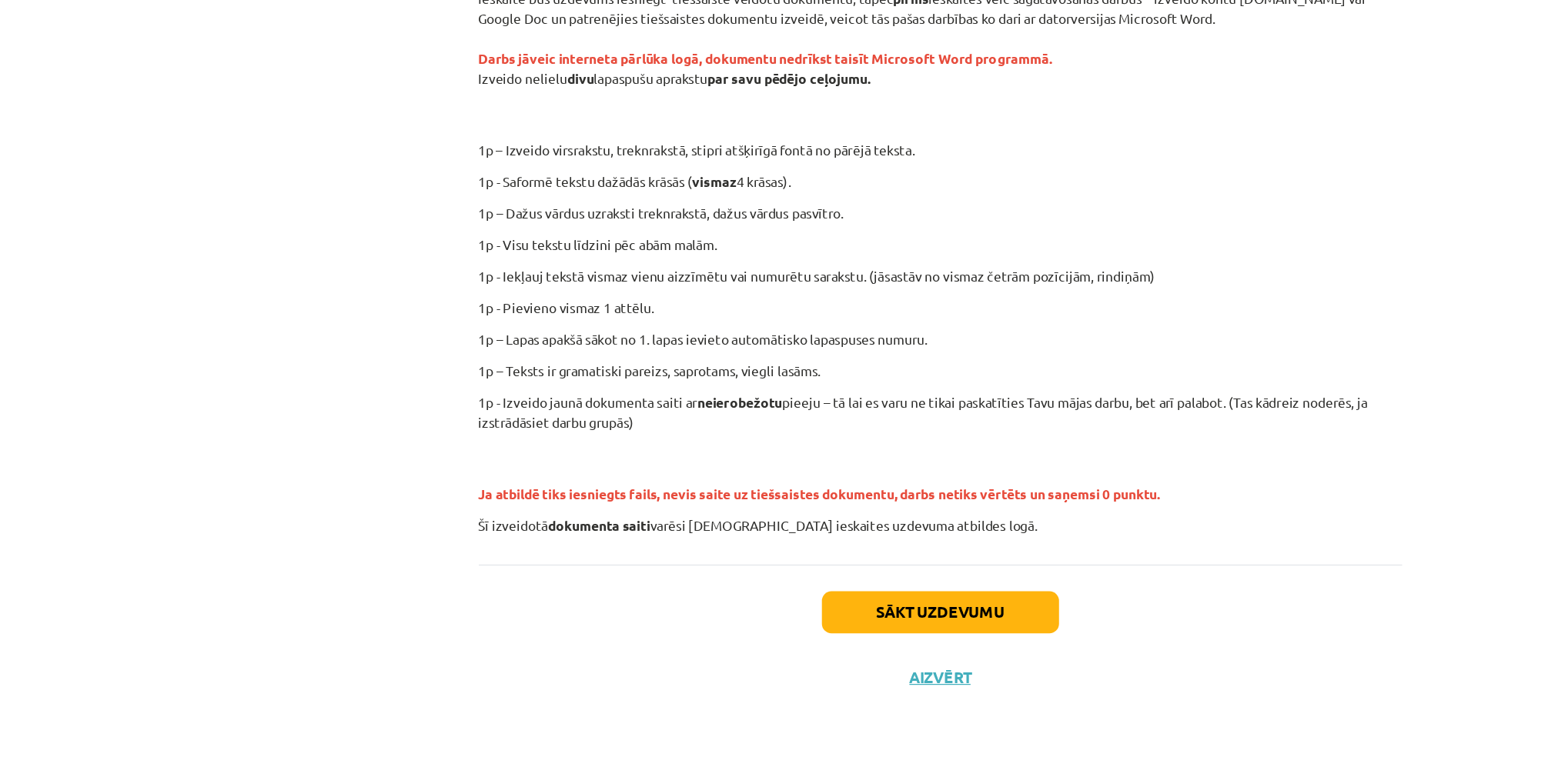
click at [612, 629] on div "Sākt uzdevumu Aizvērt" at bounding box center [784, 656] width 744 height 108
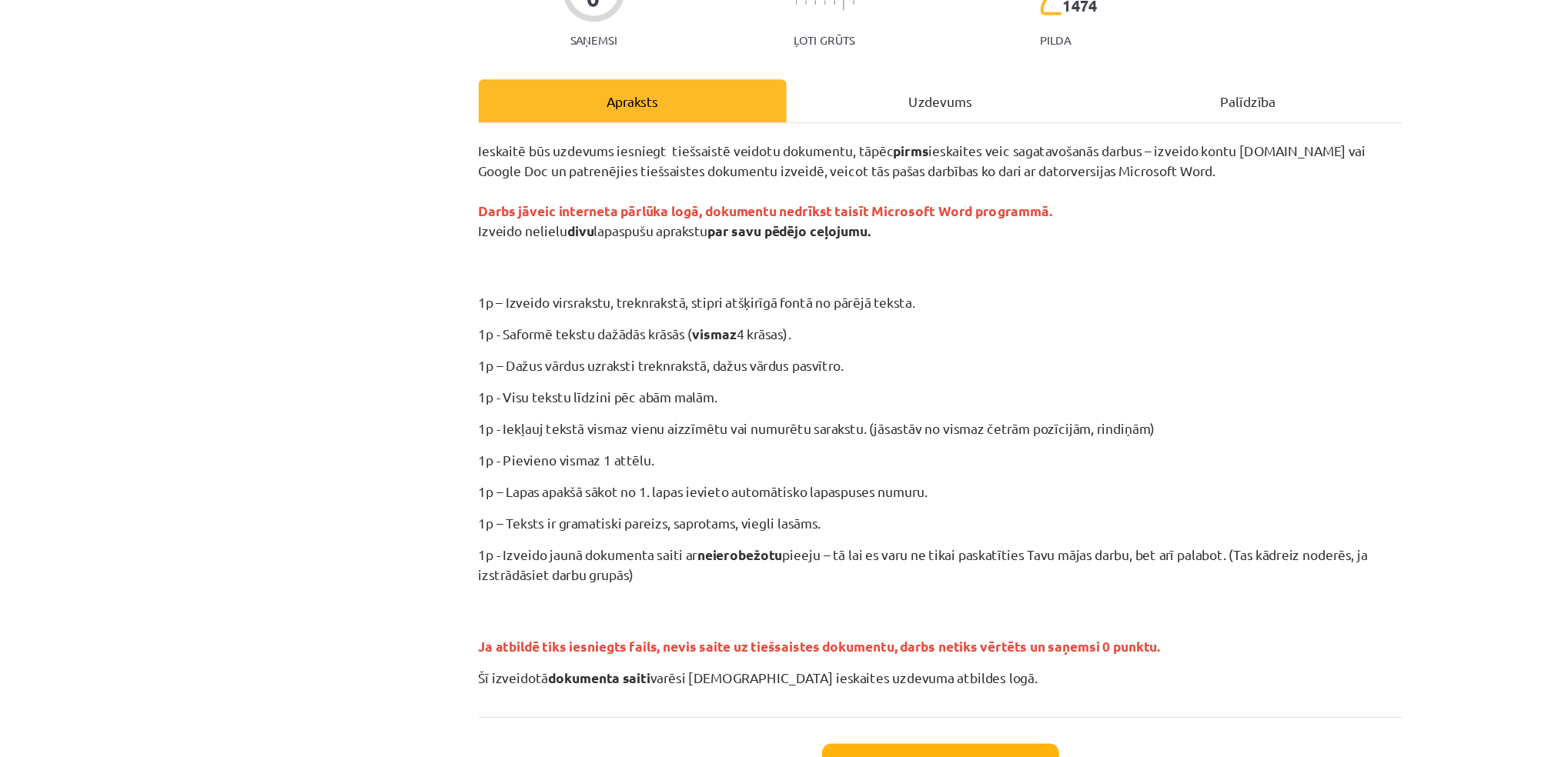
scroll to position [138, 0]
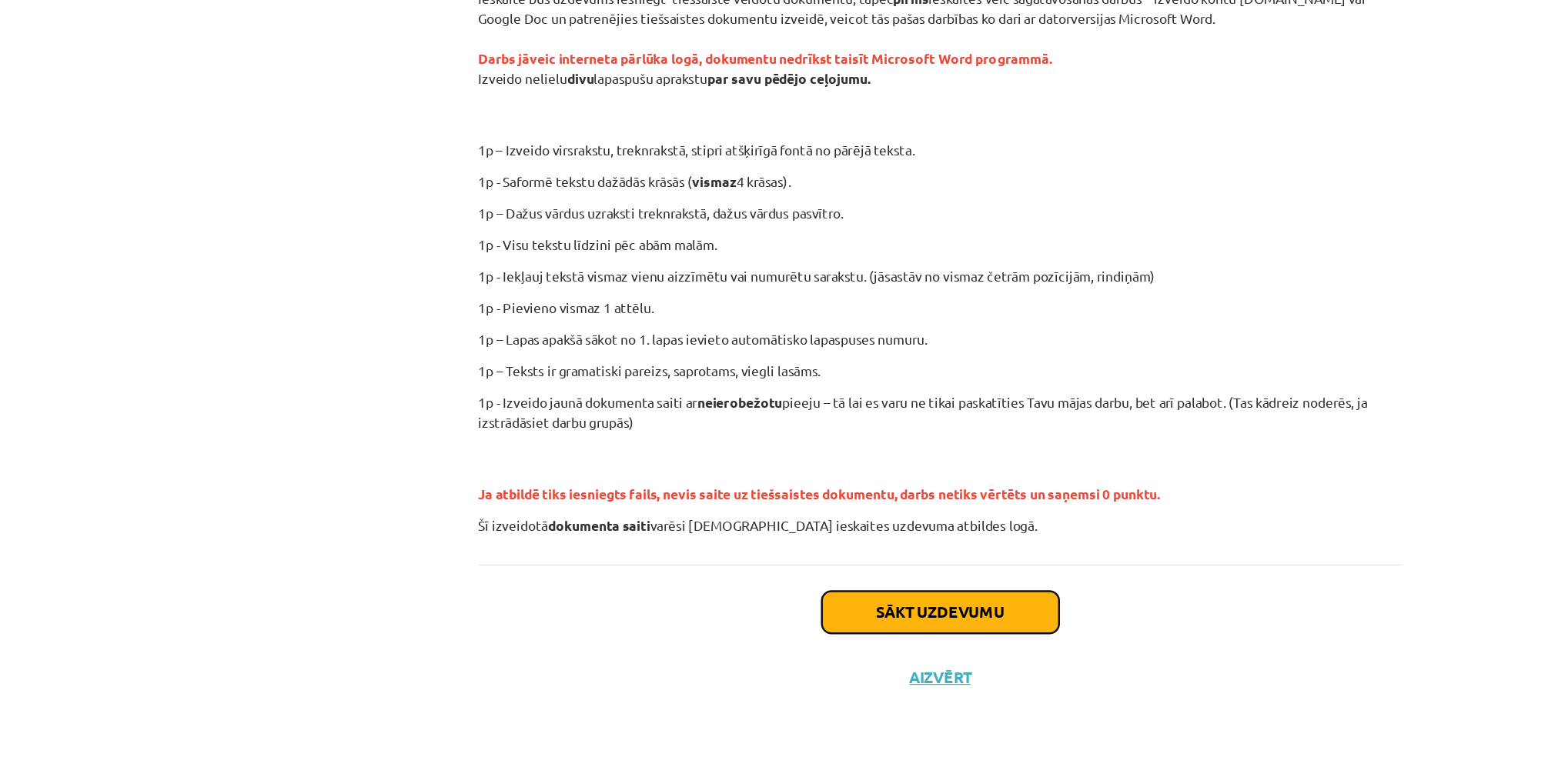
click at [788, 631] on button "Sākt uzdevumu" at bounding box center [784, 640] width 191 height 34
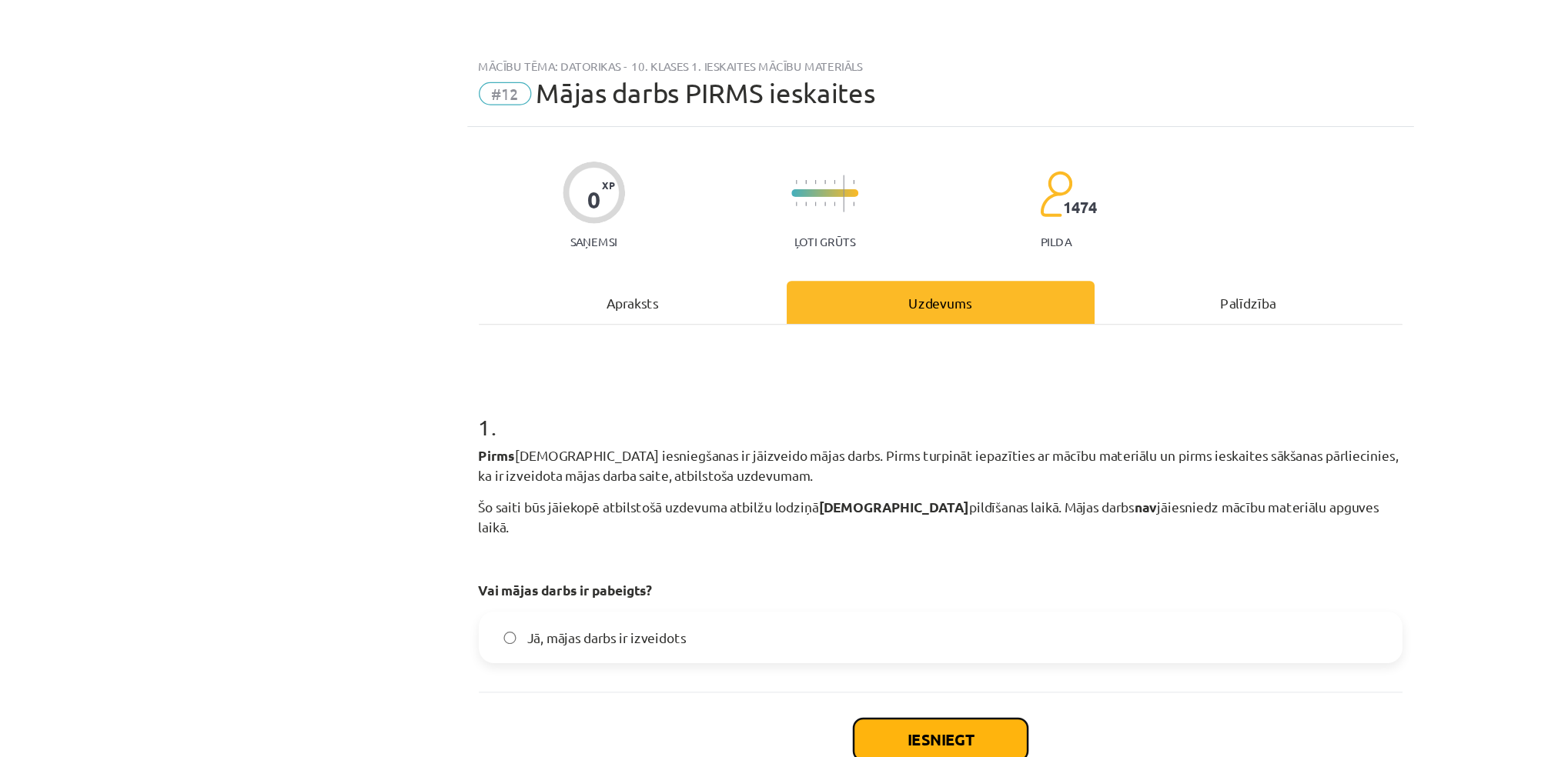
click at [758, 580] on button "Iesniegt" at bounding box center [785, 595] width 140 height 34
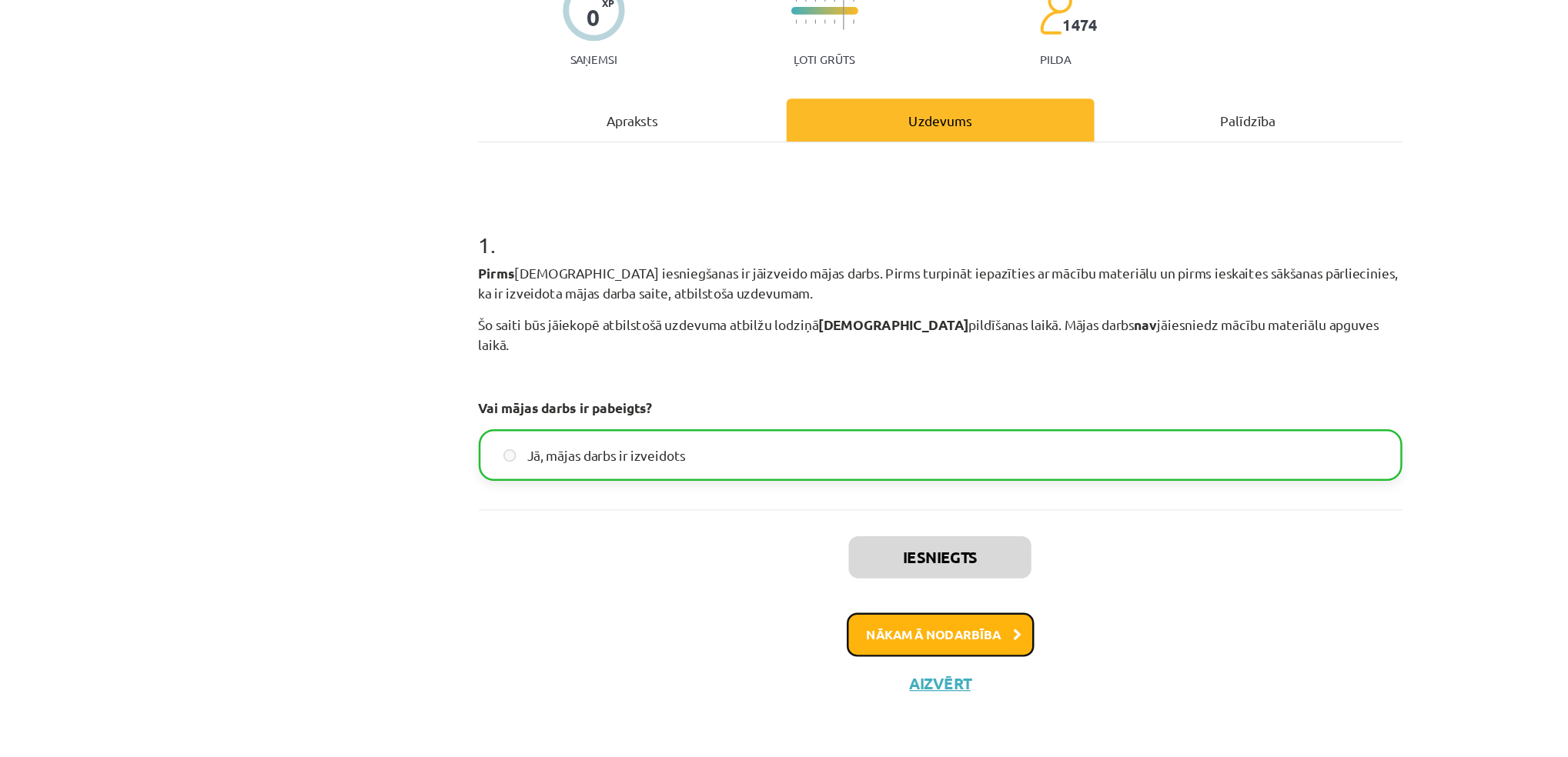
click at [803, 647] on button "Nākamā nodarbība" at bounding box center [784, 658] width 151 height 35
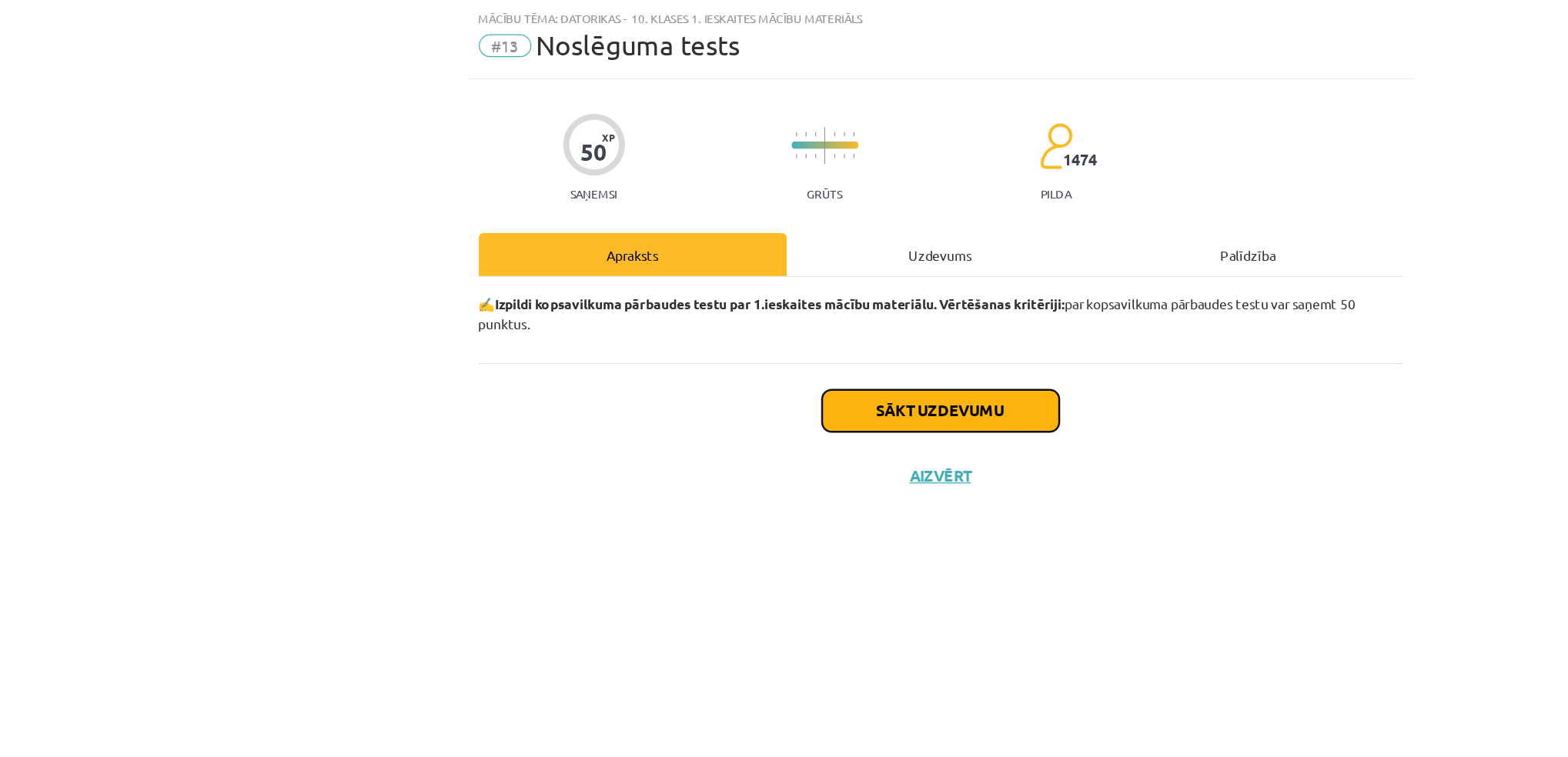
click at [788, 370] on button "Sākt uzdevumu" at bounding box center [784, 370] width 191 height 34
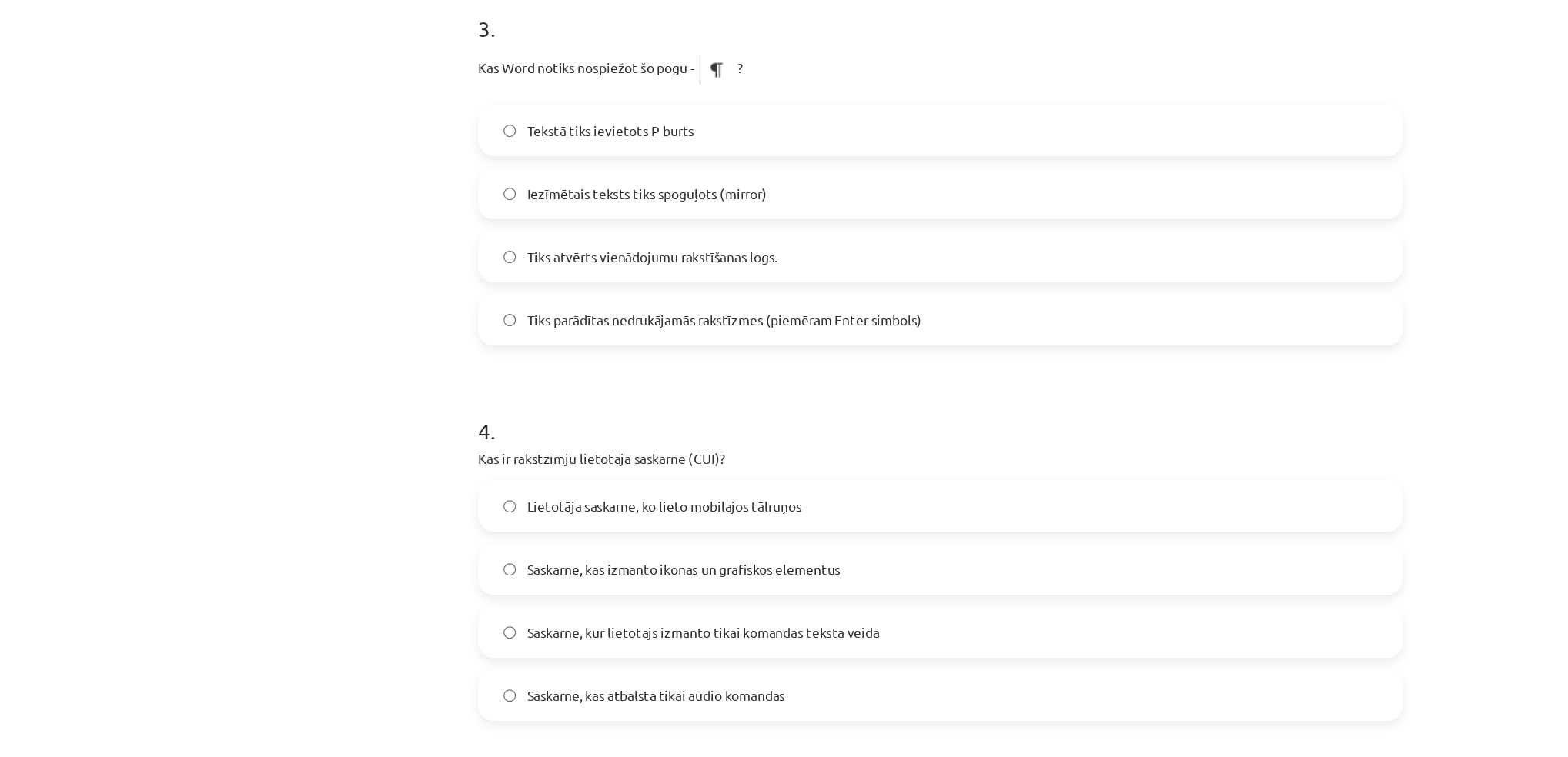
scroll to position [0, 0]
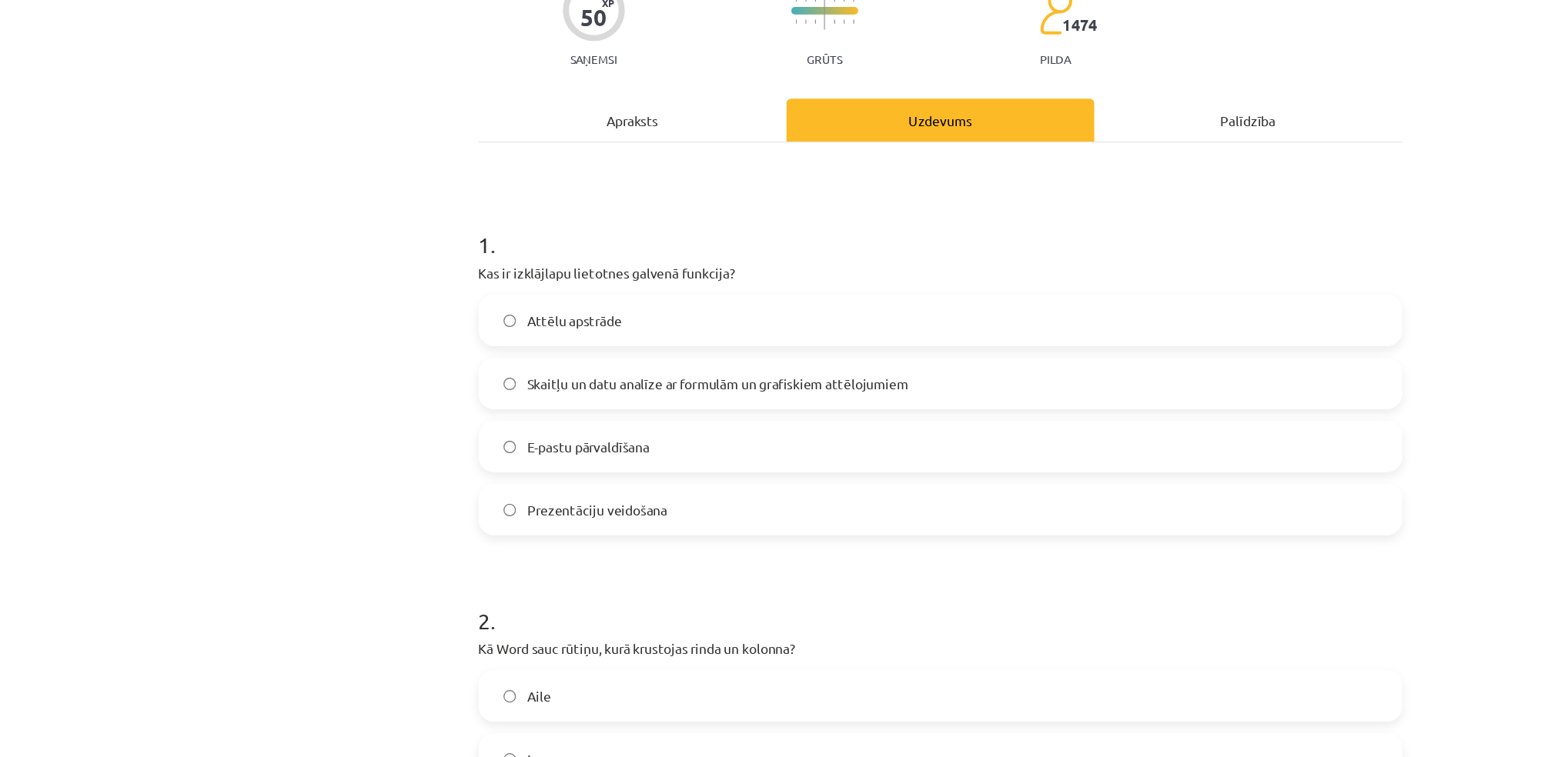
click at [594, 465] on label "Skaitļu un datu analīze ar formulām un grafiskiem attēlojumiem" at bounding box center [784, 456] width 740 height 39
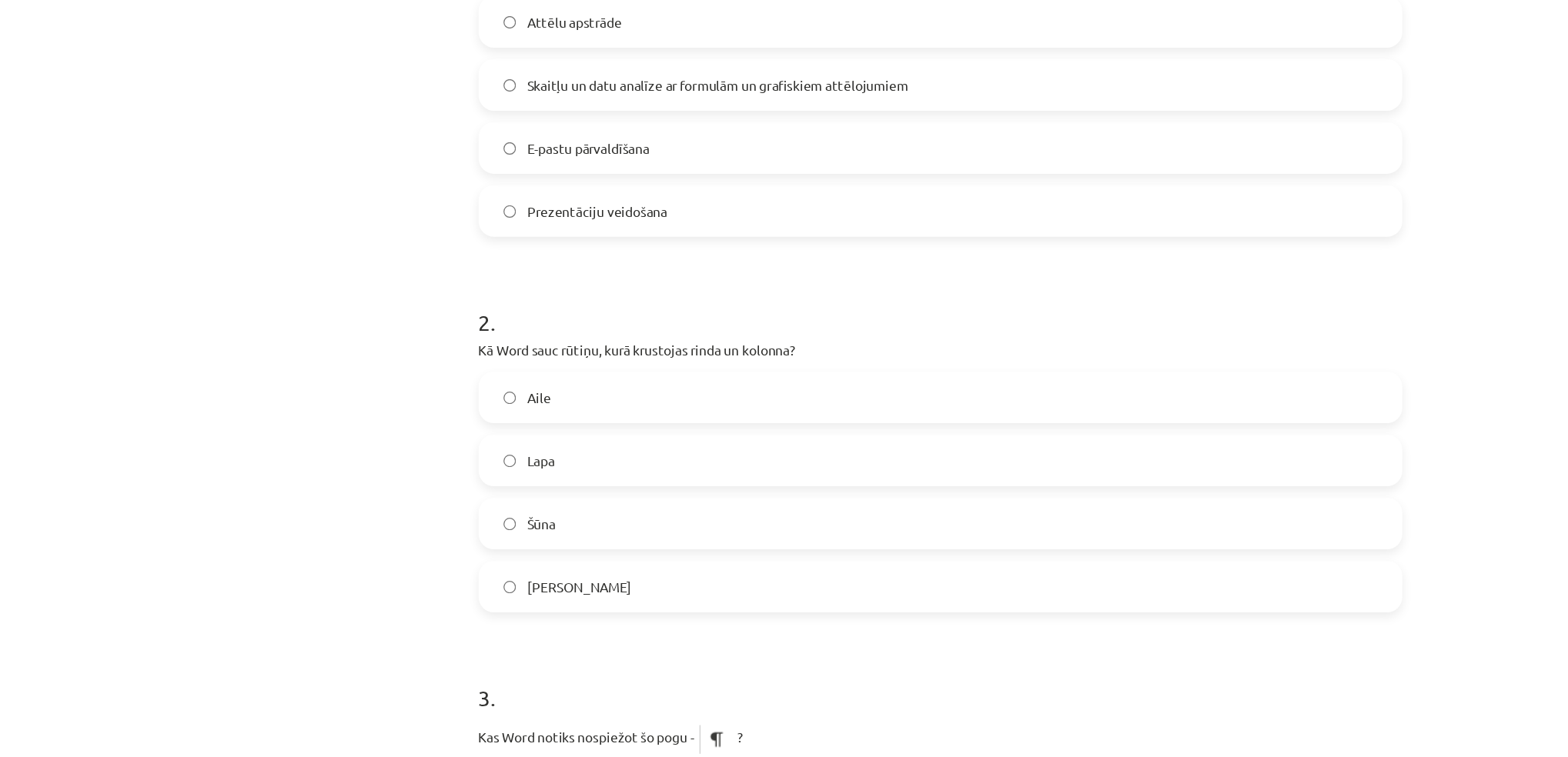
scroll to position [241, 0]
click at [335, 412] on div "Mācību tēma: Datorikas - 10. klases 1. ieskaites mācību materiāls #13 Noslēguma…" at bounding box center [784, 378] width 1568 height 757
click at [463, 556] on label "Šūna" at bounding box center [784, 568] width 740 height 39
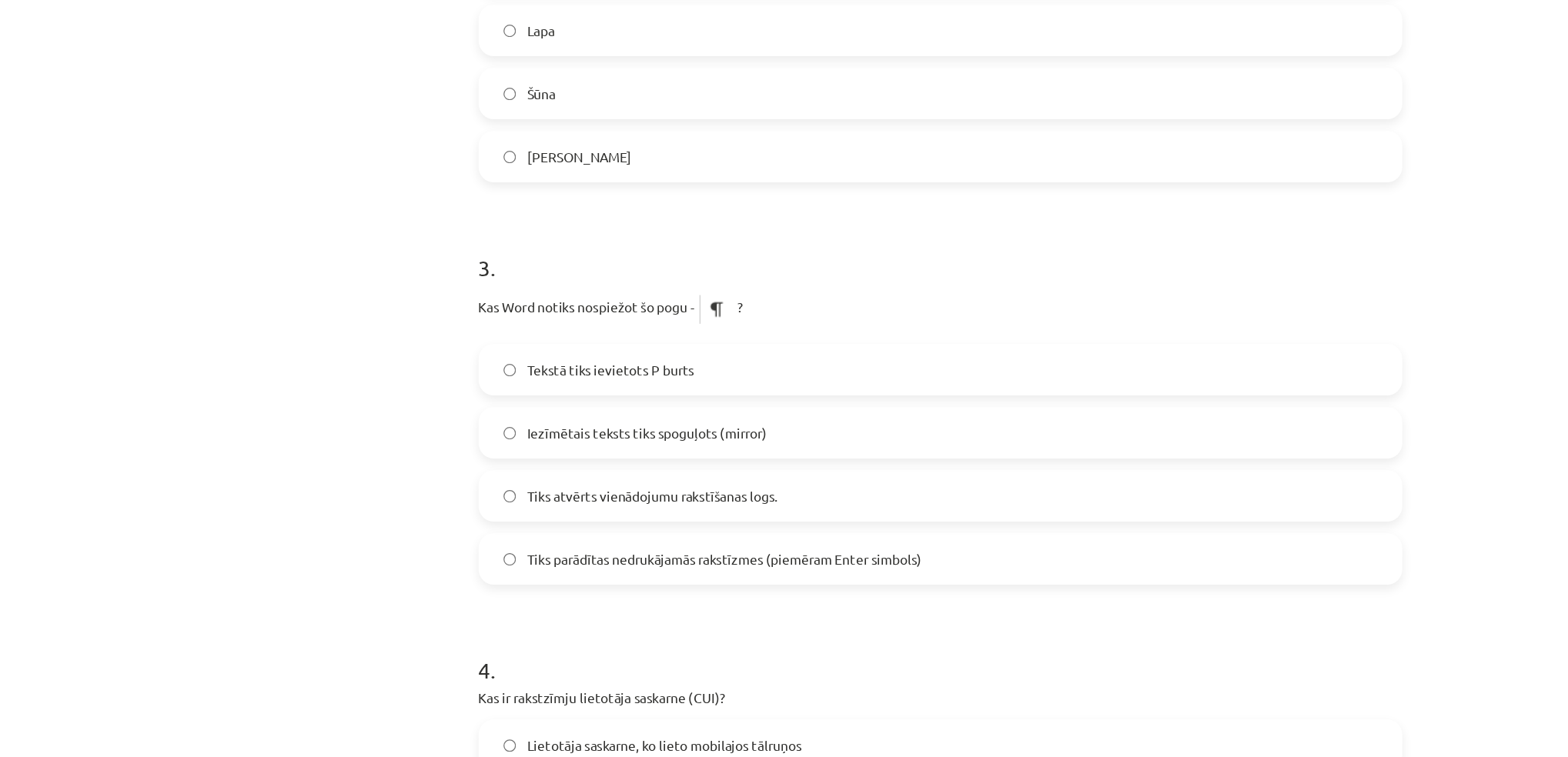
scroll to position [587, 0]
click at [481, 594] on span "Tiks parādītas nedrukājamās rakstīzmes (piemēram Enter simbols)" at bounding box center [611, 597] width 318 height 16
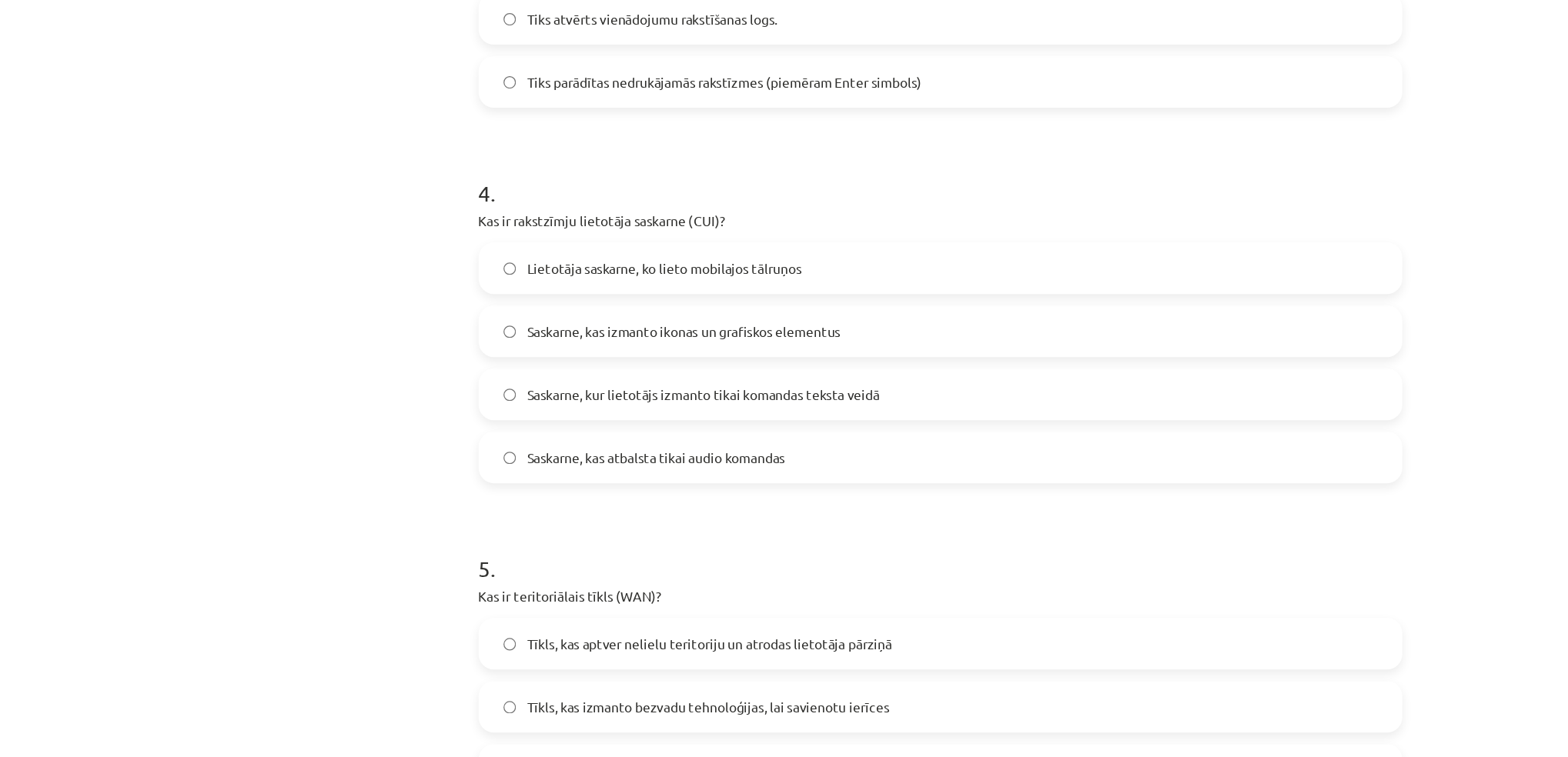
scroll to position [971, 0]
click at [528, 464] on span "Saskarne, kur lietotājs izmanto tikai komandas teksta veidā" at bounding box center [594, 465] width 284 height 16
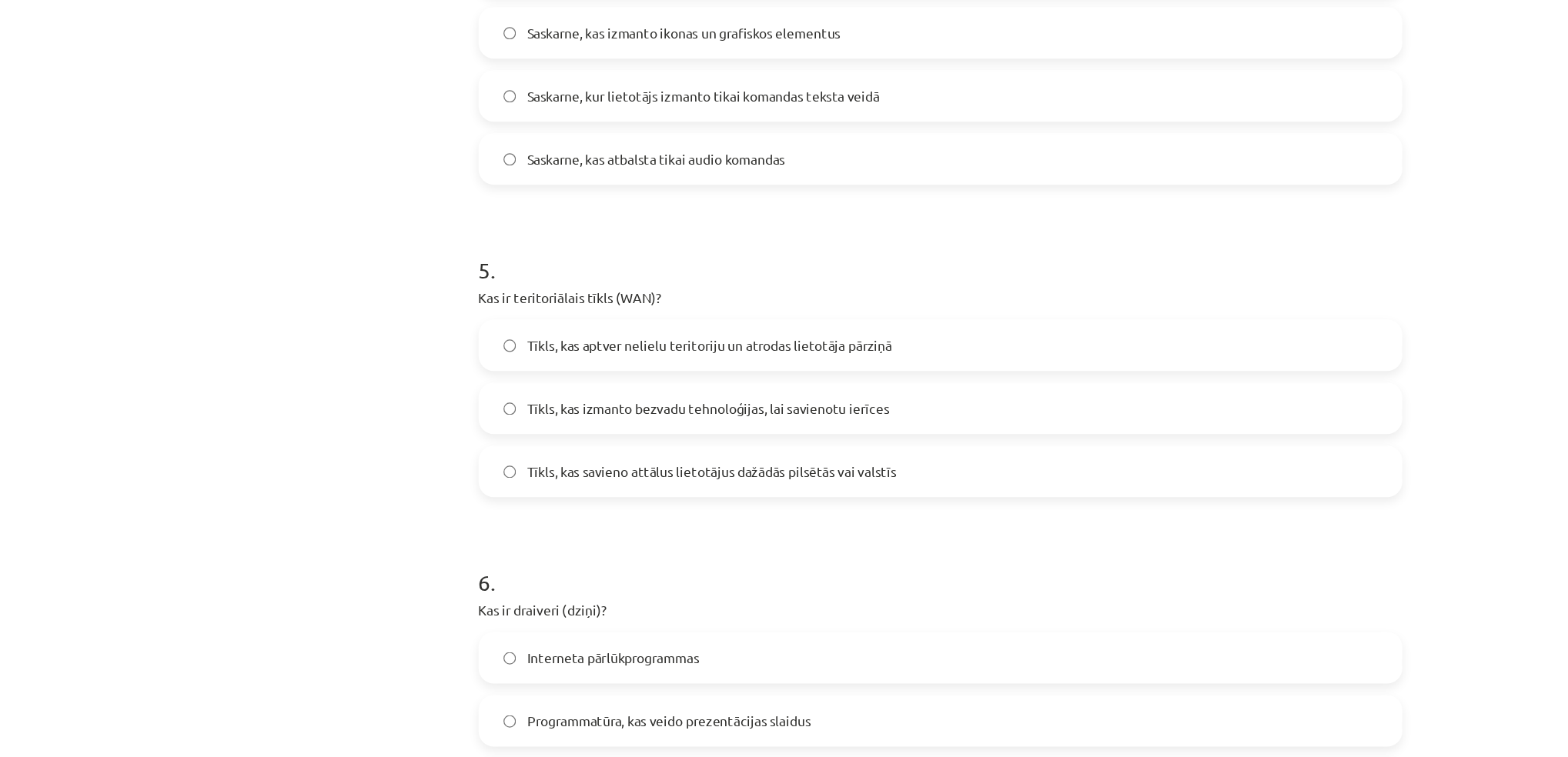
scroll to position [1212, 0]
click at [512, 518] on span "Tīkls, kas savieno attālus lietotājus dažādās pilsētās vai valstīs" at bounding box center [600, 526] width 297 height 16
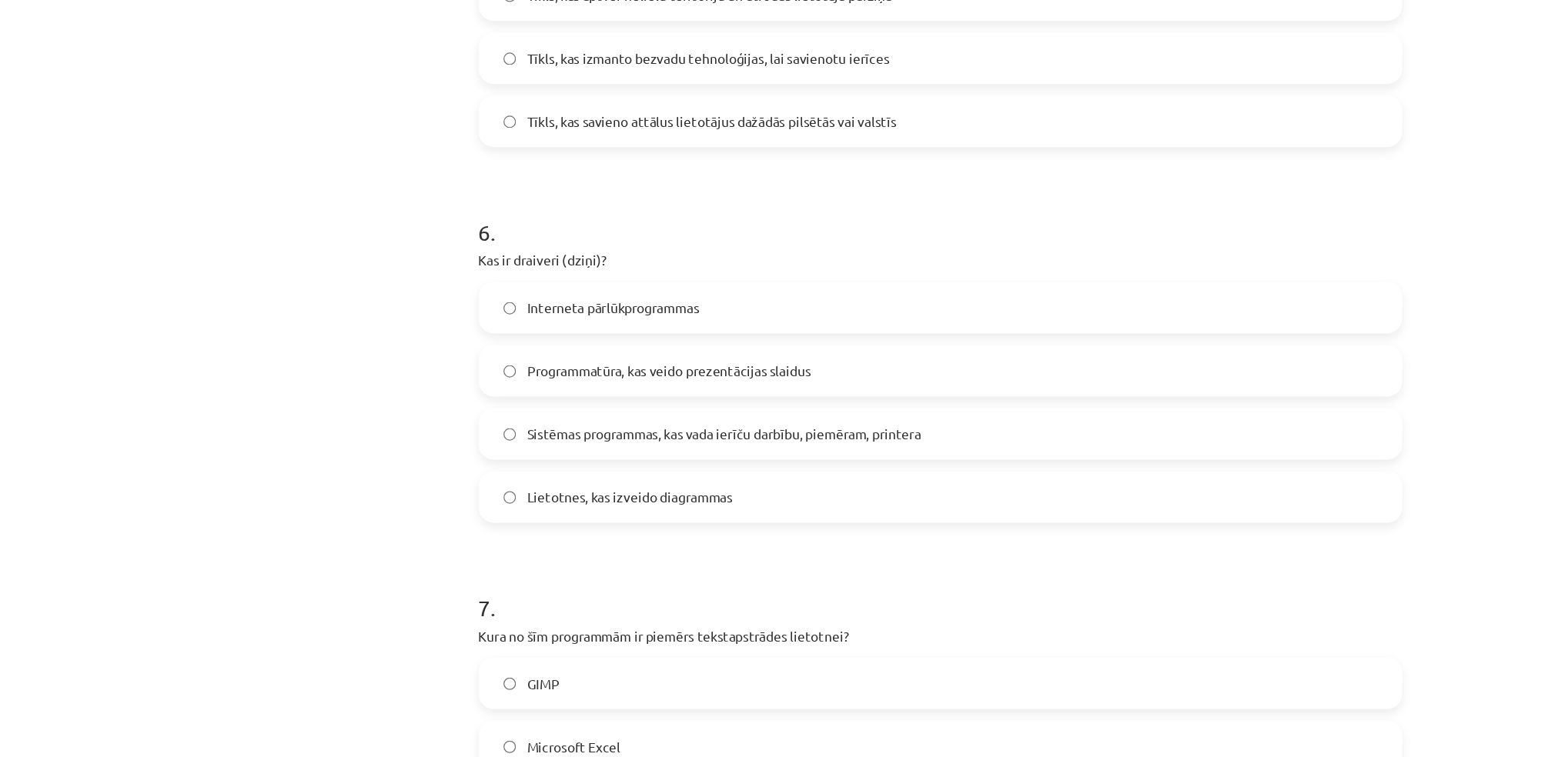
scroll to position [1580, 0]
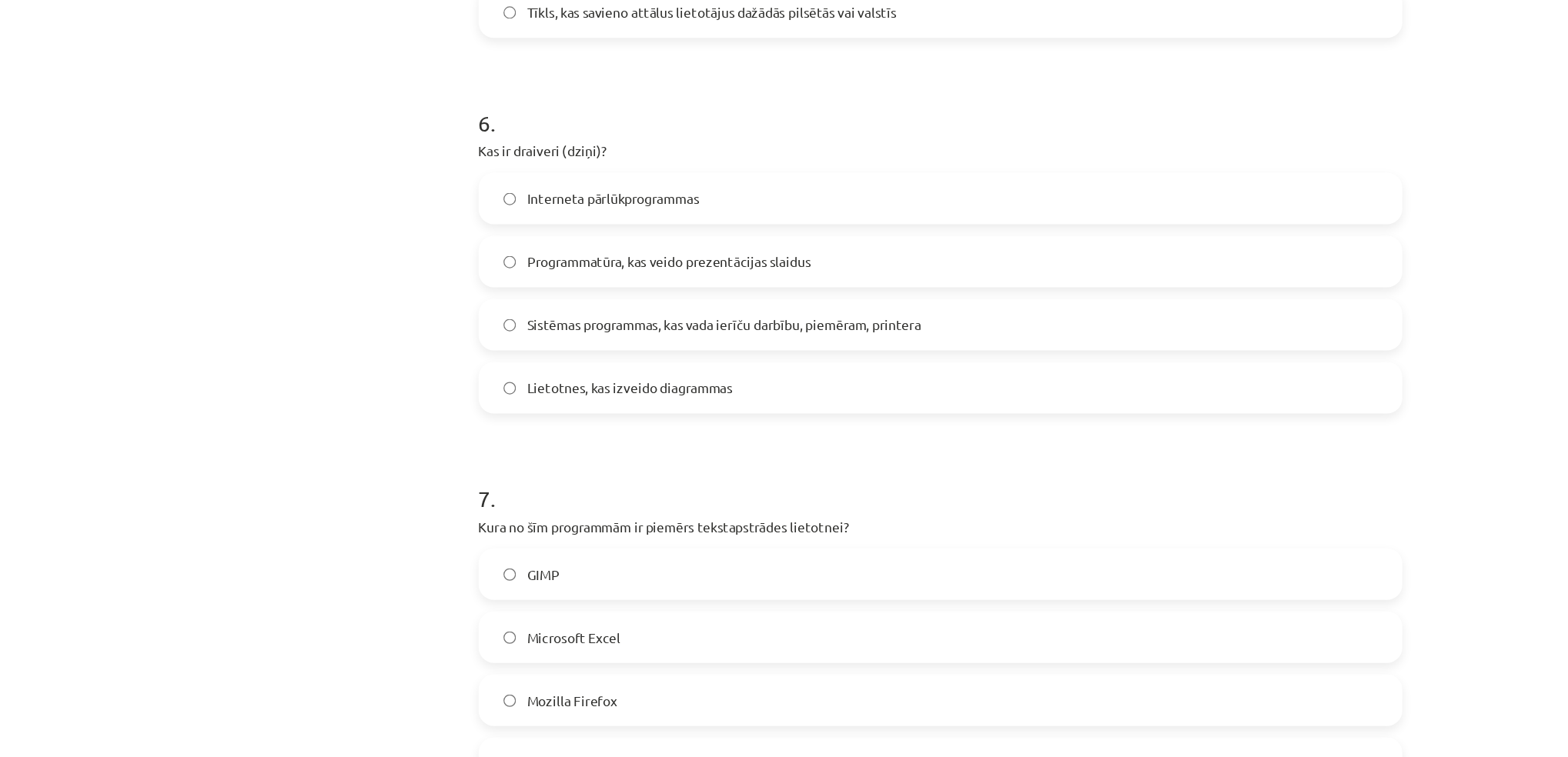
click at [505, 408] on span "Sistēmas programmas, kas vada ierīču darbību, piemēram, printera" at bounding box center [611, 409] width 317 height 16
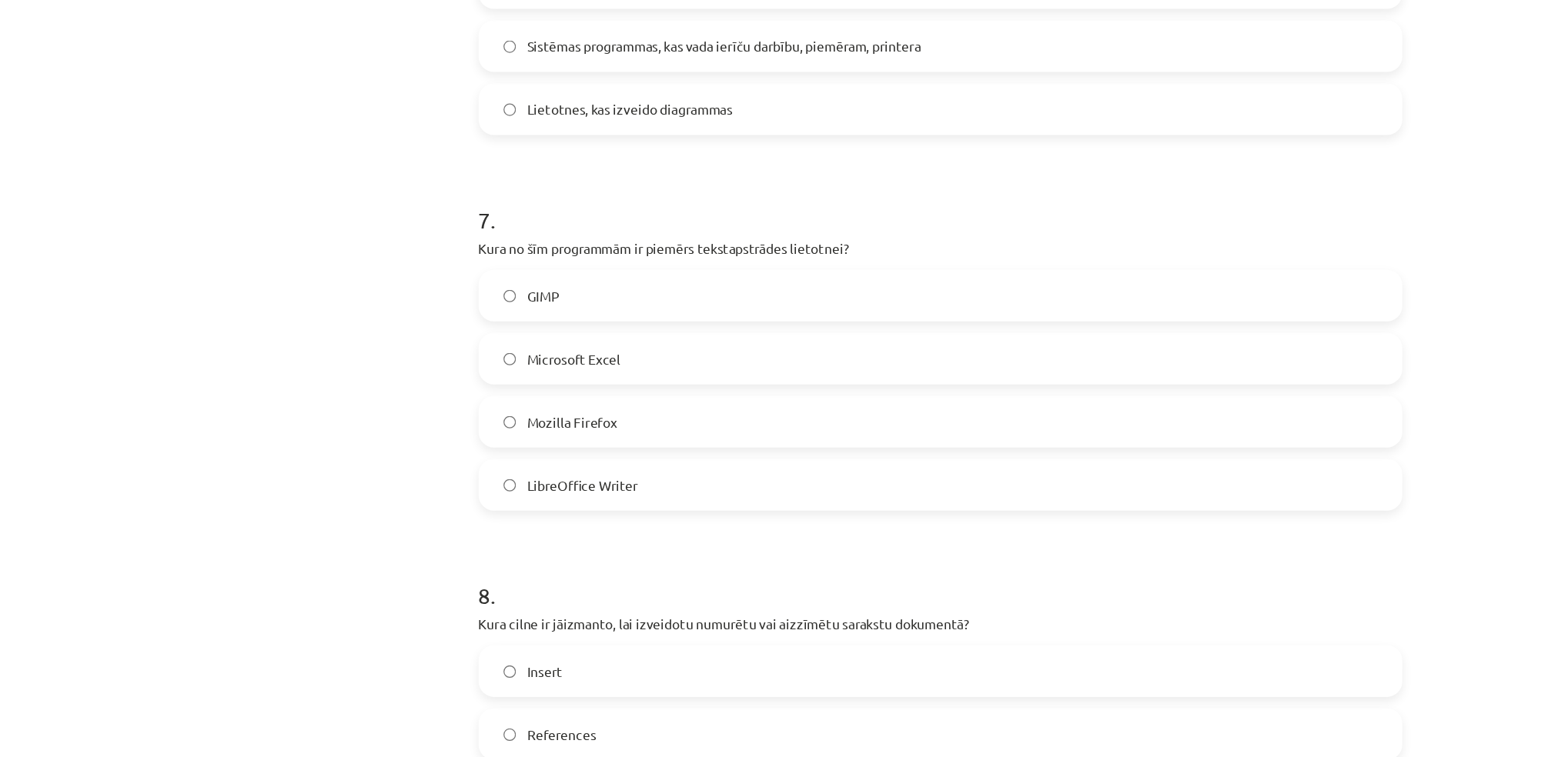
scroll to position [1806, 0]
click at [517, 532] on span "LibreOffice Writer" at bounding box center [496, 536] width 89 height 16
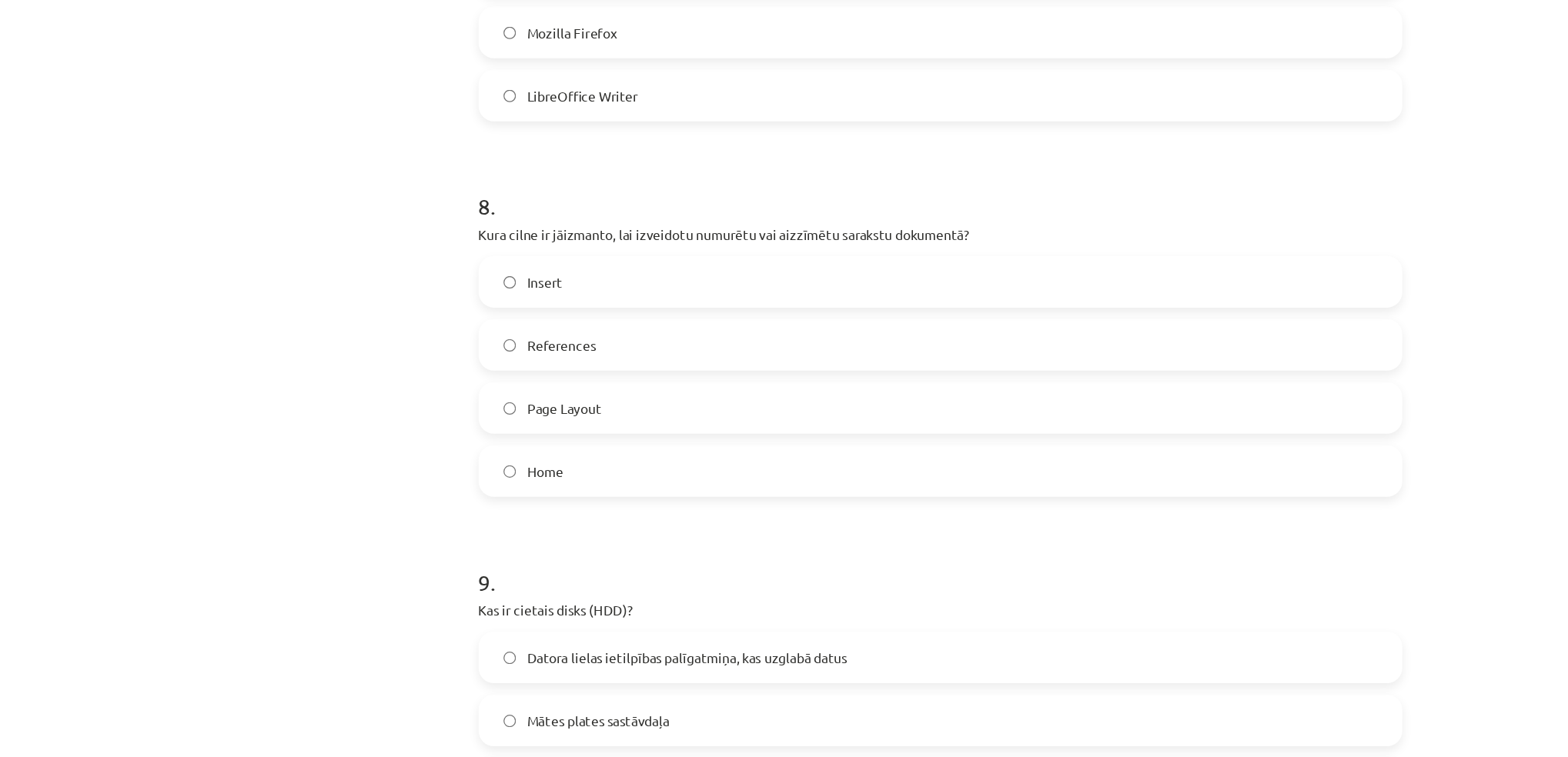
scroll to position [2155, 0]
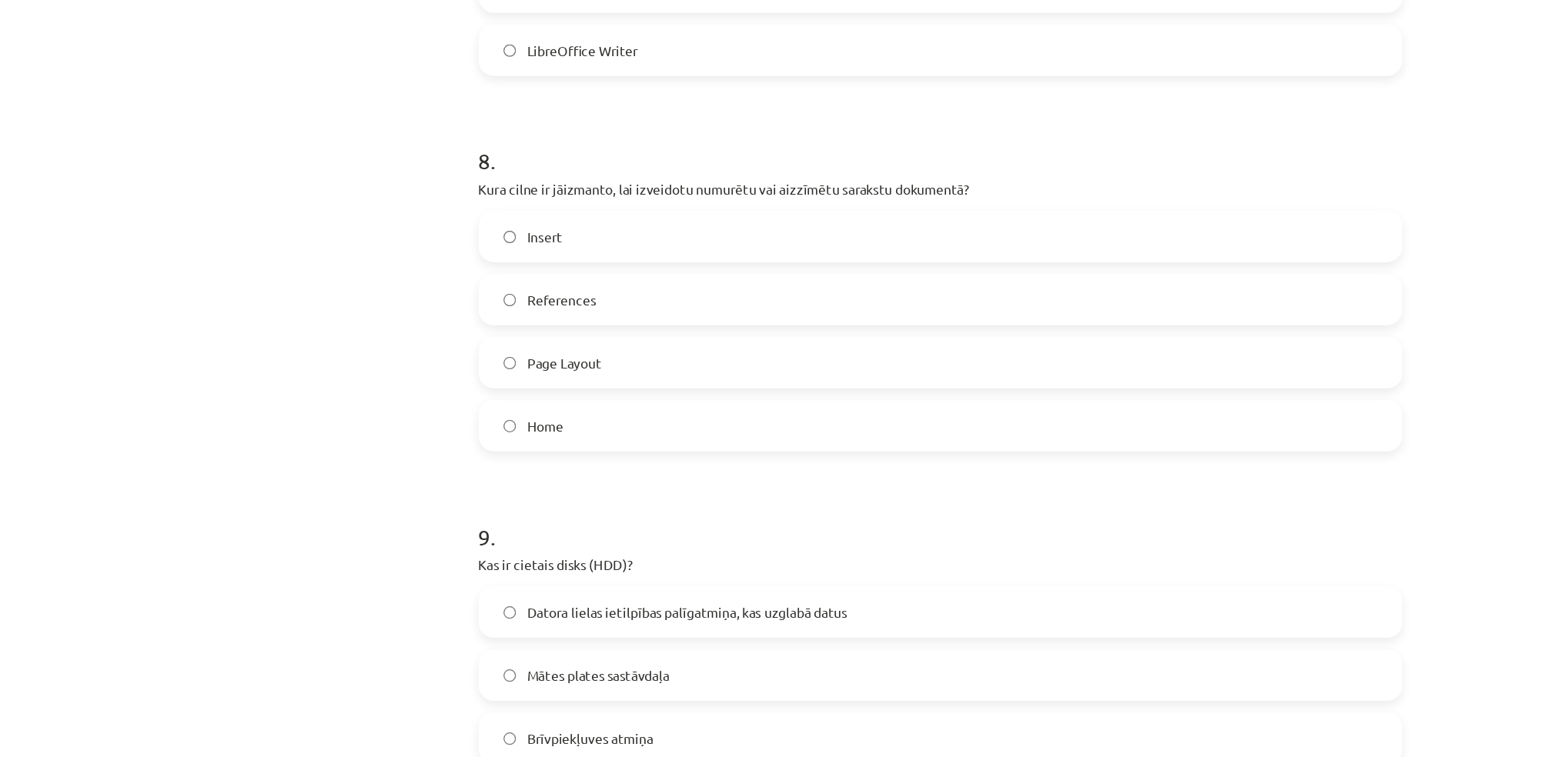
click at [455, 338] on span "Insert" at bounding box center [466, 337] width 28 height 16
drag, startPoint x: 443, startPoint y: 482, endPoint x: 199, endPoint y: 416, distance: 252.8
click at [199, 416] on div "Mācību tēma: Datorikas - 10. klases 1. ieskaites mācību materiāls #13 Noslēguma…" at bounding box center [784, 378] width 1568 height 757
drag, startPoint x: 199, startPoint y: 416, endPoint x: 440, endPoint y: 518, distance: 261.7
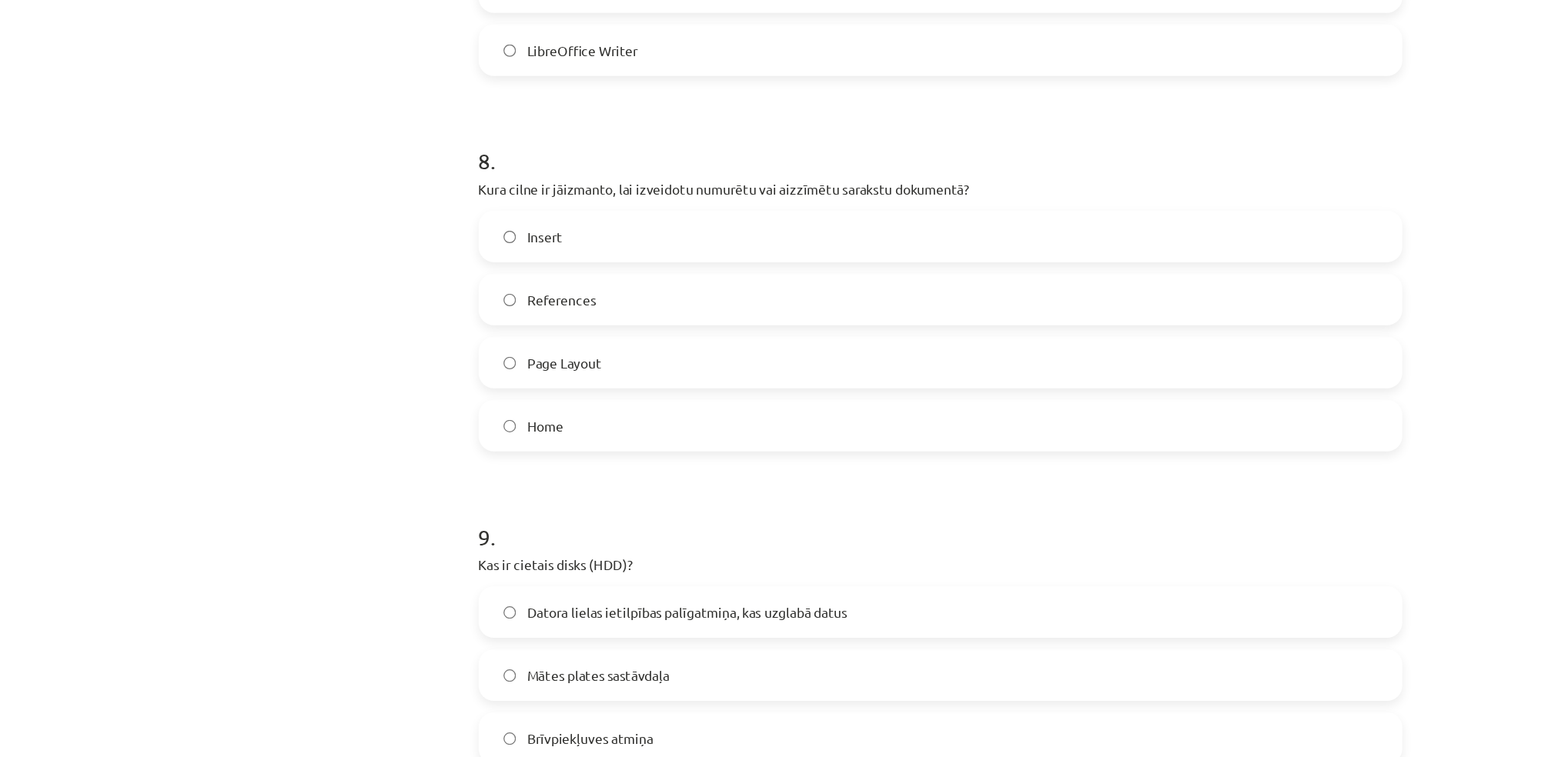
click at [473, 493] on label "Home" at bounding box center [784, 490] width 740 height 39
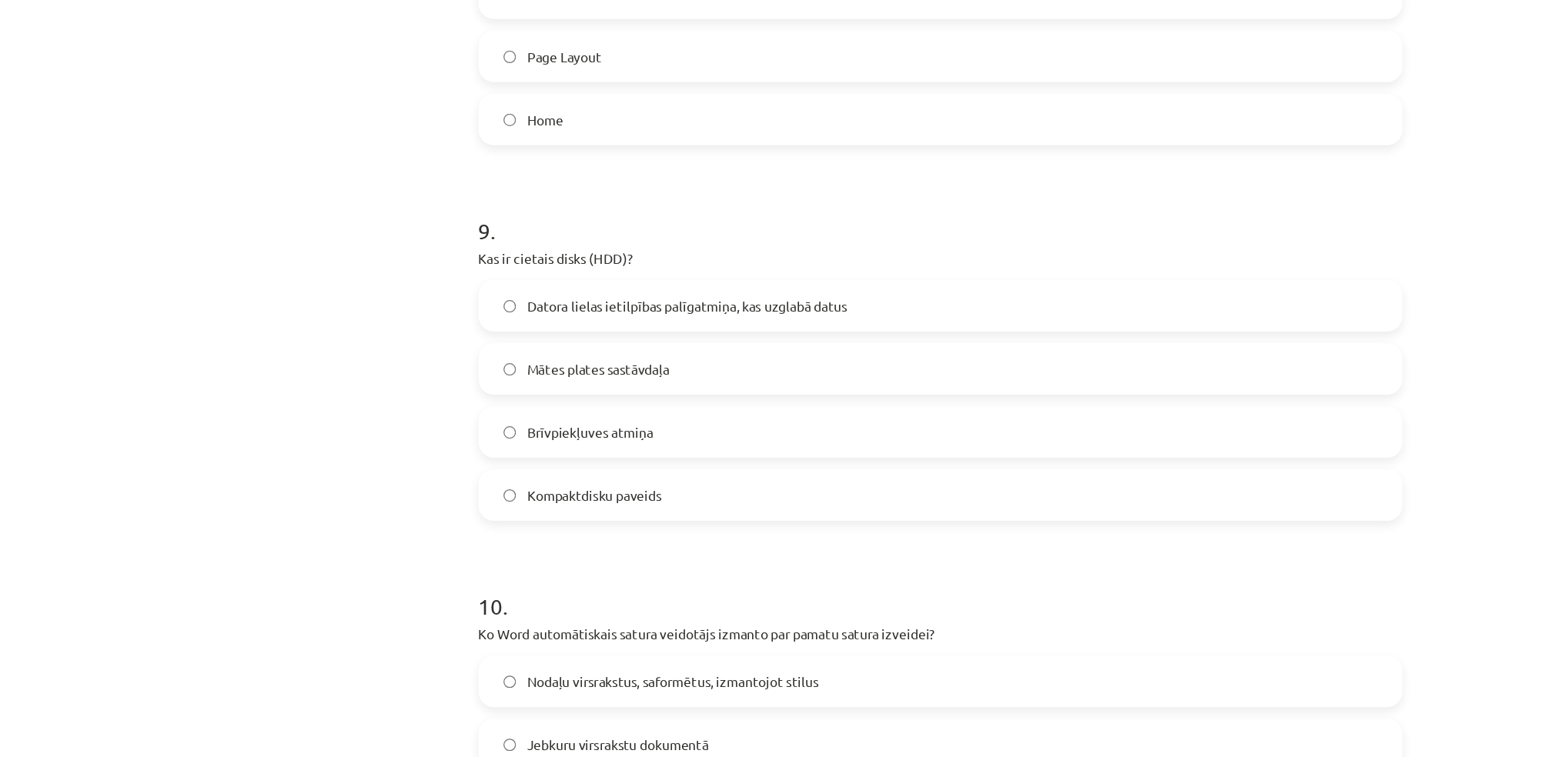
scroll to position [2402, 0]
click at [502, 400] on span "Datora lielas ietilpības palīgatmiņa, kas uzglabā datus" at bounding box center [581, 393] width 258 height 16
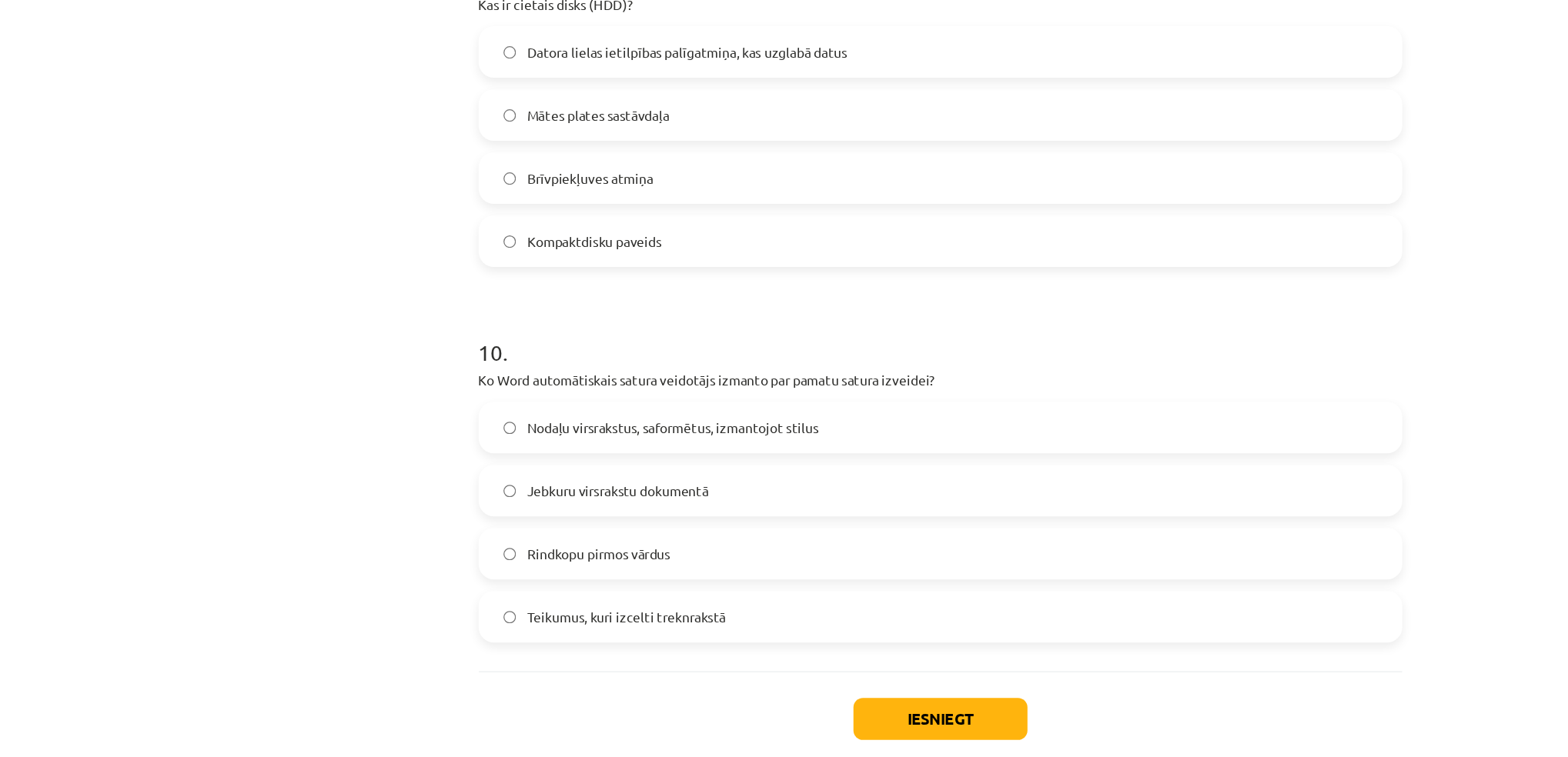
click at [461, 498] on span "Nodaļu virsrakstus, saformētus, izmantojot stilus" at bounding box center [569, 491] width 234 height 16
click at [795, 714] on button "Iesniegt" at bounding box center [785, 726] width 140 height 34
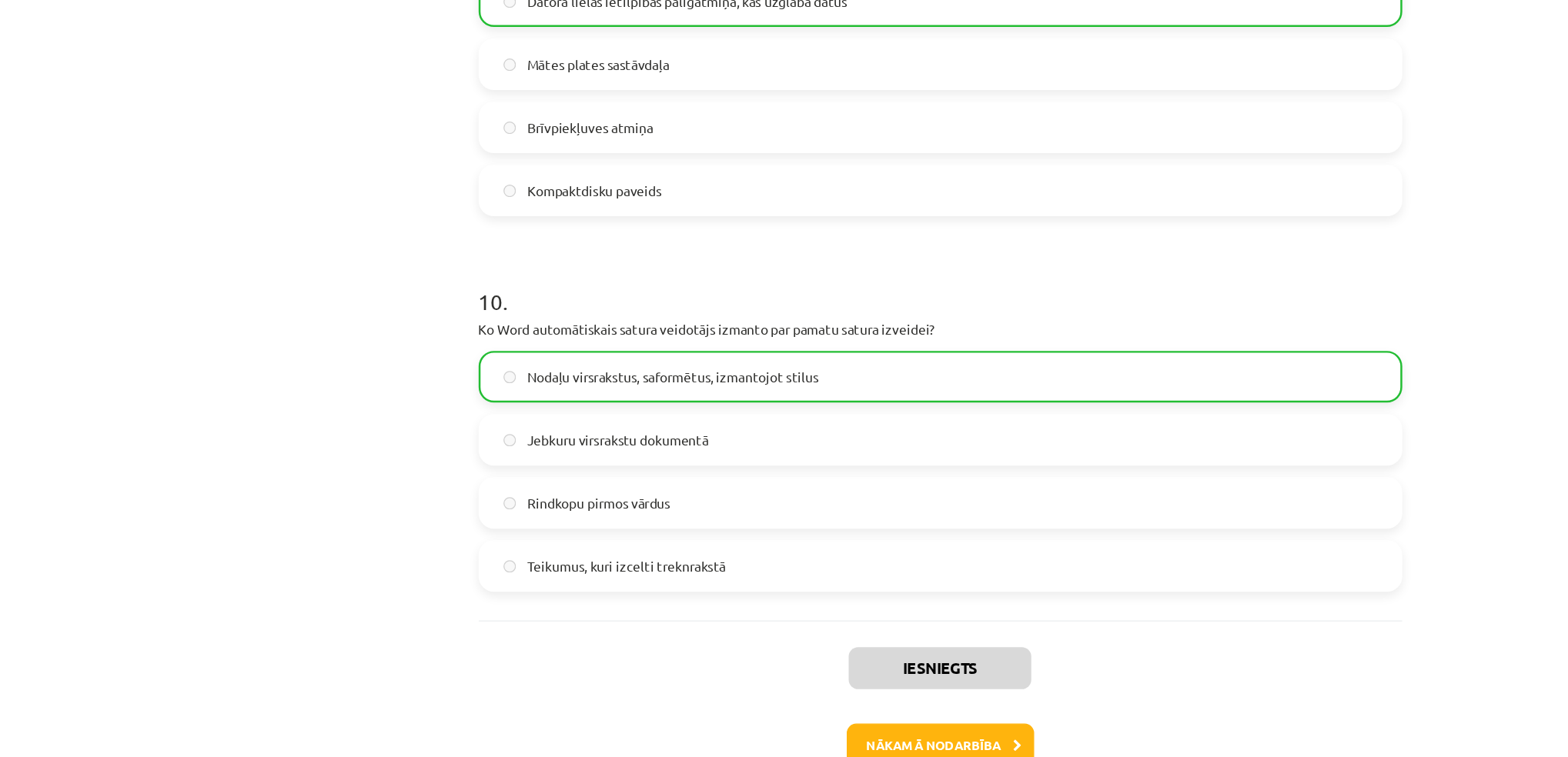
scroll to position [2740, 0]
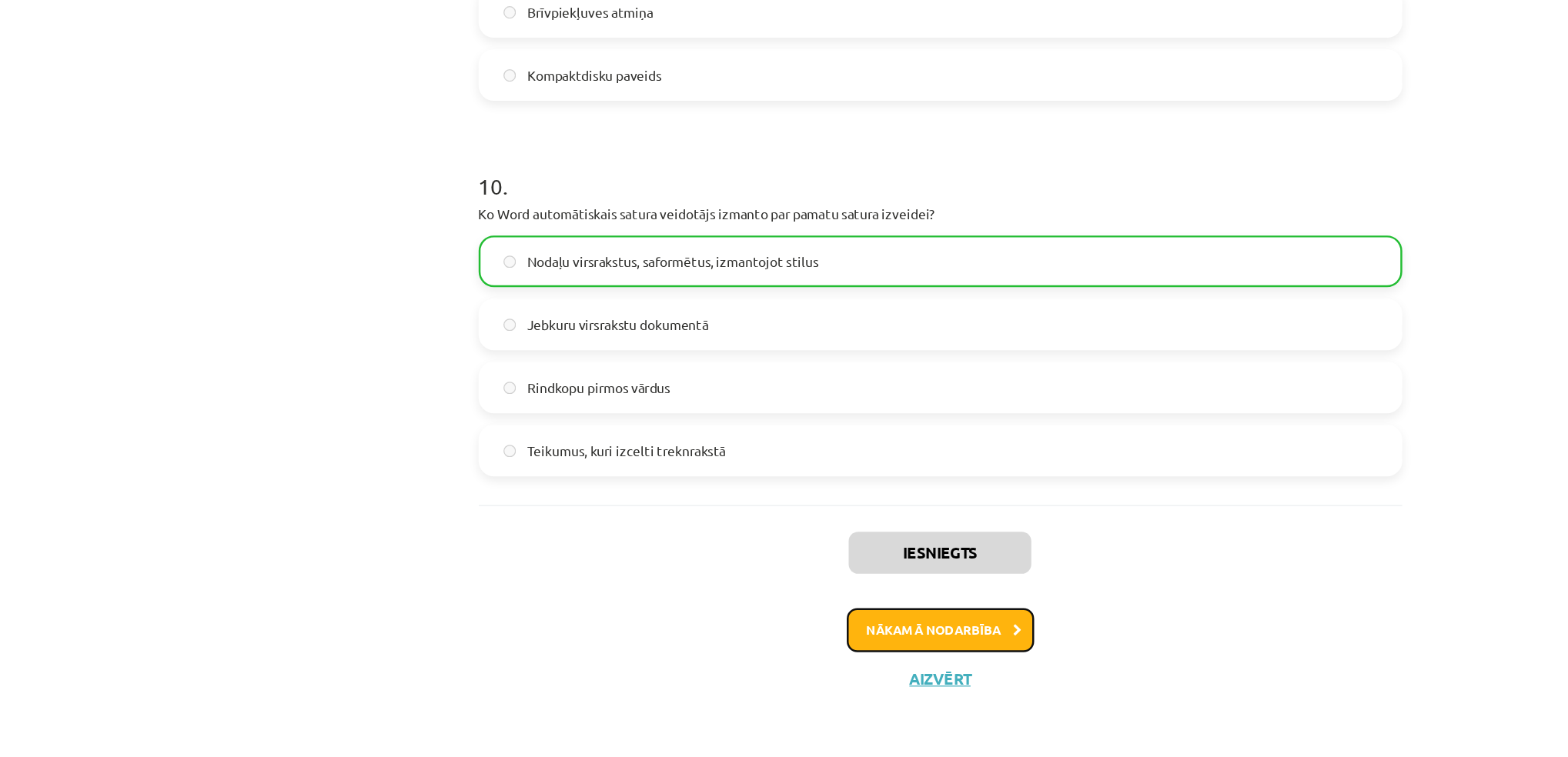
click at [724, 653] on button "Nākamā nodarbība" at bounding box center [784, 654] width 151 height 35
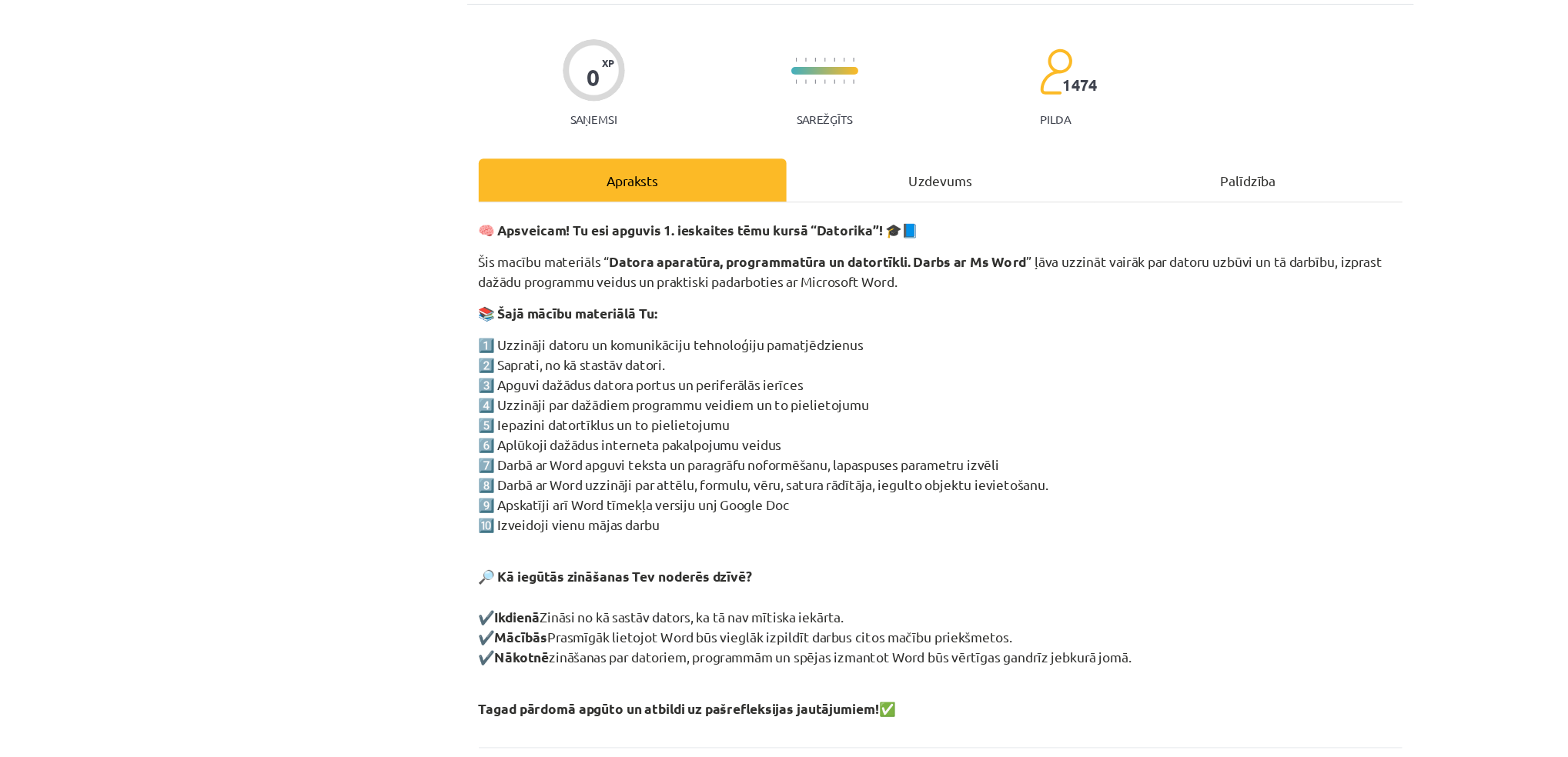
scroll to position [285, 0]
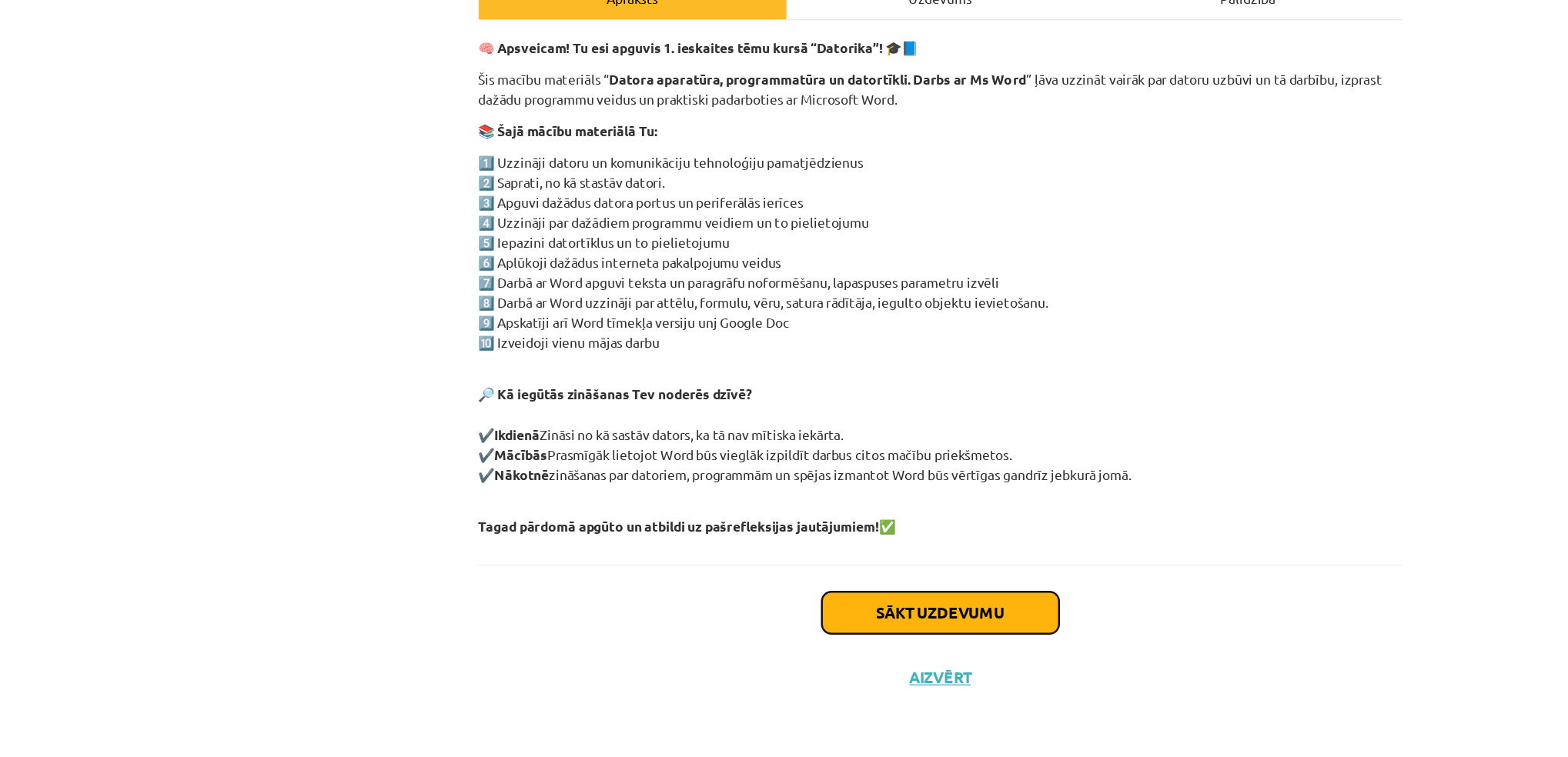
click at [811, 640] on button "Sākt uzdevumu" at bounding box center [784, 640] width 191 height 34
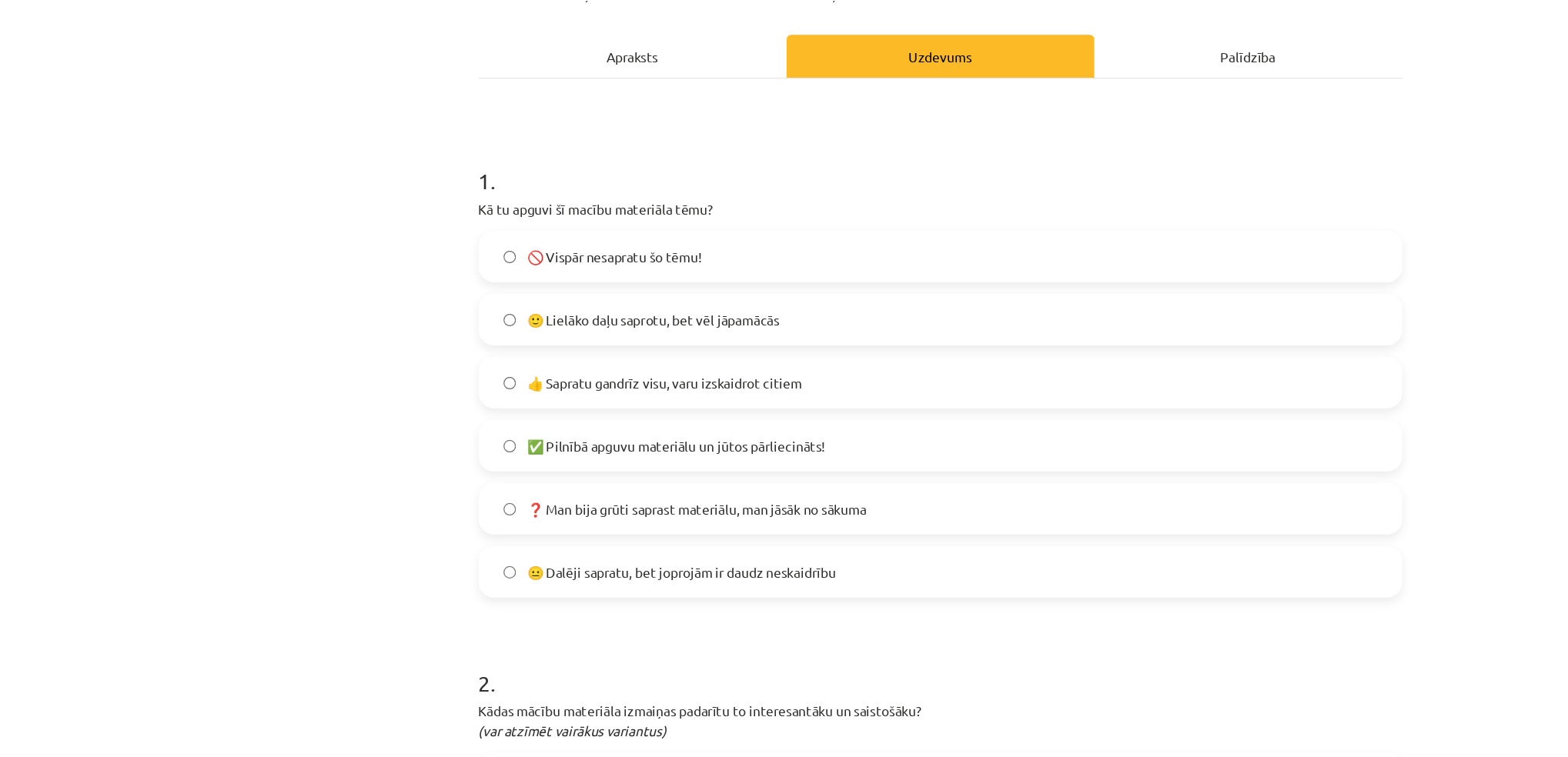
scroll to position [49, 0]
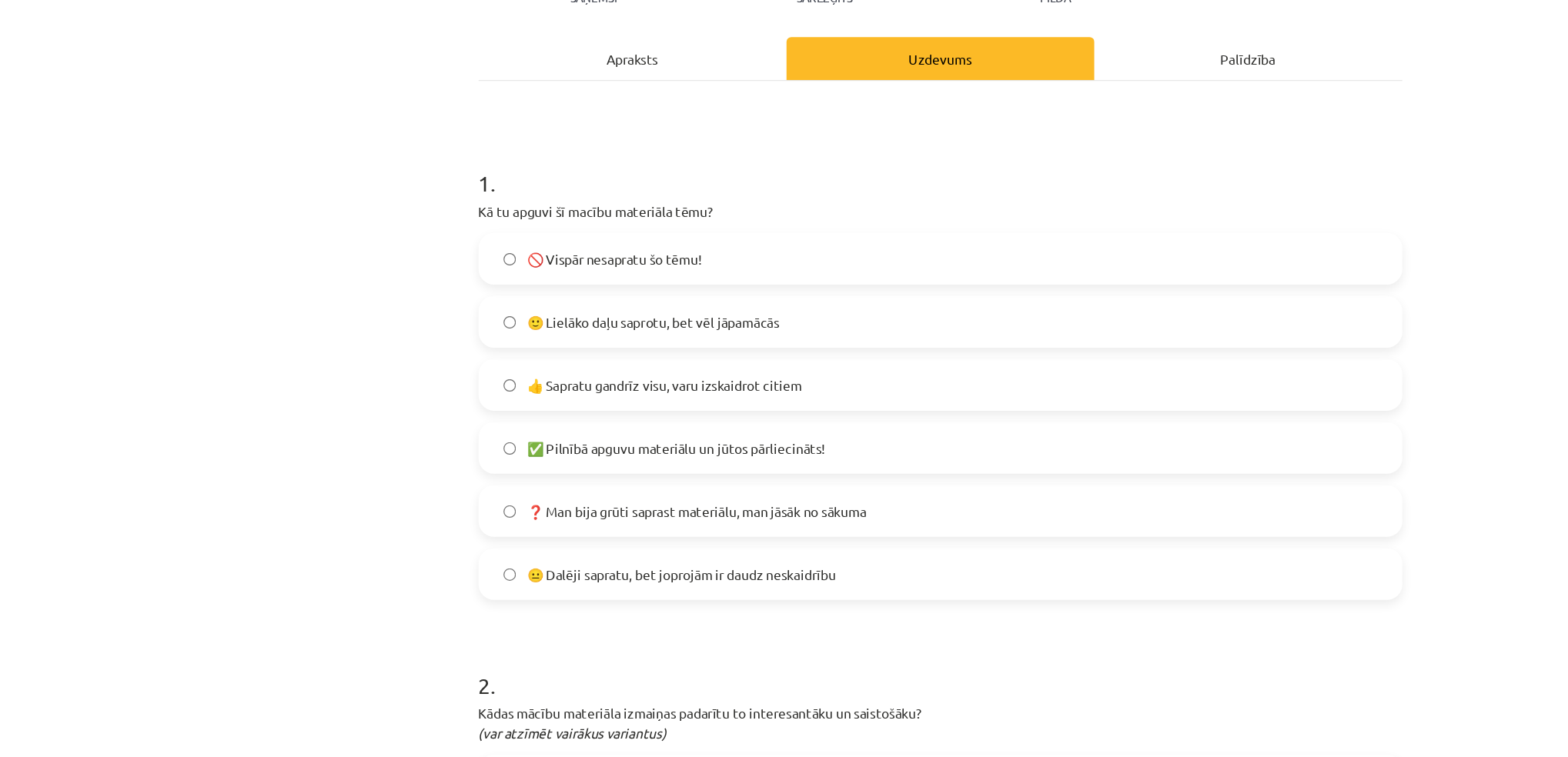
click at [416, 413] on label "🙂 Lielāko daļu saprotu, bet vēl jāpamācās" at bounding box center [784, 407] width 740 height 39
click at [424, 466] on label "👍 Sapratu gandrīz visu, varu izskaidrot citiem" at bounding box center [784, 457] width 740 height 39
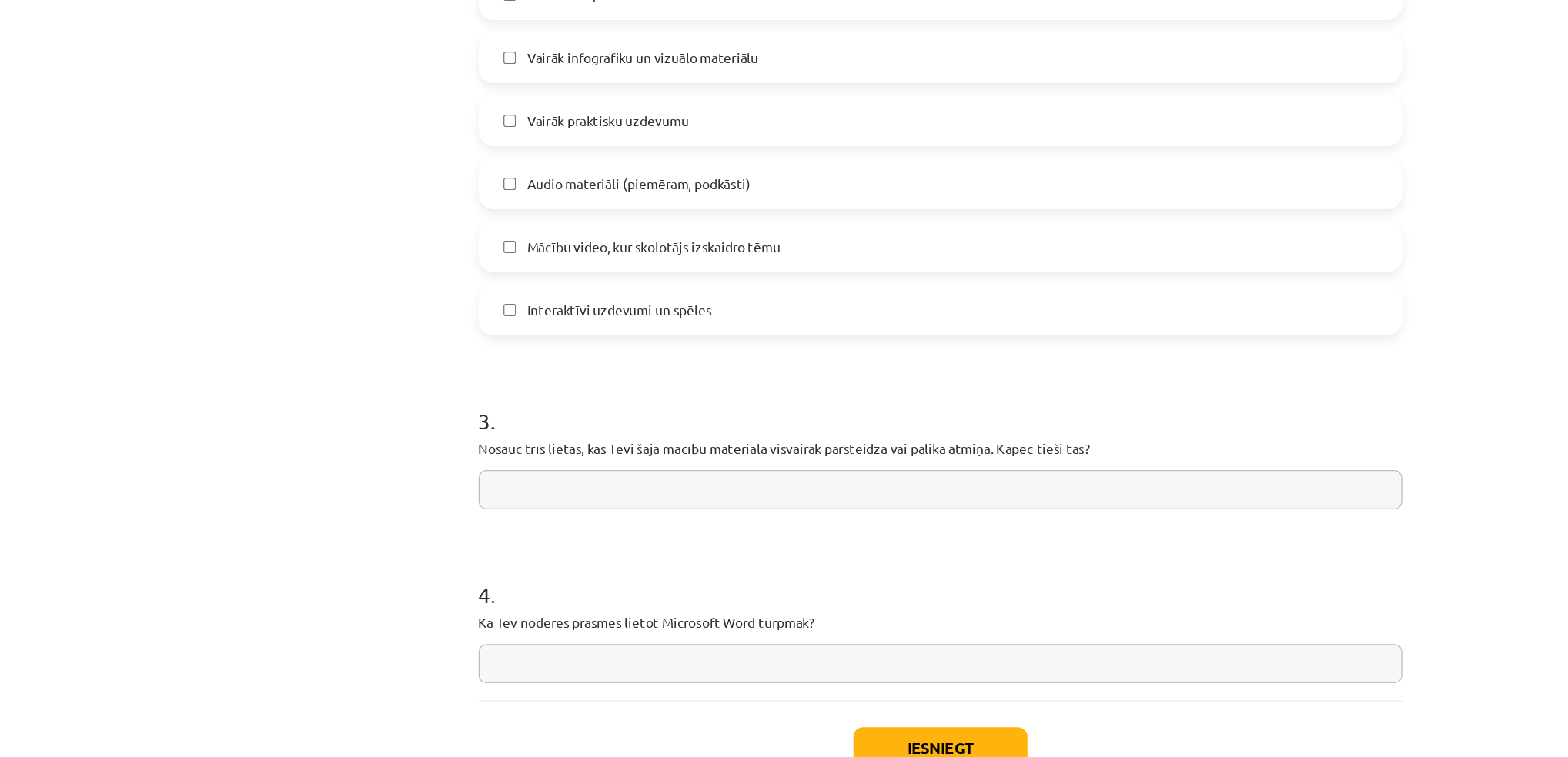
scroll to position [1044, 0]
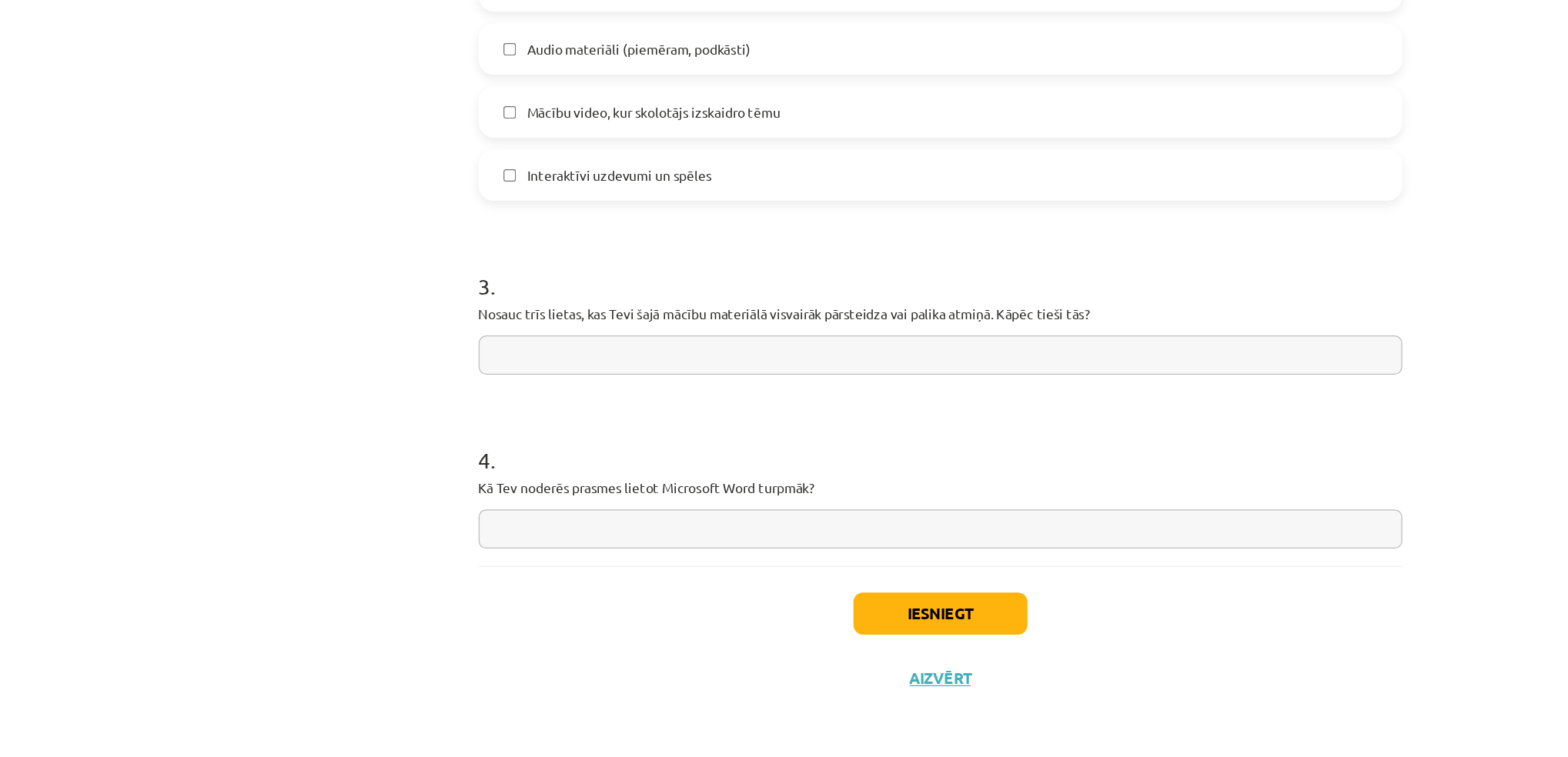
click at [531, 558] on input "text" at bounding box center [784, 573] width 744 height 31
type input "**********"
click at [765, 656] on button "Iesniegt" at bounding box center [785, 641] width 140 height 34
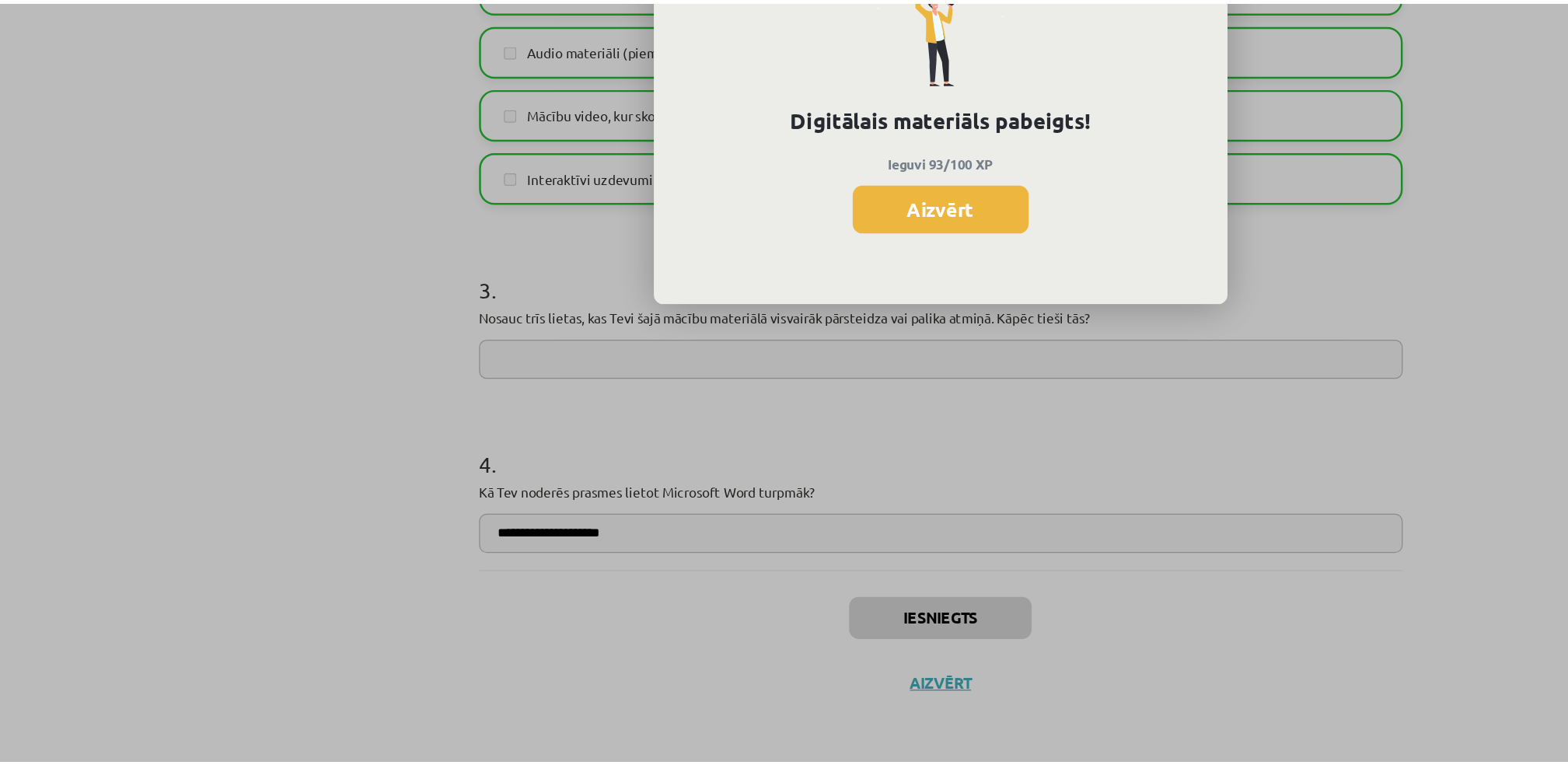
scroll to position [287, 0]
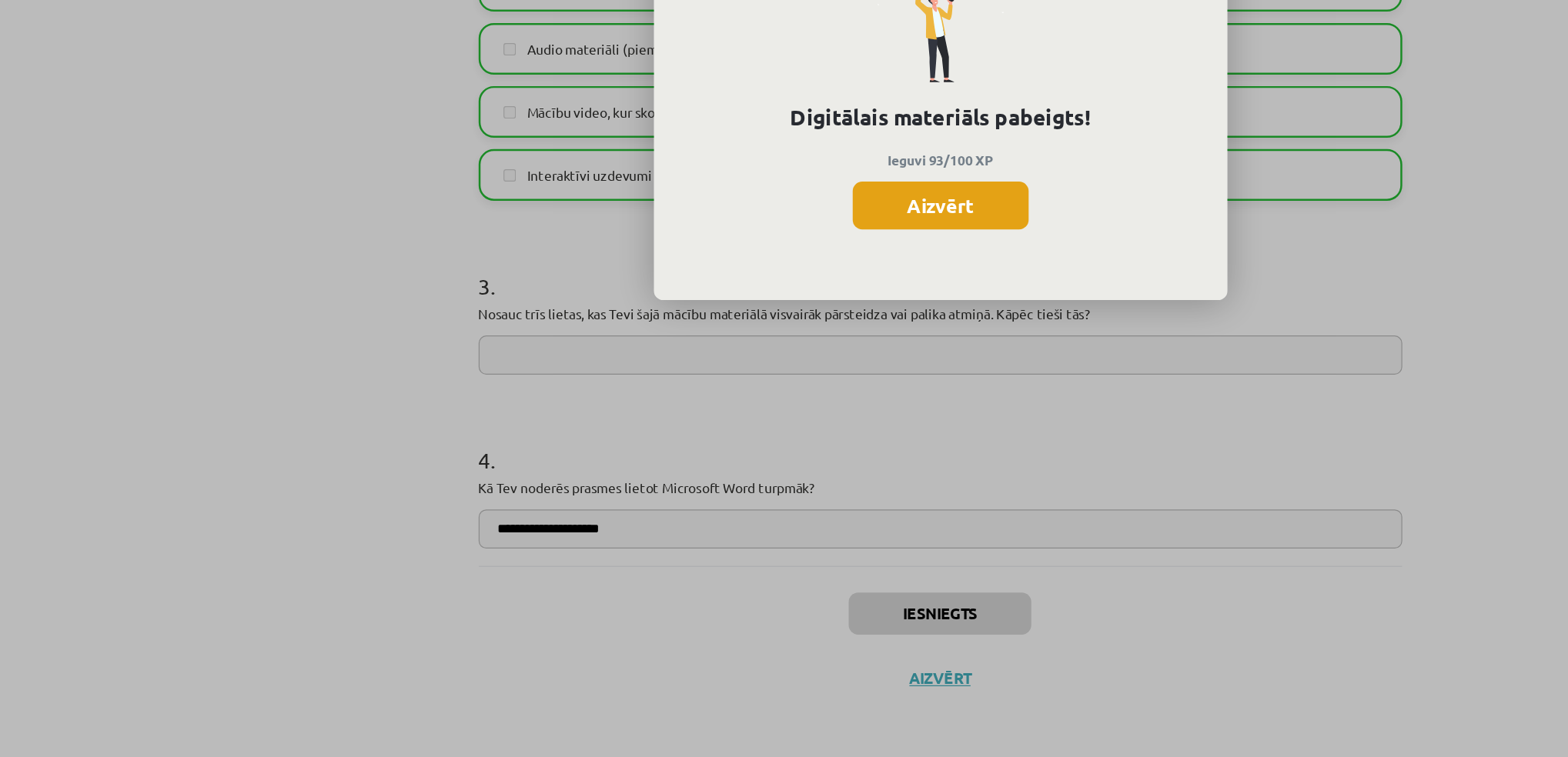
click at [789, 307] on button "Aizvērt" at bounding box center [785, 312] width 142 height 39
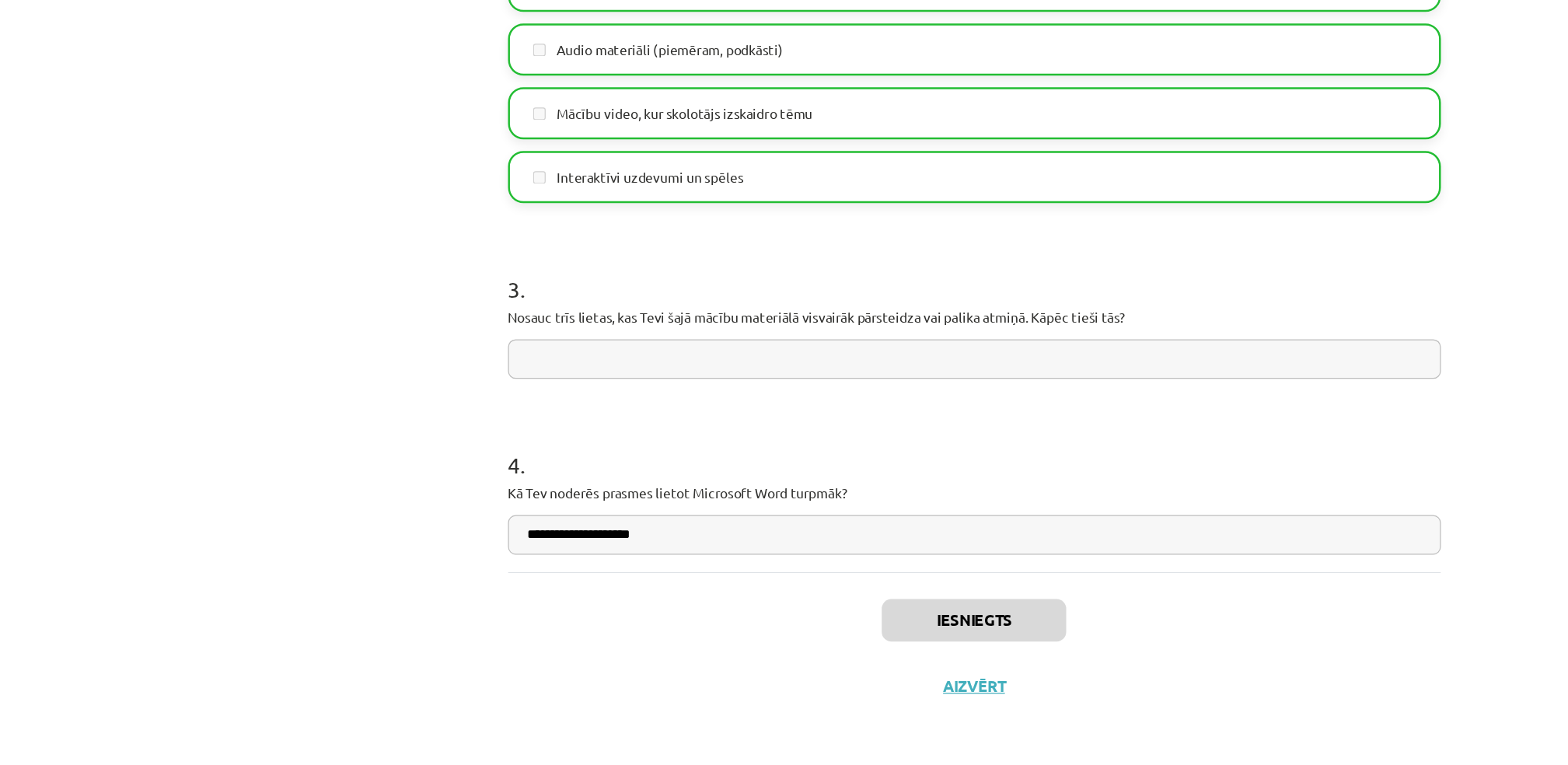
scroll to position [994, 0]
click at [776, 697] on button "Aizvērt" at bounding box center [784, 700] width 59 height 15
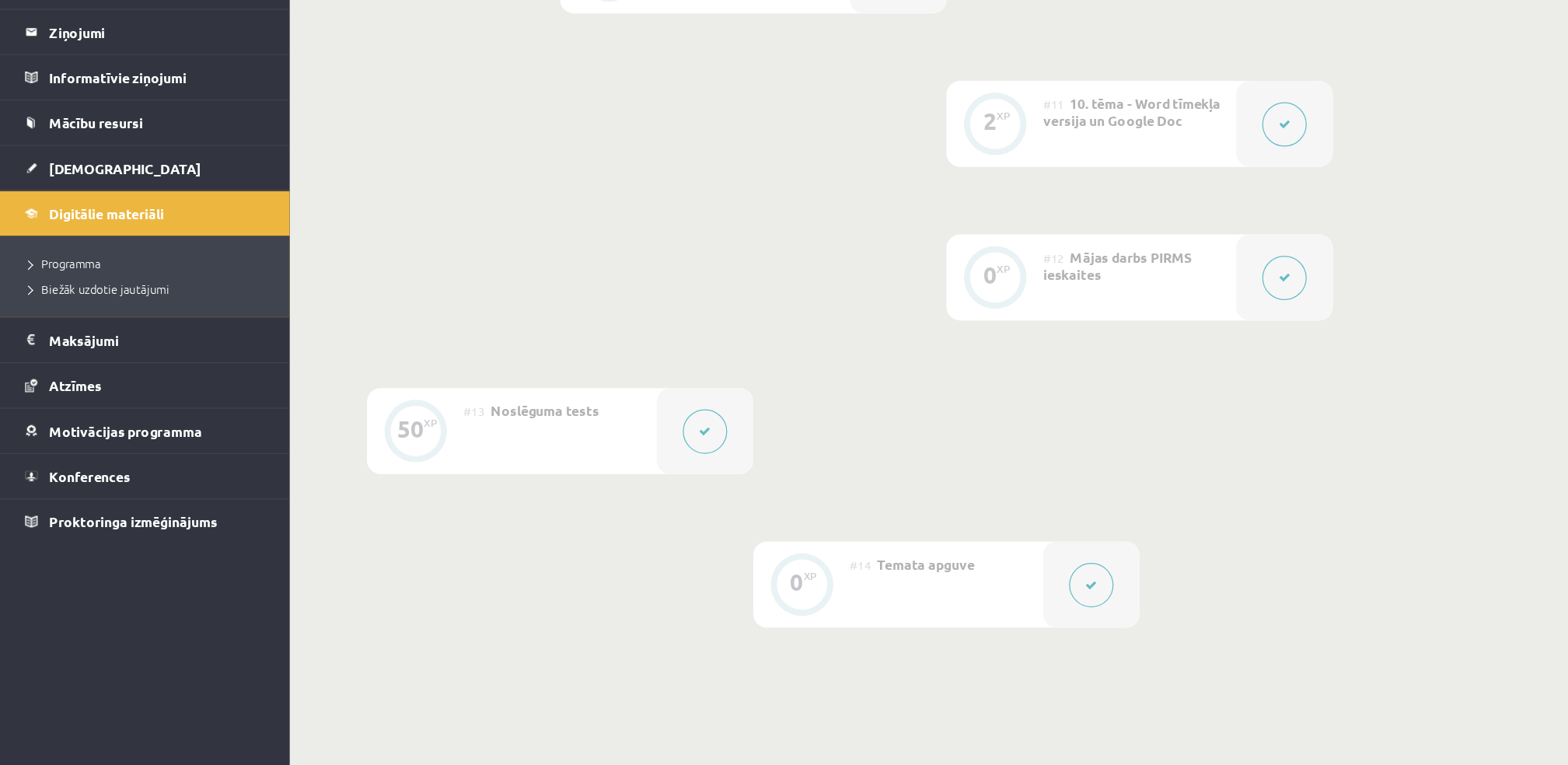
scroll to position [1658, 0]
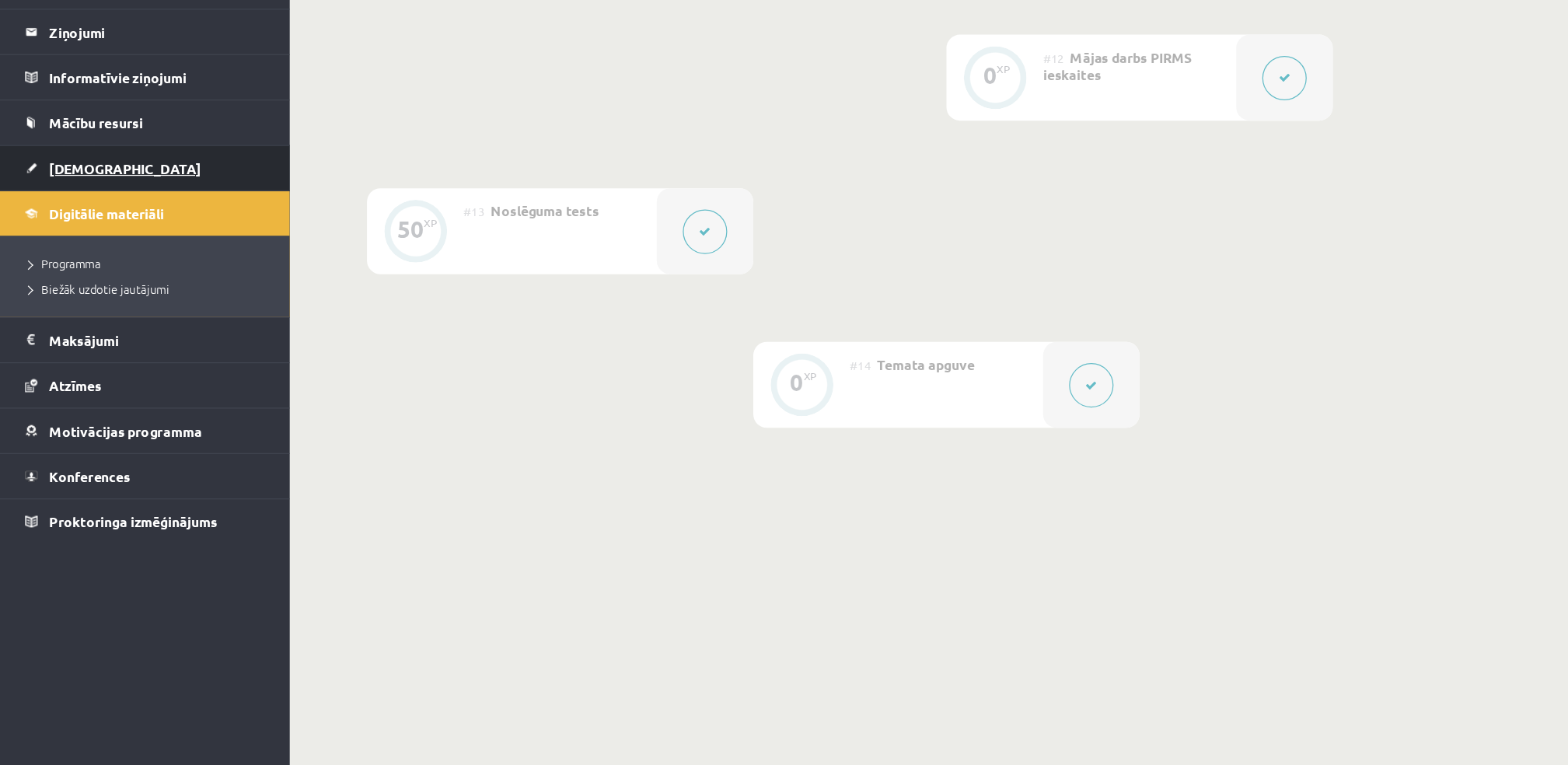
click at [90, 282] on link "[DEMOGRAPHIC_DATA]" at bounding box center [117, 284] width 194 height 36
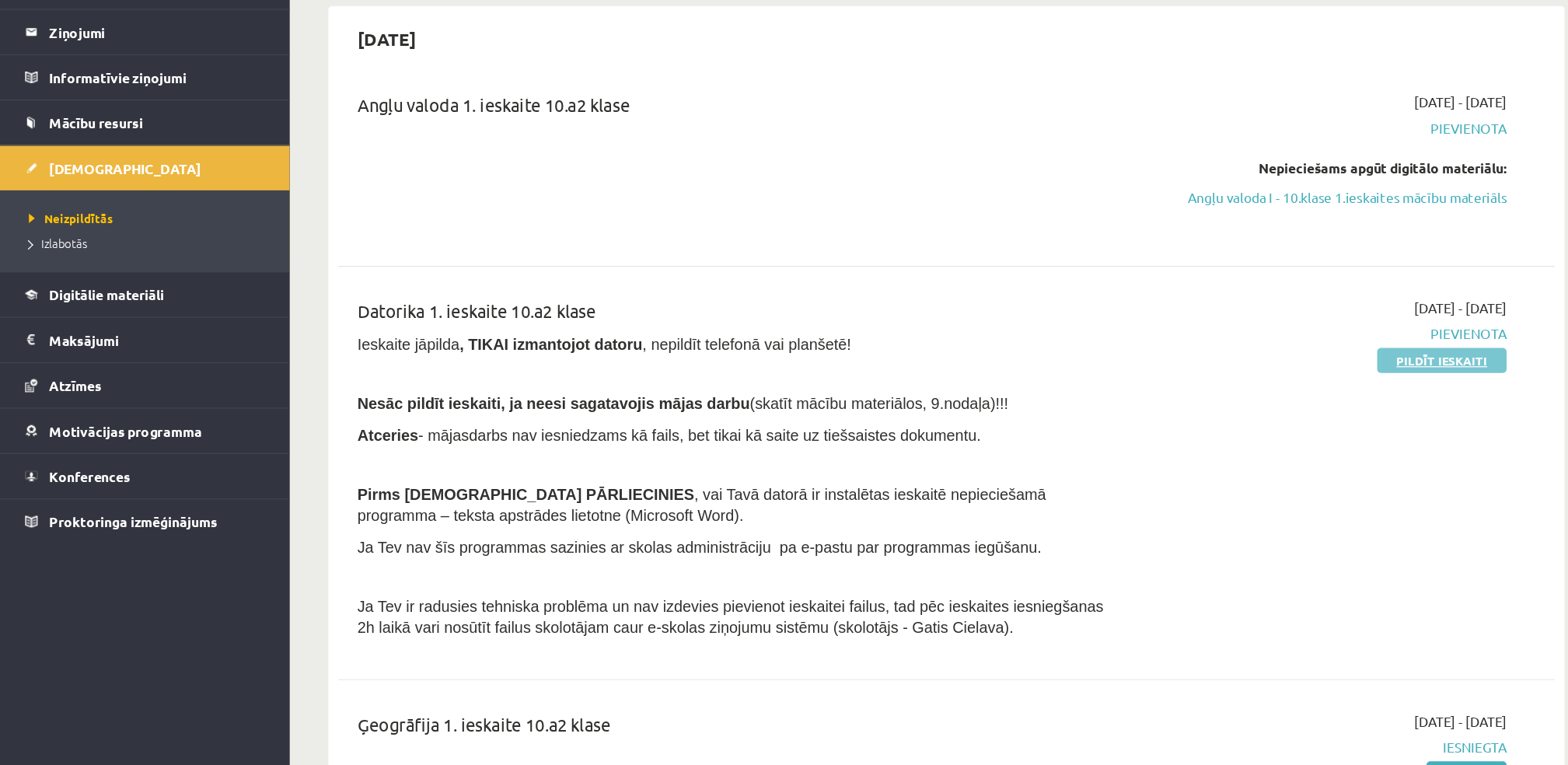
click at [1122, 438] on link "Pildīt ieskaiti" at bounding box center [1160, 438] width 104 height 20
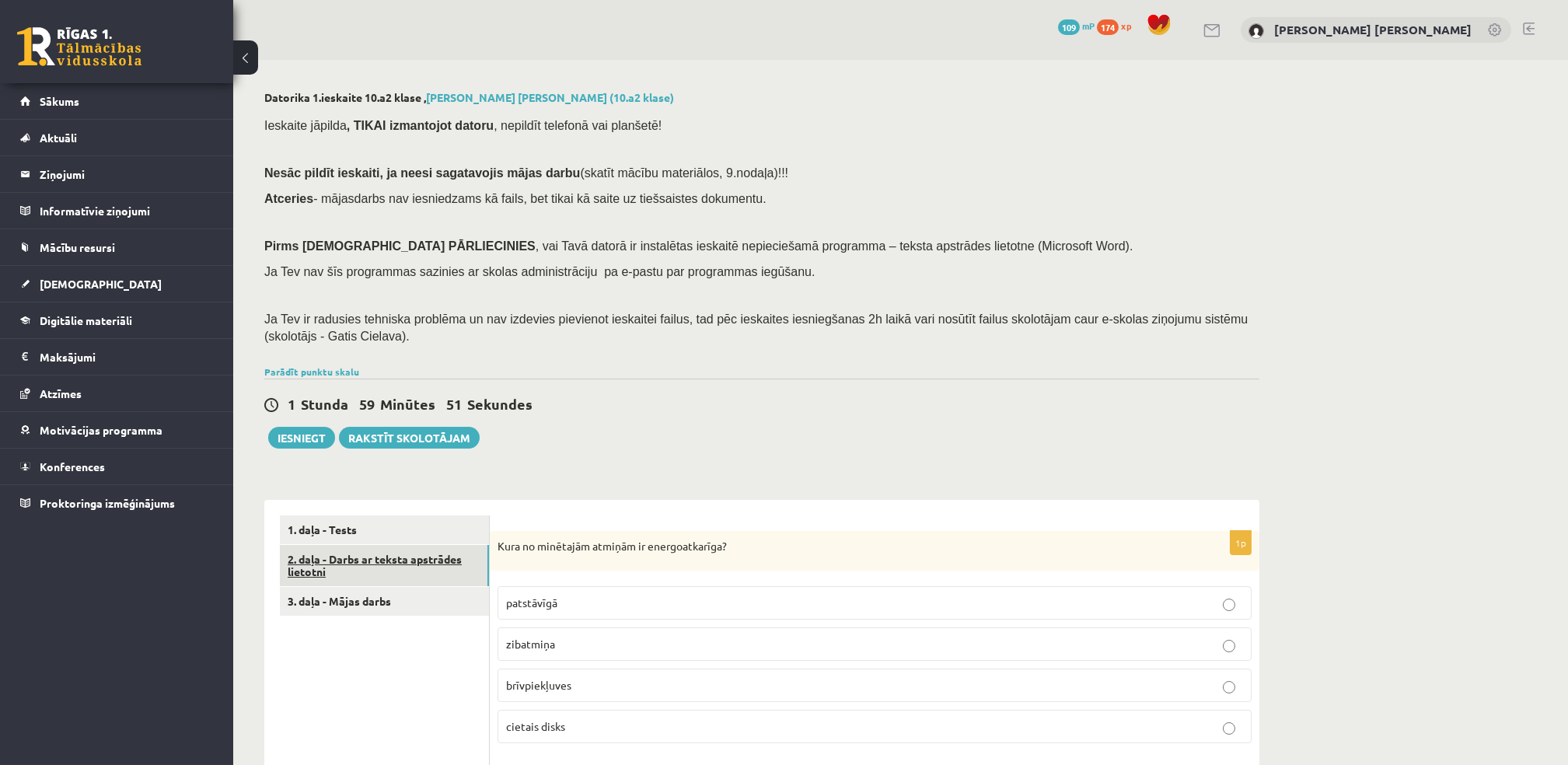
click at [374, 565] on link "2. daļa - Darbs ar teksta apstrādes lietotni" at bounding box center [384, 566] width 209 height 42
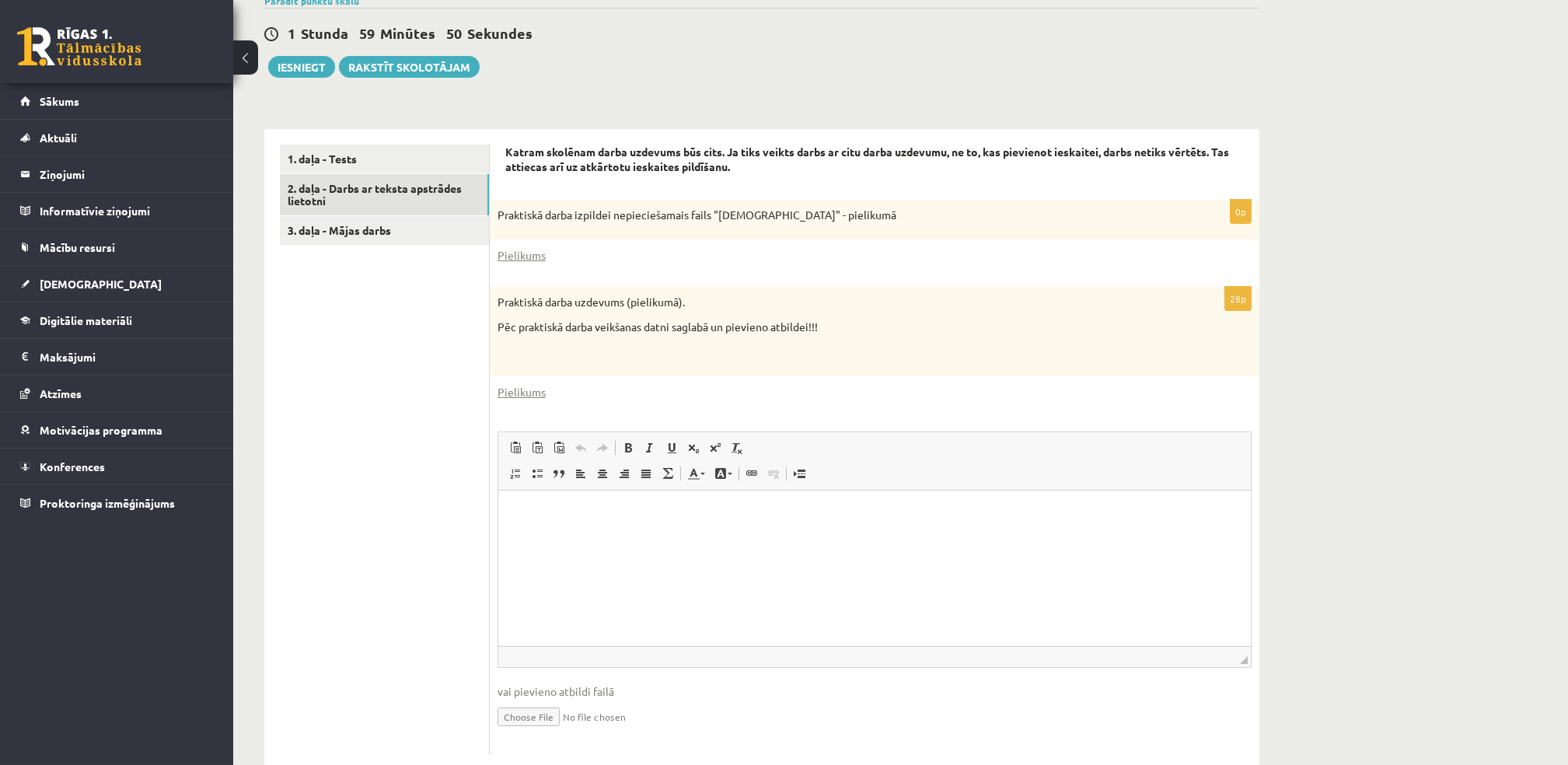
scroll to position [407, 0]
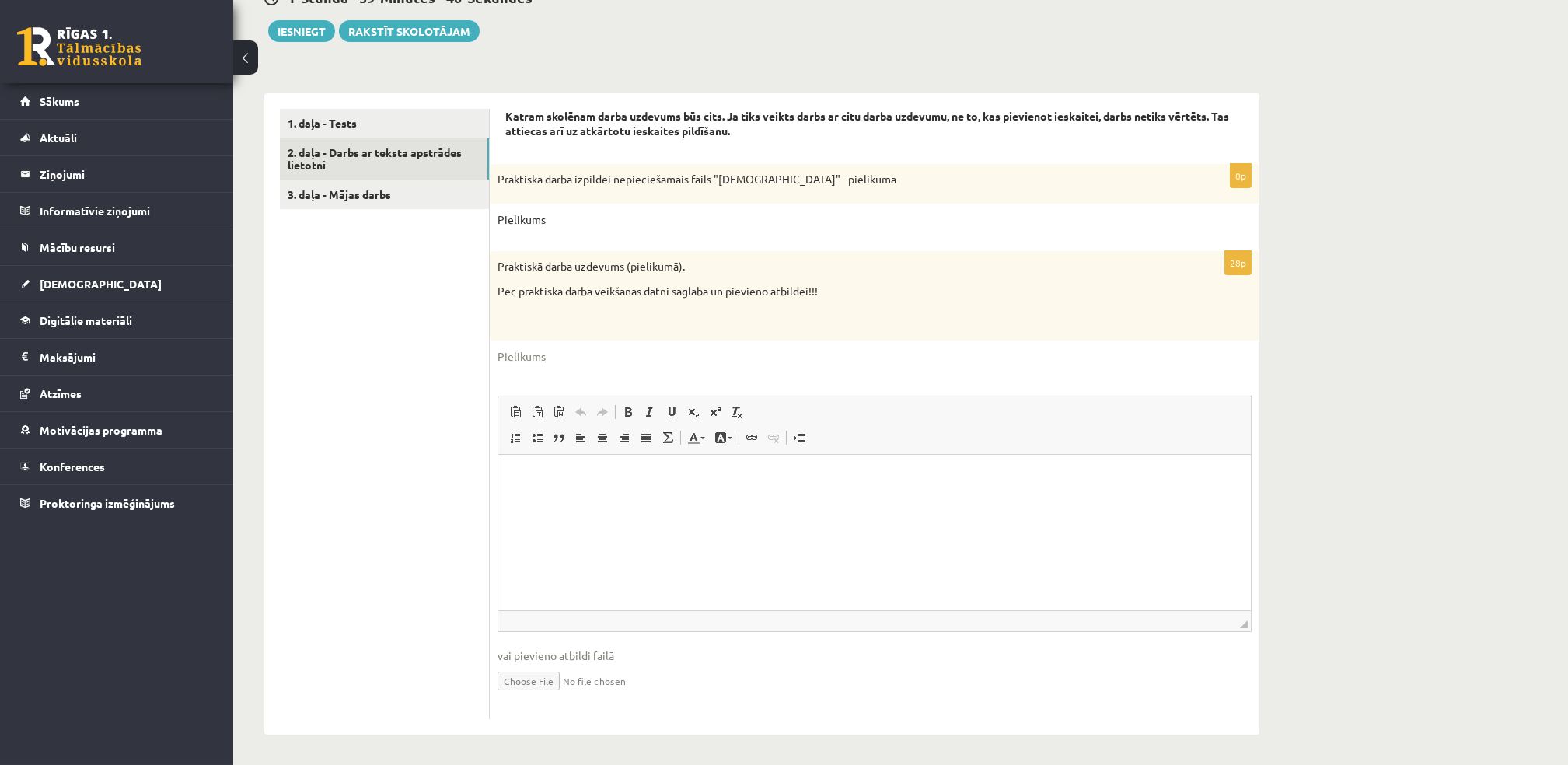
click at [532, 212] on link "Pielikums" at bounding box center [521, 220] width 48 height 16
click at [518, 357] on link "Pielikums" at bounding box center [521, 356] width 48 height 16
click at [356, 120] on link "1. daļa - Tests" at bounding box center [384, 123] width 209 height 28
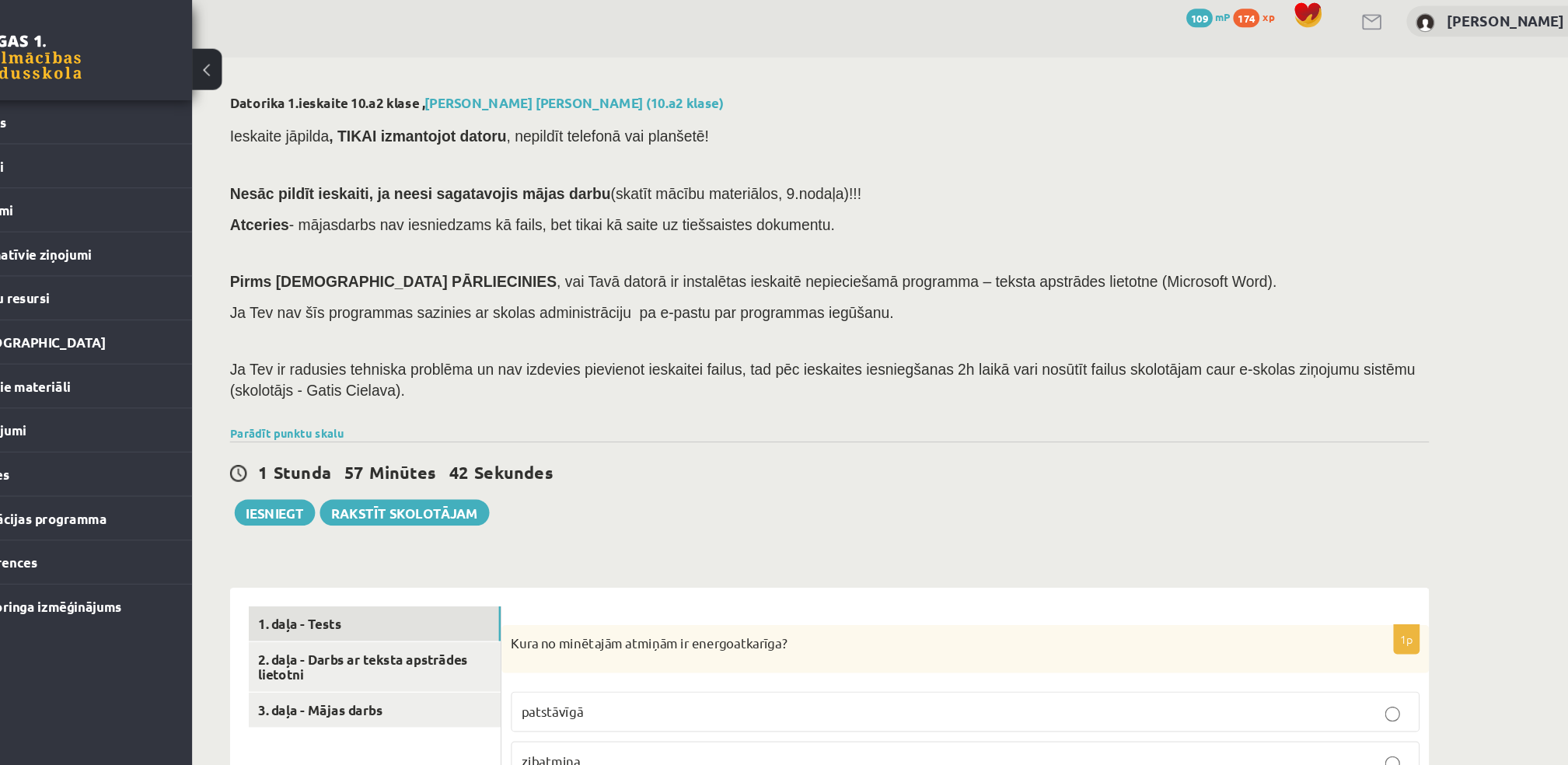
scroll to position [2, 0]
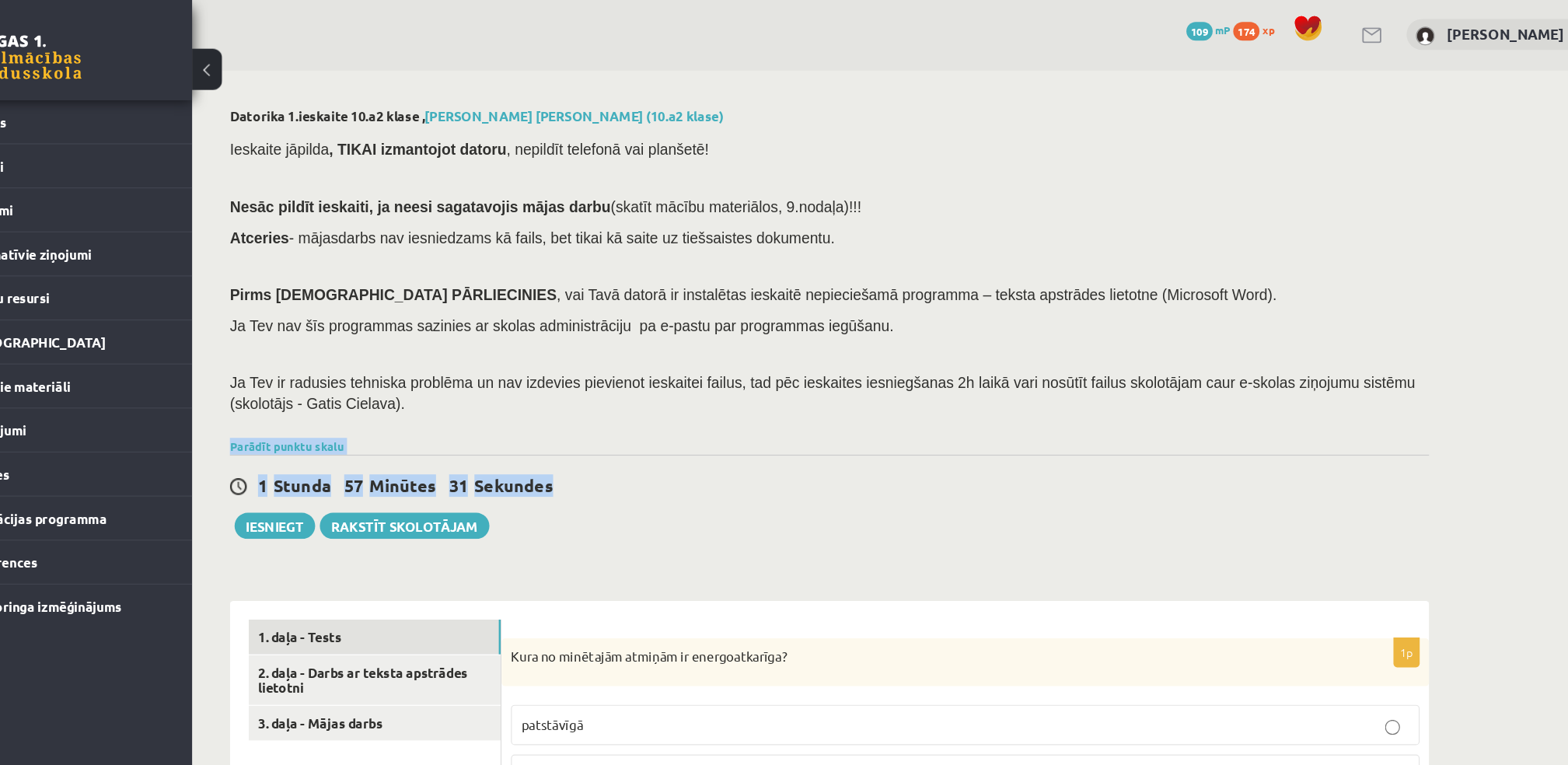
drag, startPoint x: 568, startPoint y: 413, endPoint x: 561, endPoint y: 351, distance: 62.4
click at [635, 444] on div "1 Stunda 57 Minūtes 29 Sekundes Ieskaite saglabāta! Iesniegt Rakstīt skolotājam" at bounding box center [762, 412] width 995 height 70
click at [635, 444] on div "1 Stunda 57 Minūtes 27 Sekundes Ieskaite saglabāta! Iesniegt Rakstīt skolotājam" at bounding box center [762, 412] width 995 height 70
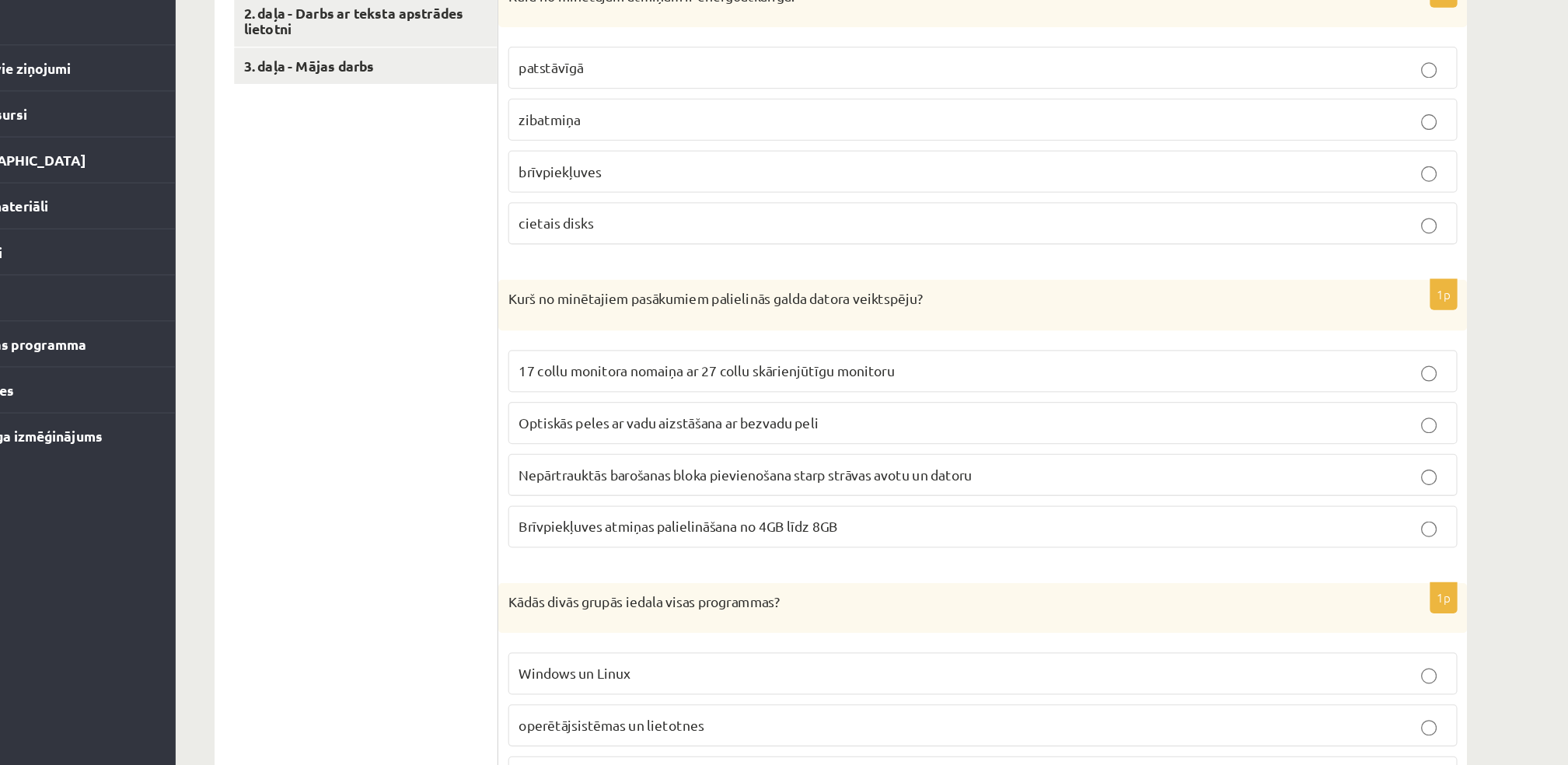
scroll to position [397, 0]
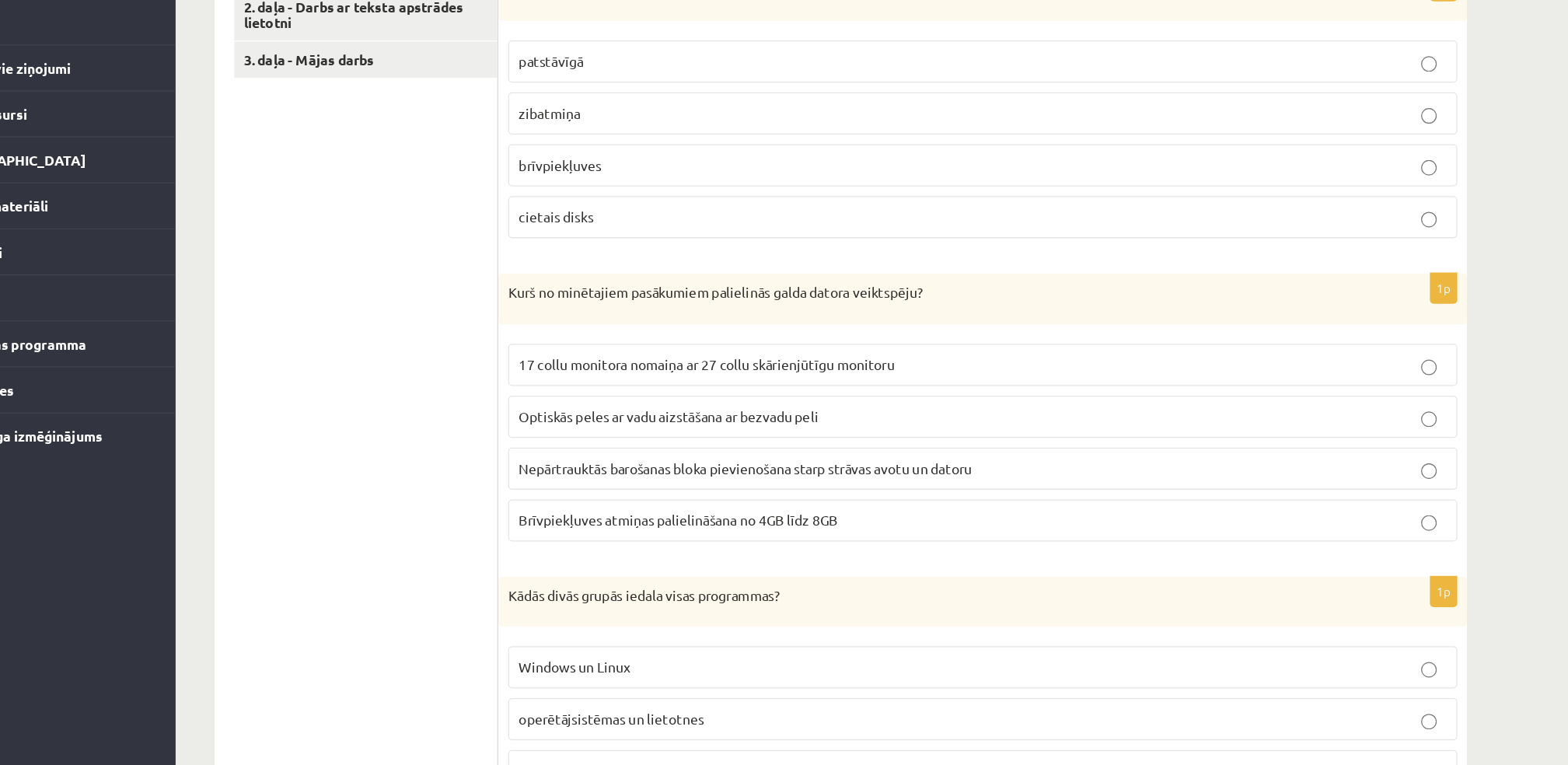
click at [654, 569] on span "Brīvpiekļuves atmiņas palielināšana no 4GB līdz 8GB" at bounding box center [632, 570] width 253 height 14
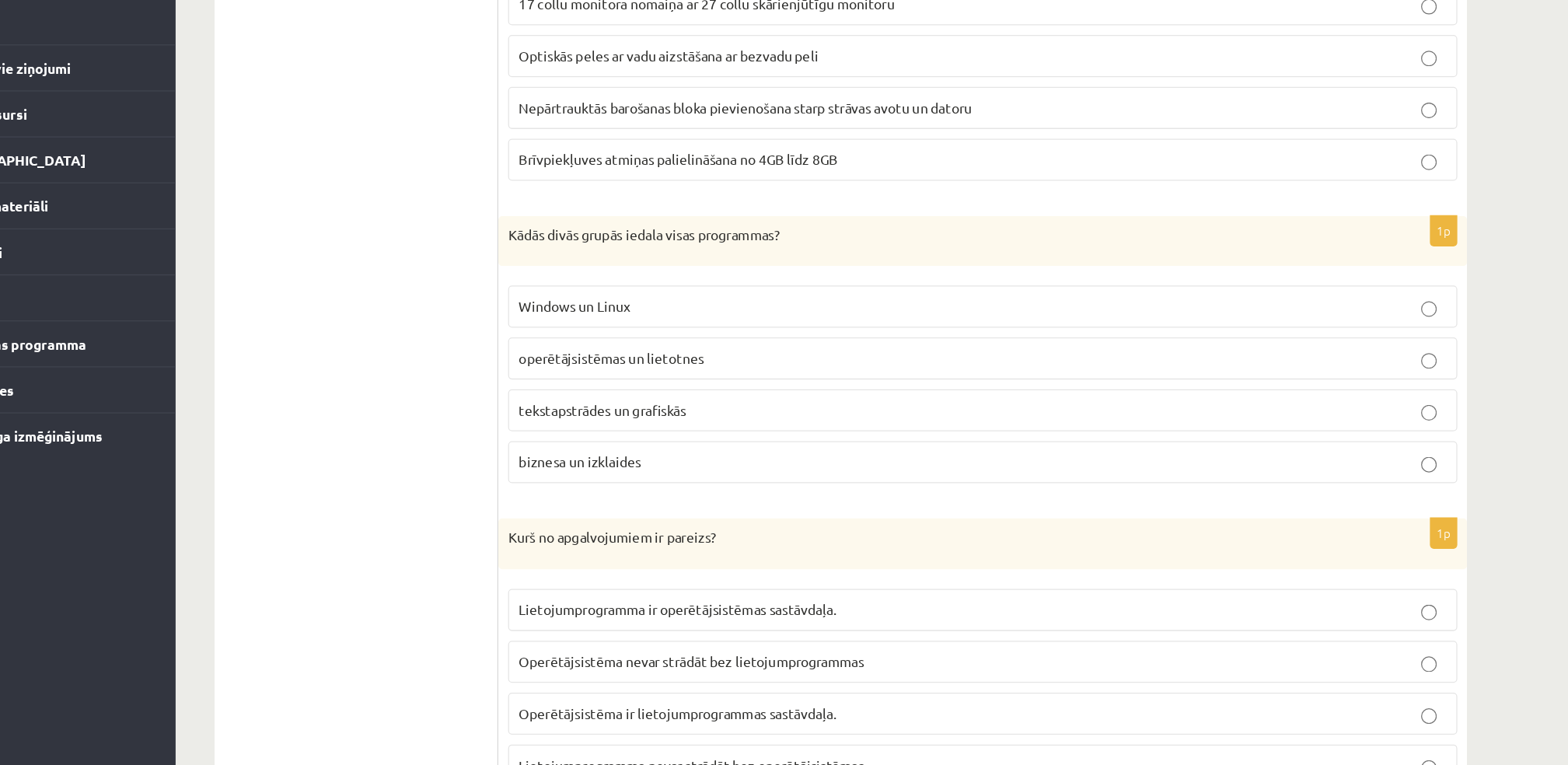
scroll to position [692, 0]
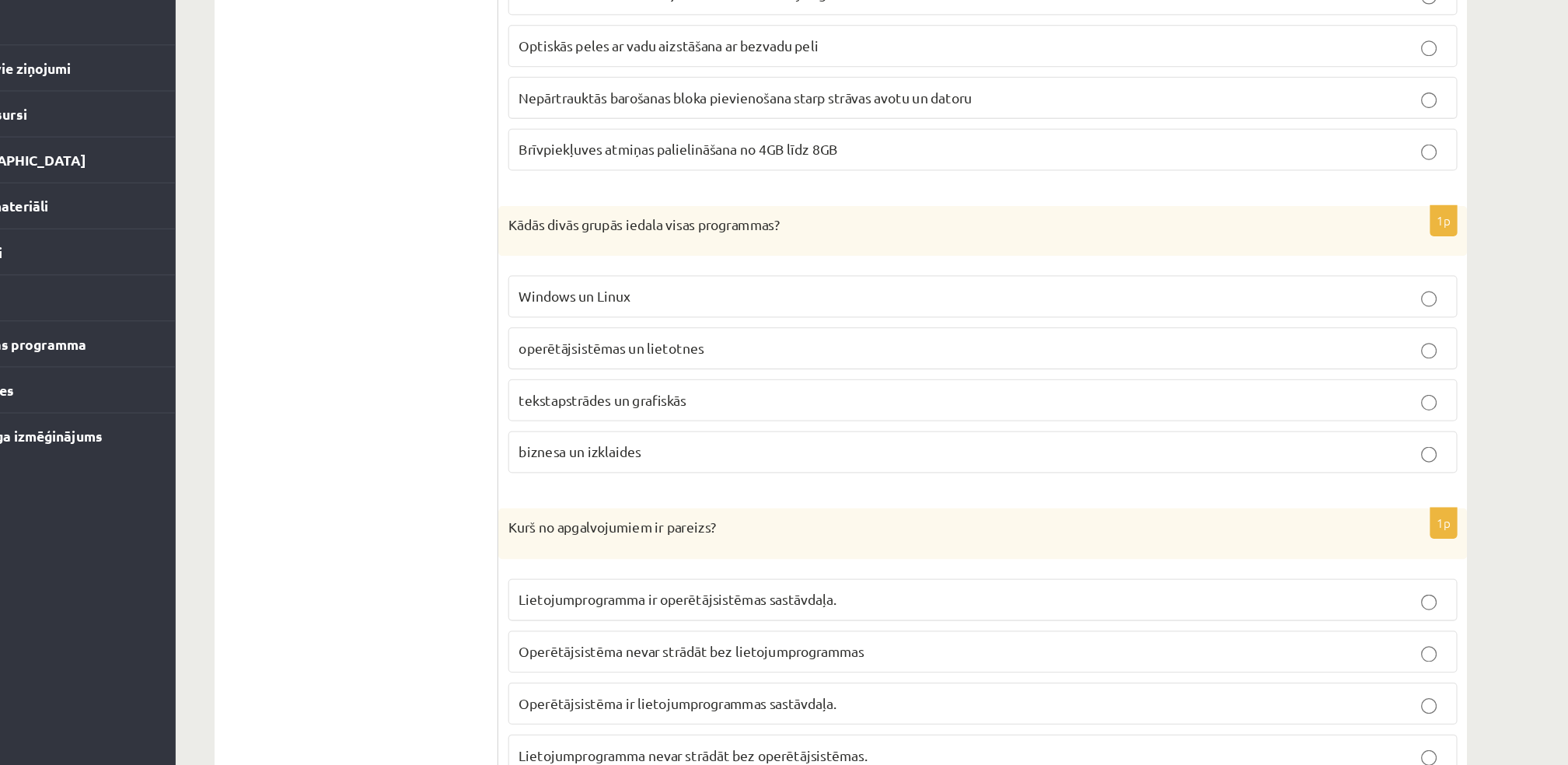
click at [575, 439] on p "operētājsistēmas un lietotnes" at bounding box center [875, 434] width 737 height 16
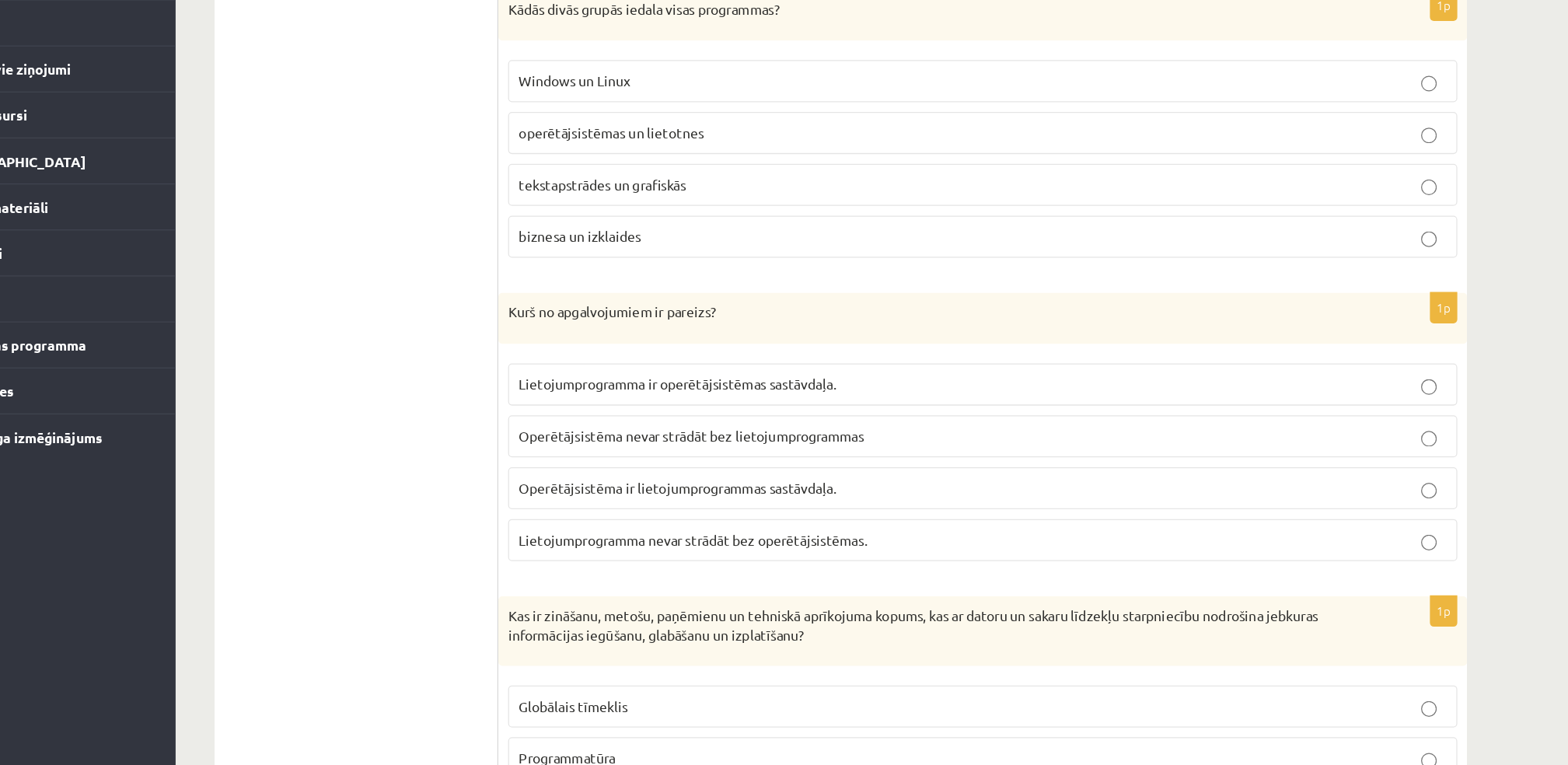
scroll to position [911, 0]
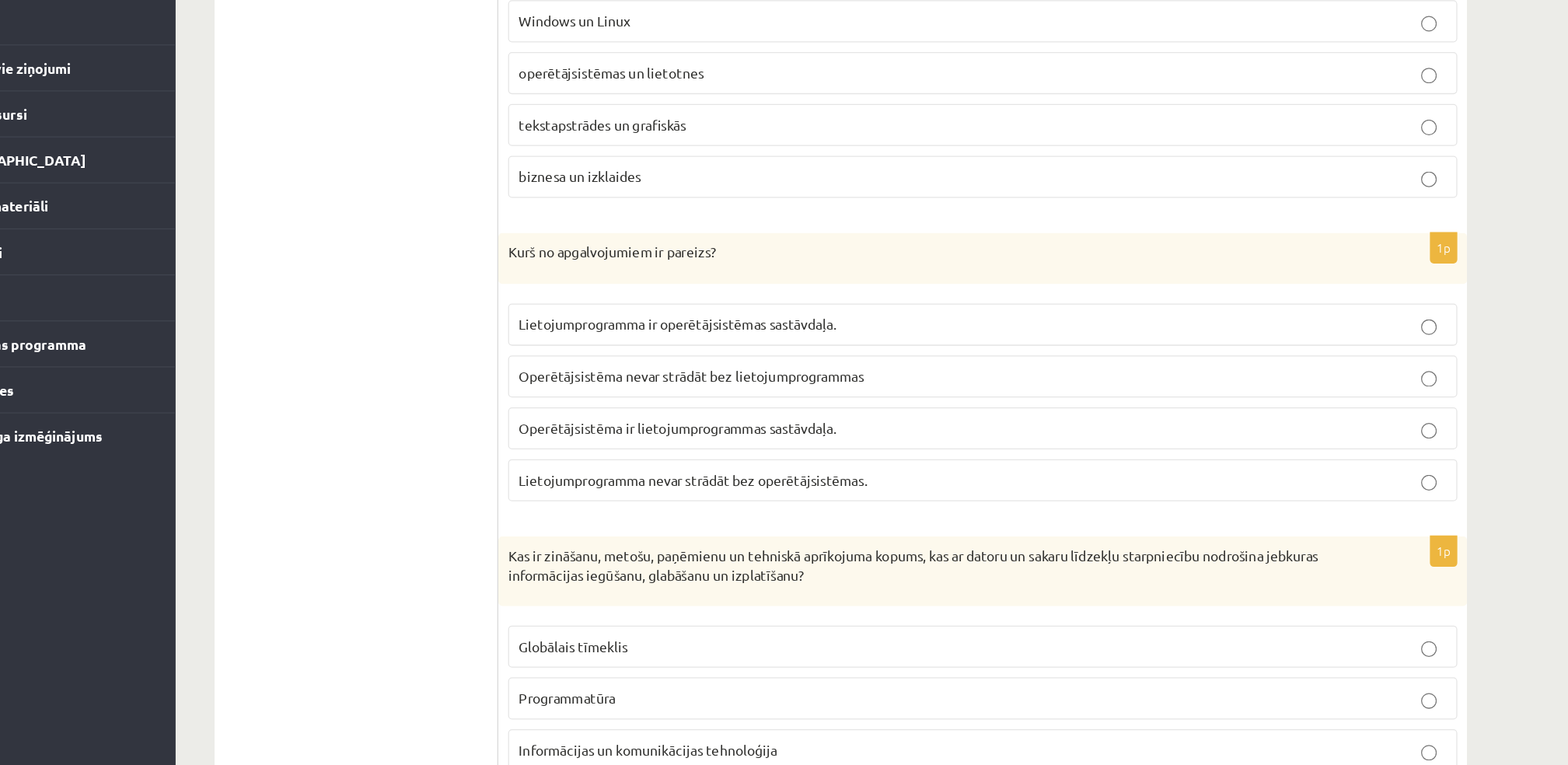
click at [592, 528] on label "Lietojumprogramma nevar strādāt bez operētājsistēmas." at bounding box center [874, 538] width 754 height 33
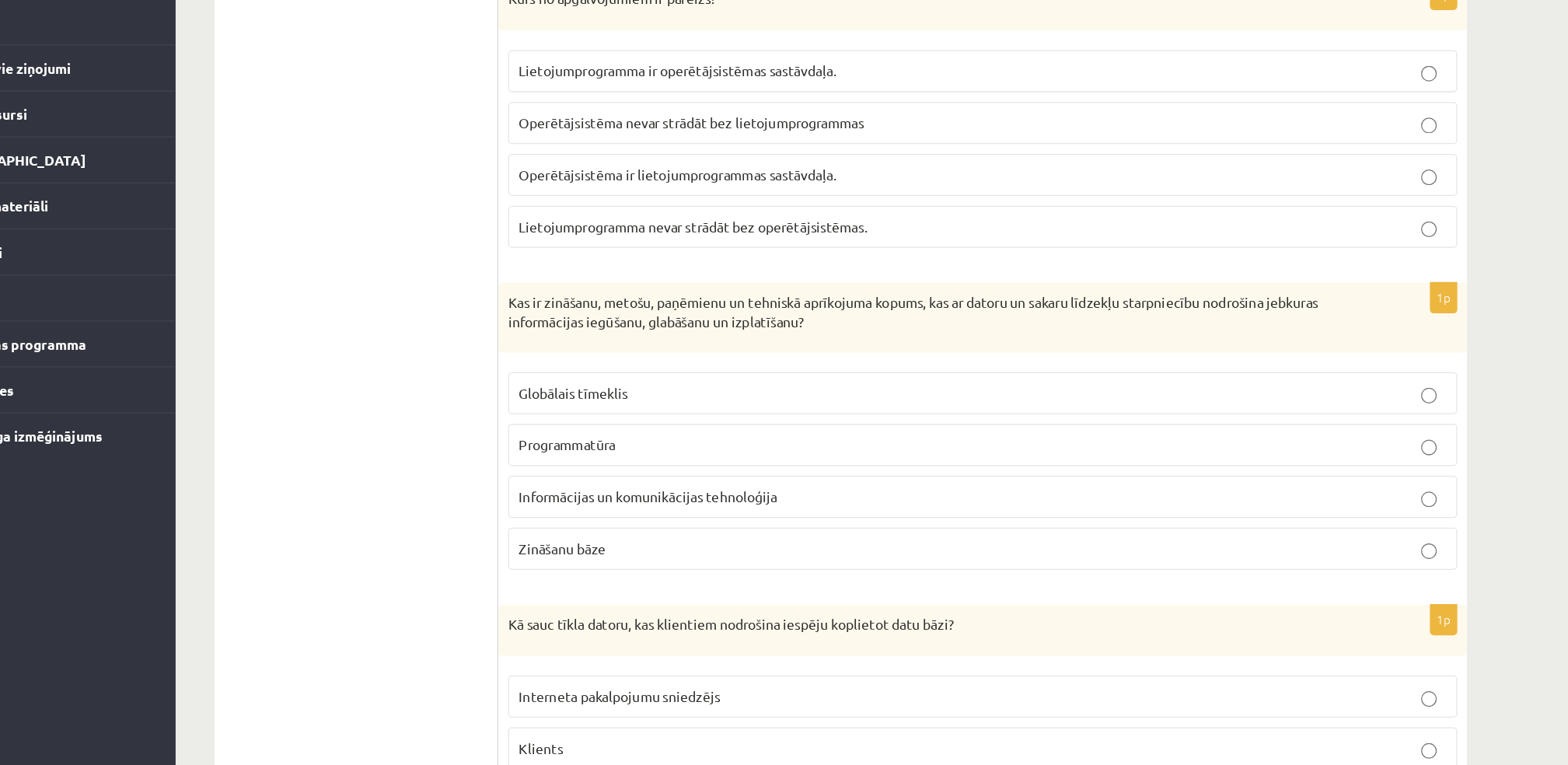
scroll to position [1112, 0]
click at [596, 551] on span "Informācijas un komunikācijas tehnoloģija" at bounding box center [609, 551] width 205 height 14
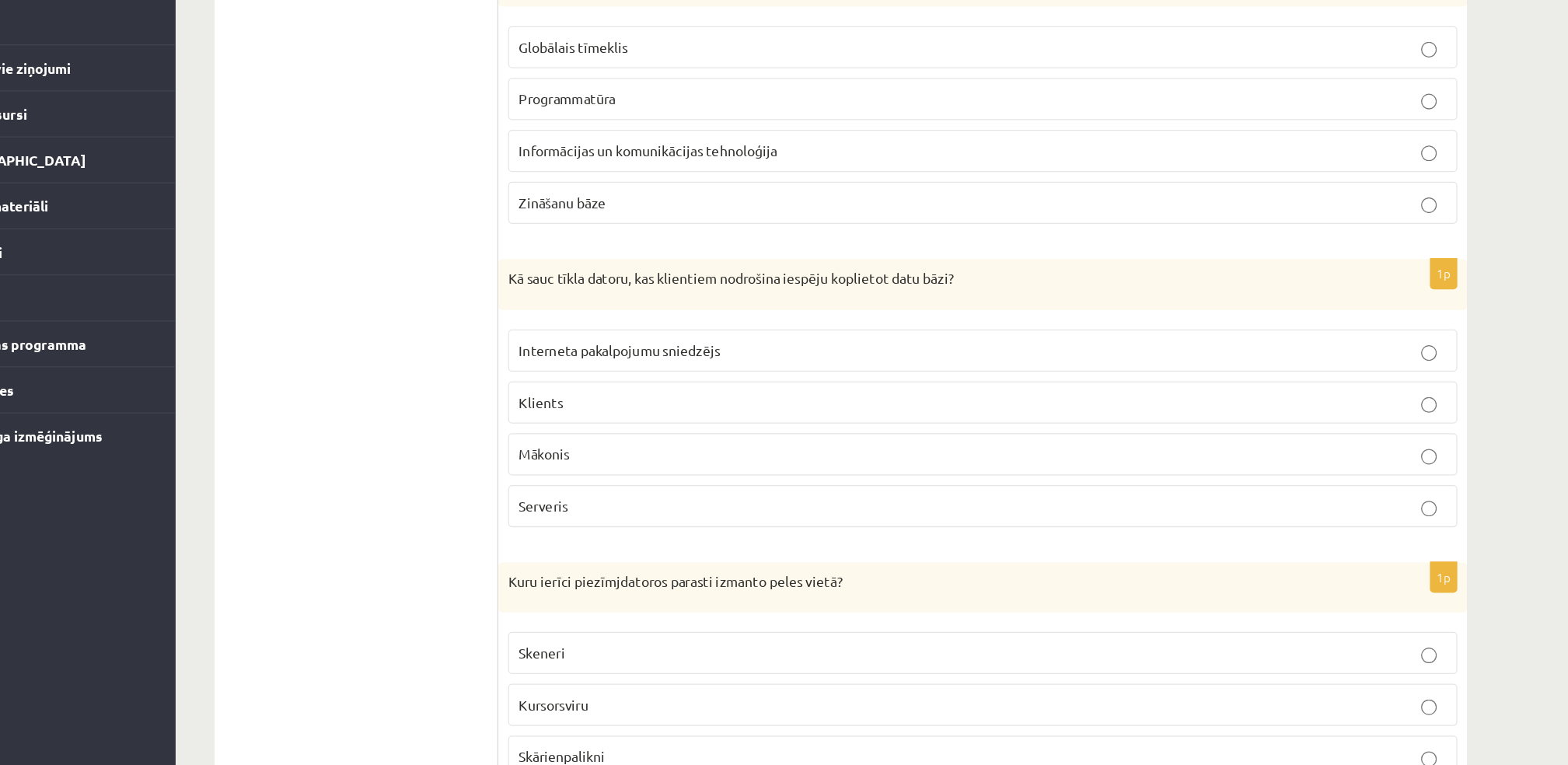
scroll to position [1389, 0]
click at [562, 548] on label "Serveris" at bounding box center [874, 556] width 754 height 33
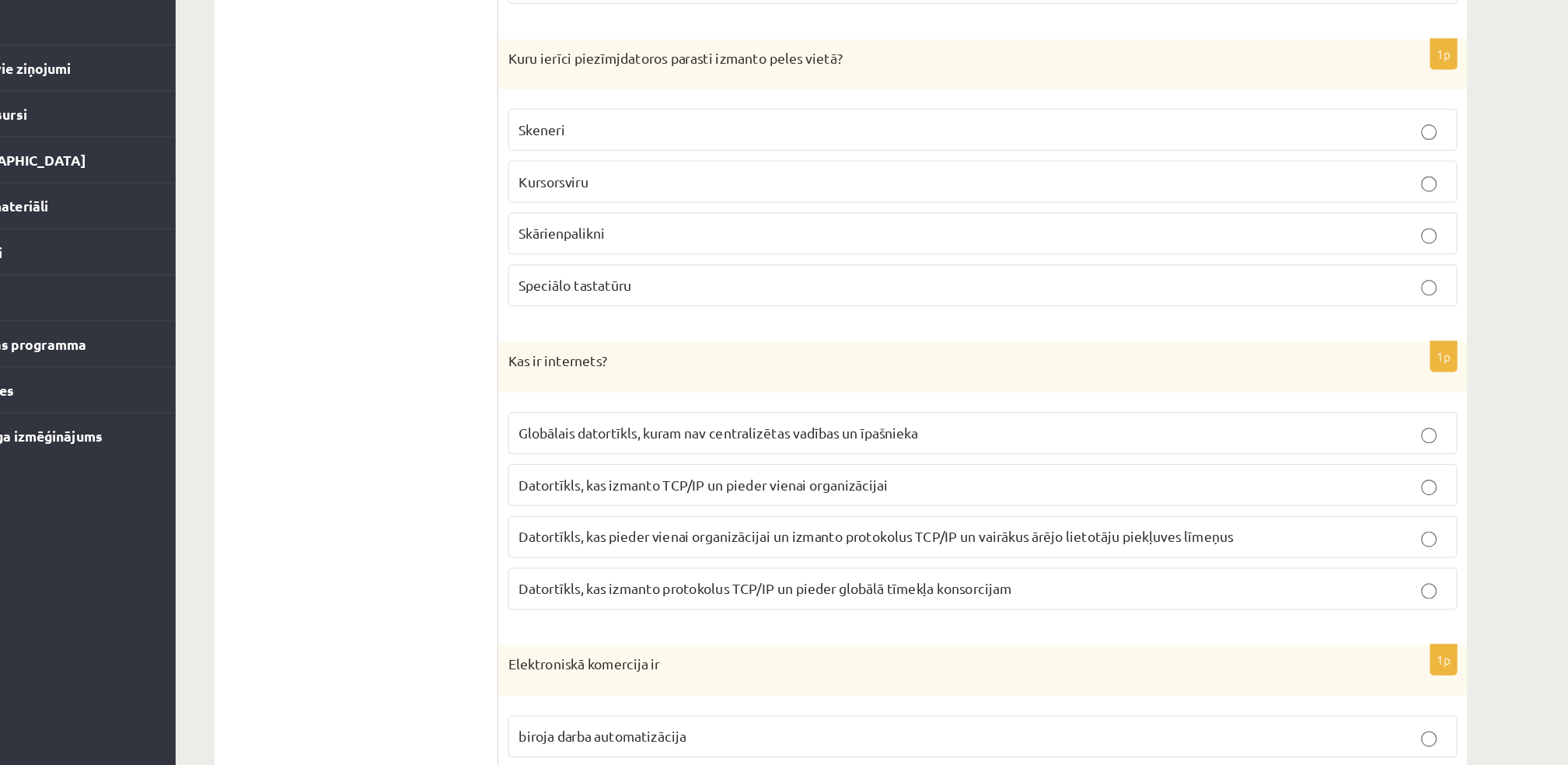
scroll to position [1804, 0]
click at [545, 346] on span "Skārienpalikni" at bounding box center [540, 340] width 68 height 14
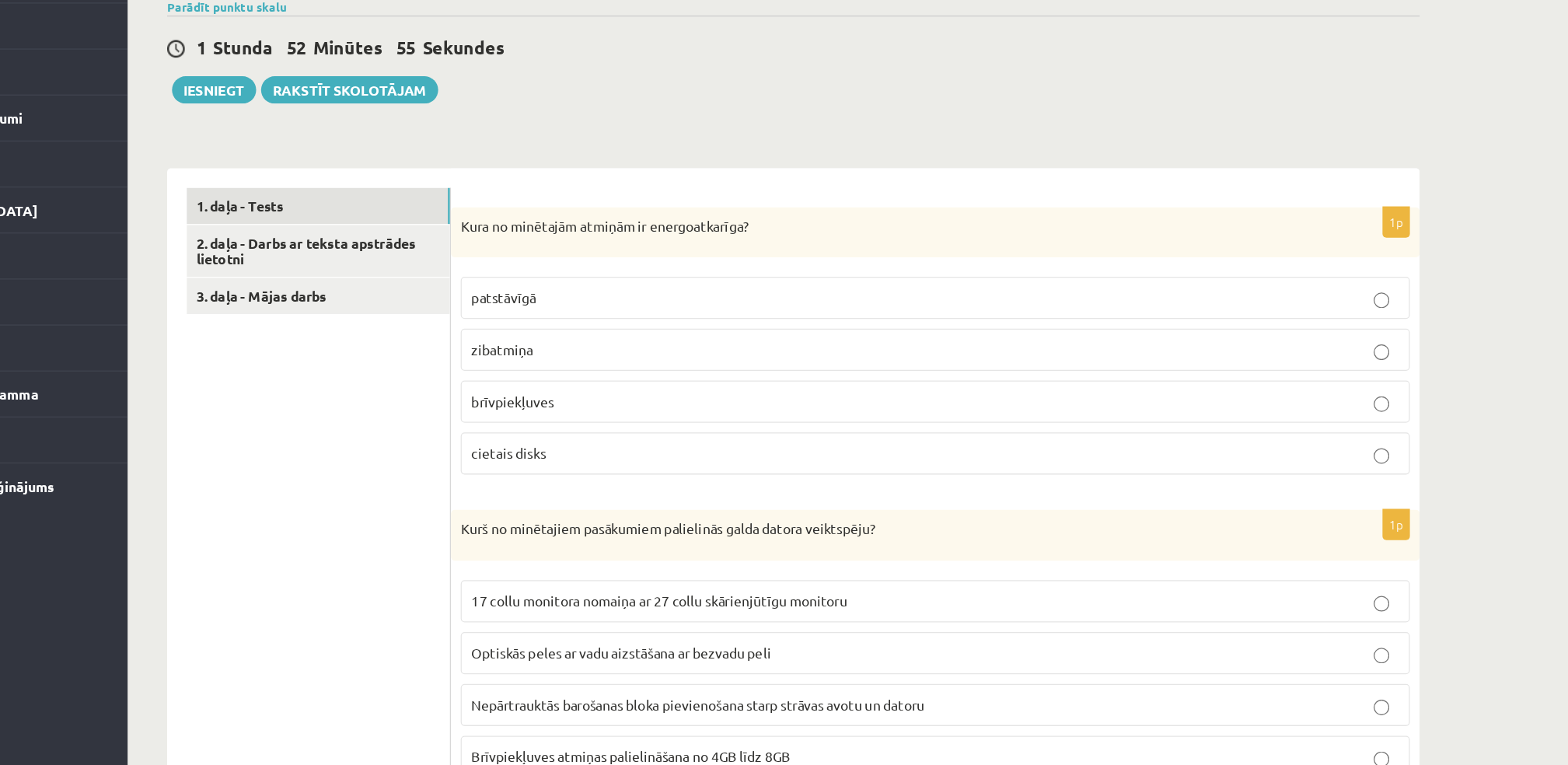
scroll to position [250, 0]
click at [581, 442] on p "brīvpiekļuves" at bounding box center [875, 435] width 737 height 16
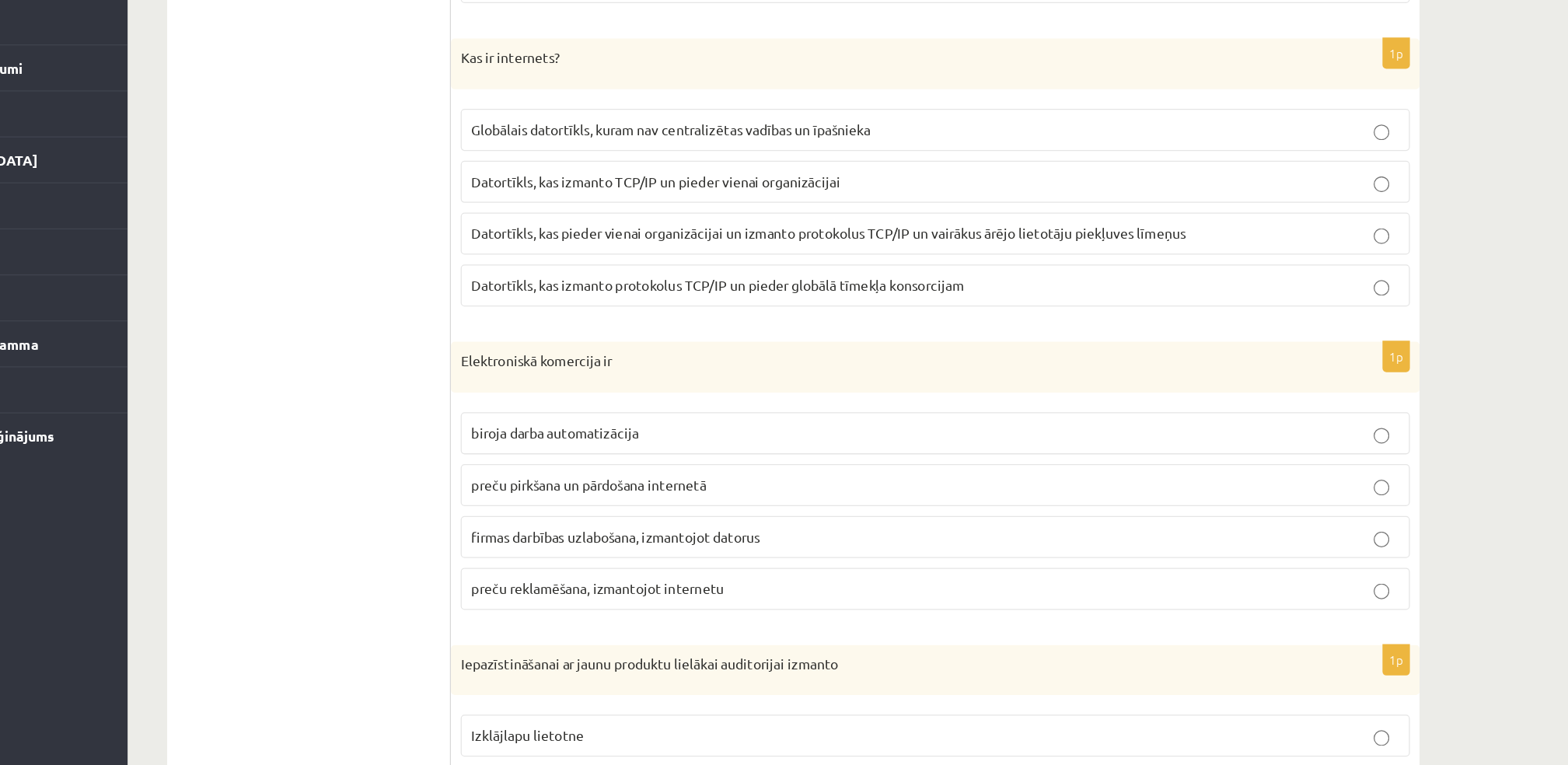
scroll to position [2044, 0]
drag, startPoint x: 605, startPoint y: 393, endPoint x: 358, endPoint y: 396, distance: 247.0
click at [358, 396] on div "**********" at bounding box center [762, 703] width 995 height 4495
drag, startPoint x: 358, startPoint y: 396, endPoint x: 348, endPoint y: 364, distance: 33.5
click at [348, 364] on ul "1. daļa - Tests 2. daļa - Darbs ar teksta apstrādes lietotni 3. daļa - Mājas da…" at bounding box center [385, 703] width 210 height 4464
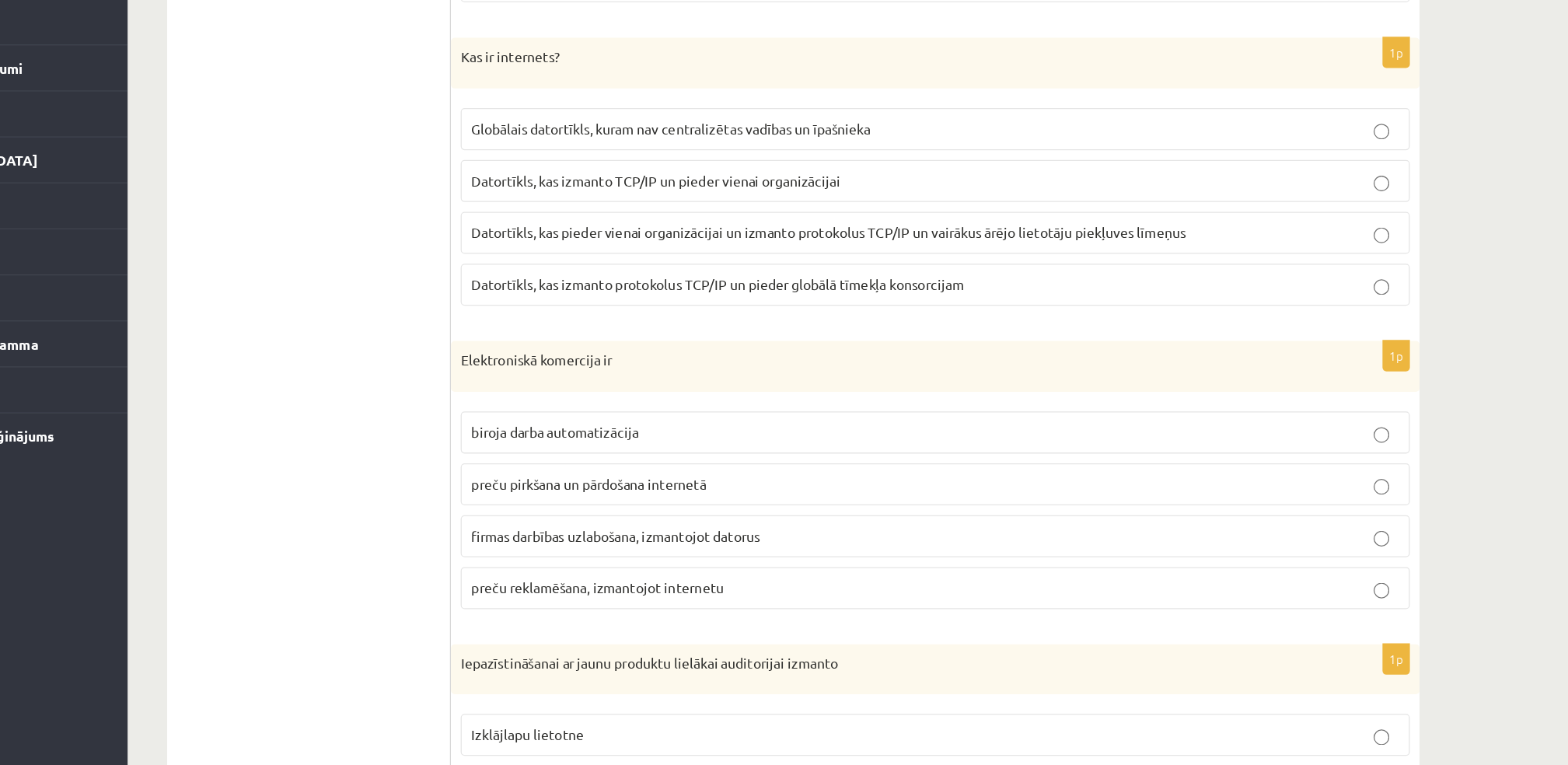
click at [695, 390] on span "Datortīkls, kas izmanto protokolus TCP/IP un pieder globālā tīmekļa konsorcijam" at bounding box center [701, 382] width 391 height 14
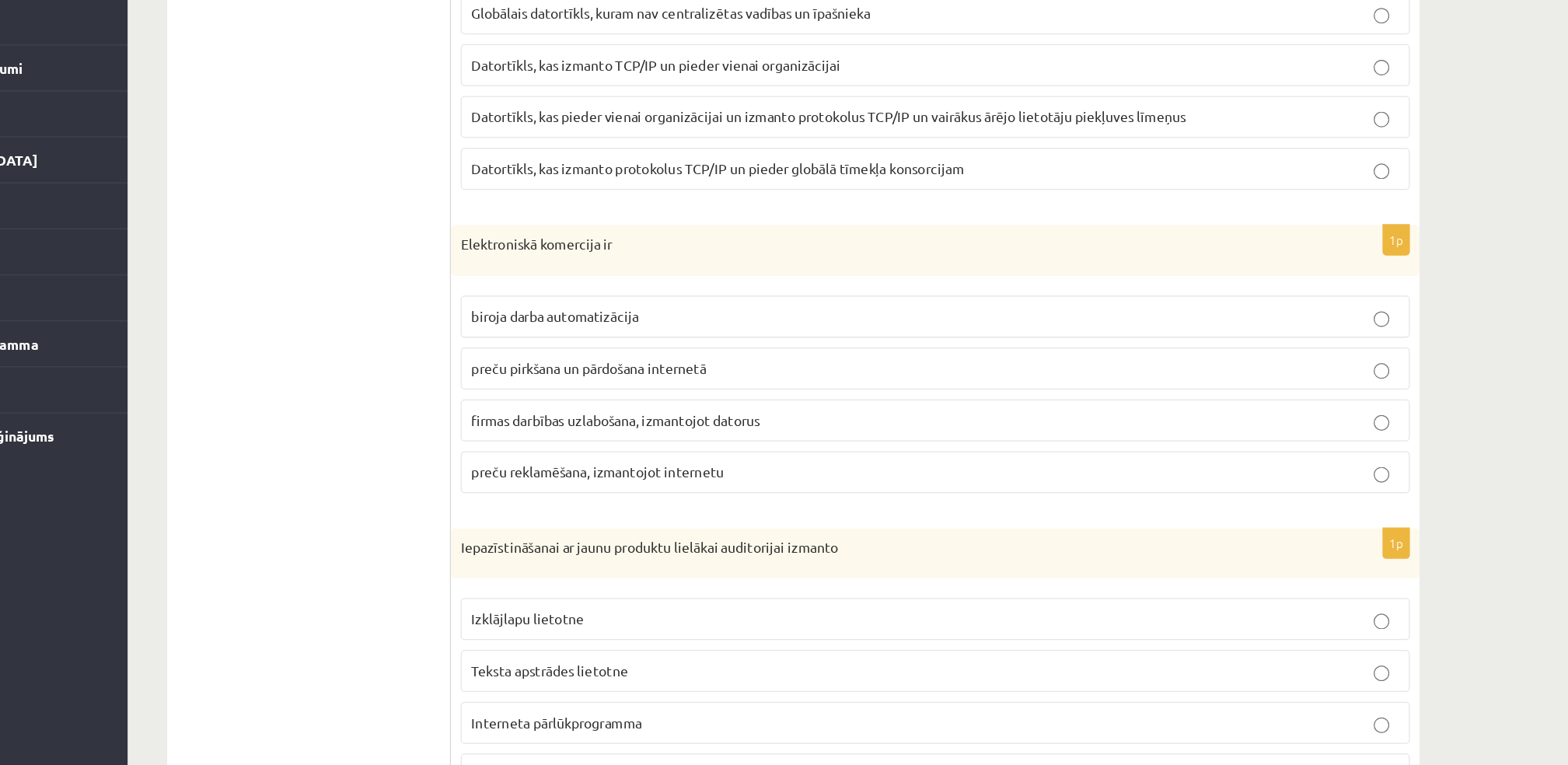
scroll to position [2156, 0]
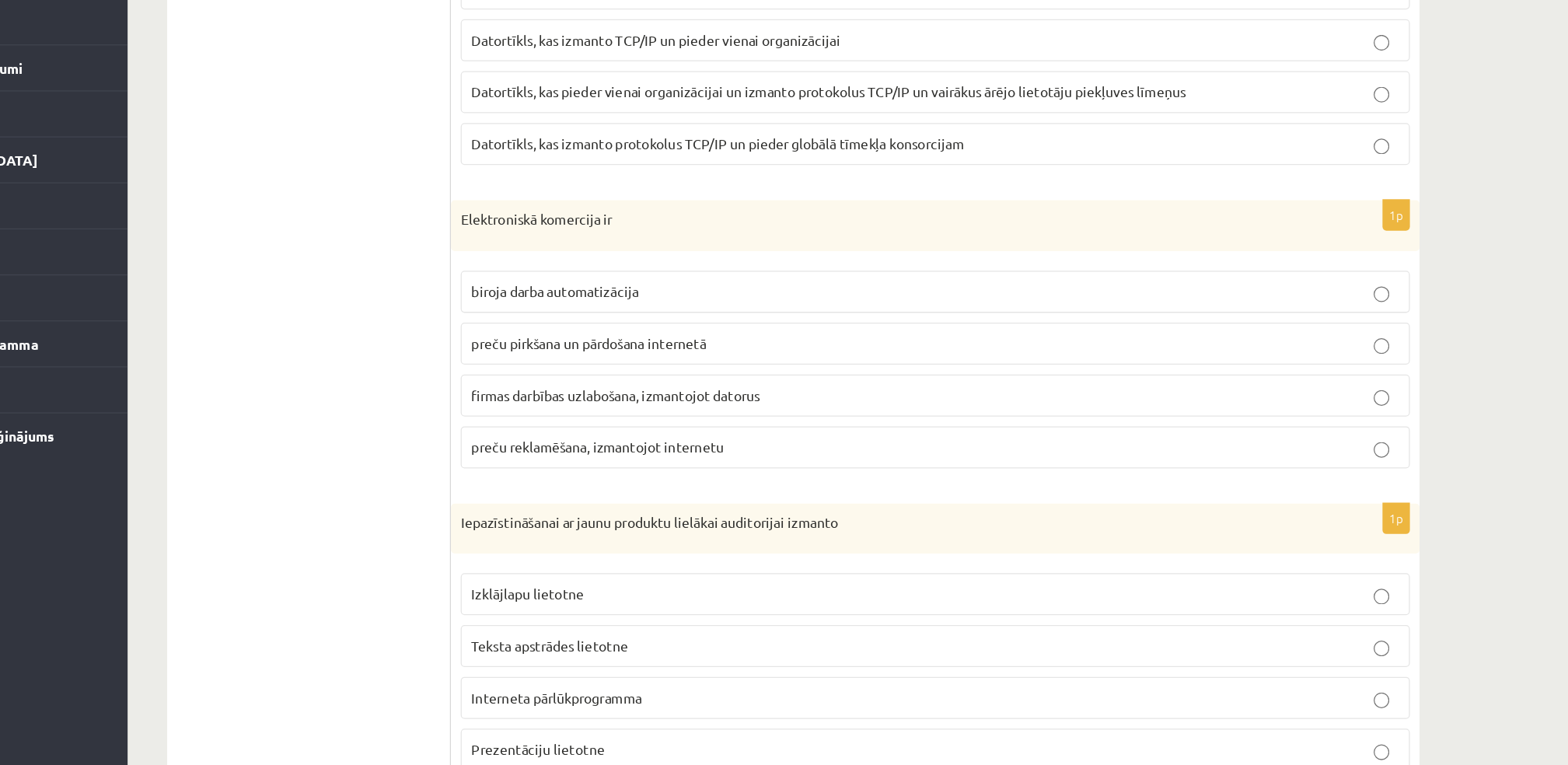
click at [539, 429] on span "preču pirkšana un pārdošana internetā" at bounding box center [599, 429] width 186 height 14
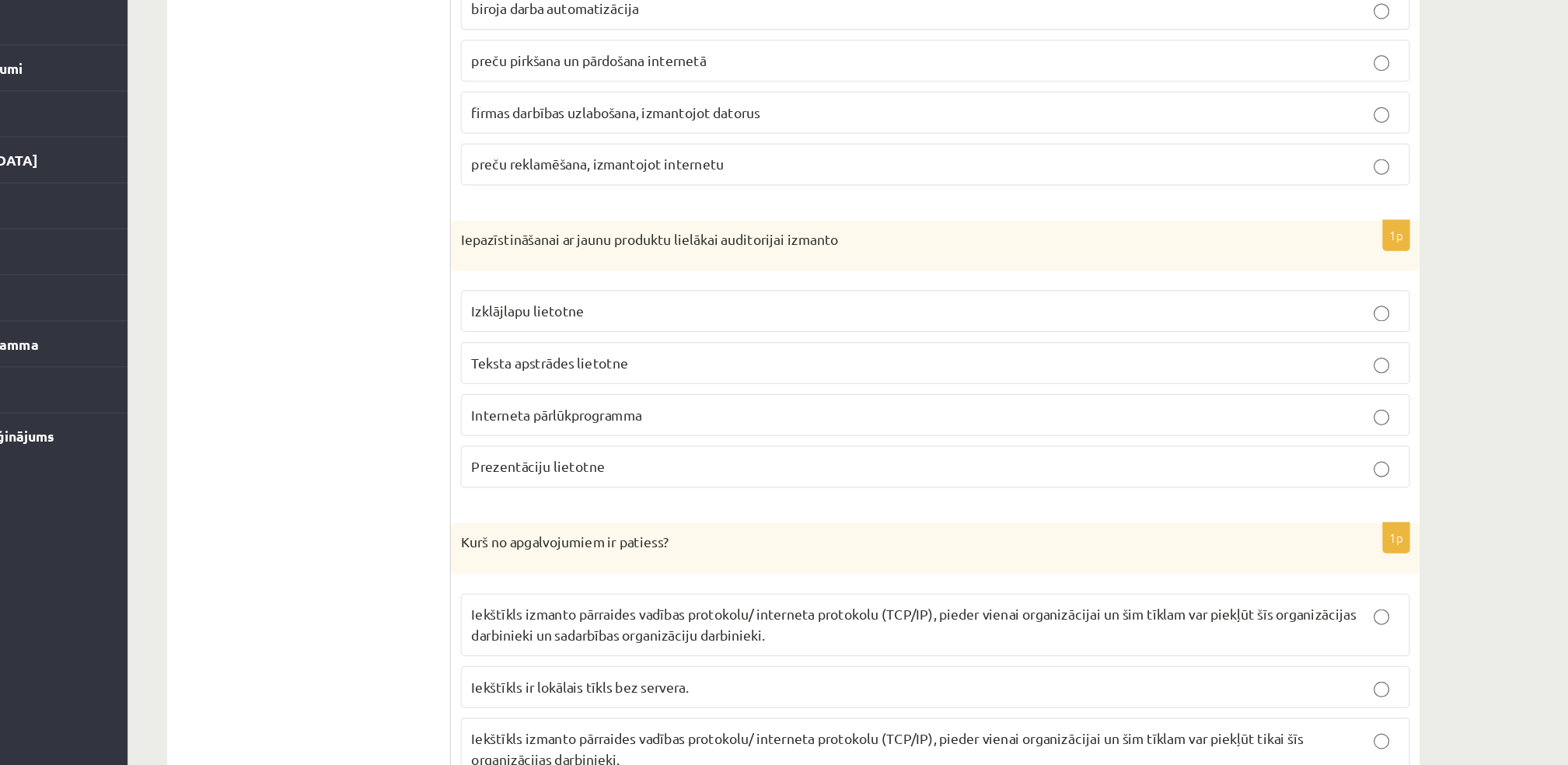
scroll to position [2416, 0]
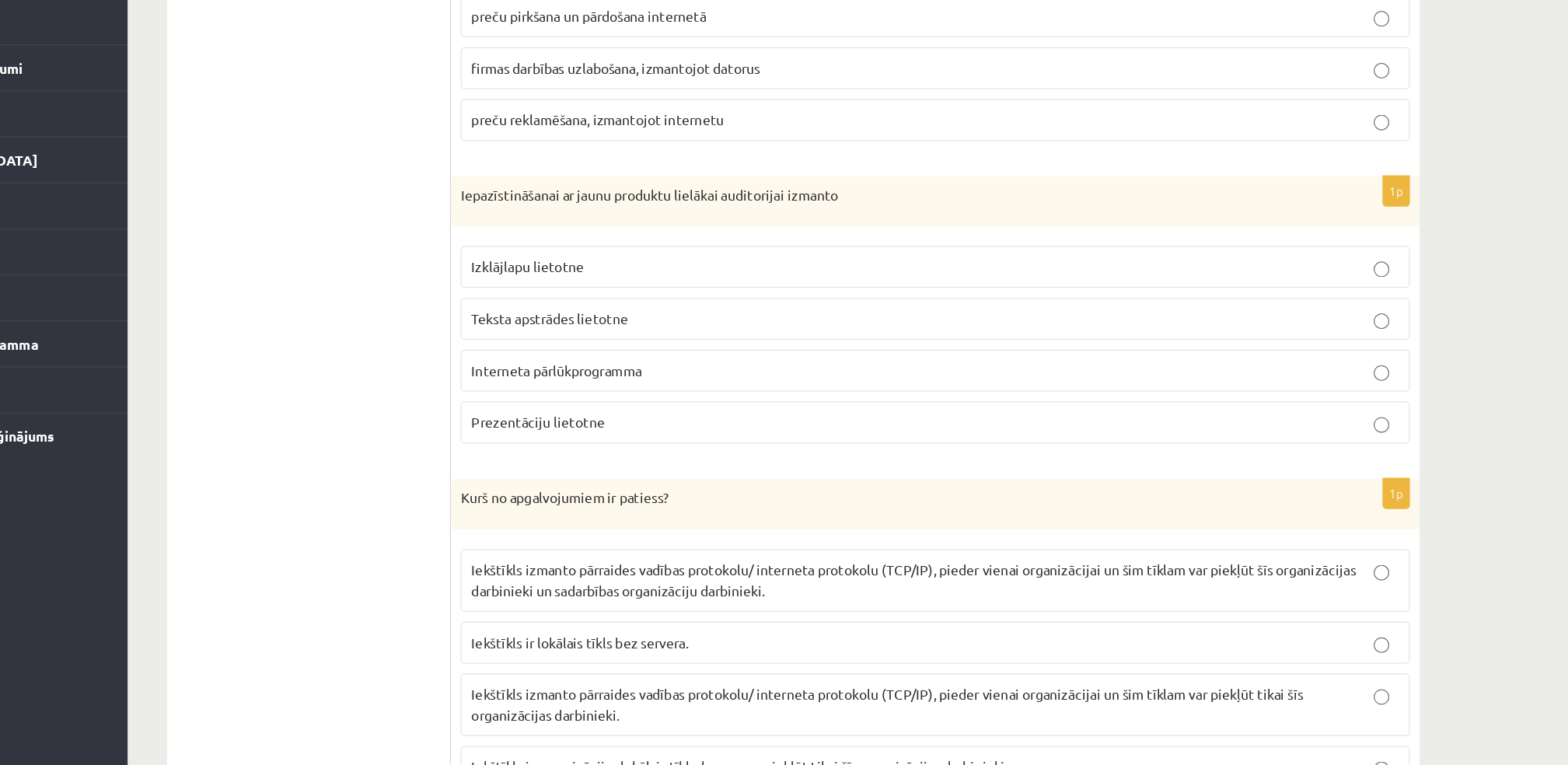
click at [558, 488] on p "Prezentāciju lietotne" at bounding box center [875, 492] width 737 height 16
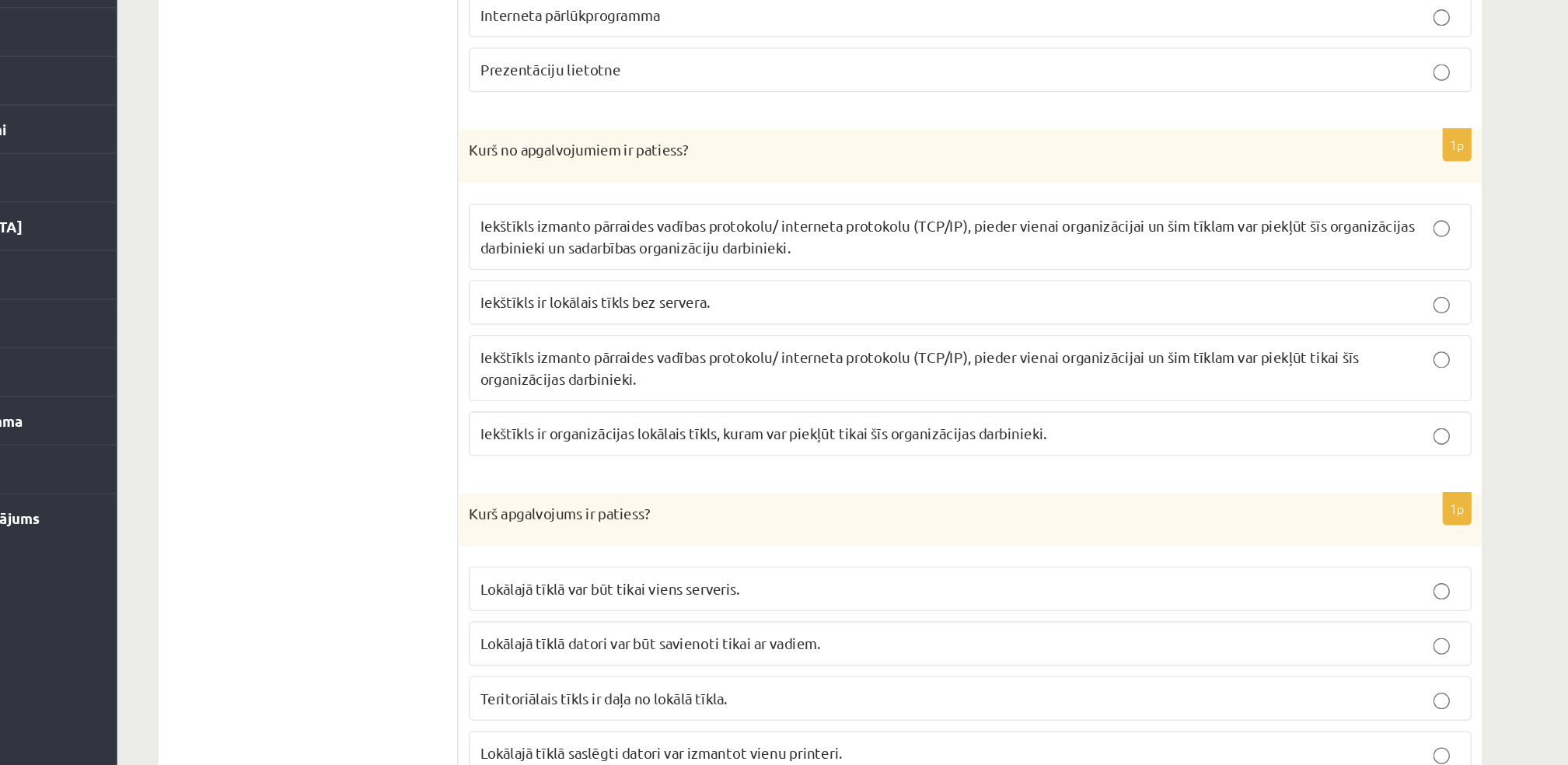
scroll to position [2743, 0]
click at [534, 403] on span "Iekštīkls izmanto pārraides vadības protokolu/ interneta protokolu (TCP/IP), pi…" at bounding box center [836, 390] width 661 height 30
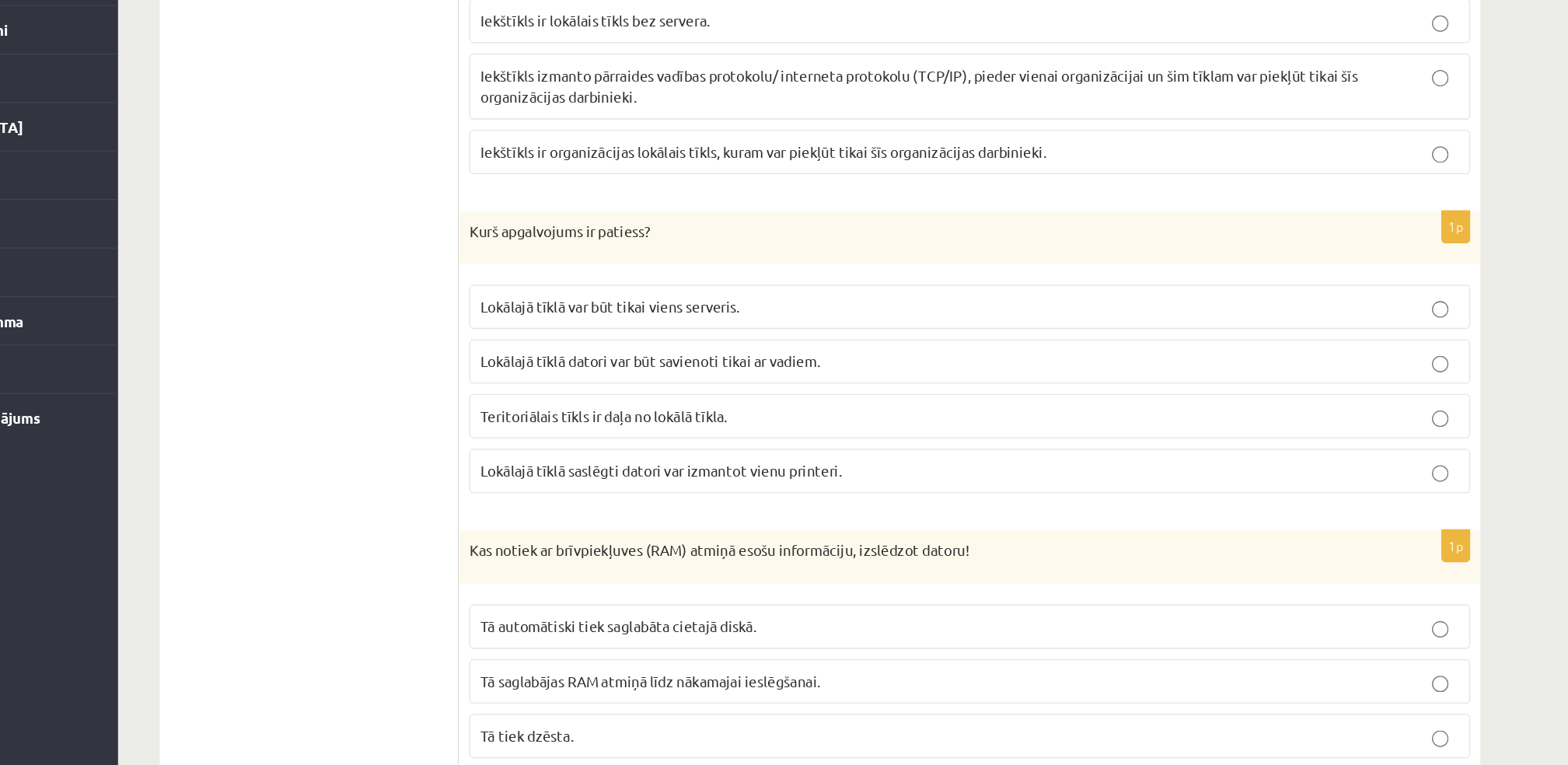
scroll to position [2893, 0]
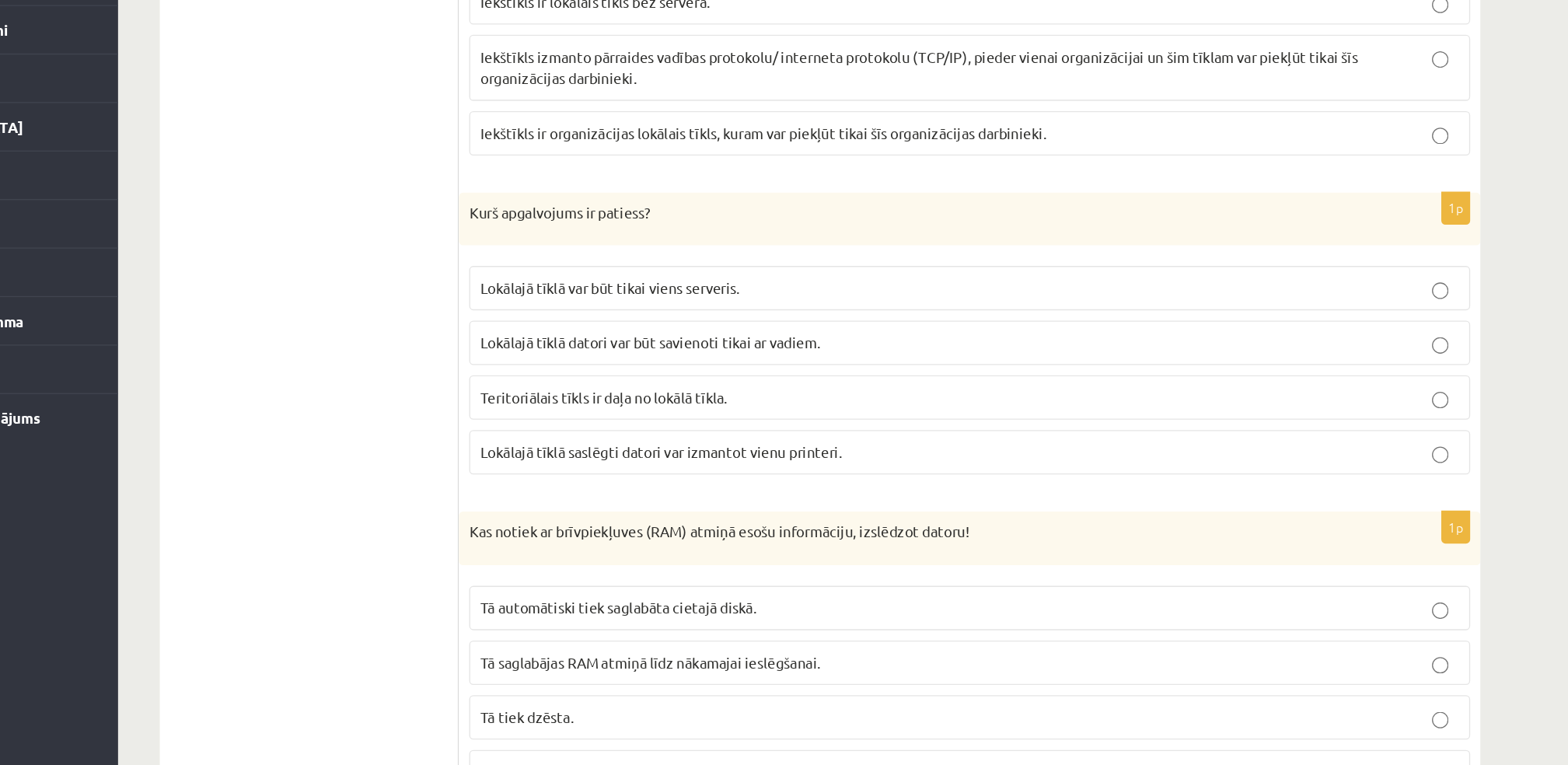
click at [557, 537] on p "Lokālajā tīklā saslēgti datori var izmantot vienu printeri." at bounding box center [875, 529] width 737 height 16
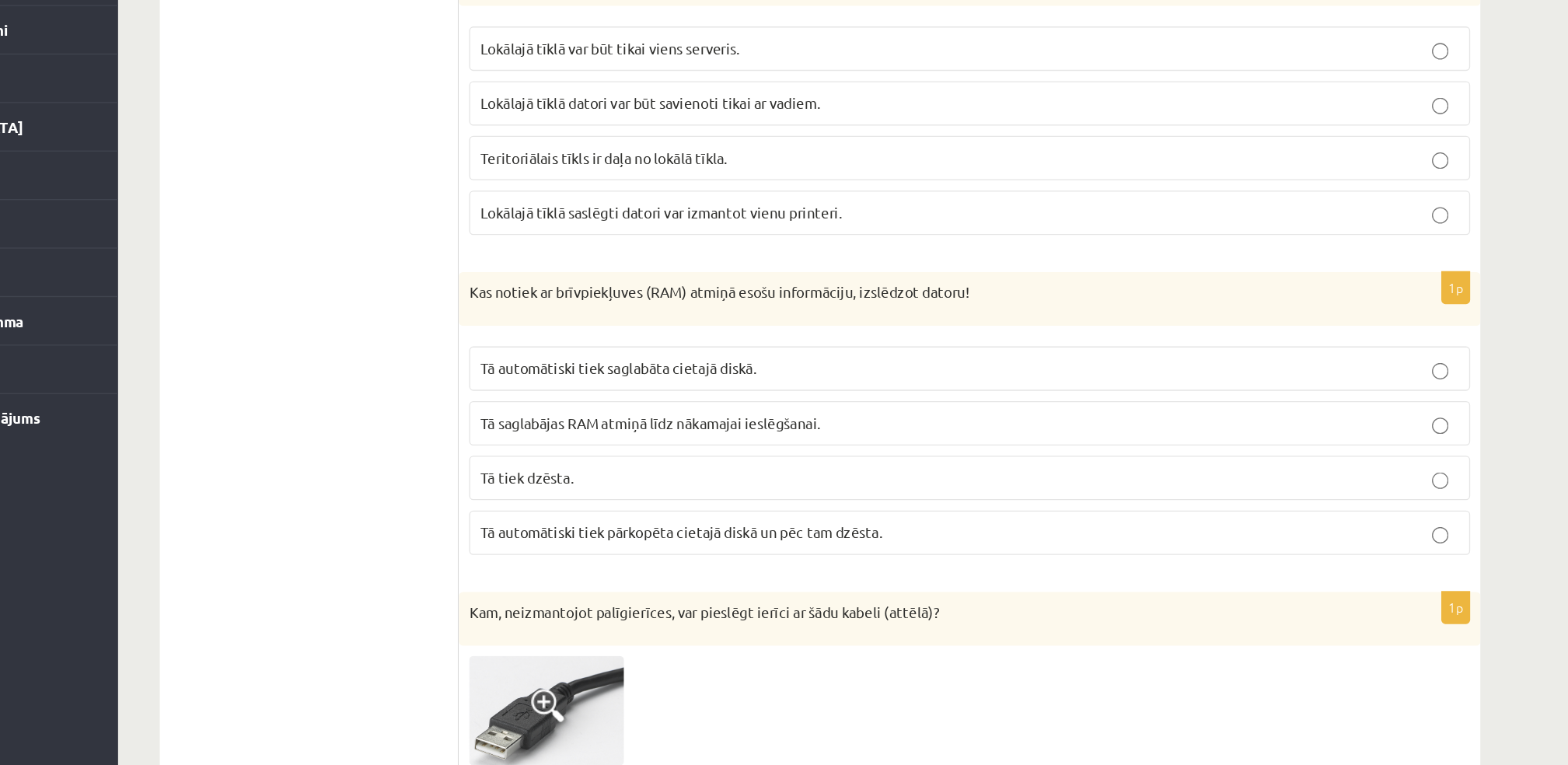
scroll to position [3101, 0]
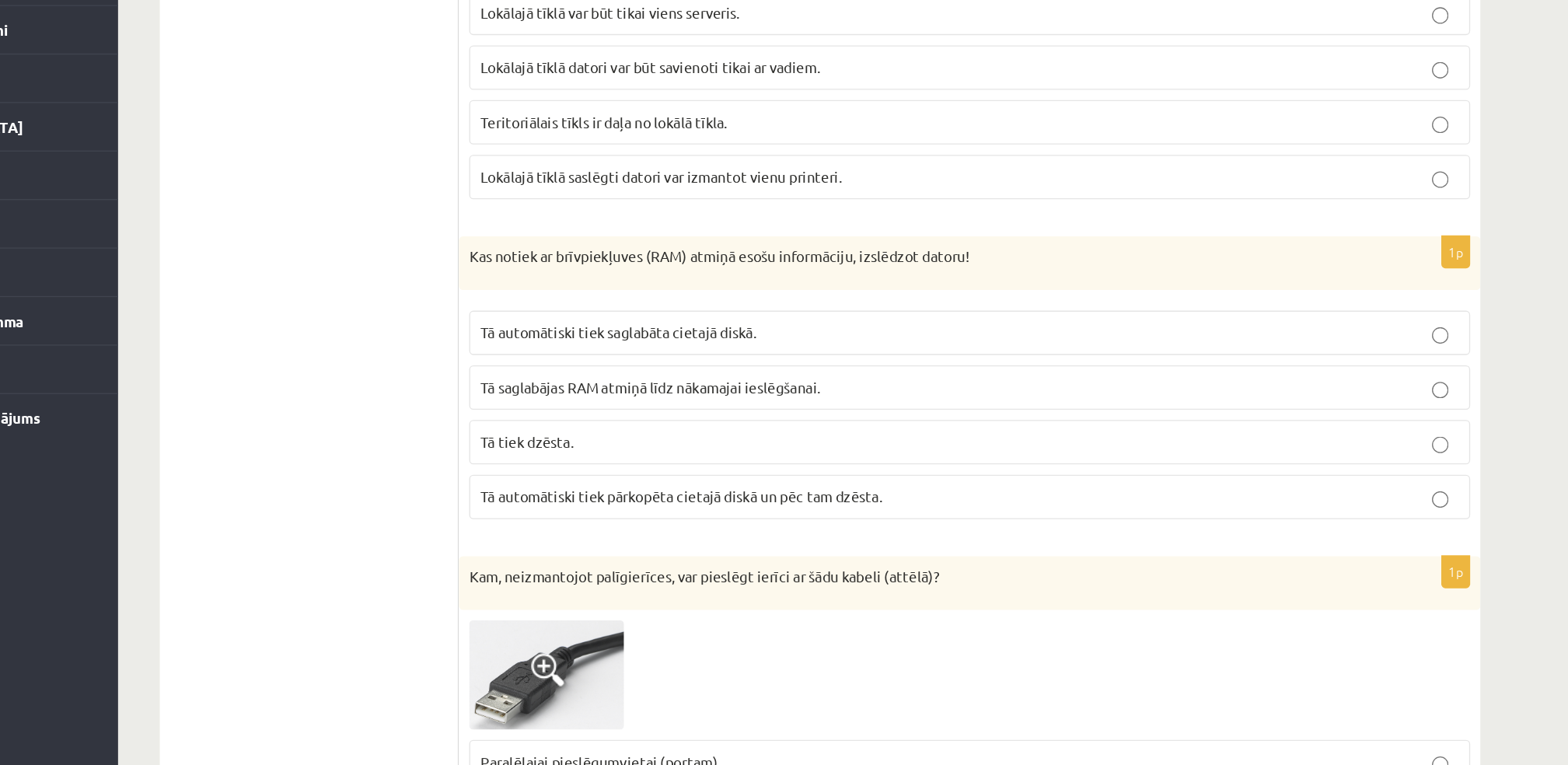
click at [547, 527] on span "Tā tiek dzēsta." at bounding box center [541, 521] width 70 height 14
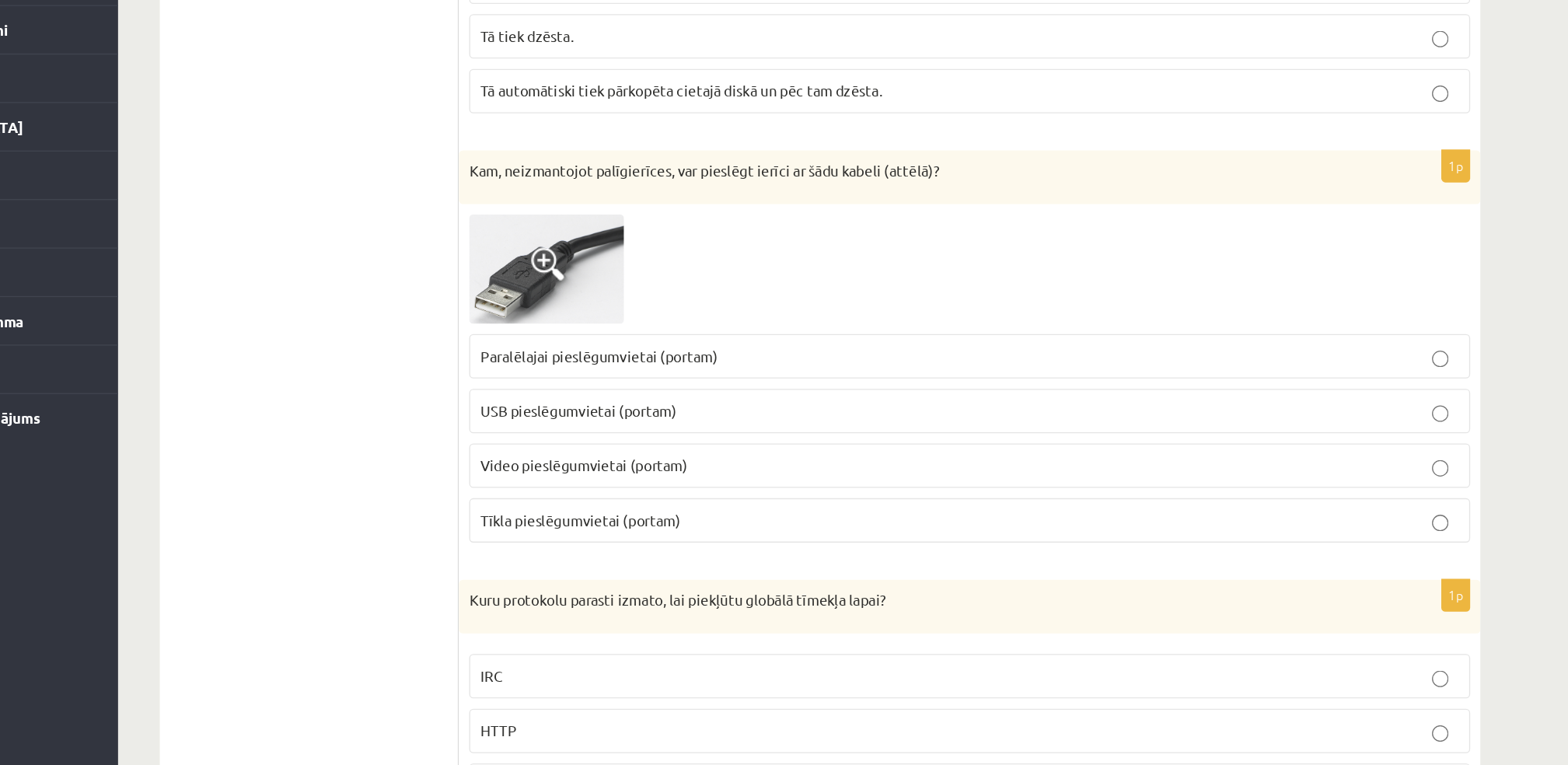
scroll to position [3408, 0]
click at [559, 505] on p "USB pieslēgumvietai (portam)" at bounding box center [875, 497] width 737 height 16
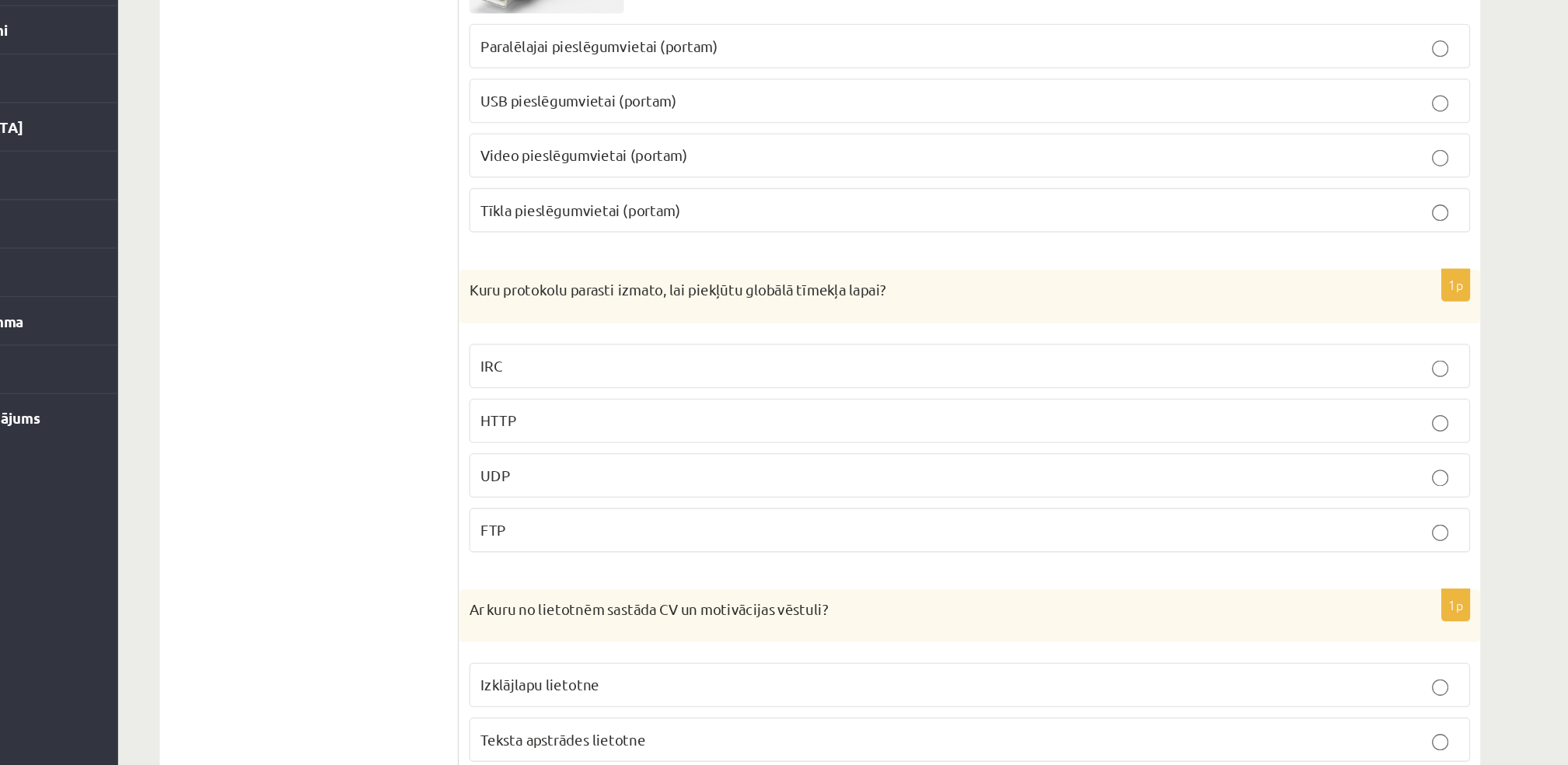
scroll to position [3641, 0]
click at [582, 512] on p "HTTP" at bounding box center [875, 505] width 737 height 16
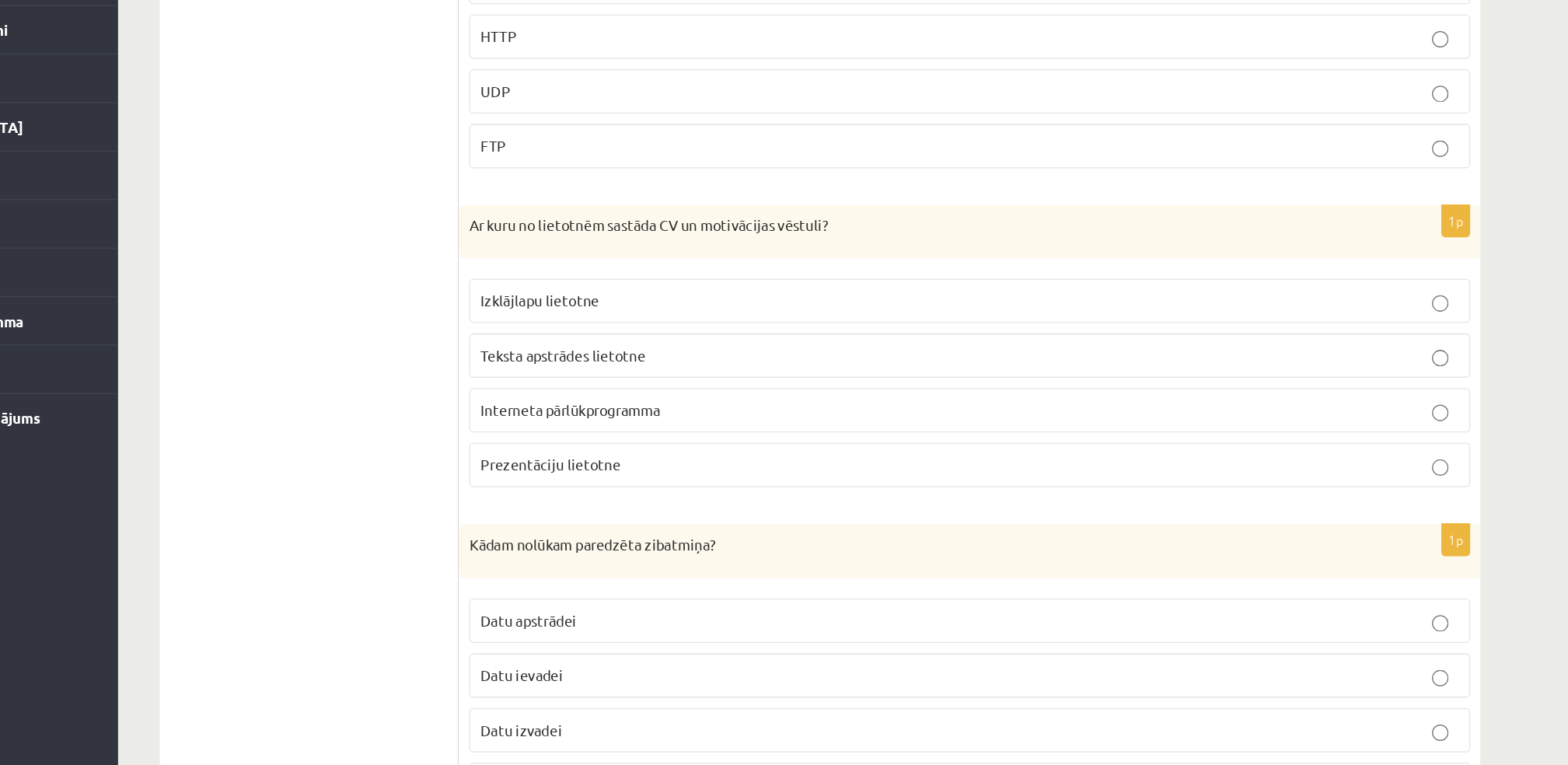
scroll to position [3931, 0]
click at [607, 461] on span "Teksta apstrādes lietotne" at bounding box center [568, 453] width 124 height 14
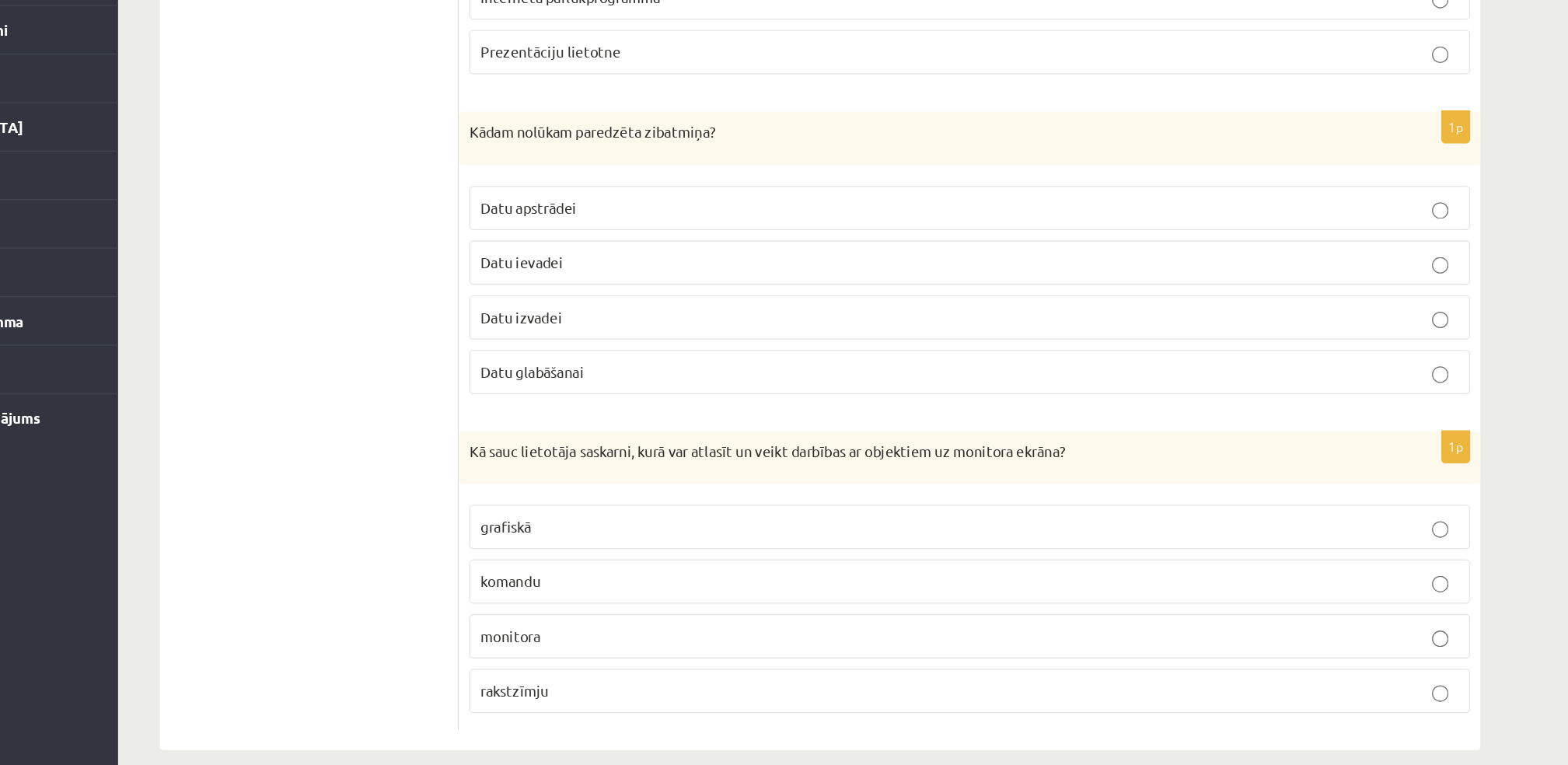
scroll to position [4244, 0]
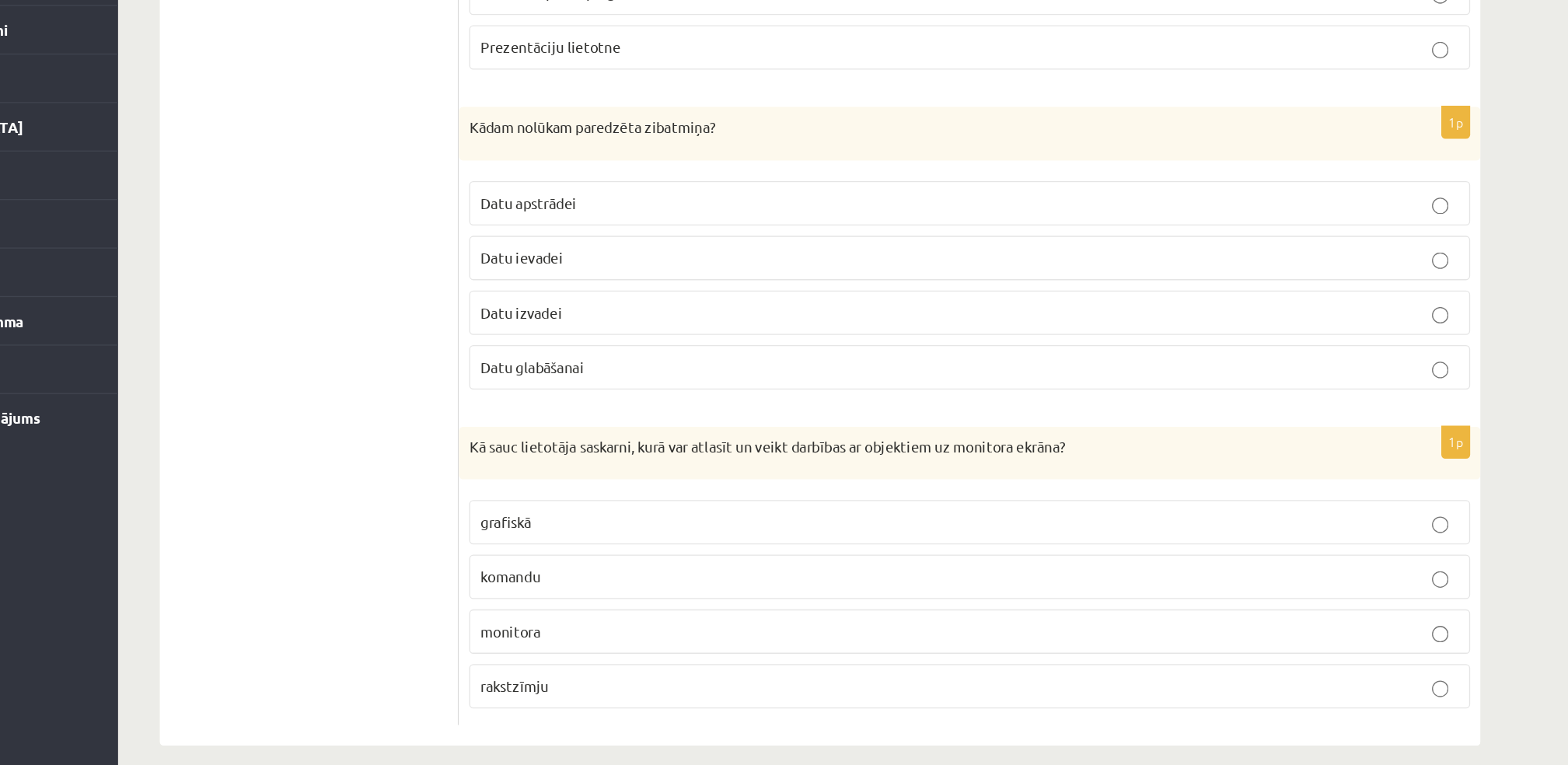
click at [533, 472] on span "Datu glabāšanai" at bounding box center [545, 465] width 78 height 14
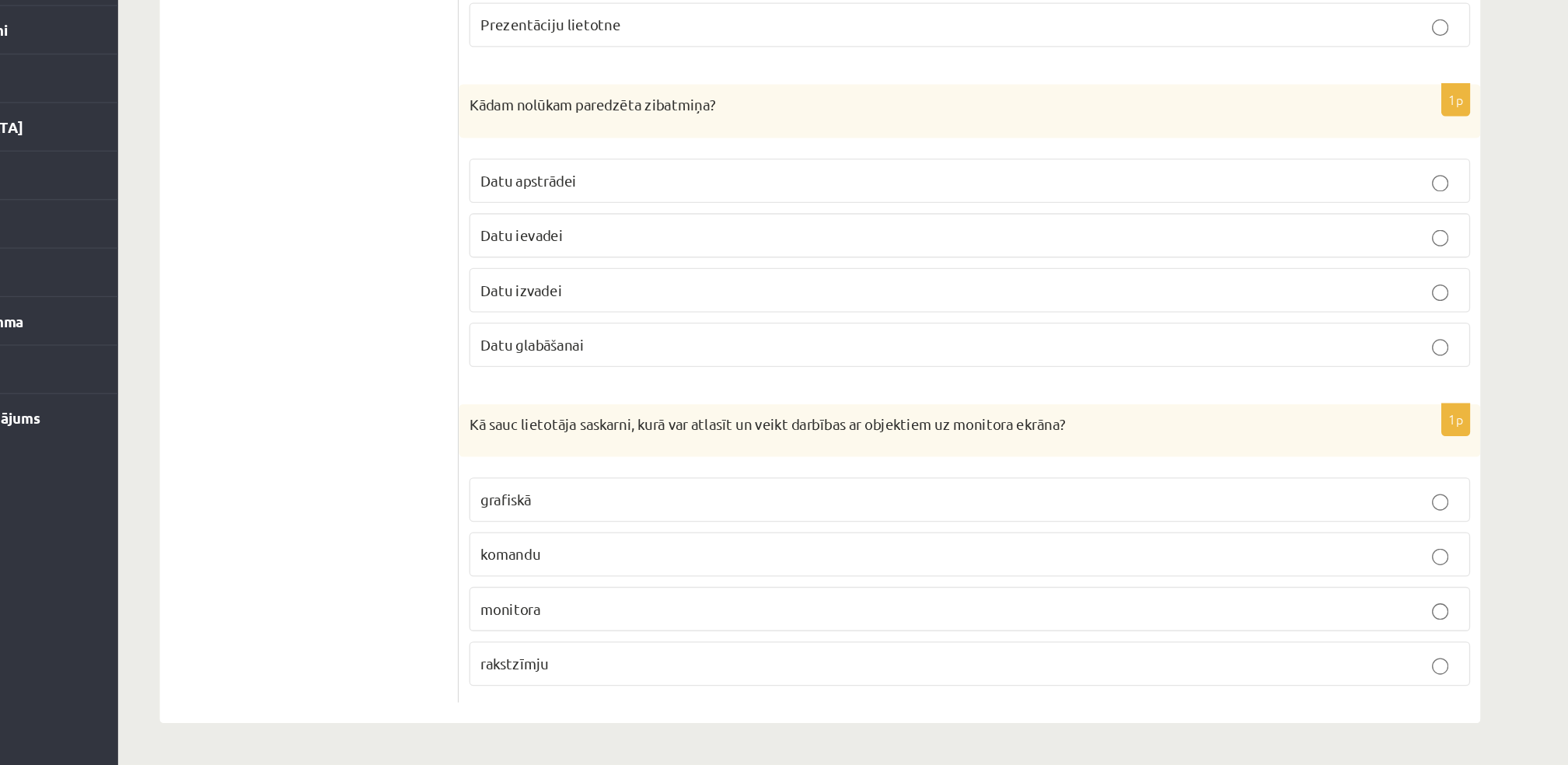
click at [584, 571] on p "grafiskā" at bounding box center [875, 565] width 737 height 16
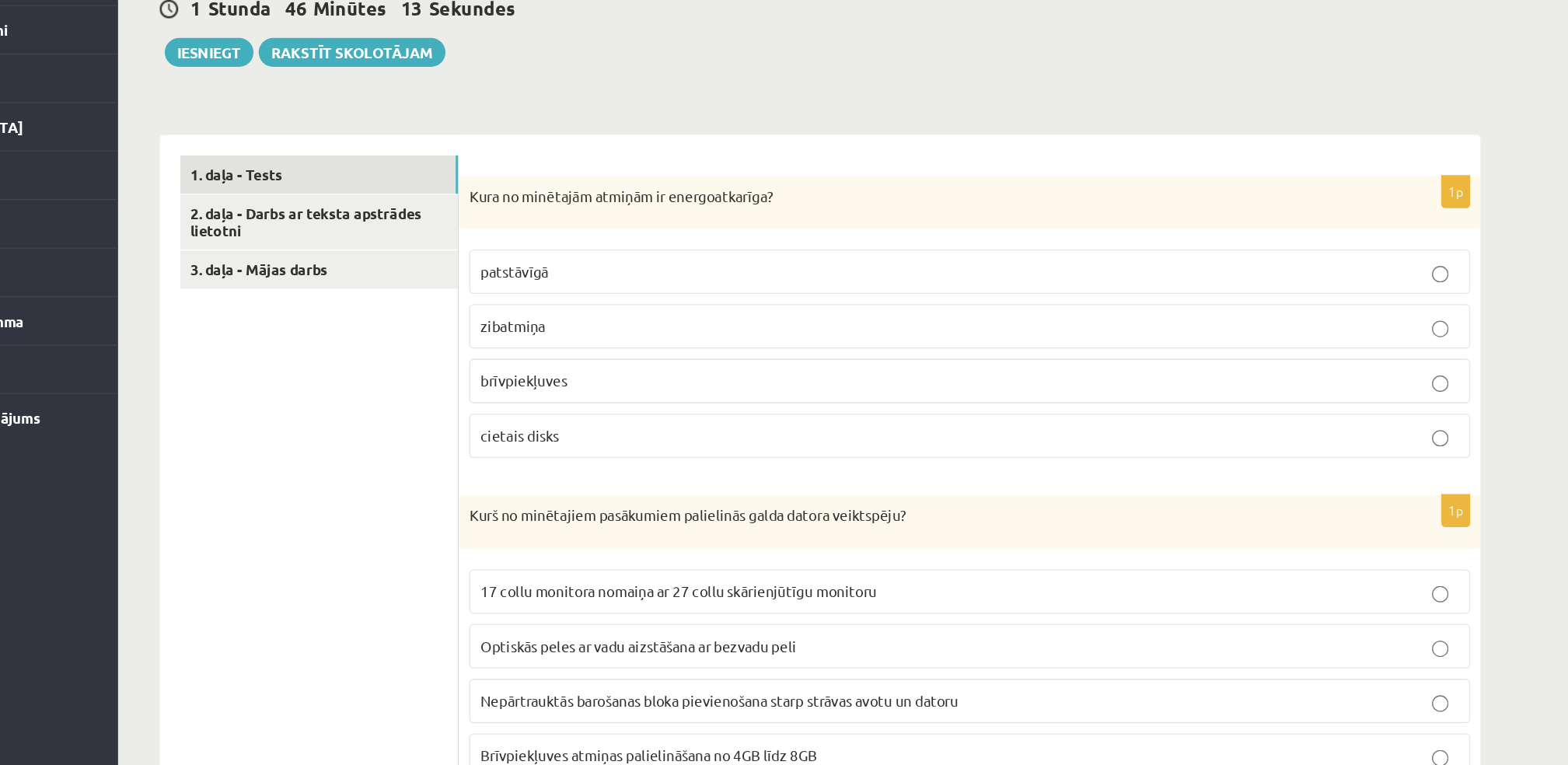
scroll to position [213, 0]
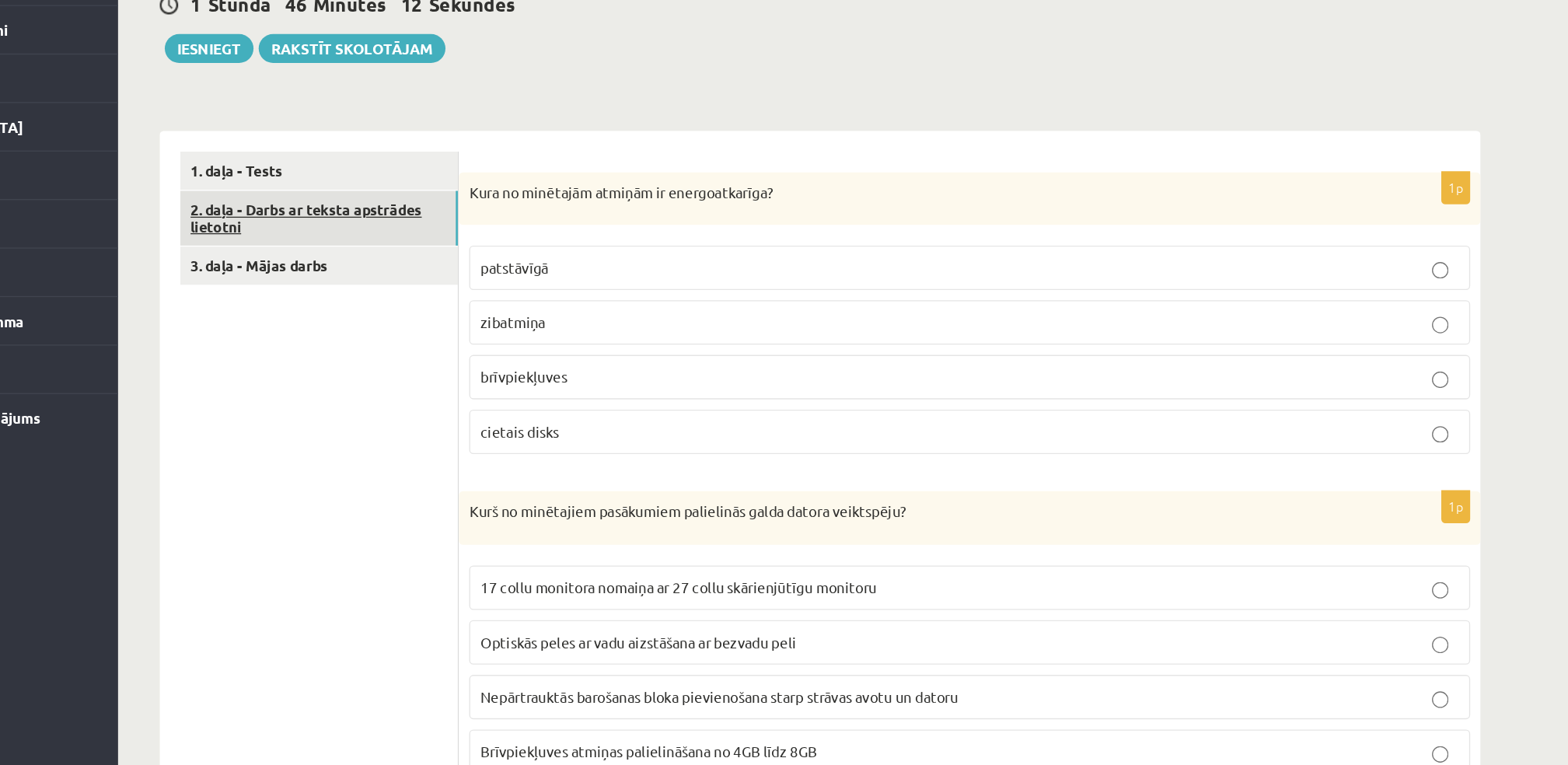
click at [363, 347] on link "2. daļa - Darbs ar teksta apstrādes lietotni" at bounding box center [384, 353] width 209 height 42
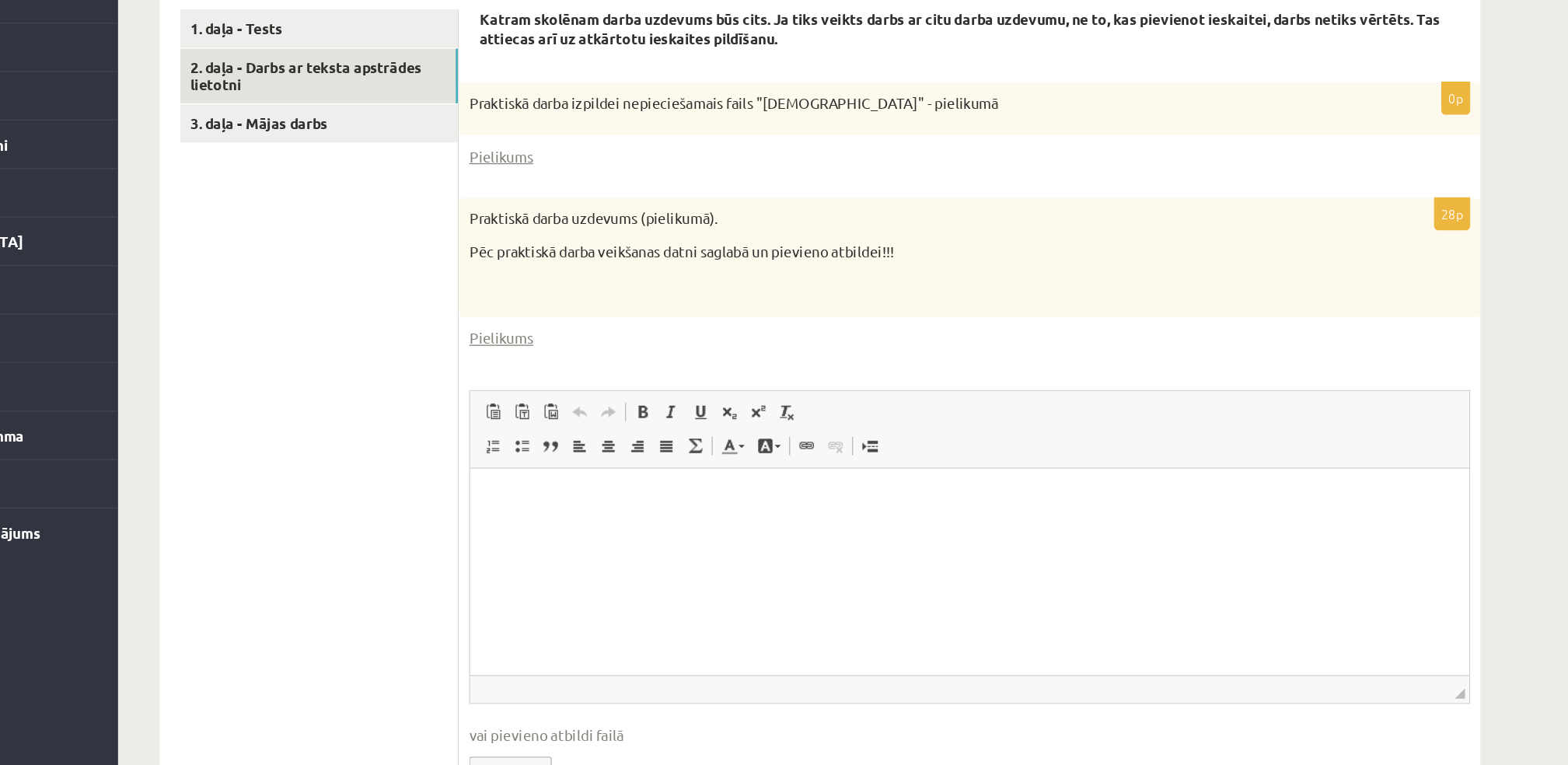
scroll to position [407, 0]
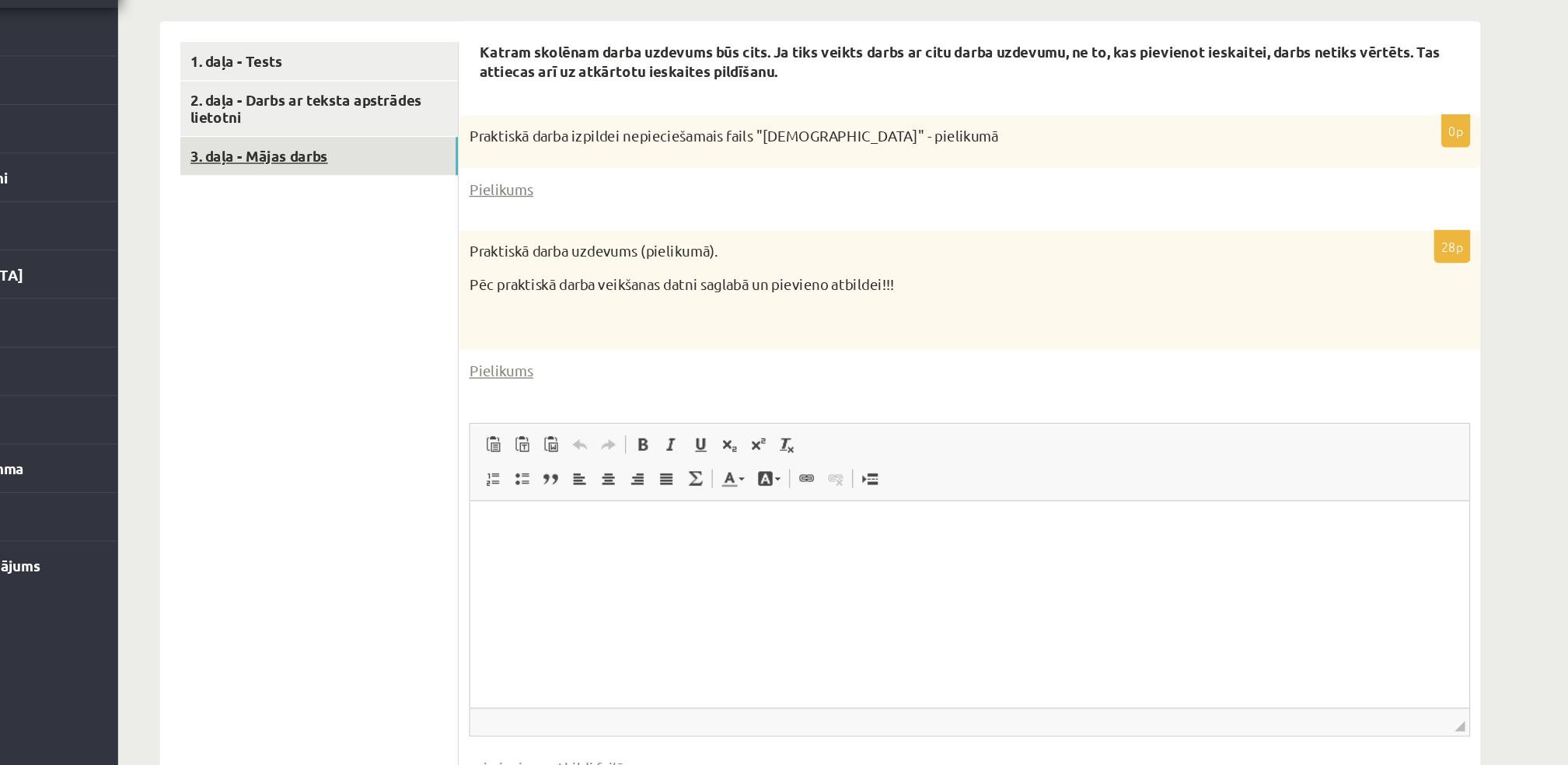
click at [375, 197] on link "3. daļa - Mājas darbs" at bounding box center [384, 195] width 209 height 28
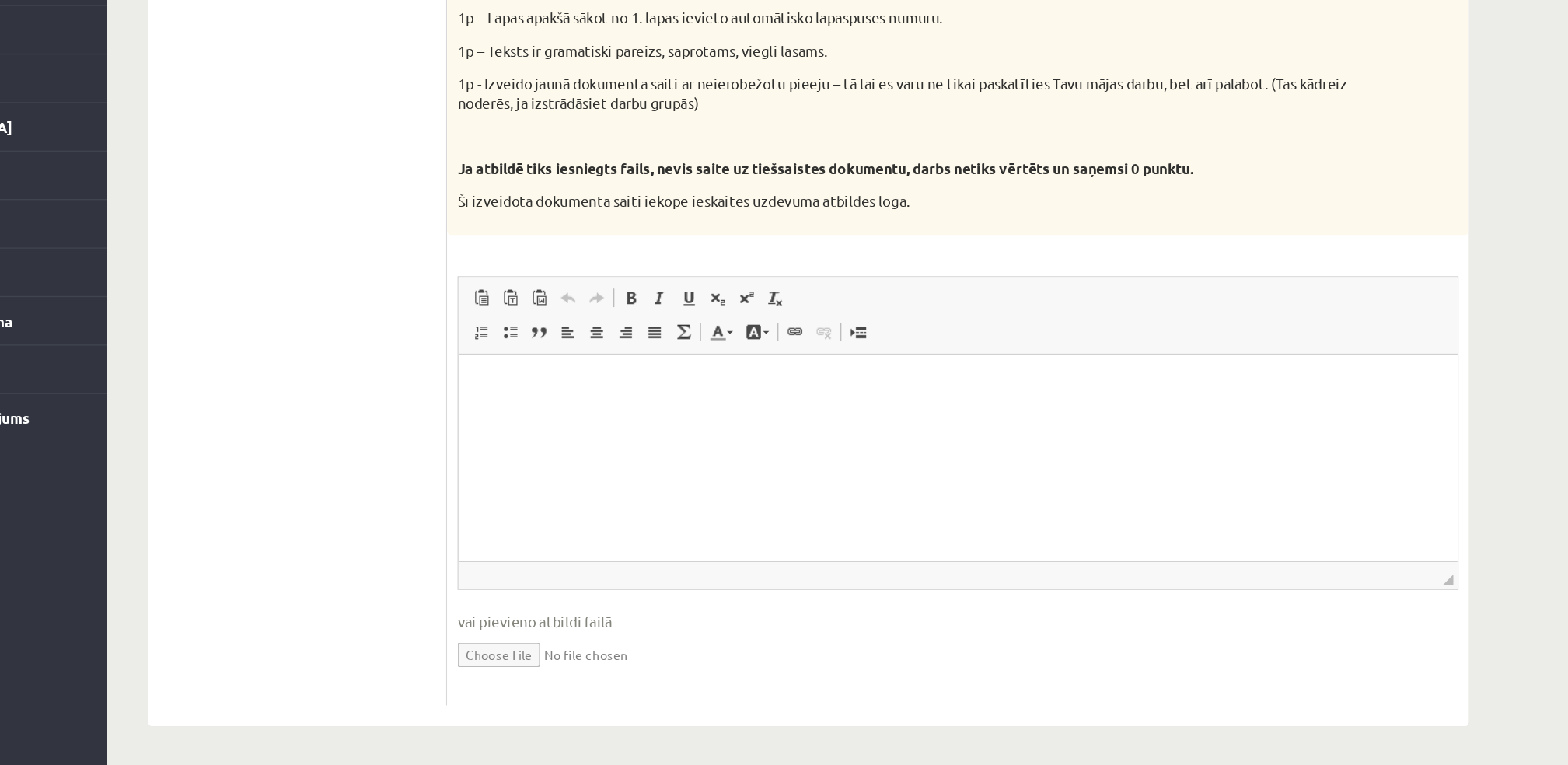
scroll to position [0, 0]
click at [576, 383] on p "Bagātinātā teksta redaktors, wiswyg-editor-user-answer-47024988405140" at bounding box center [835, 378] width 722 height 16
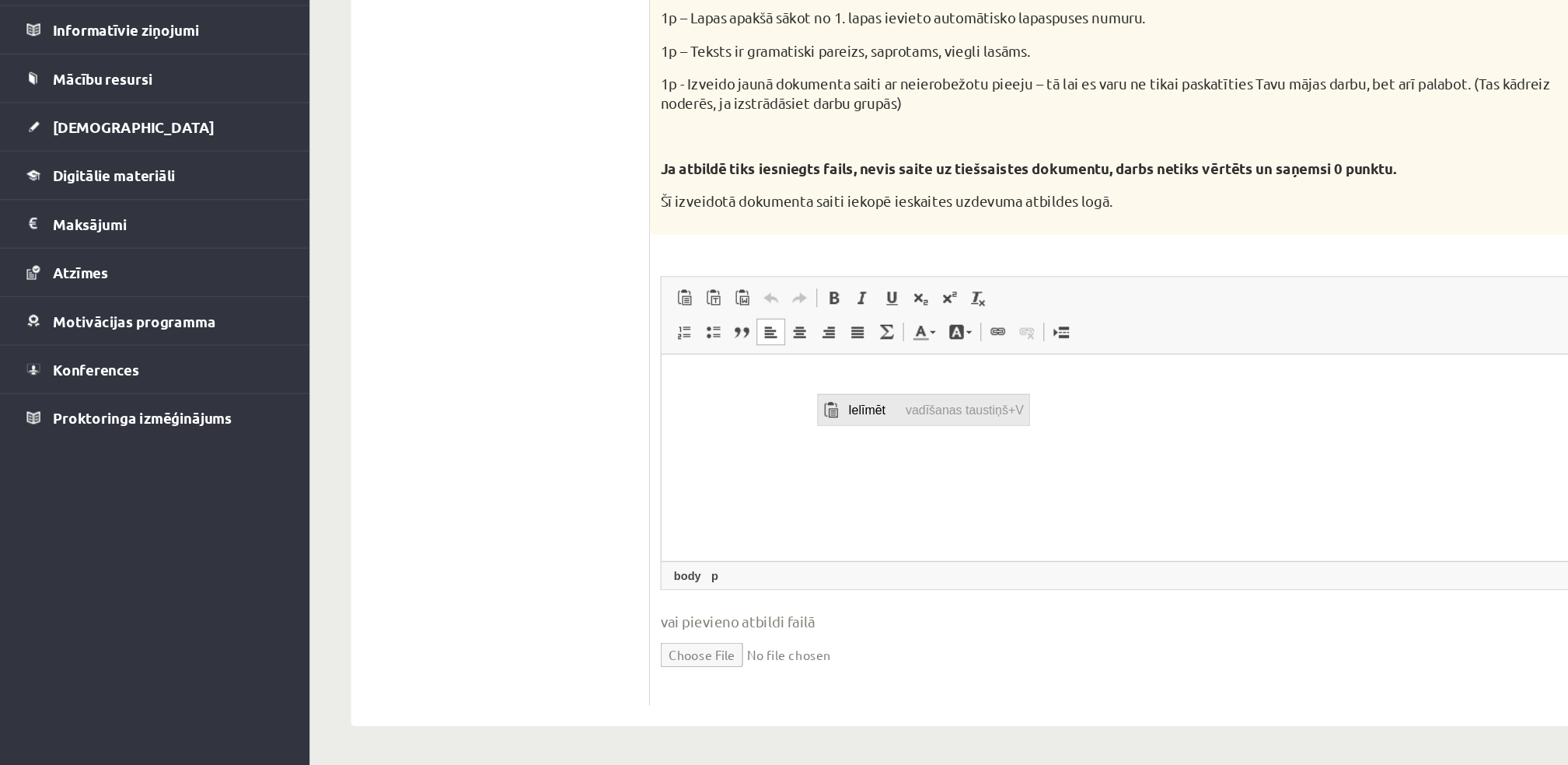
click at [858, 408] on span "Ielīmēt" at bounding box center [858, 406] width 44 height 23
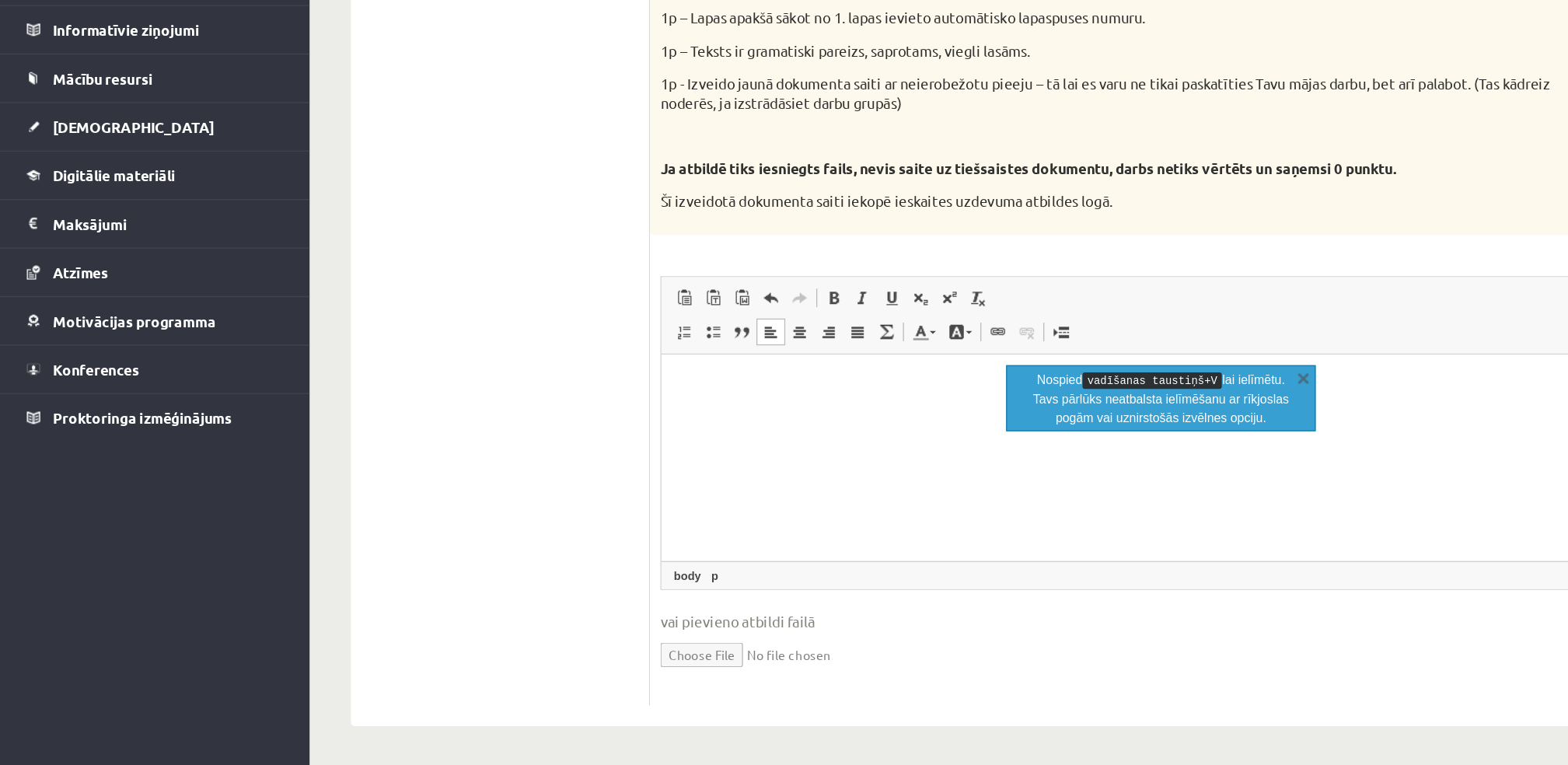
click at [871, 396] on html at bounding box center [1037, 378] width 753 height 47
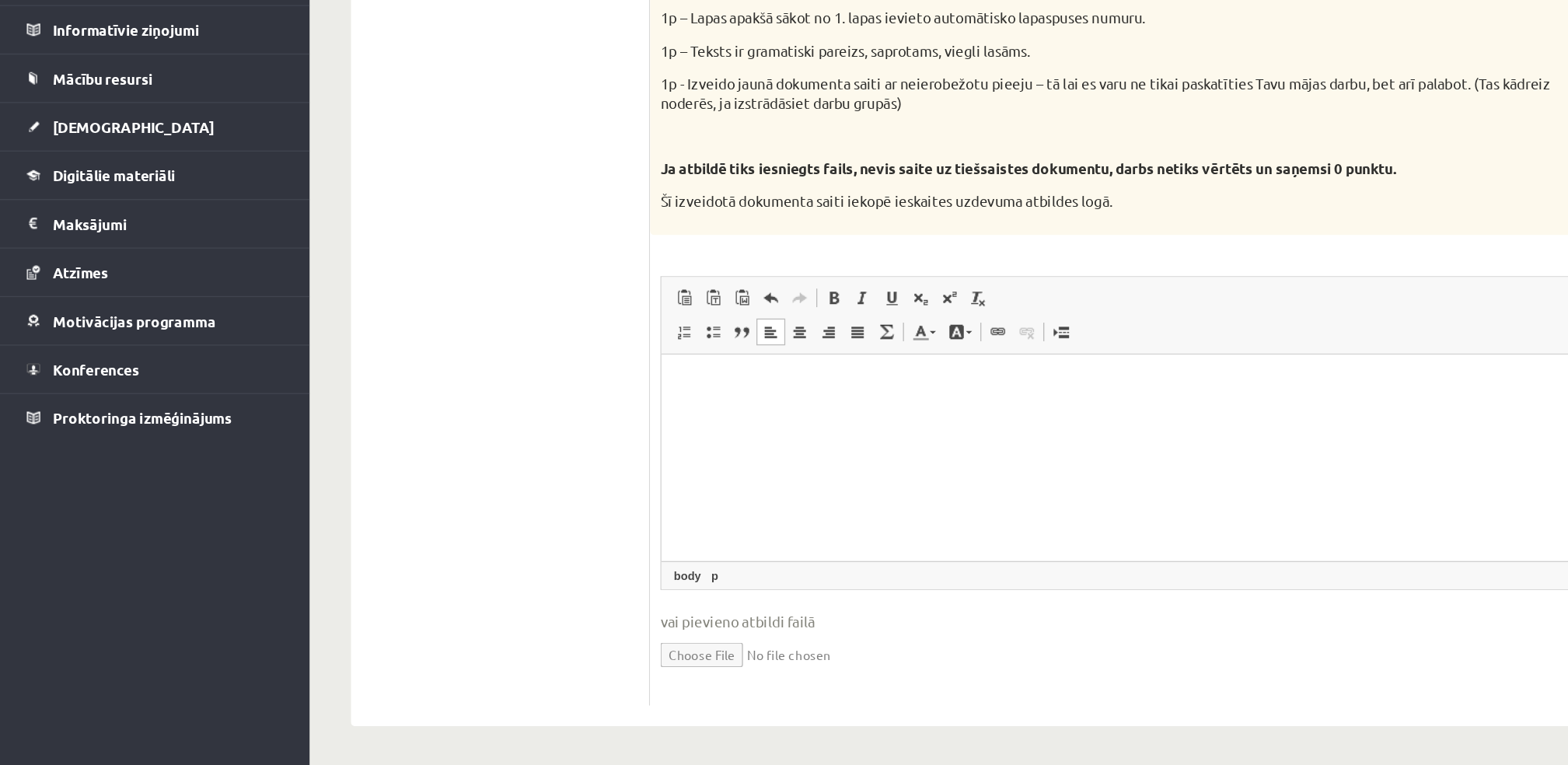
click at [871, 396] on html at bounding box center [1037, 378] width 753 height 47
drag, startPoint x: 871, startPoint y: 396, endPoint x: 794, endPoint y: 359, distance: 85.4
click at [794, 359] on html at bounding box center [1037, 378] width 753 height 47
drag, startPoint x: 788, startPoint y: 470, endPoint x: 692, endPoint y: 441, distance: 100.3
click at [692, 401] on html at bounding box center [1037, 378] width 753 height 47
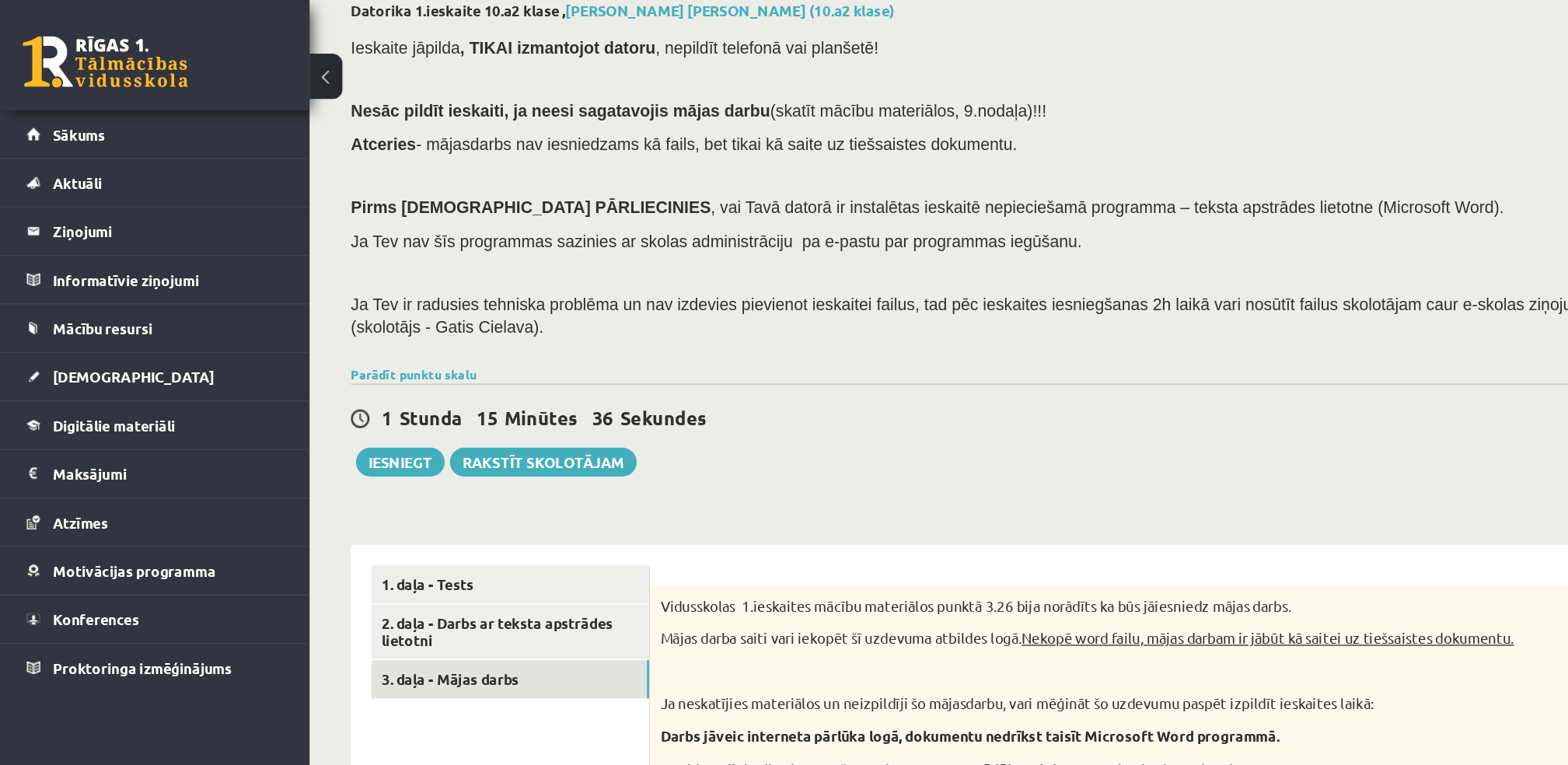
scroll to position [76, 0]
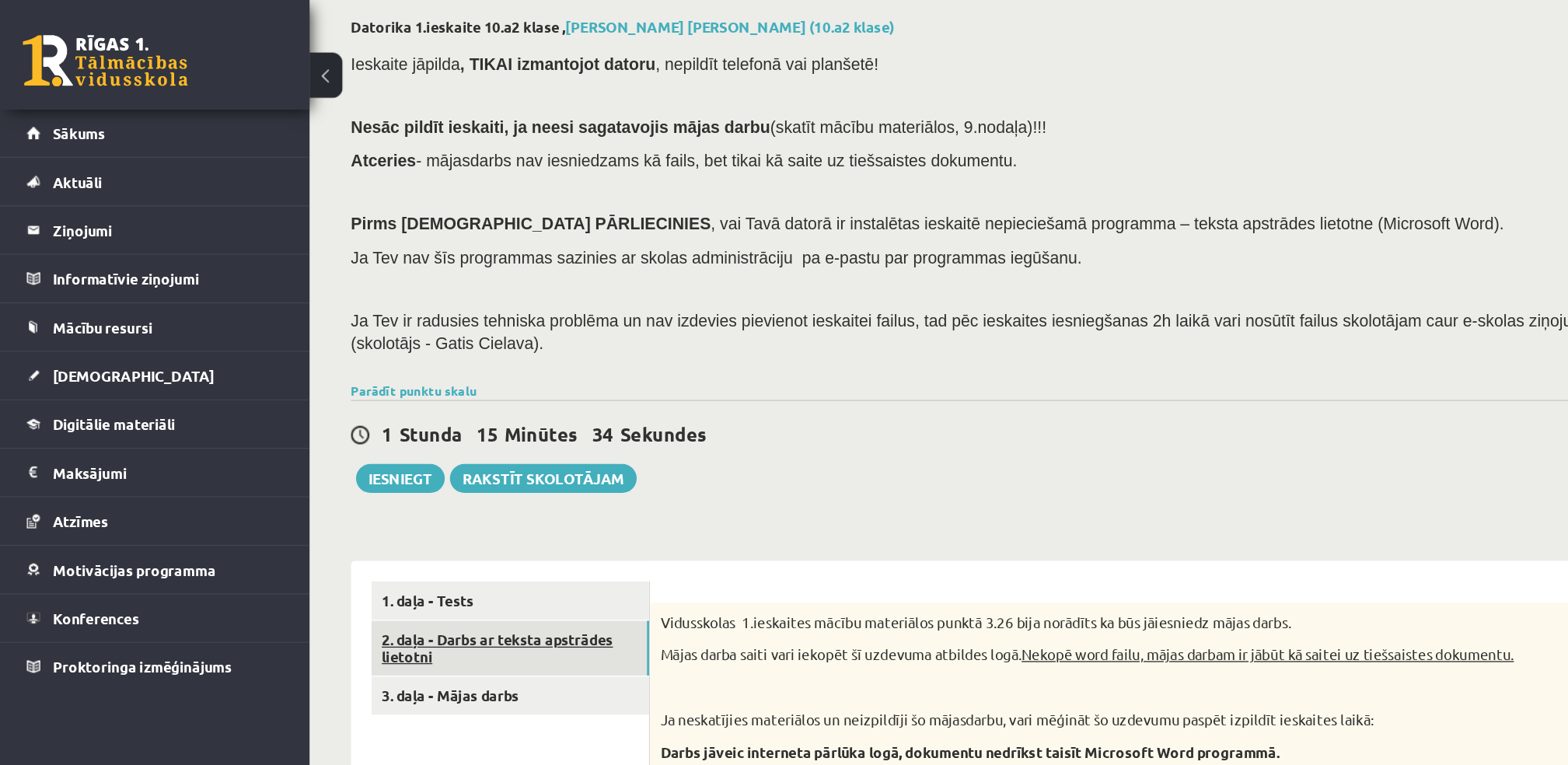
click at [400, 488] on link "2. daļa - Darbs ar teksta apstrādes lietotni" at bounding box center [384, 490] width 209 height 42
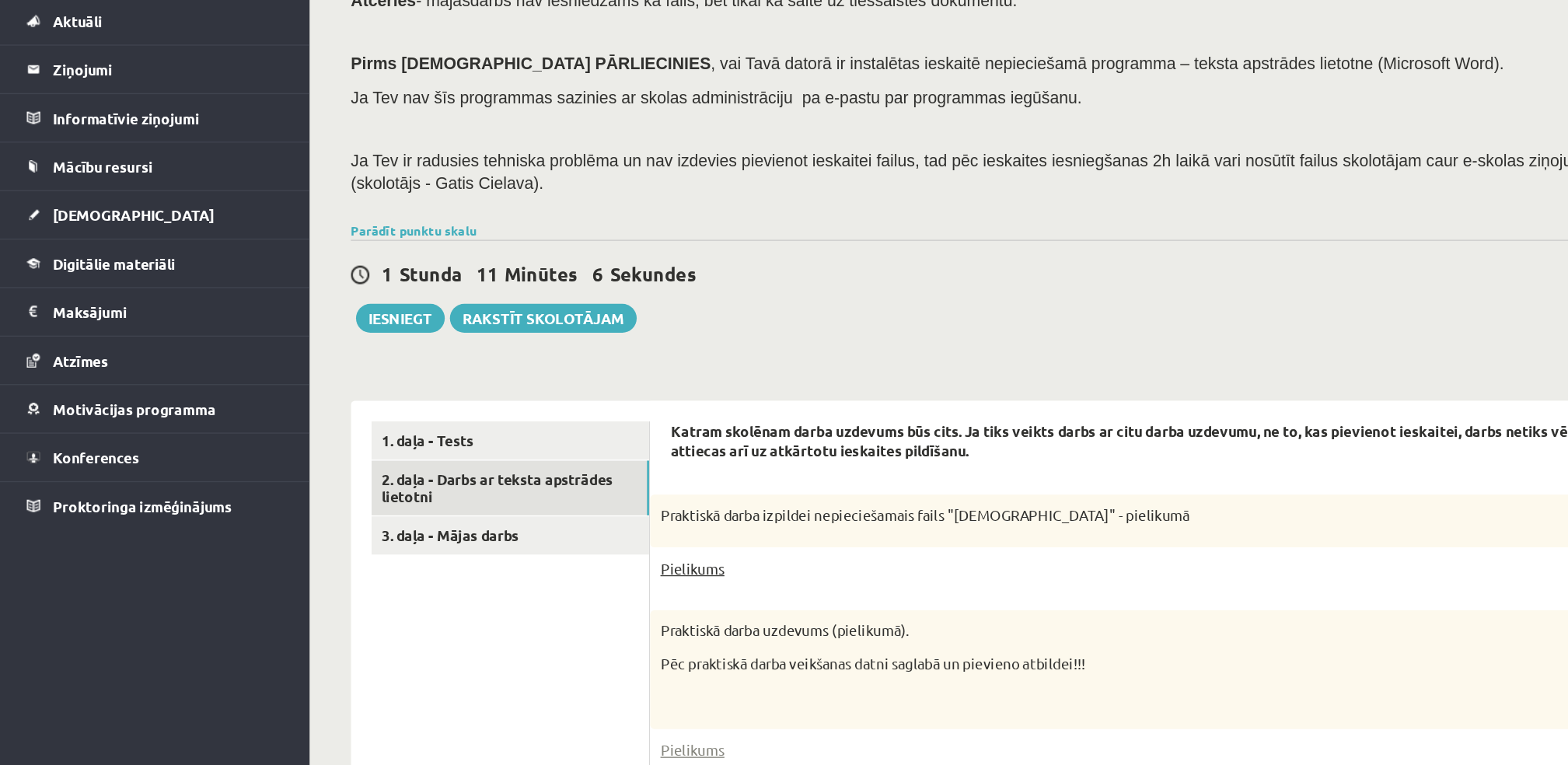
click at [532, 548] on link "Pielikums" at bounding box center [521, 550] width 48 height 16
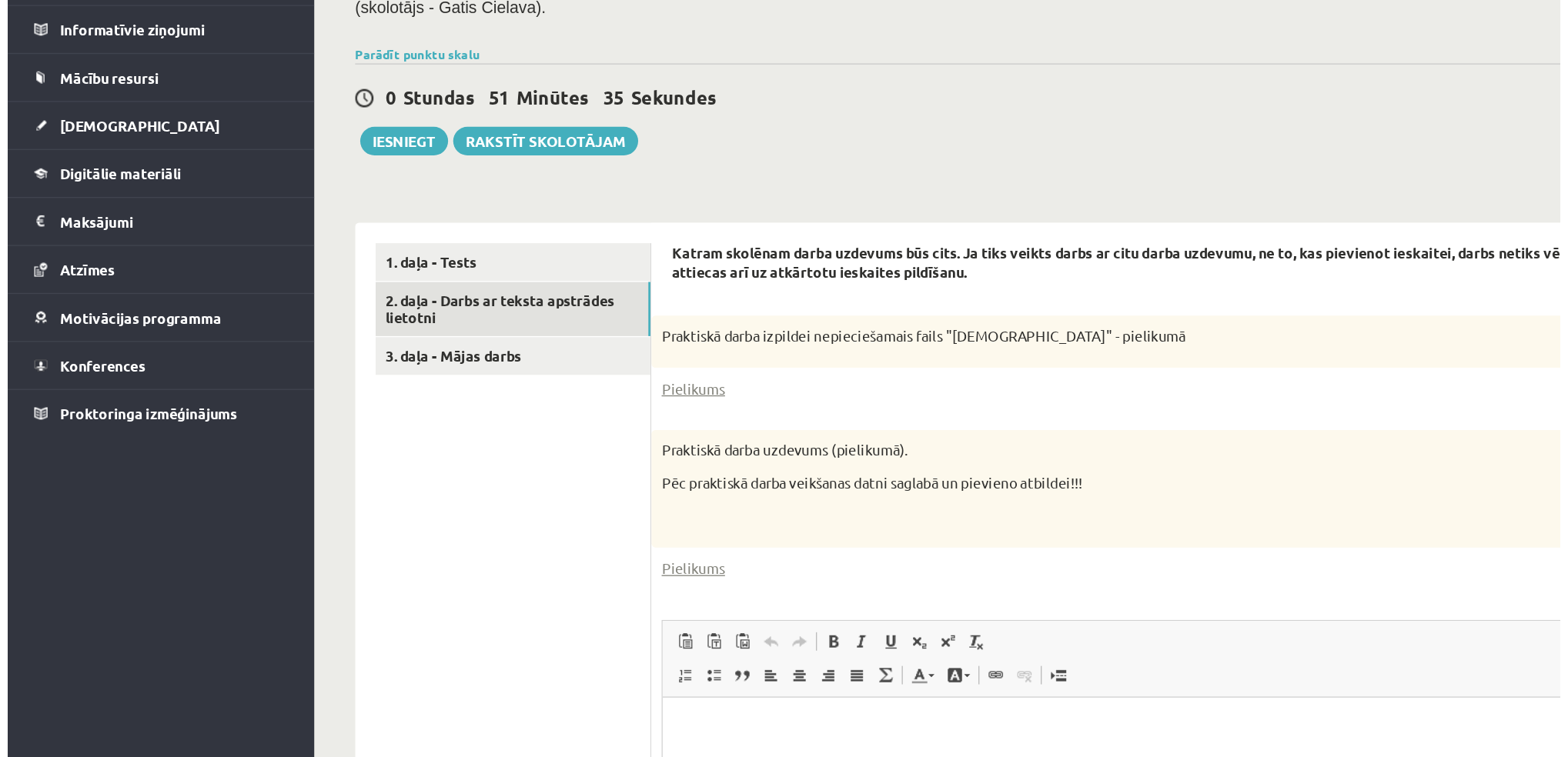
scroll to position [403, 0]
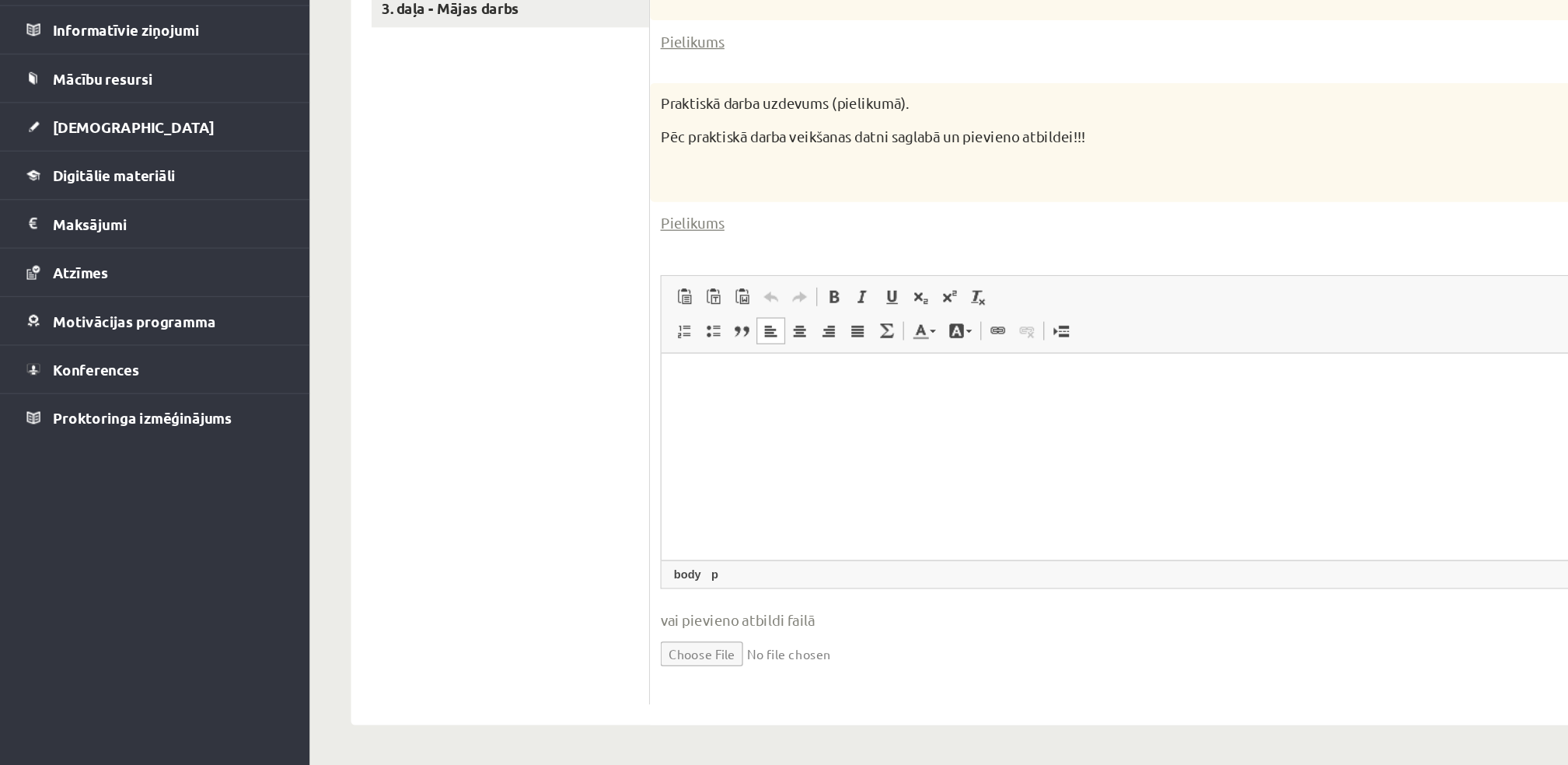
click at [824, 401] on html at bounding box center [1037, 378] width 753 height 47
drag, startPoint x: 824, startPoint y: 425, endPoint x: 778, endPoint y: 408, distance: 49.0
click at [778, 401] on html at bounding box center [1037, 378] width 753 height 47
click at [774, 401] on html "**********" at bounding box center [1037, 378] width 753 height 47
click at [842, 395] on html "**********" at bounding box center [1037, 378] width 753 height 47
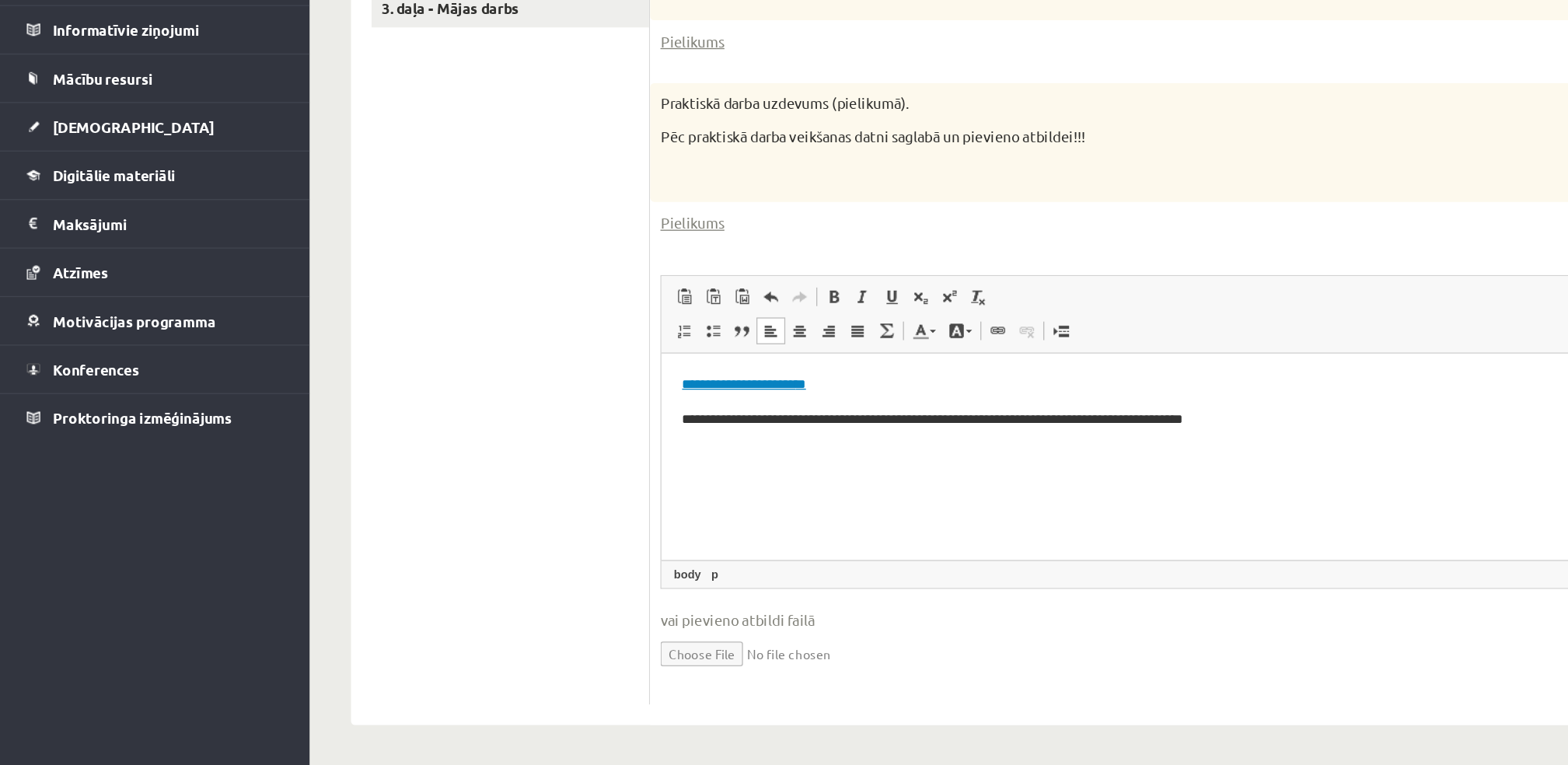
click at [775, 384] on p "**********" at bounding box center [1037, 378] width 722 height 16
click at [762, 382] on link "**********" at bounding box center [723, 377] width 94 height 10
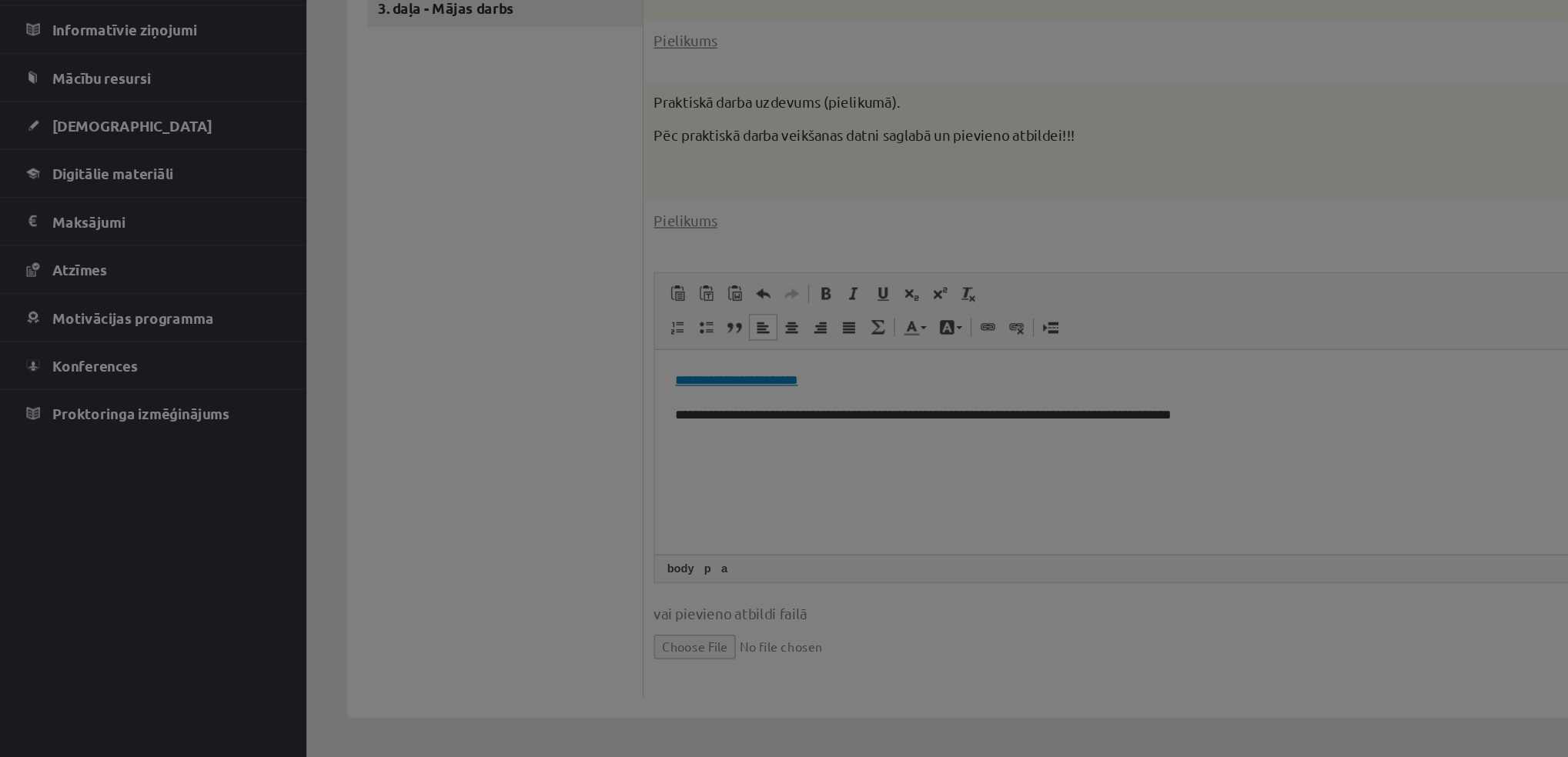
type input "**********"
select select "********"
type input "**********"
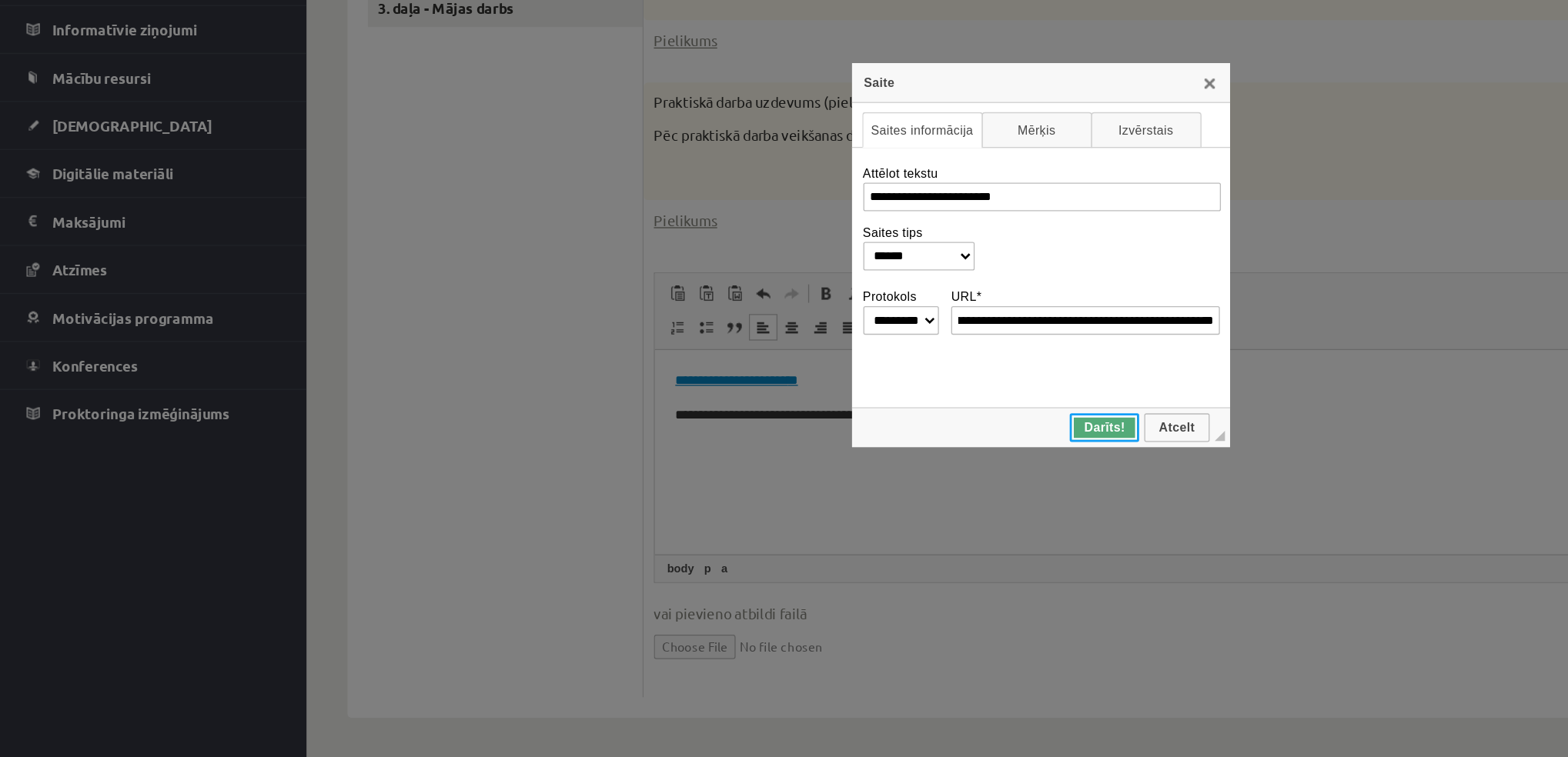
scroll to position [0, 0]
click at [838, 501] on link "Darīts!" at bounding box center [832, 508] width 52 height 22
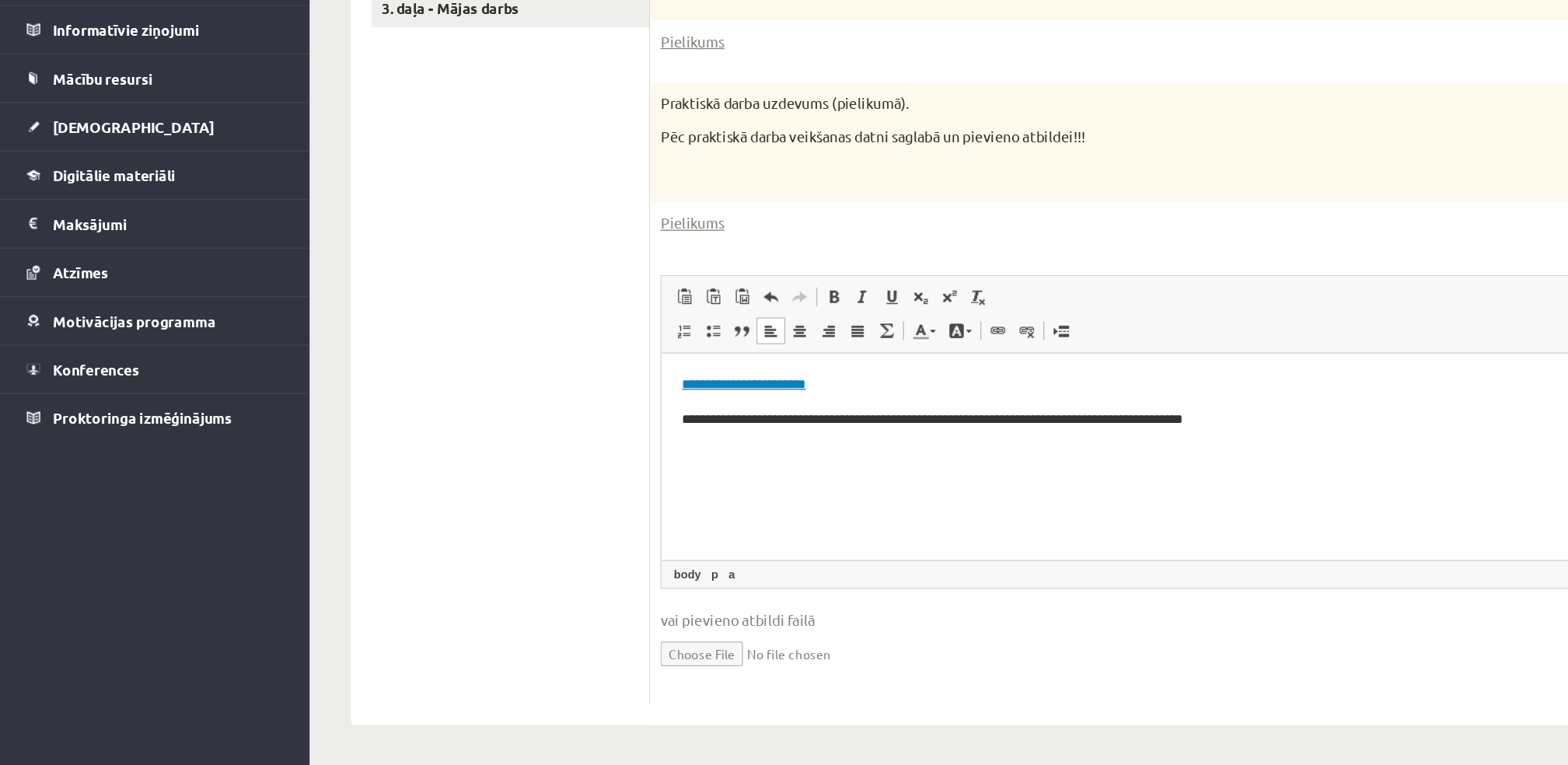
click at [846, 388] on body "**********" at bounding box center [1037, 391] width 722 height 42
click at [770, 382] on link "**********" at bounding box center [723, 377] width 94 height 10
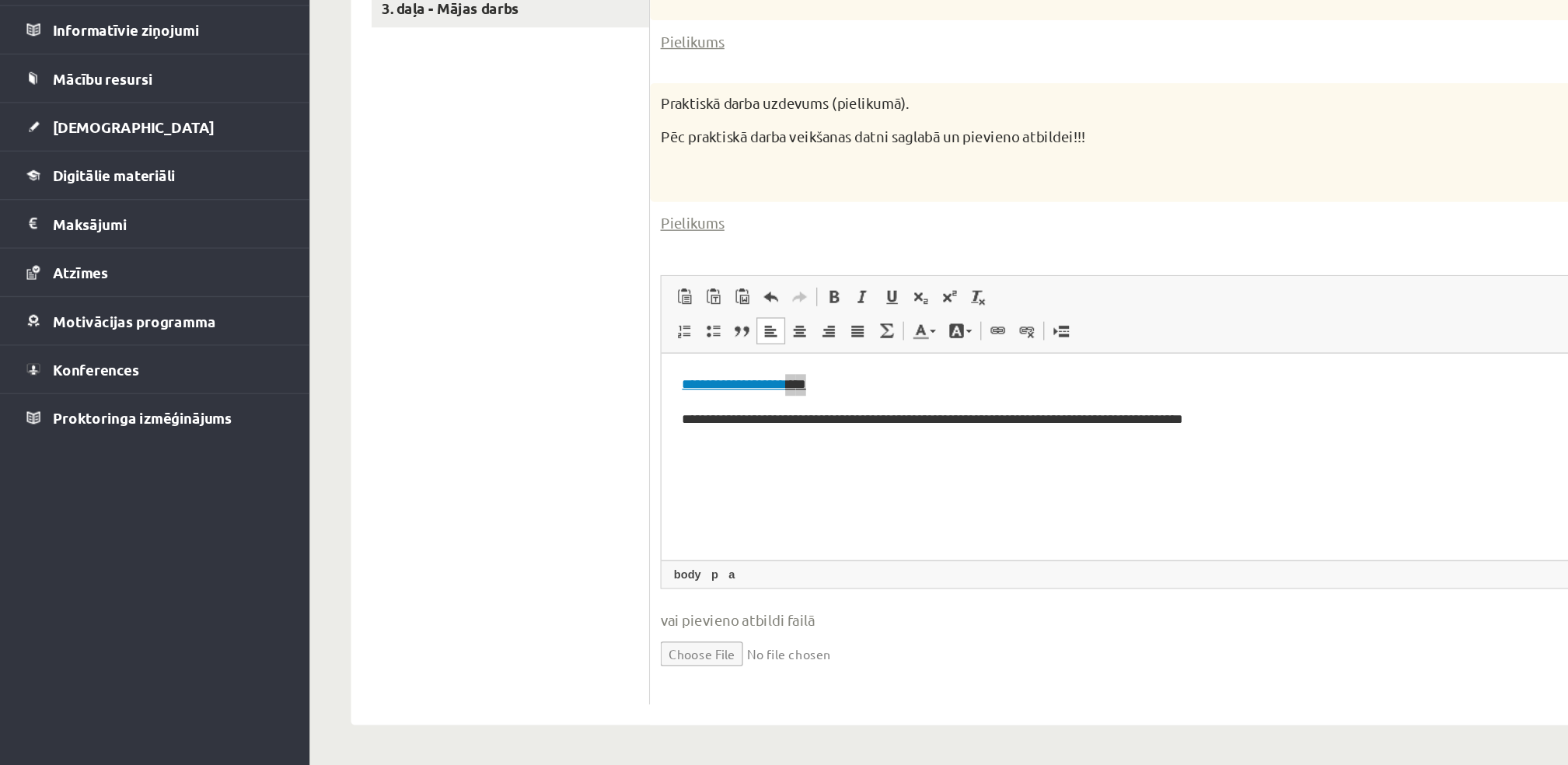
select select "*******"
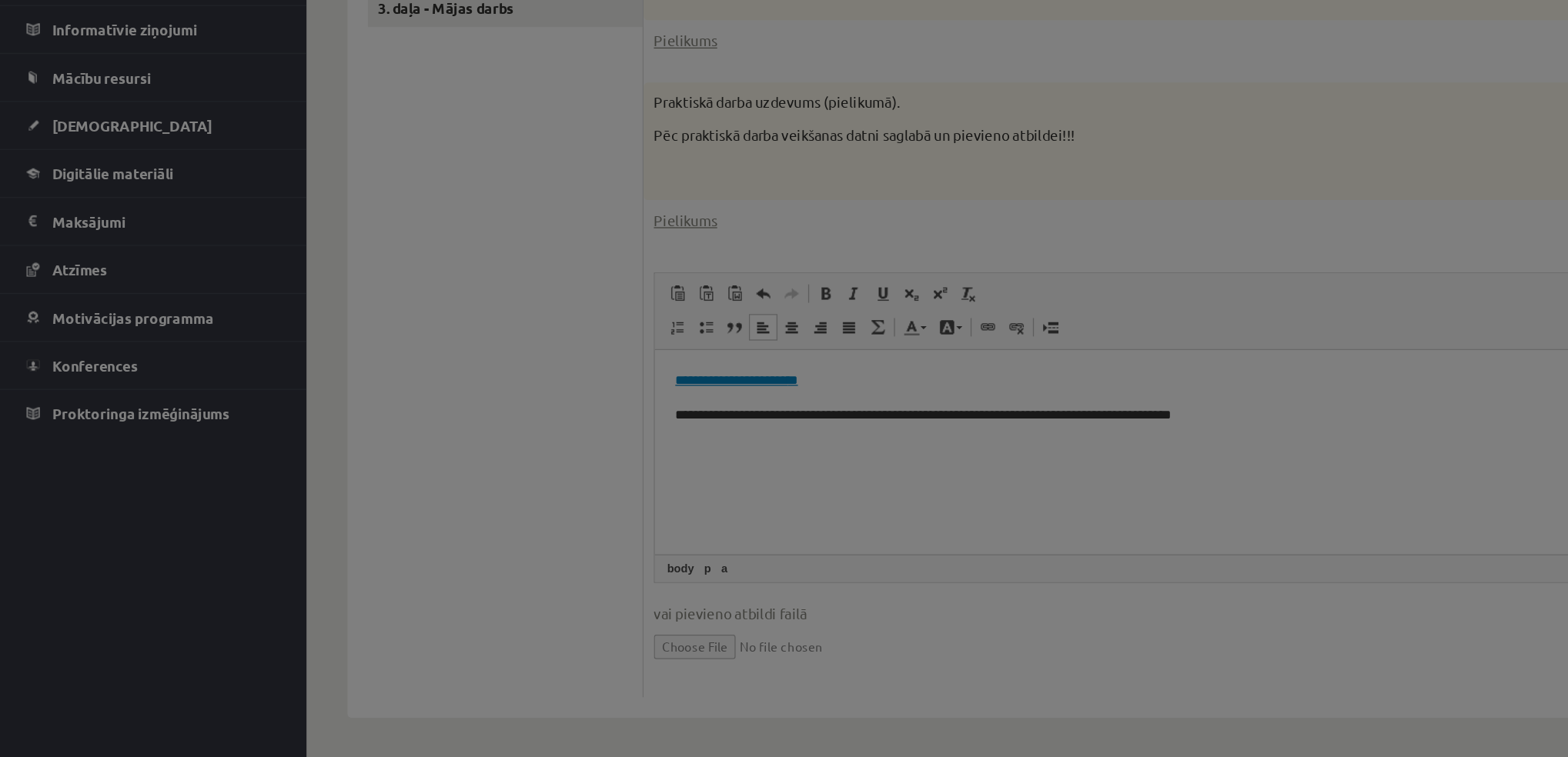
type input "**********"
select select "********"
type input "**********"
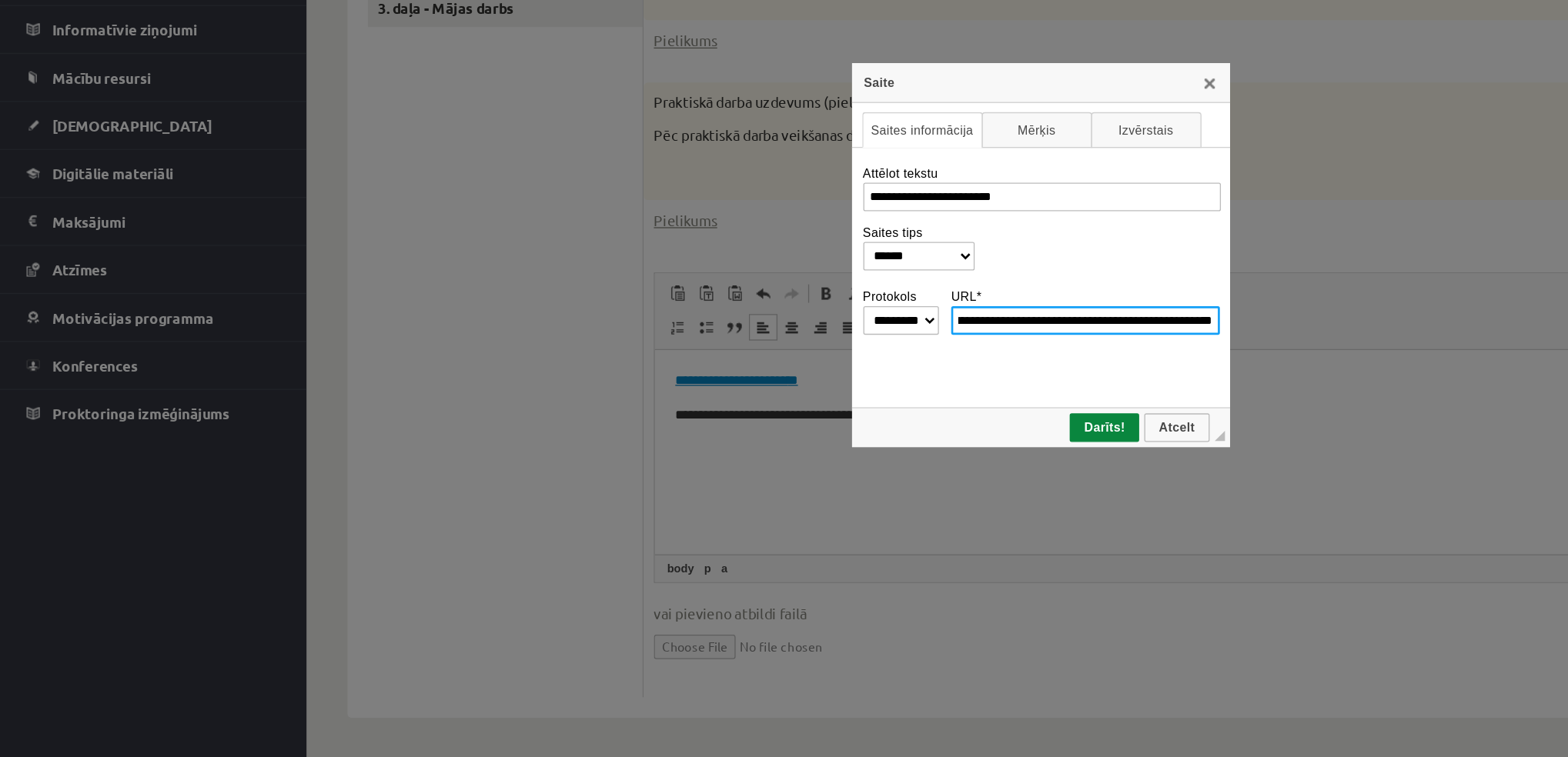
click at [840, 419] on input "**********" at bounding box center [818, 428] width 202 height 22
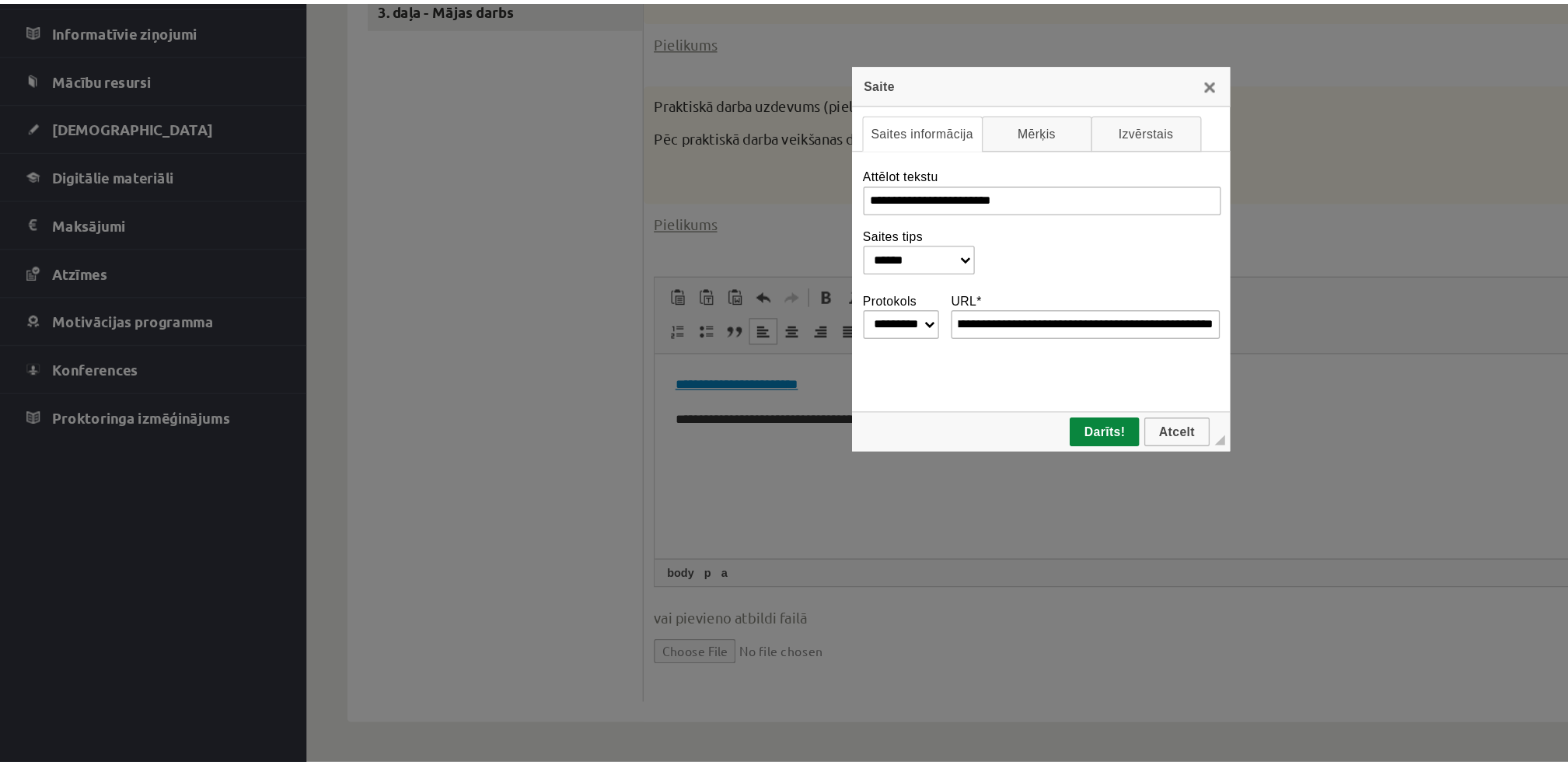
scroll to position [0, 0]
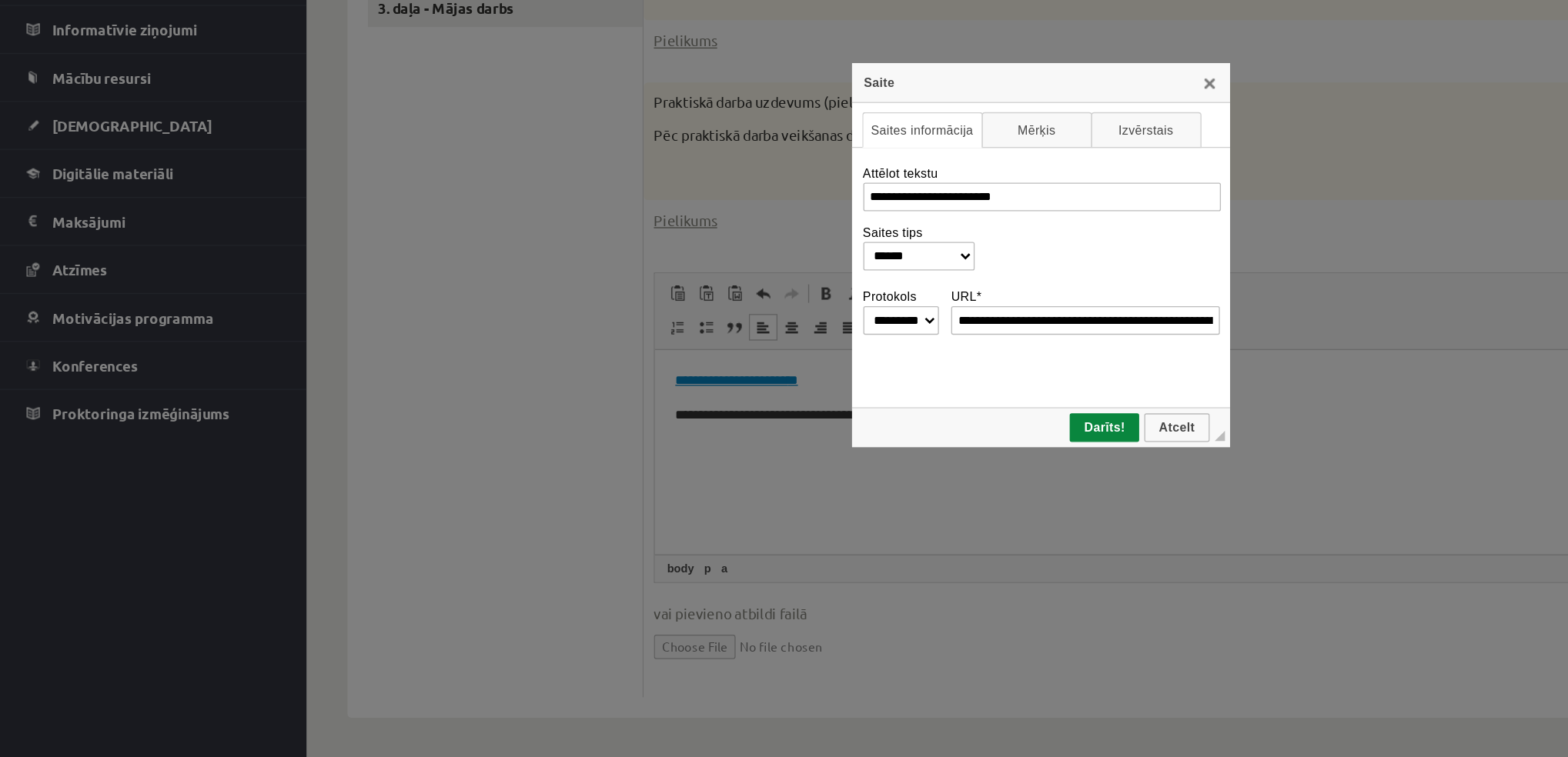
click at [825, 459] on div "**********" at bounding box center [784, 396] width 269 height 184
click at [915, 250] on link "X" at bounding box center [911, 248] width 12 height 12
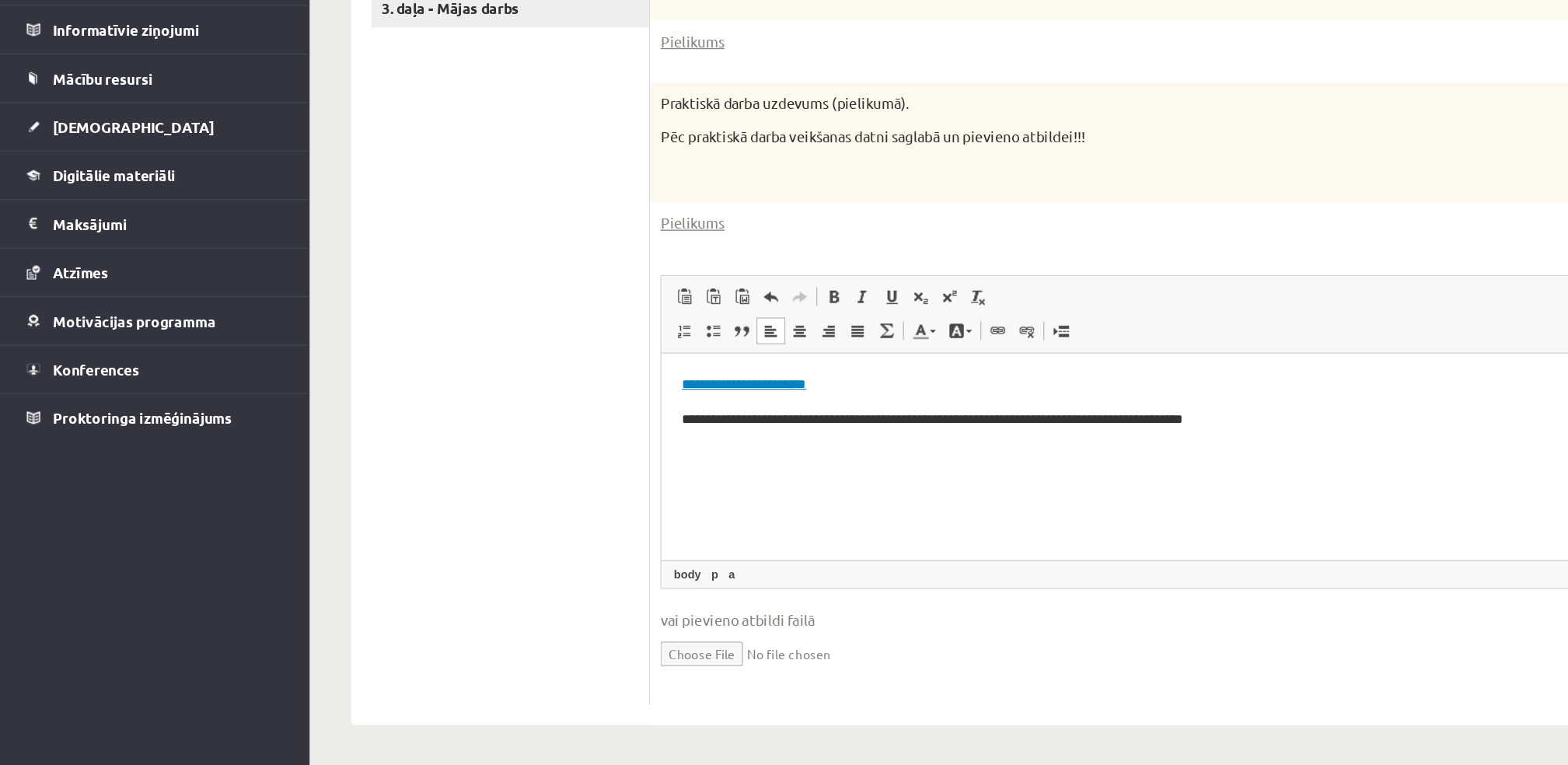
click at [461, 552] on ul "1. daļa - Tests 2. daļa - Darbs ar teksta apstrādes lietotni 3. daļa - Mājas da…" at bounding box center [385, 414] width 210 height 611
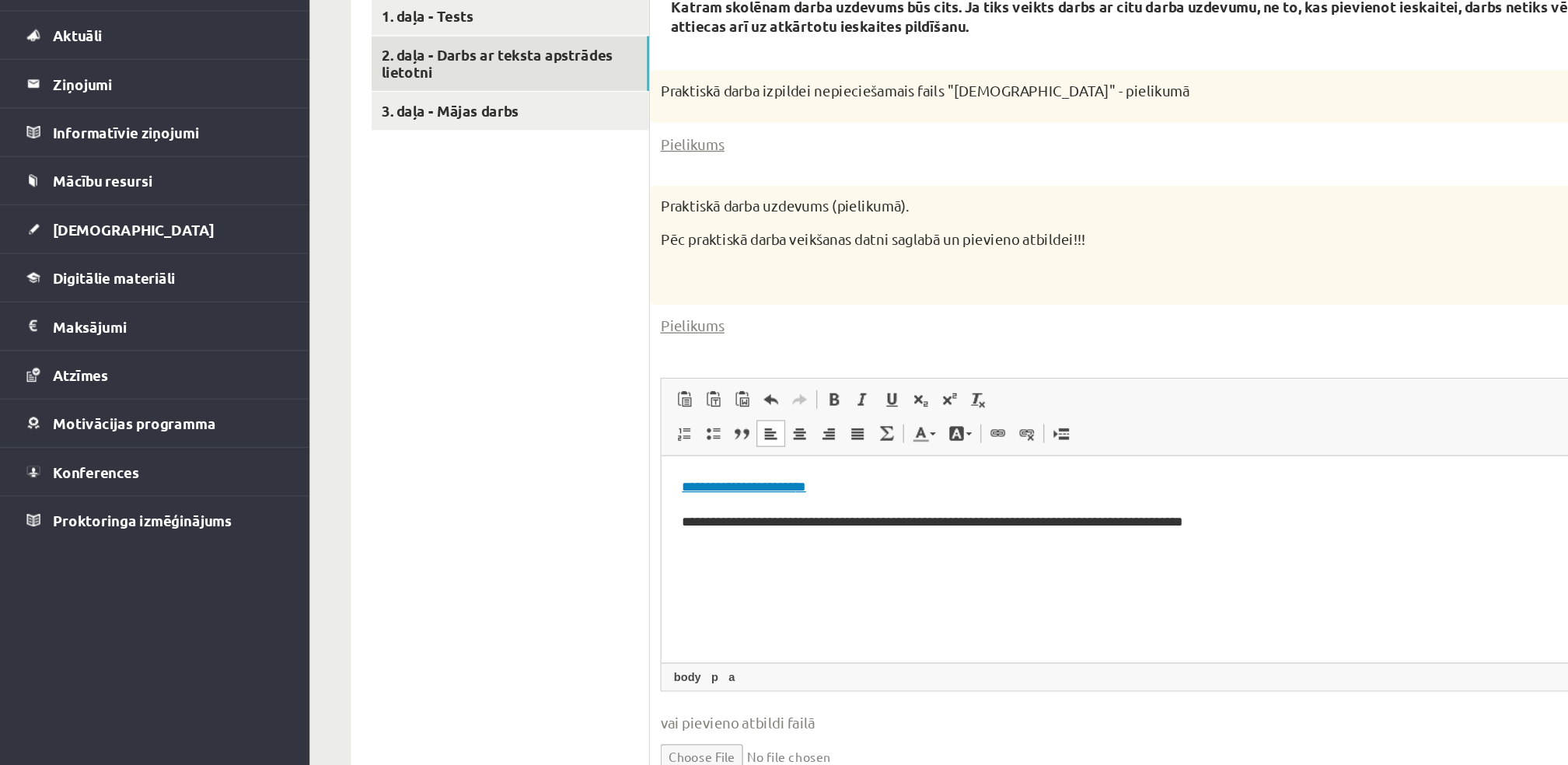
scroll to position [407, 0]
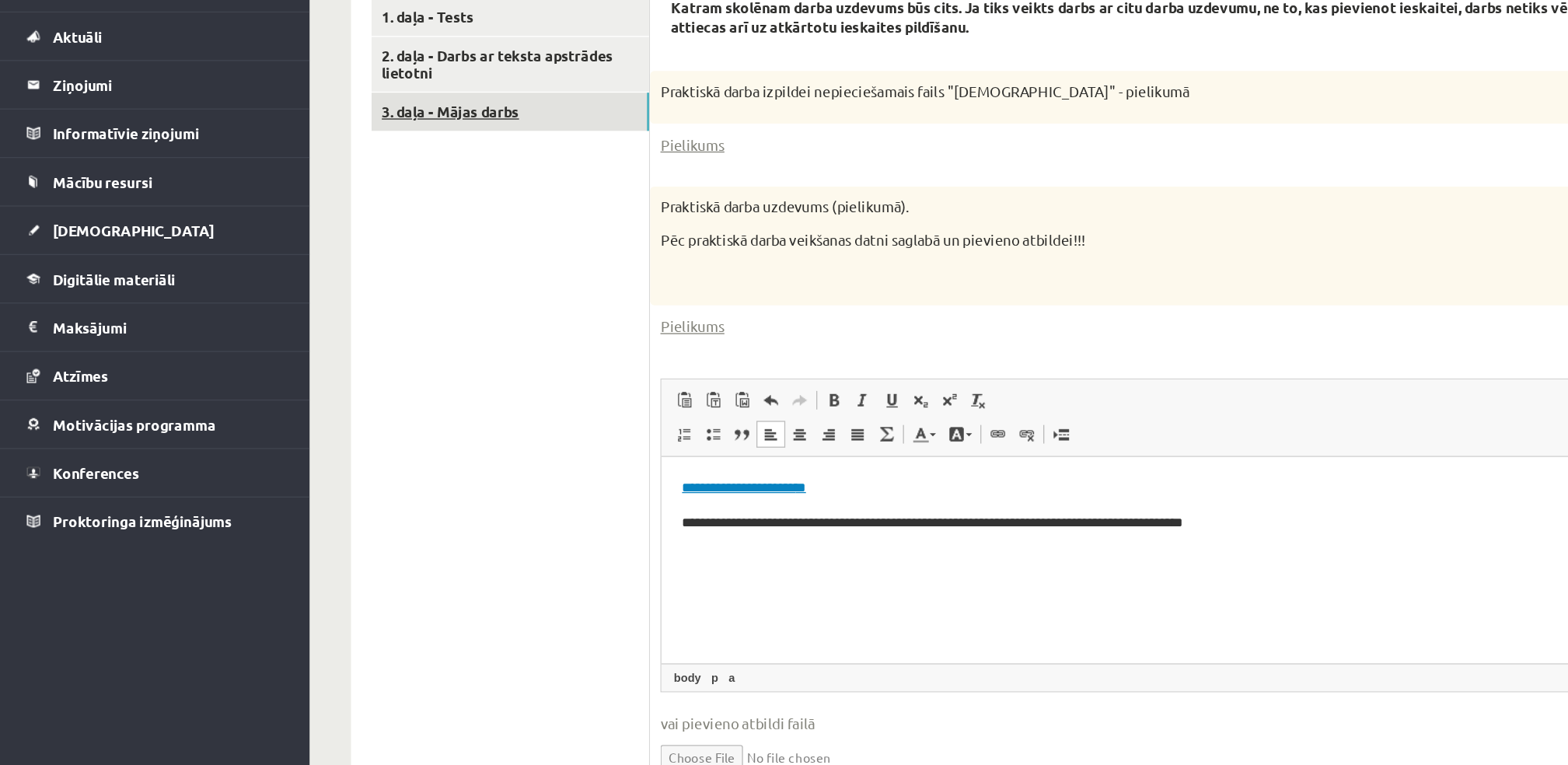
click at [370, 197] on link "3. daļa - Mājas darbs" at bounding box center [384, 195] width 209 height 28
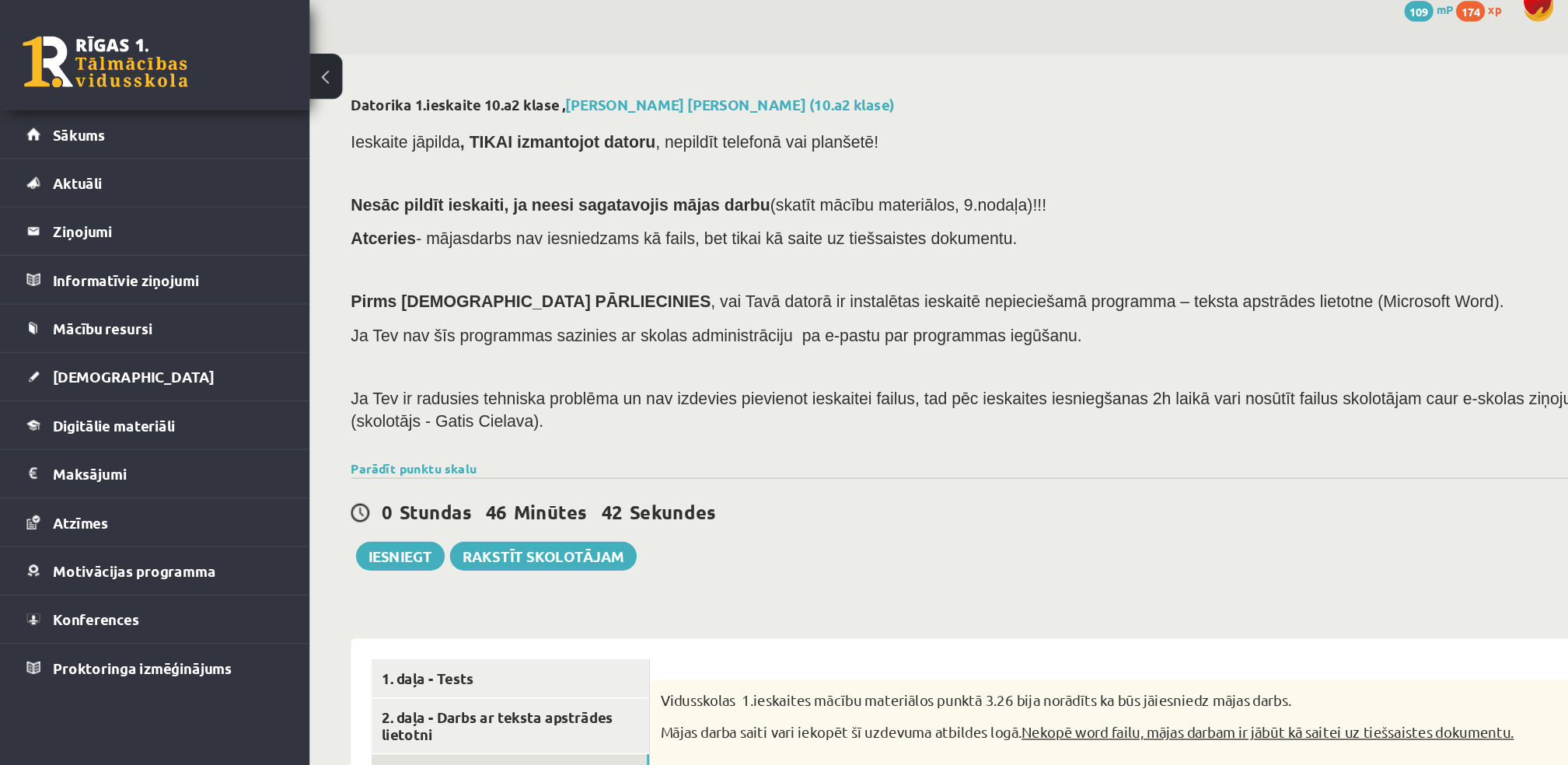
scroll to position [0, 0]
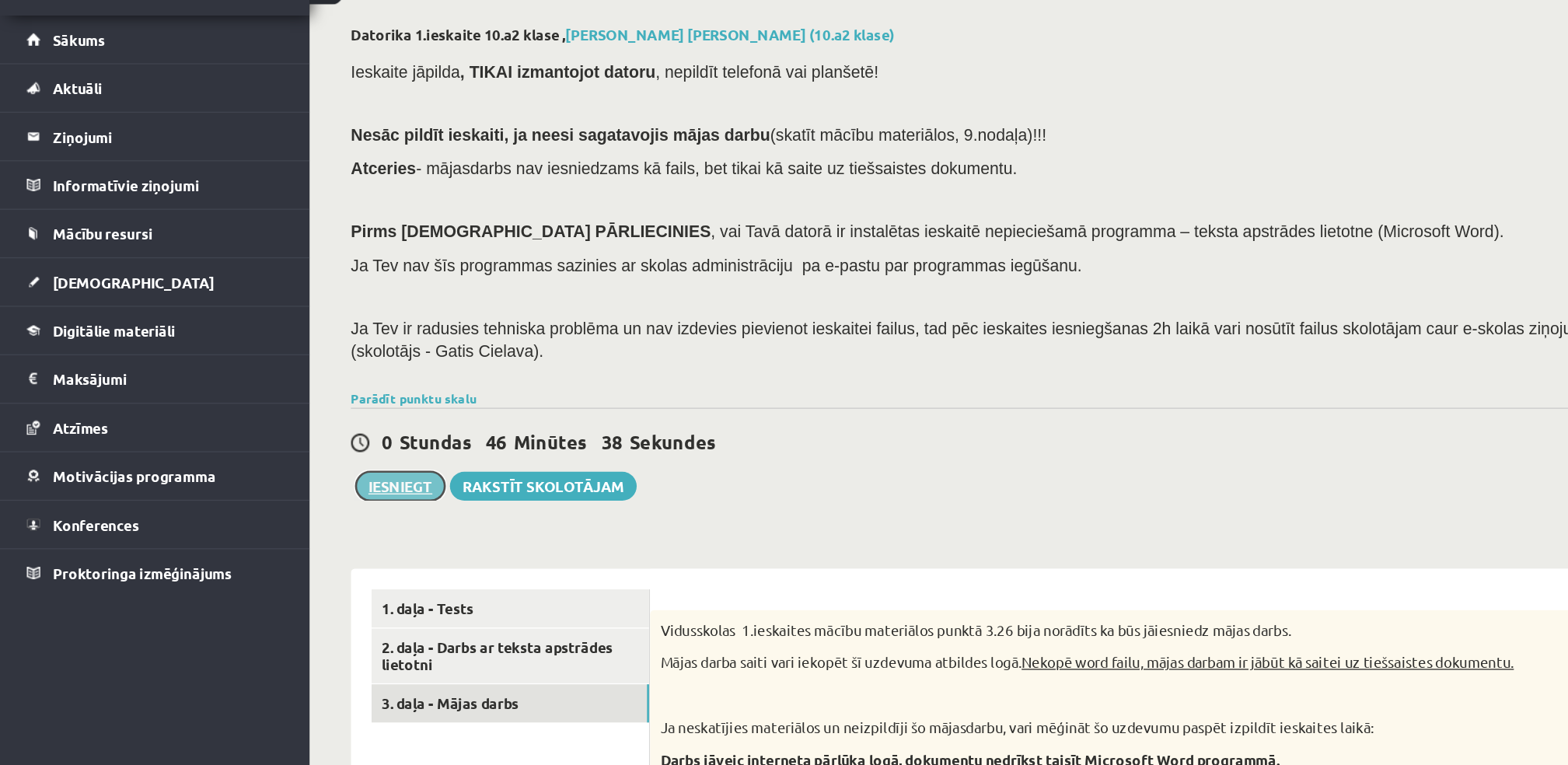
click at [311, 442] on button "Iesniegt" at bounding box center [302, 438] width 67 height 22
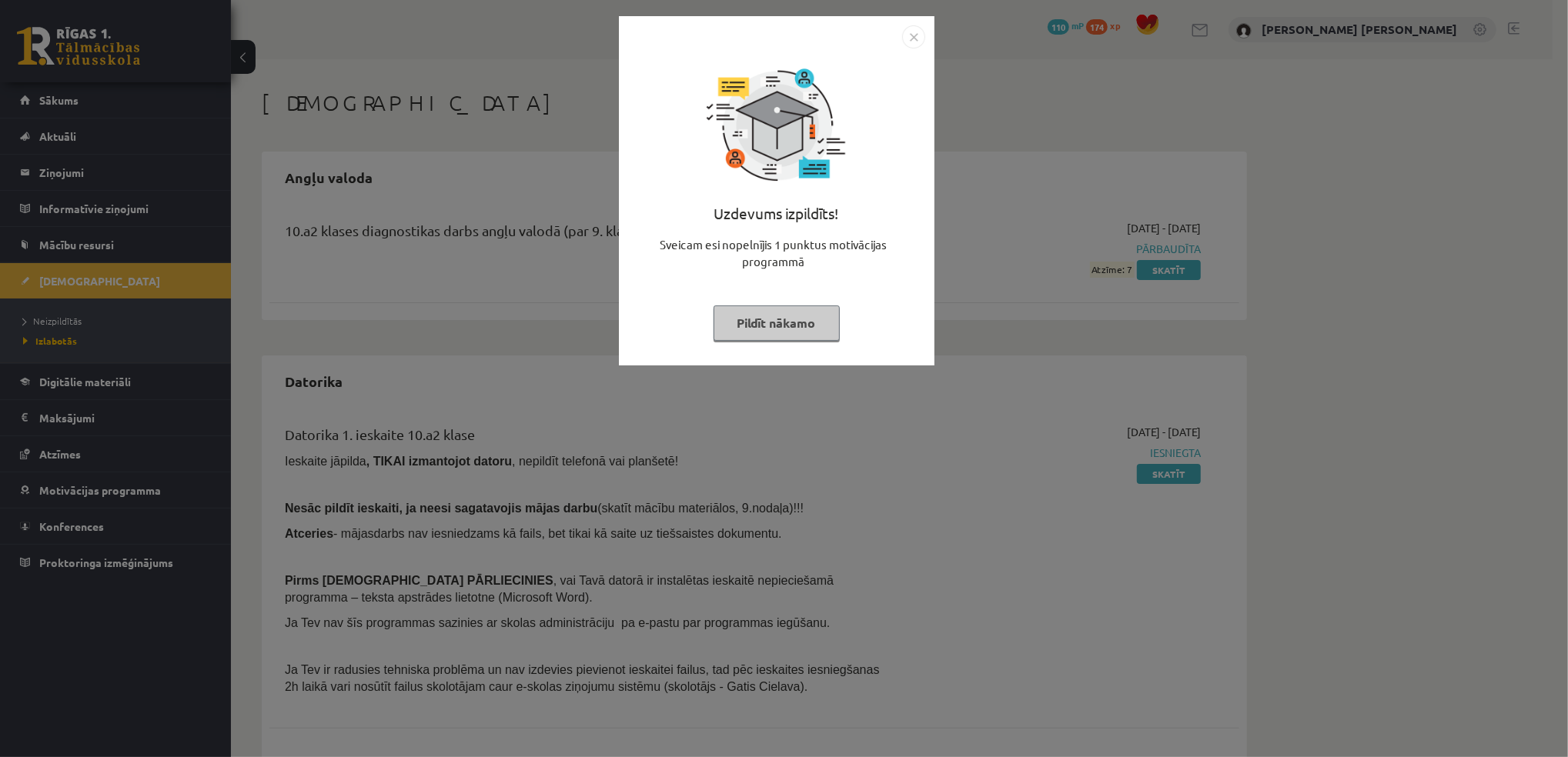
click at [912, 43] on img "Close" at bounding box center [914, 37] width 23 height 23
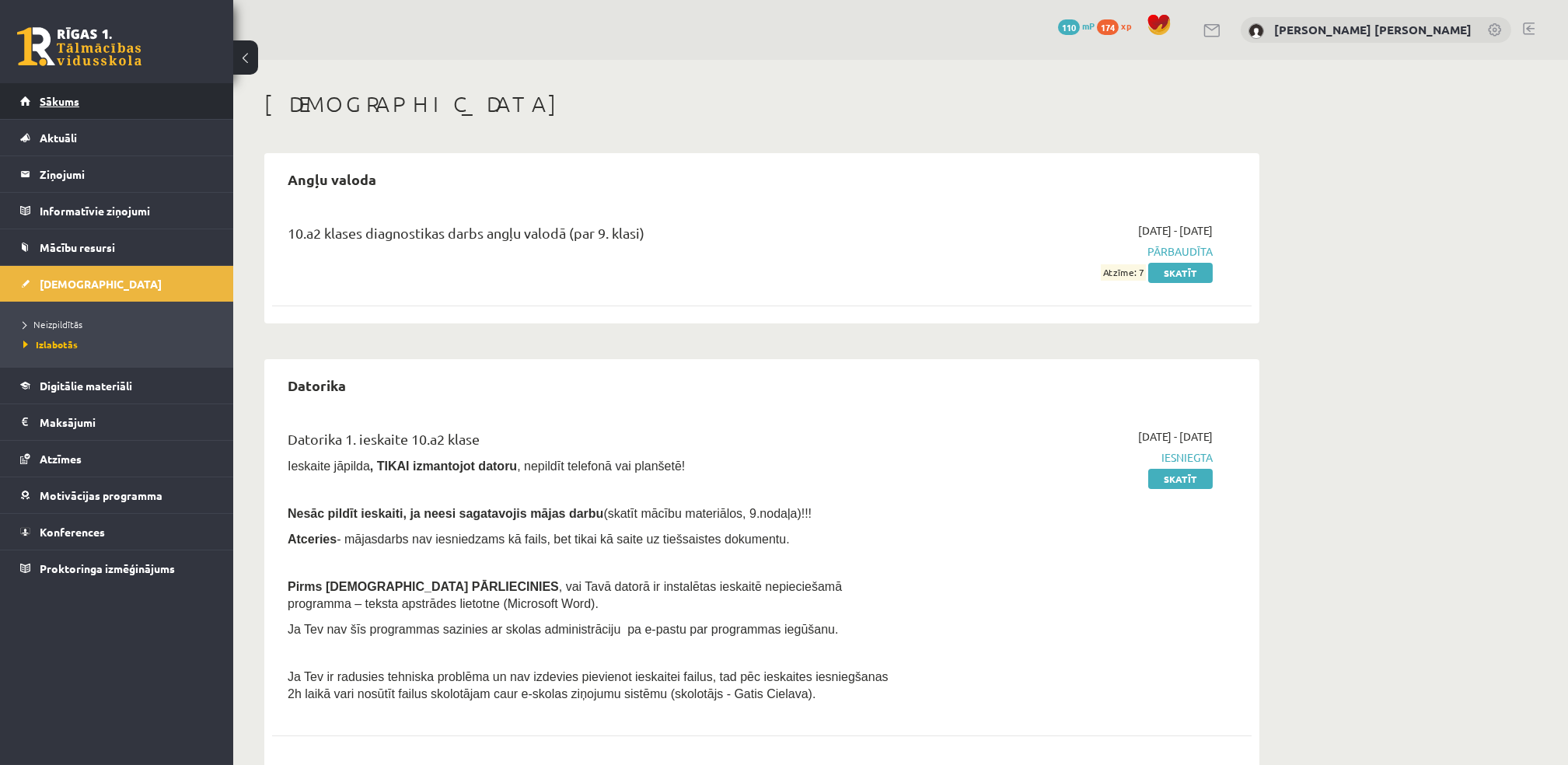
click at [30, 99] on link "Sākums" at bounding box center [117, 101] width 194 height 36
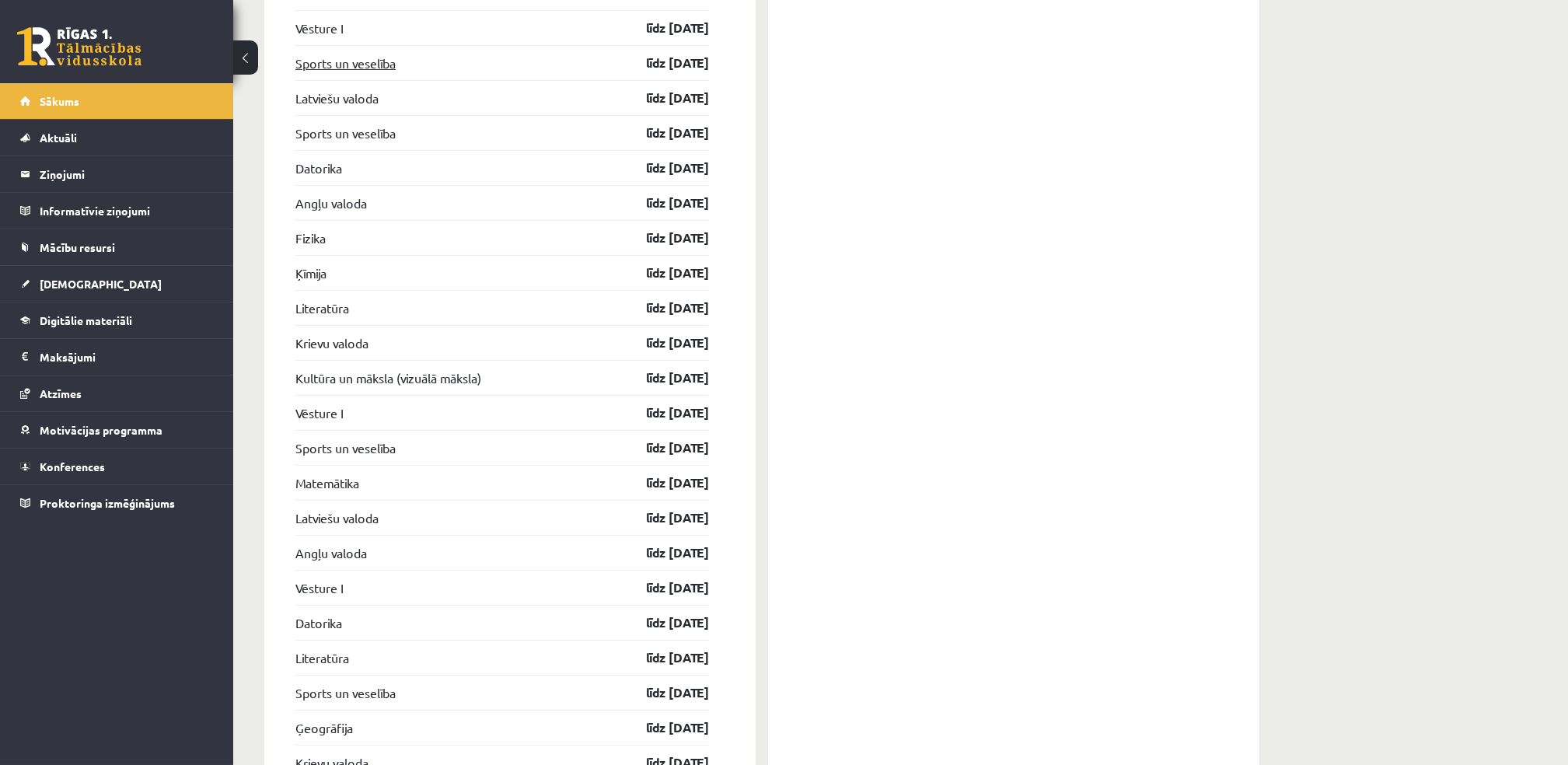
scroll to position [2039, 0]
